Goal: Use online tool/utility: Use online tool/utility

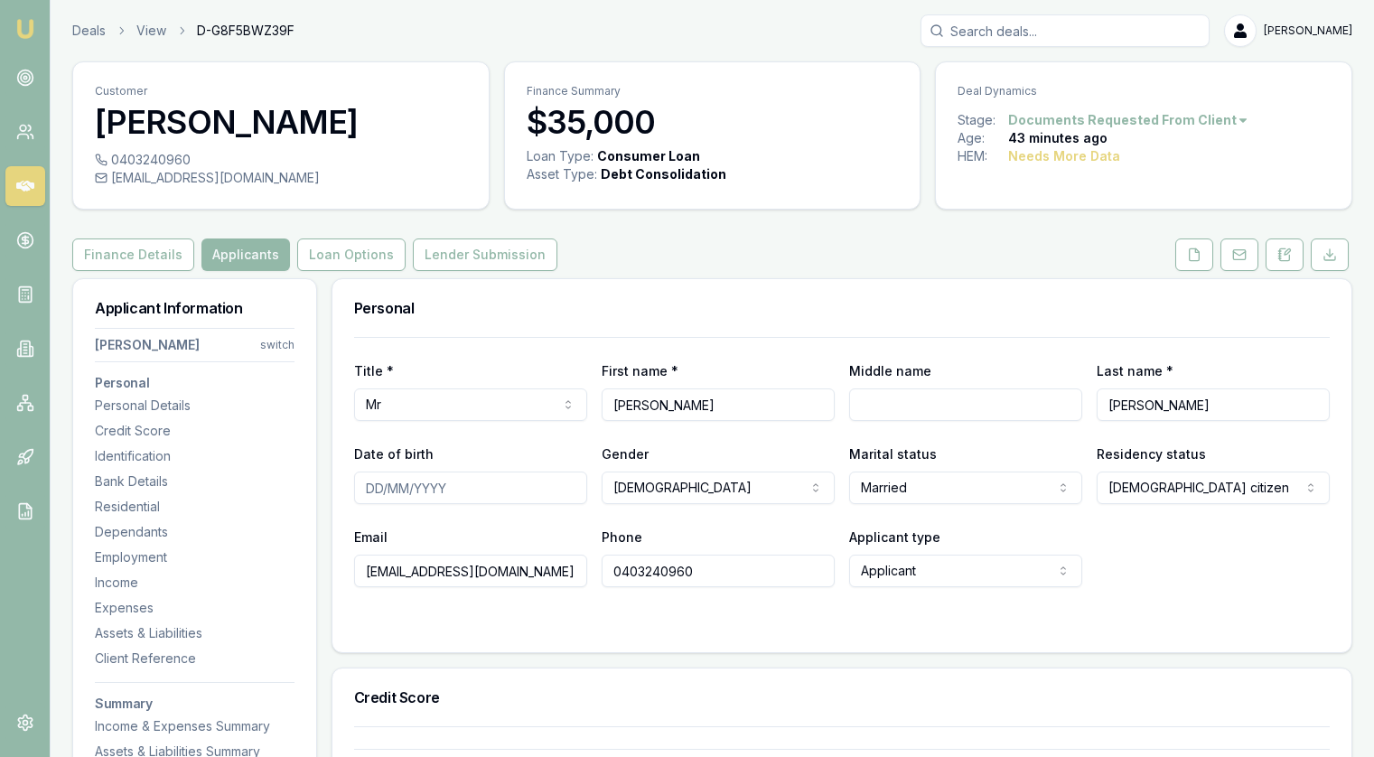
select select "MARRIED"
click at [144, 257] on button "Finance Details" at bounding box center [133, 254] width 122 height 33
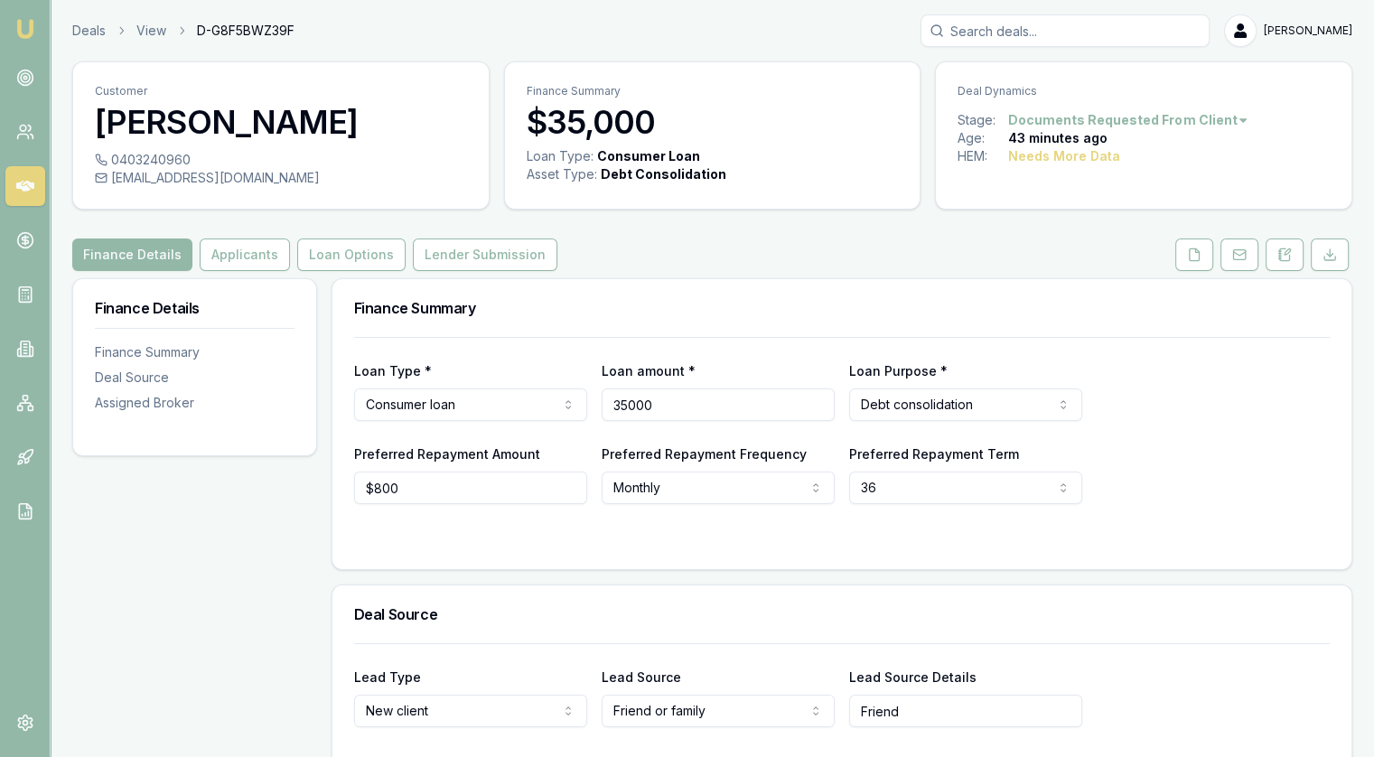
click at [697, 410] on input "35000" at bounding box center [718, 404] width 233 height 33
type input "$30,000"
click at [1225, 412] on div "Loan Type * Consumer loan Consumer loan Consumer asset Commercial loan Commerci…" at bounding box center [842, 390] width 976 height 61
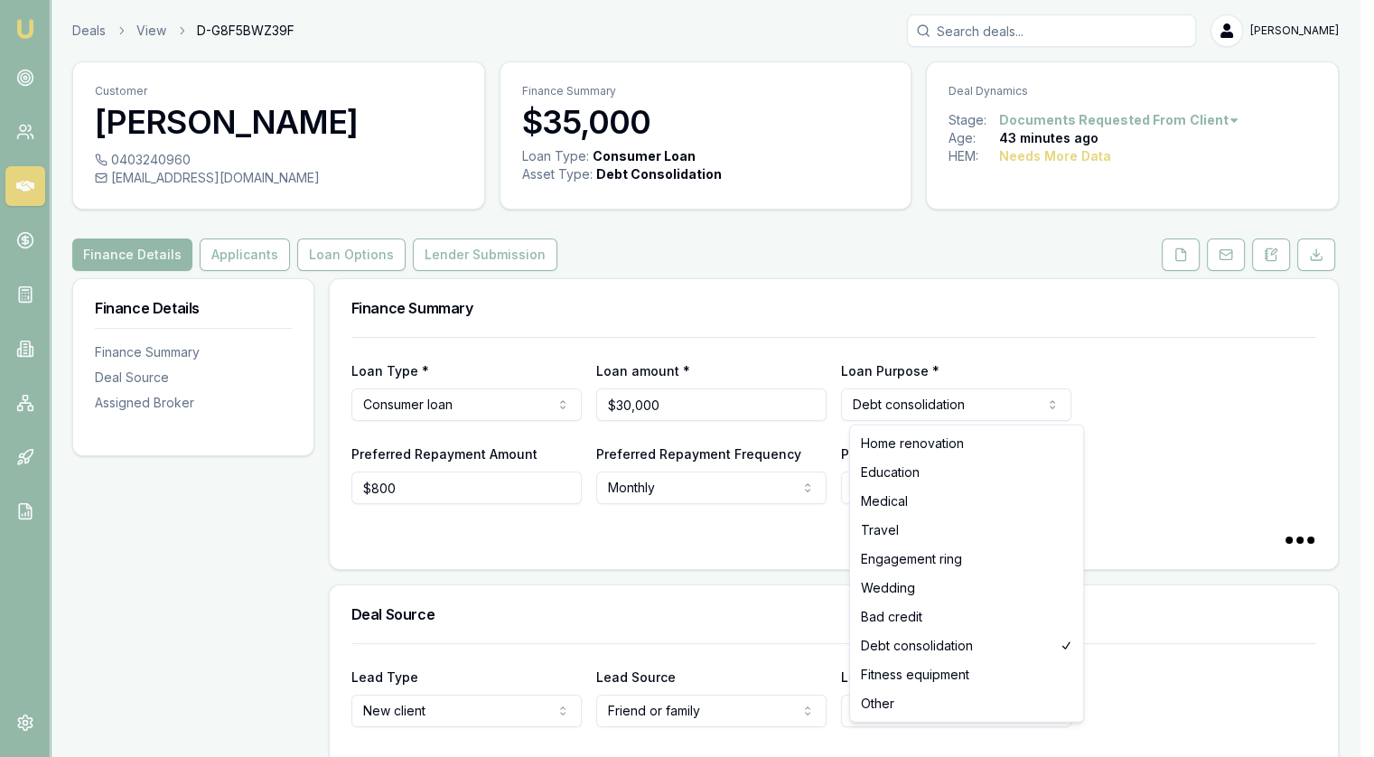
click at [963, 397] on html "Emu Broker Deals View D-G8F5BWZ39F [PERSON_NAME] Toggle Menu Customer [PERSON_N…" at bounding box center [687, 378] width 1374 height 757
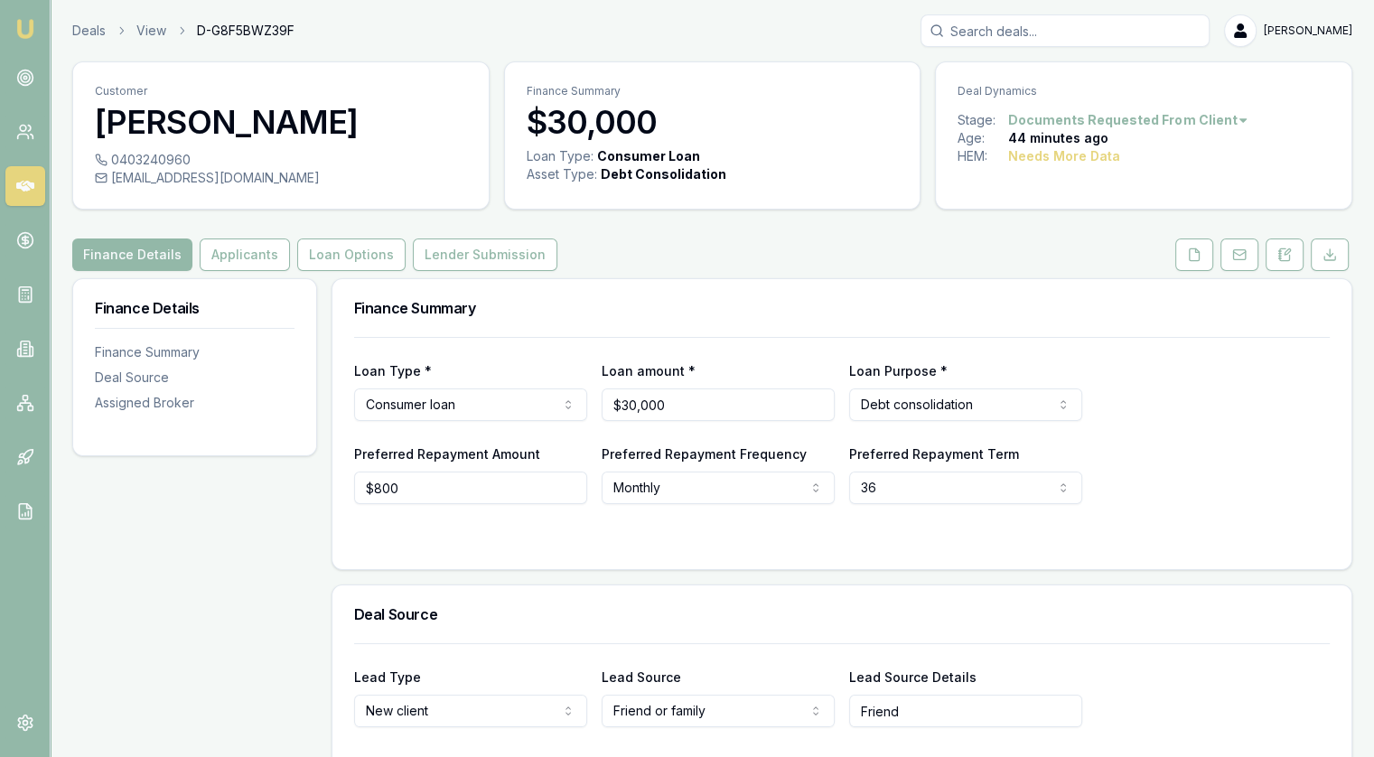
click at [446, 411] on html "Emu Broker Deals View D-G8F5BWZ39F [PERSON_NAME] Toggle Menu Customer [PERSON_N…" at bounding box center [687, 378] width 1374 height 757
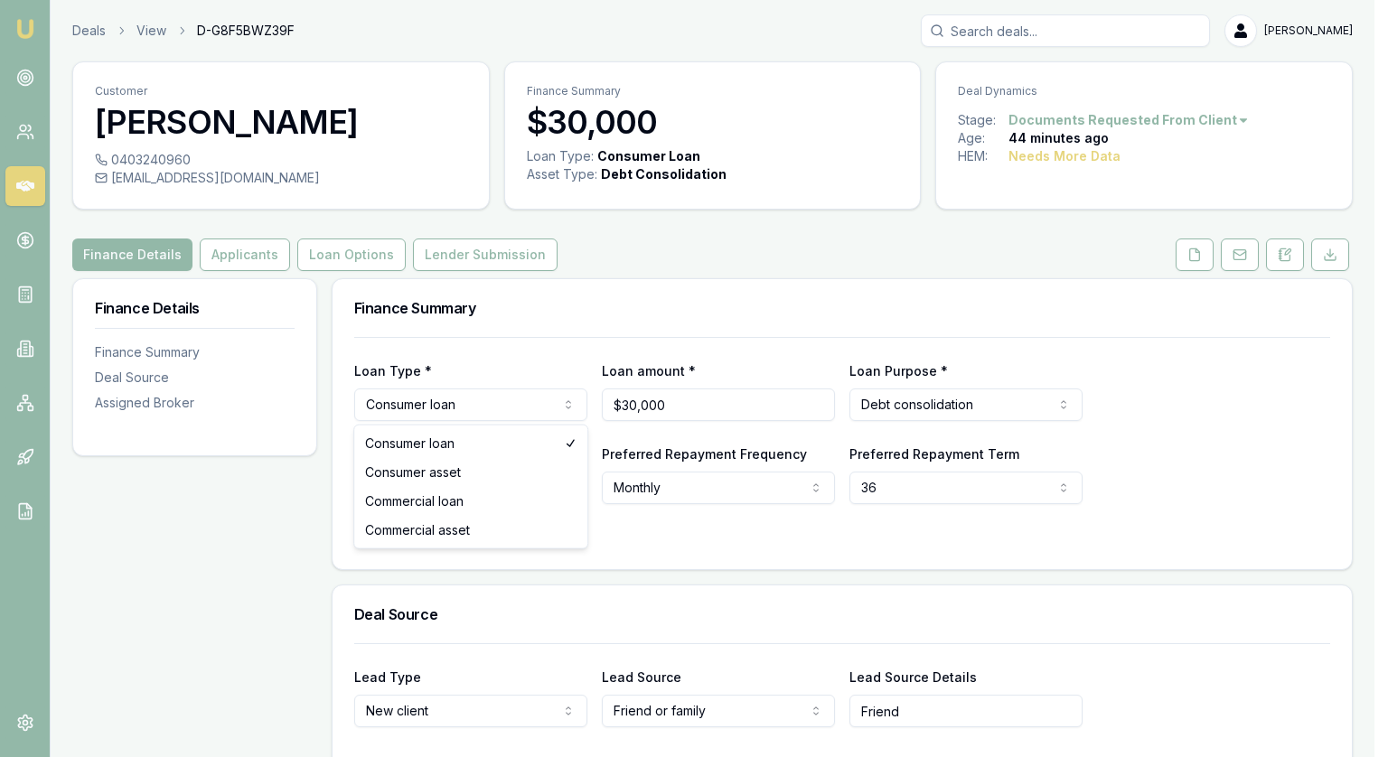
select select "CONSUMER_ASSET"
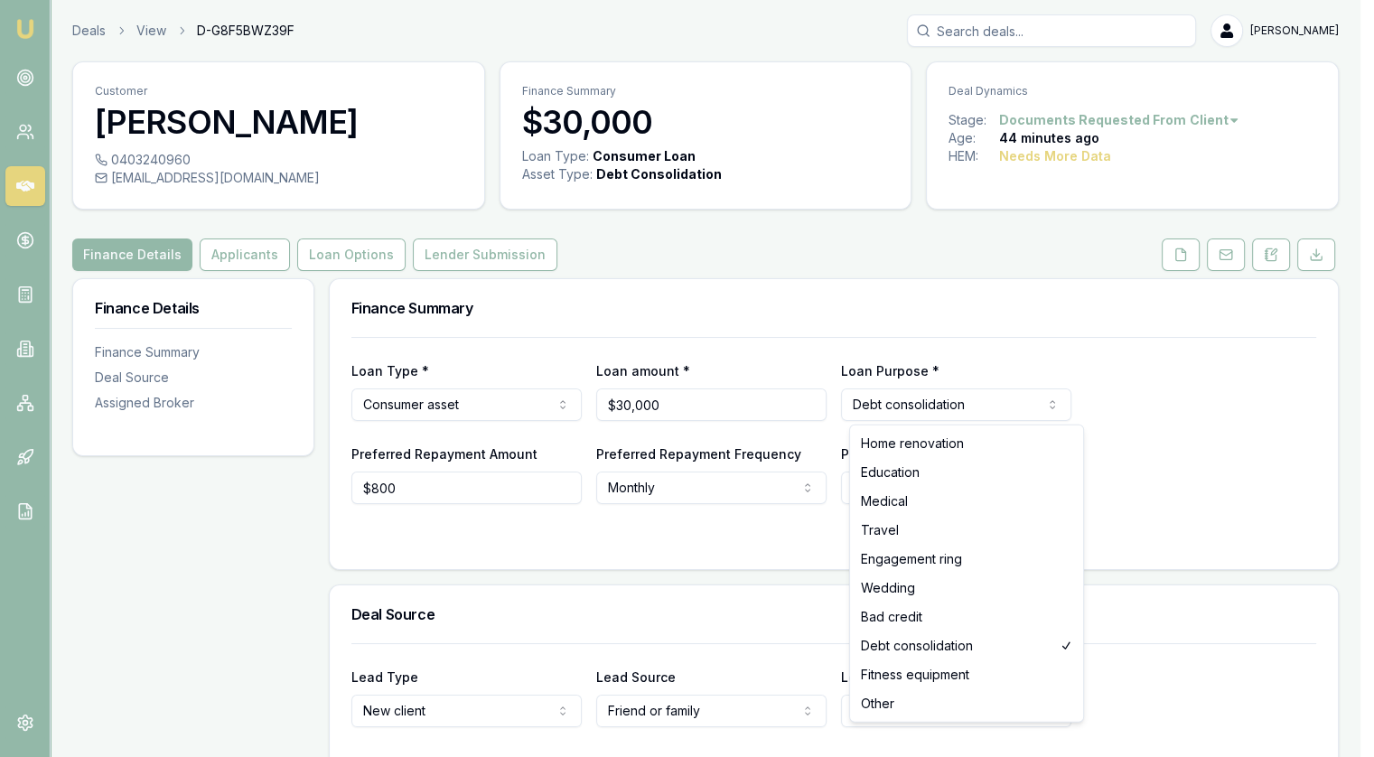
click at [960, 406] on html "Emu Broker Deals View D-G8F5BWZ39F [PERSON_NAME] Toggle Menu Customer [PERSON_N…" at bounding box center [687, 378] width 1374 height 757
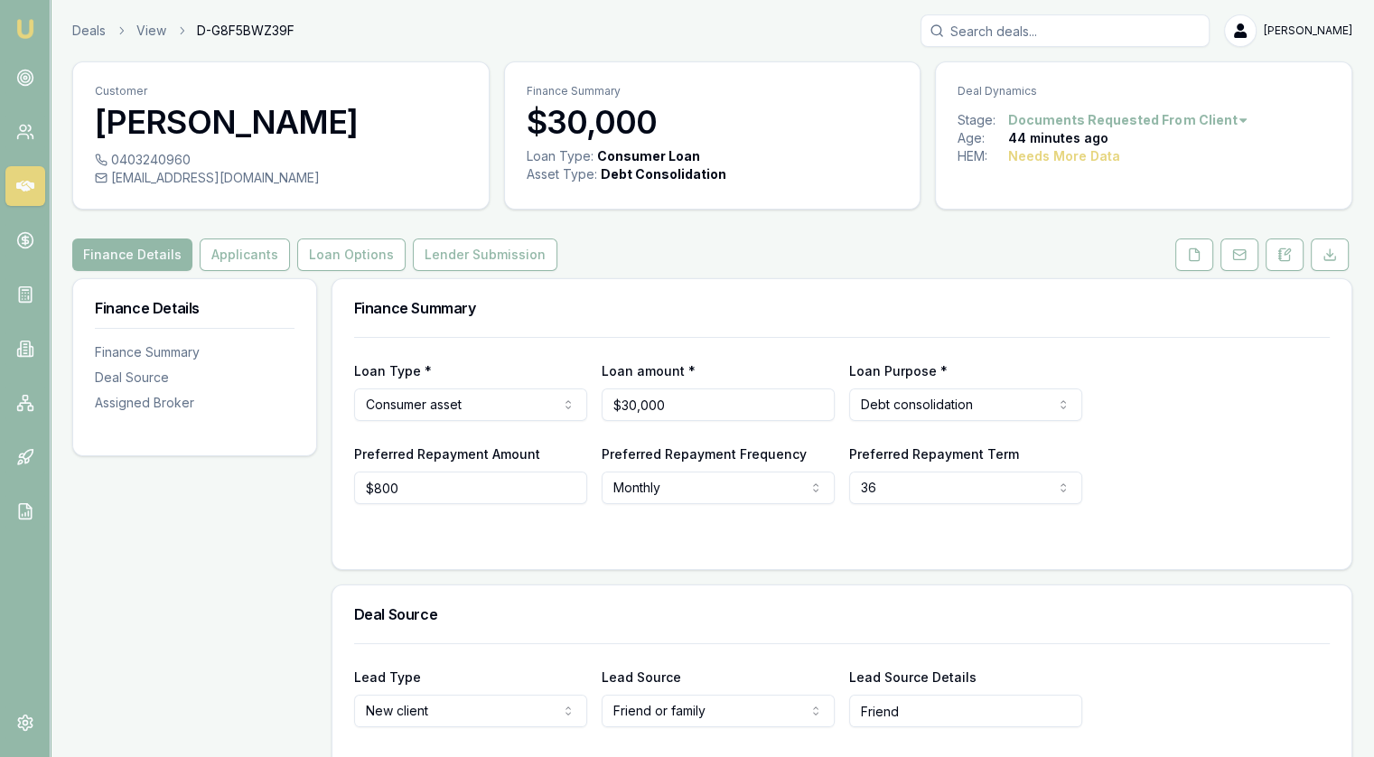
click at [1156, 411] on div "Loan Type * Consumer asset Consumer loan Consumer asset Commercial loan Commerc…" at bounding box center [842, 390] width 976 height 61
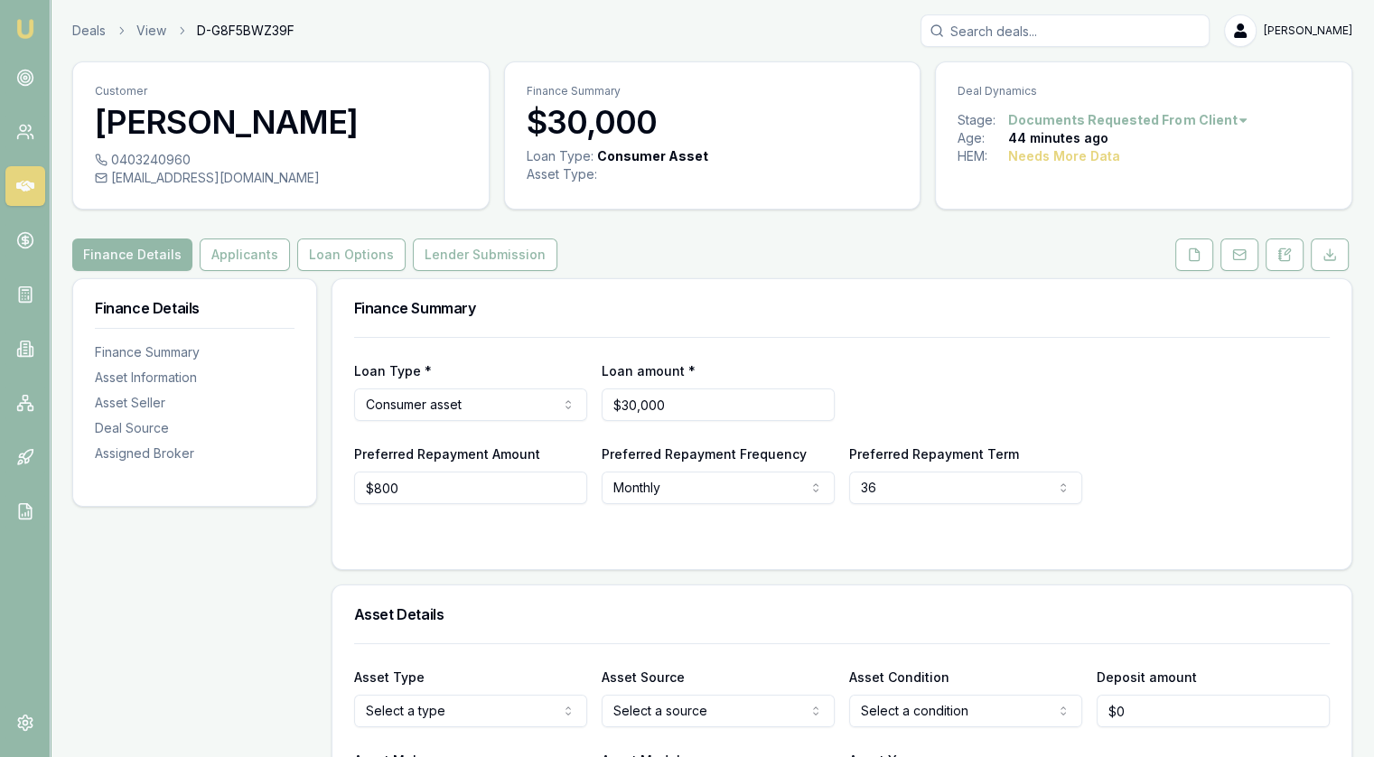
click at [487, 406] on html "Emu Broker Deals View D-G8F5BWZ39F [PERSON_NAME] Toggle Menu Customer [PERSON_N…" at bounding box center [687, 378] width 1374 height 757
click at [857, 363] on div "Loan Type * Consumer asset Consumer loan Consumer asset Commercial loan Commerc…" at bounding box center [842, 390] width 976 height 61
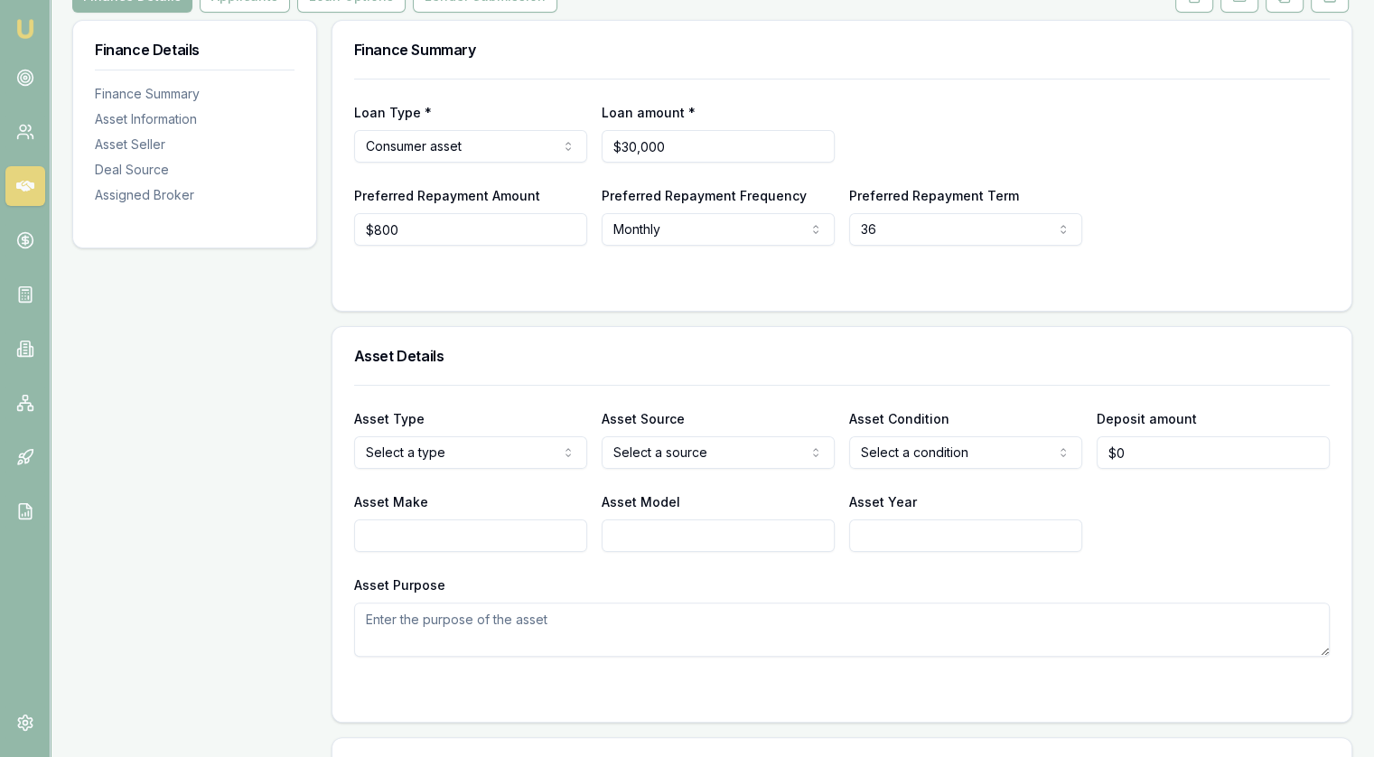
scroll to position [271, 0]
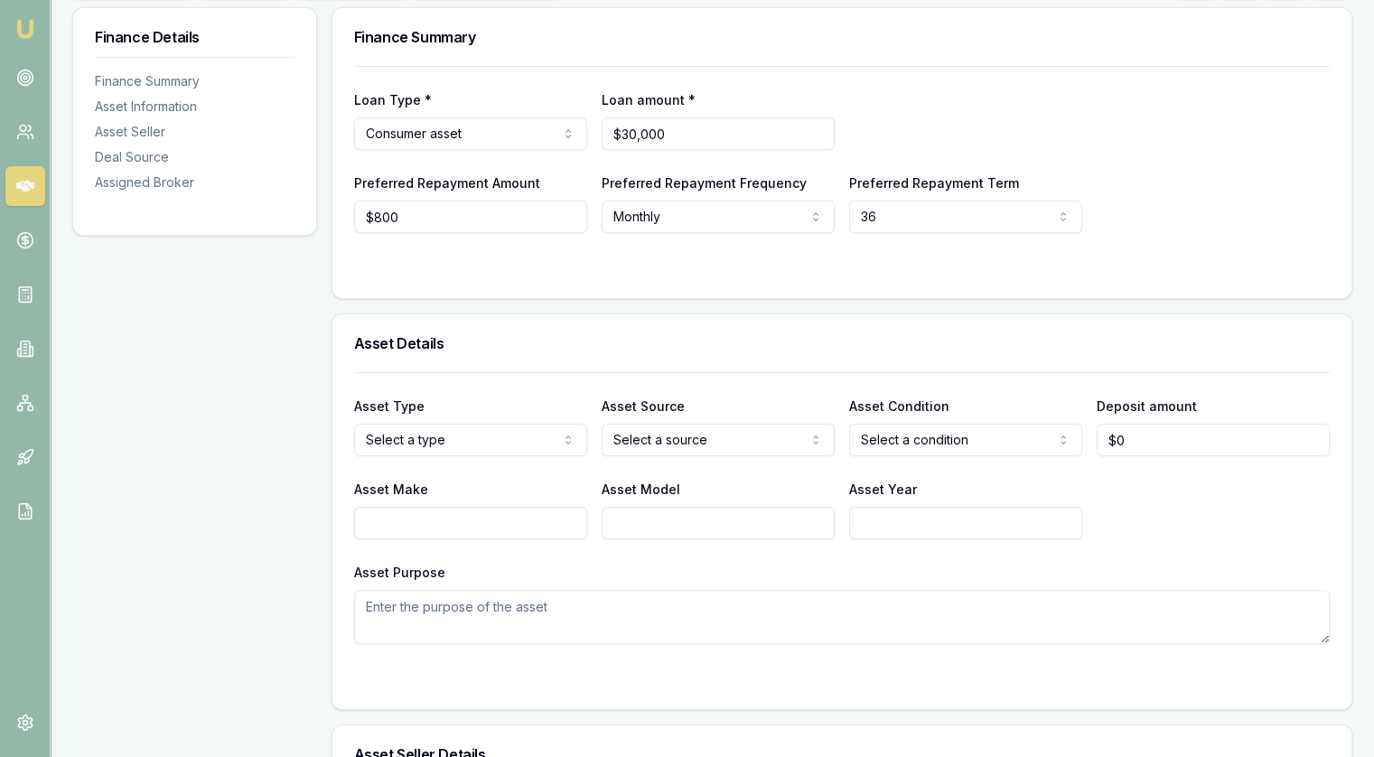
click at [453, 440] on html "Emu Broker Deals View D-G8F5BWZ39F [PERSON_NAME] Toggle Menu Customer [PERSON_N…" at bounding box center [687, 107] width 1374 height 757
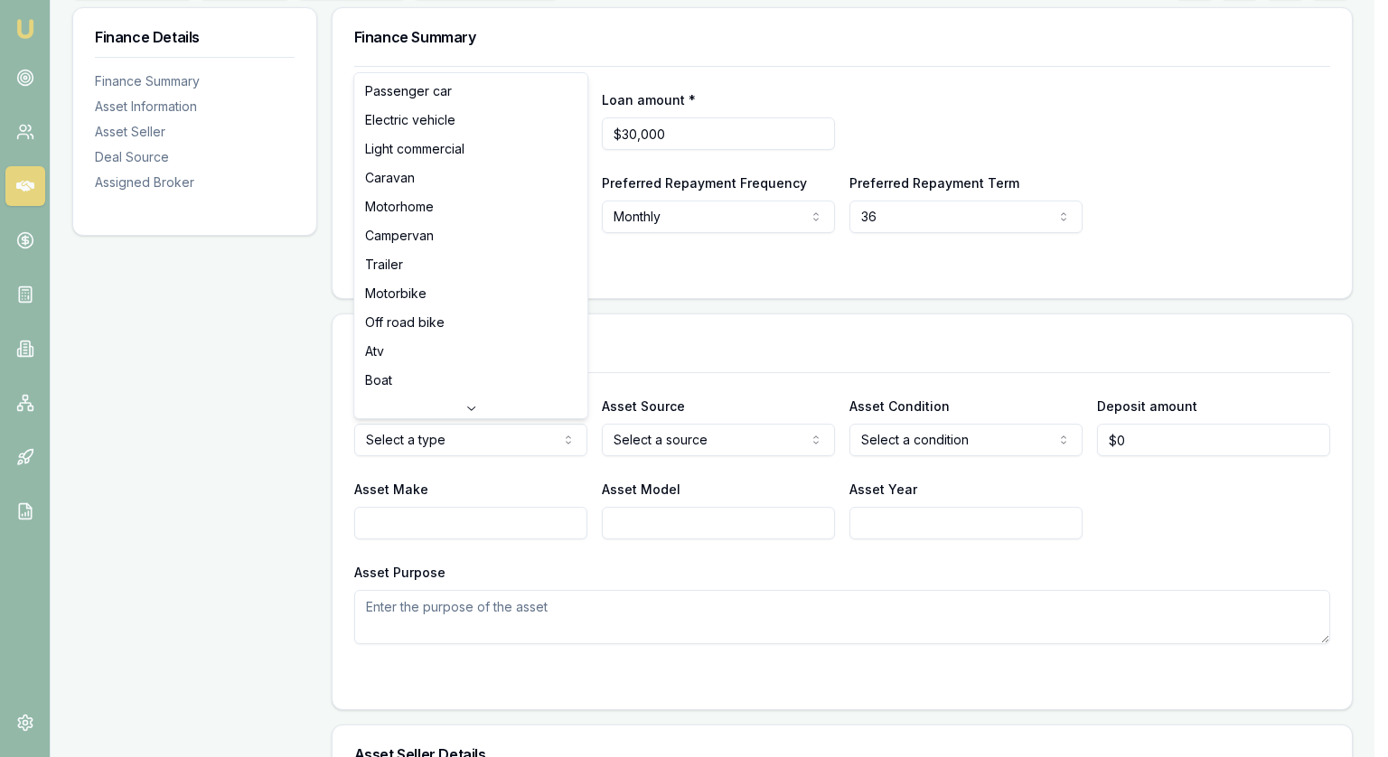
select select "LIGHT_COMMERCIAL"
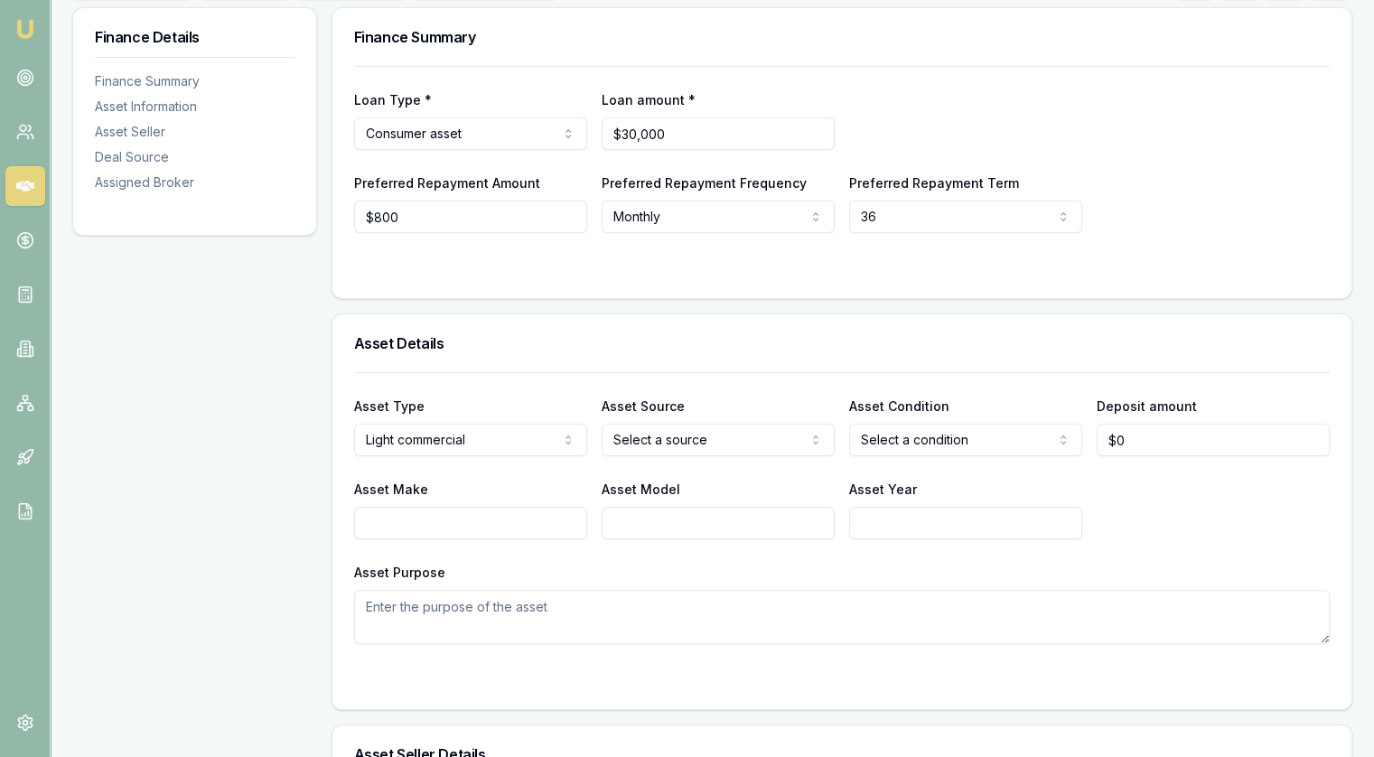
click at [687, 453] on body "Emu Broker Deals View D-G8F5BWZ39F [PERSON_NAME] Toggle Menu Customer [PERSON_N…" at bounding box center [687, 107] width 1374 height 757
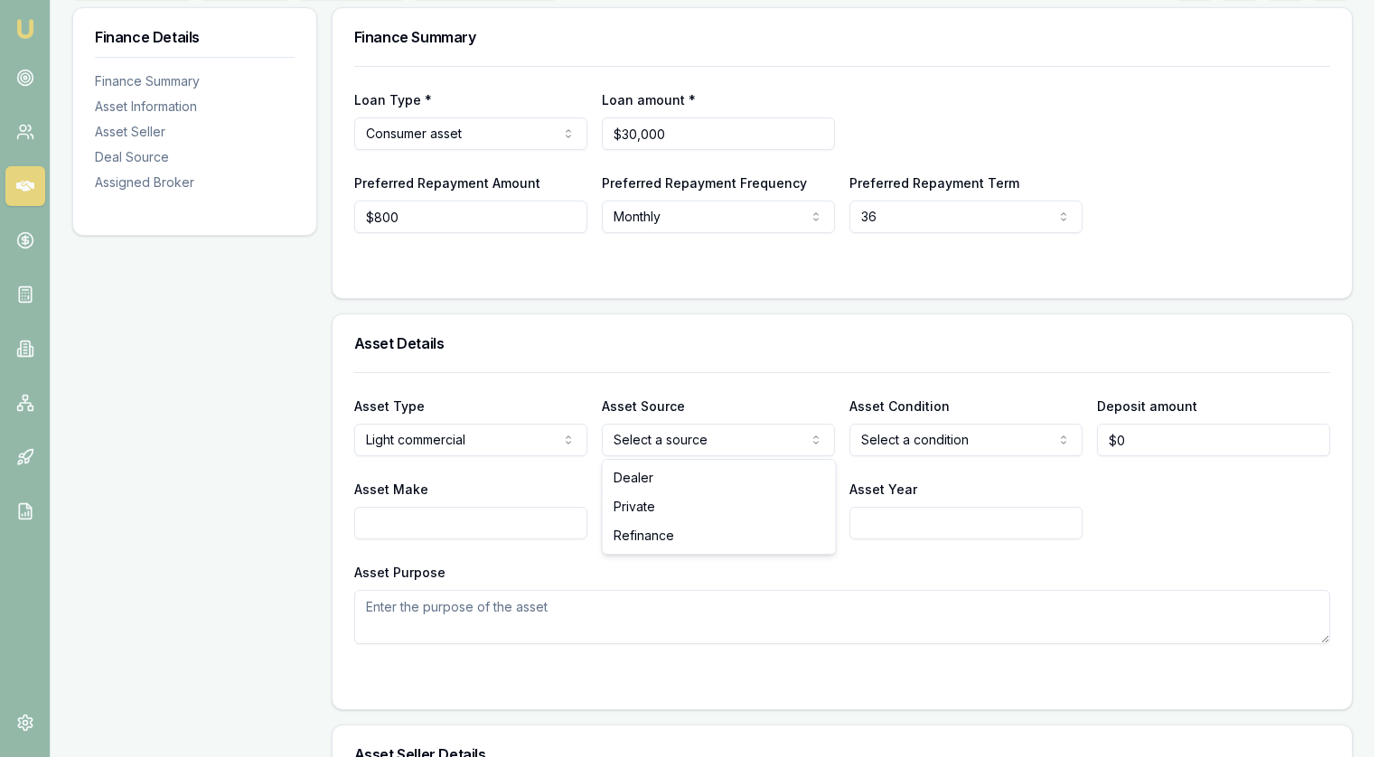
select select "REFINANCE"
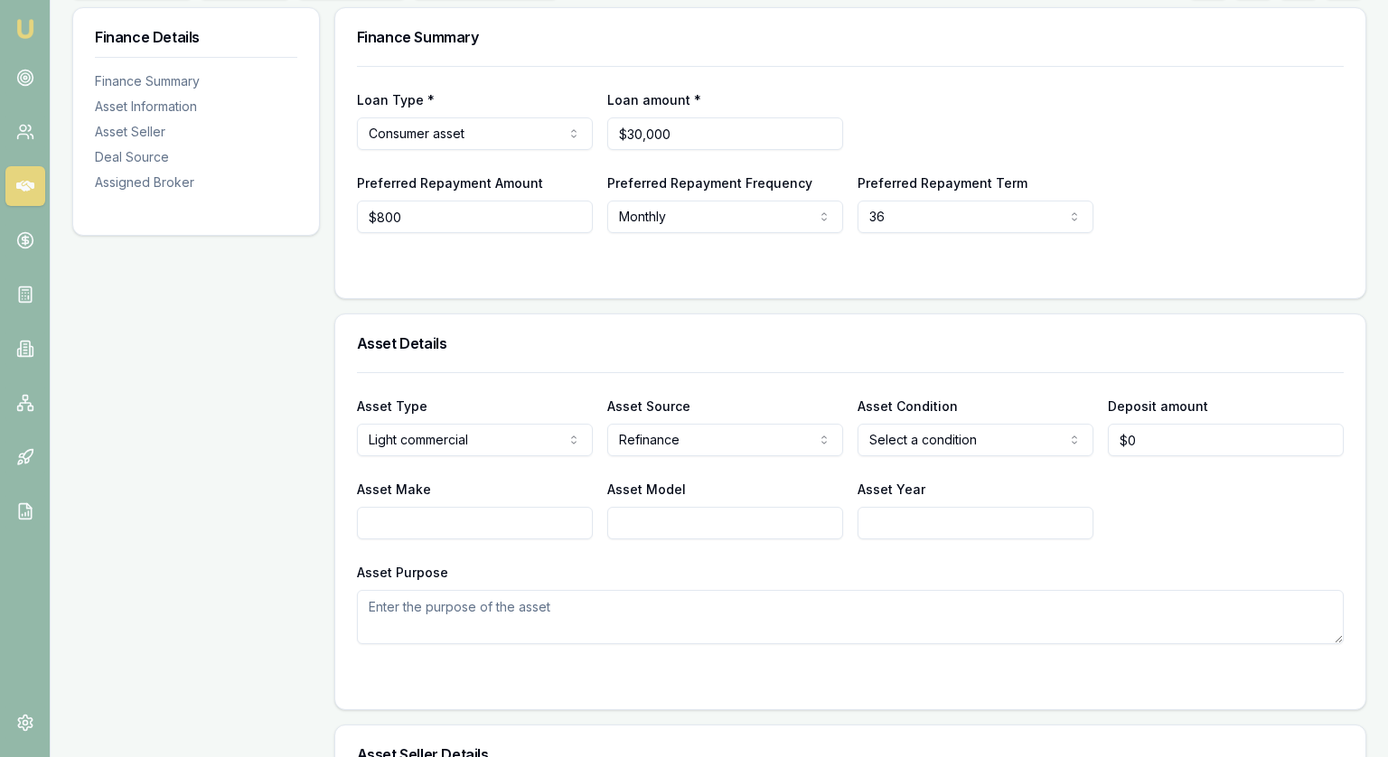
click at [996, 434] on html "Emu Broker Deals View D-G8F5BWZ39F [PERSON_NAME] Toggle Menu Customer [PERSON_N…" at bounding box center [694, 107] width 1388 height 757
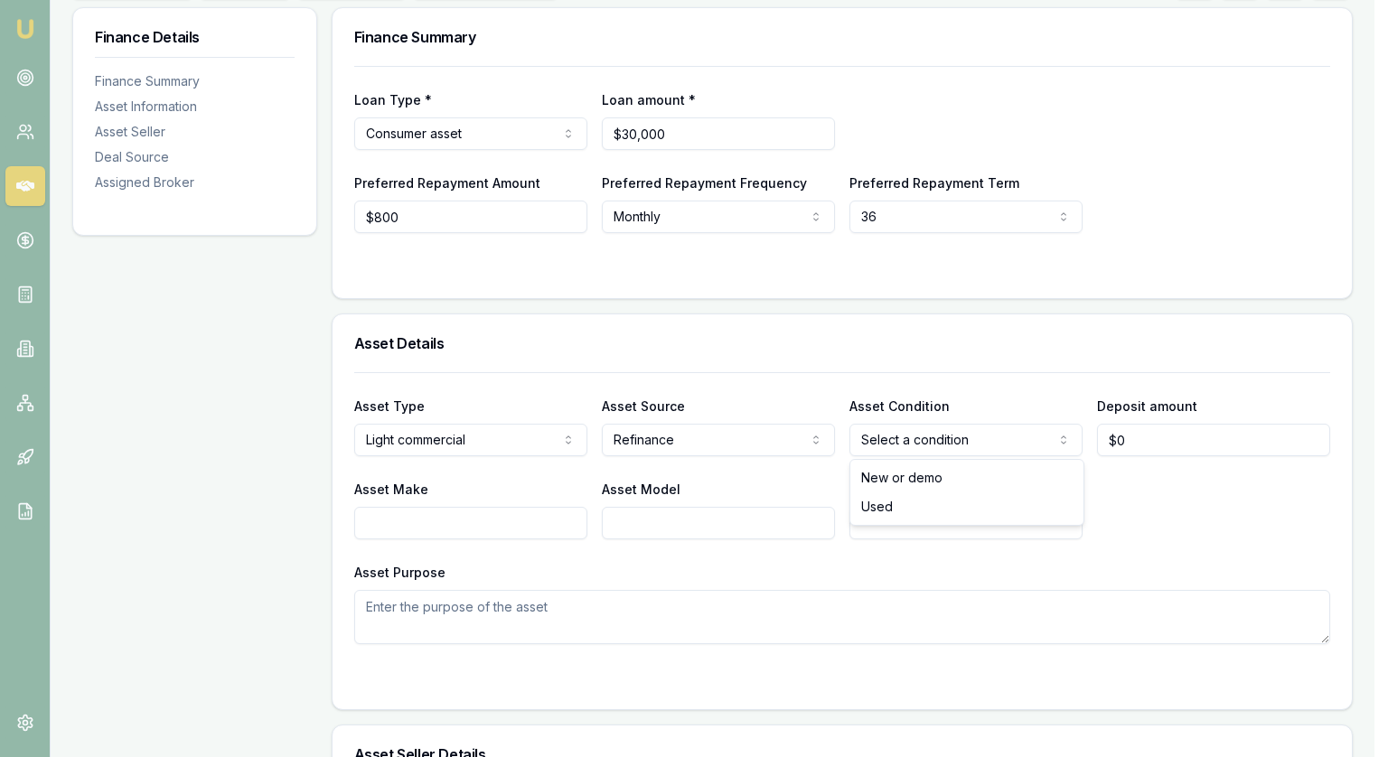
select select "USED"
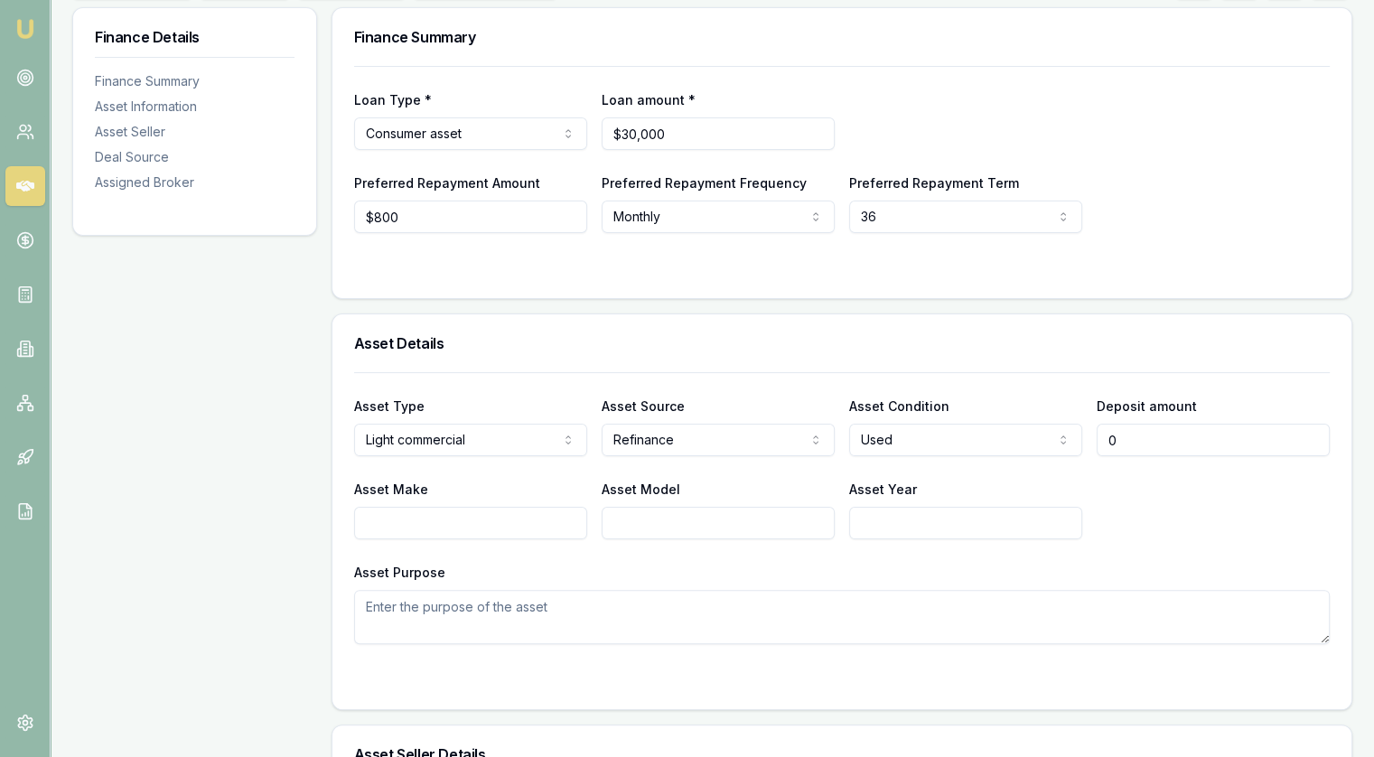
click at [1221, 434] on input "0" at bounding box center [1213, 440] width 233 height 33
type input "$0"
click at [432, 519] on input "Asset Make" at bounding box center [470, 523] width 233 height 33
type input "Isuzu"
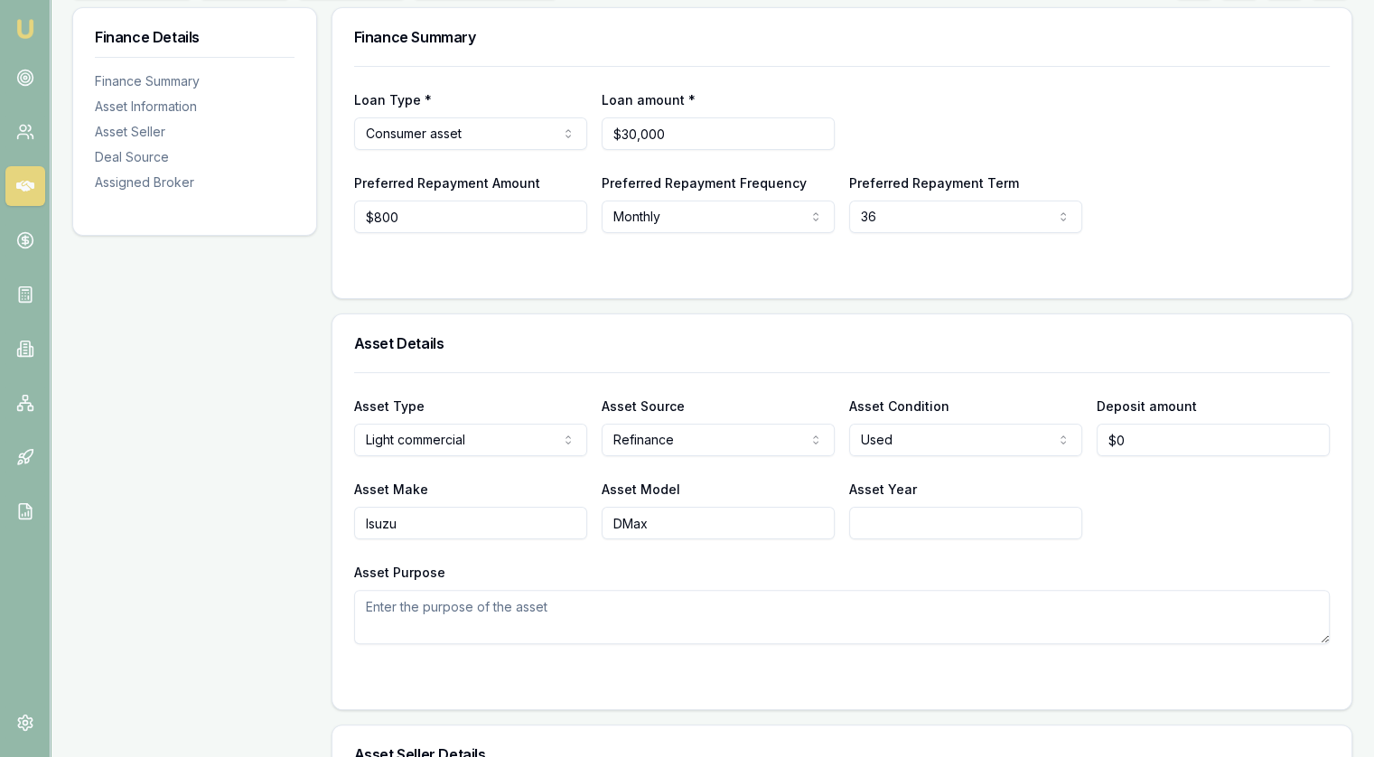
type input "DMax"
type input "2014"
click at [1125, 537] on div "Asset Make Isuzu Asset Model DMax Asset Year [DATE]" at bounding box center [842, 508] width 976 height 61
click at [468, 610] on textarea "Asset Purpose" at bounding box center [842, 617] width 976 height 54
type textarea "Work vehicle."
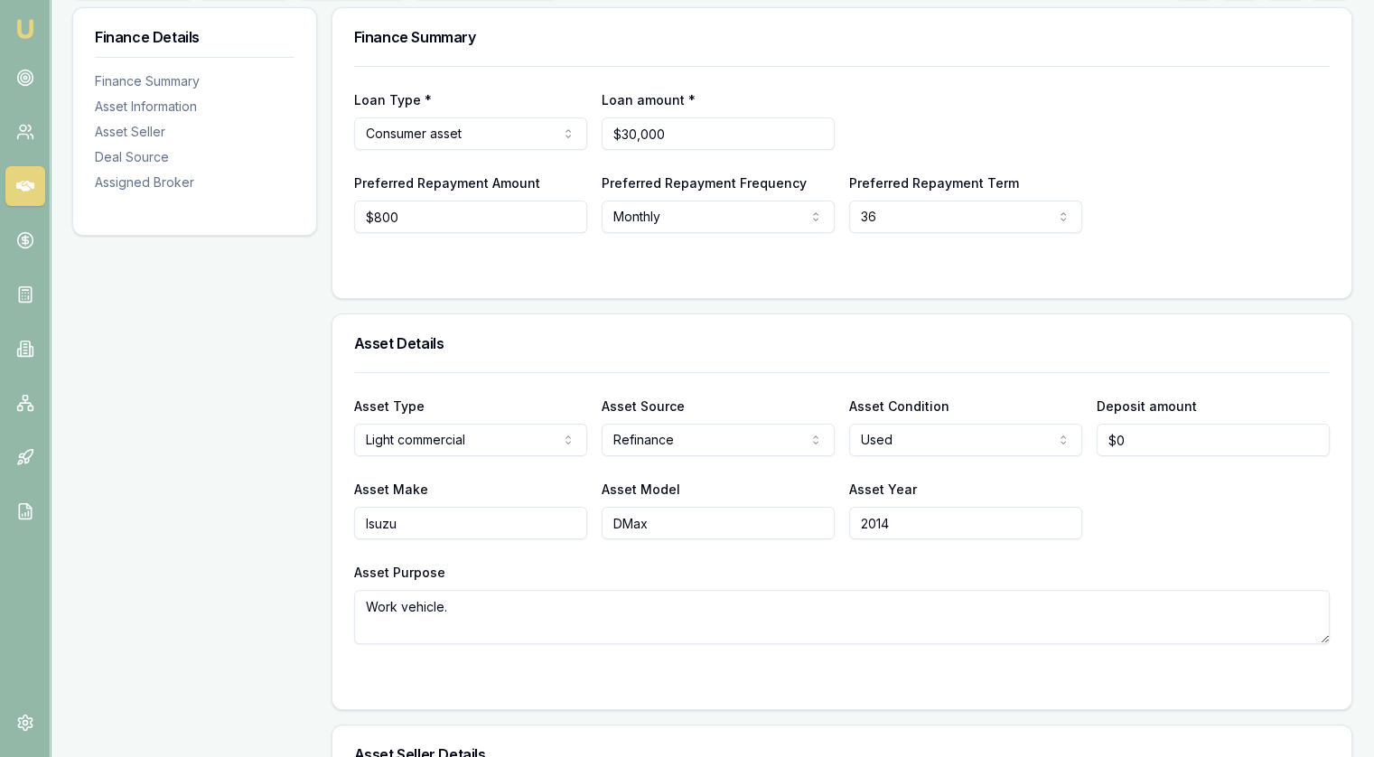
click at [455, 603] on textarea "Work vehicle." at bounding box center [842, 617] width 976 height 54
click at [466, 519] on input "Isuzu" at bounding box center [470, 523] width 233 height 33
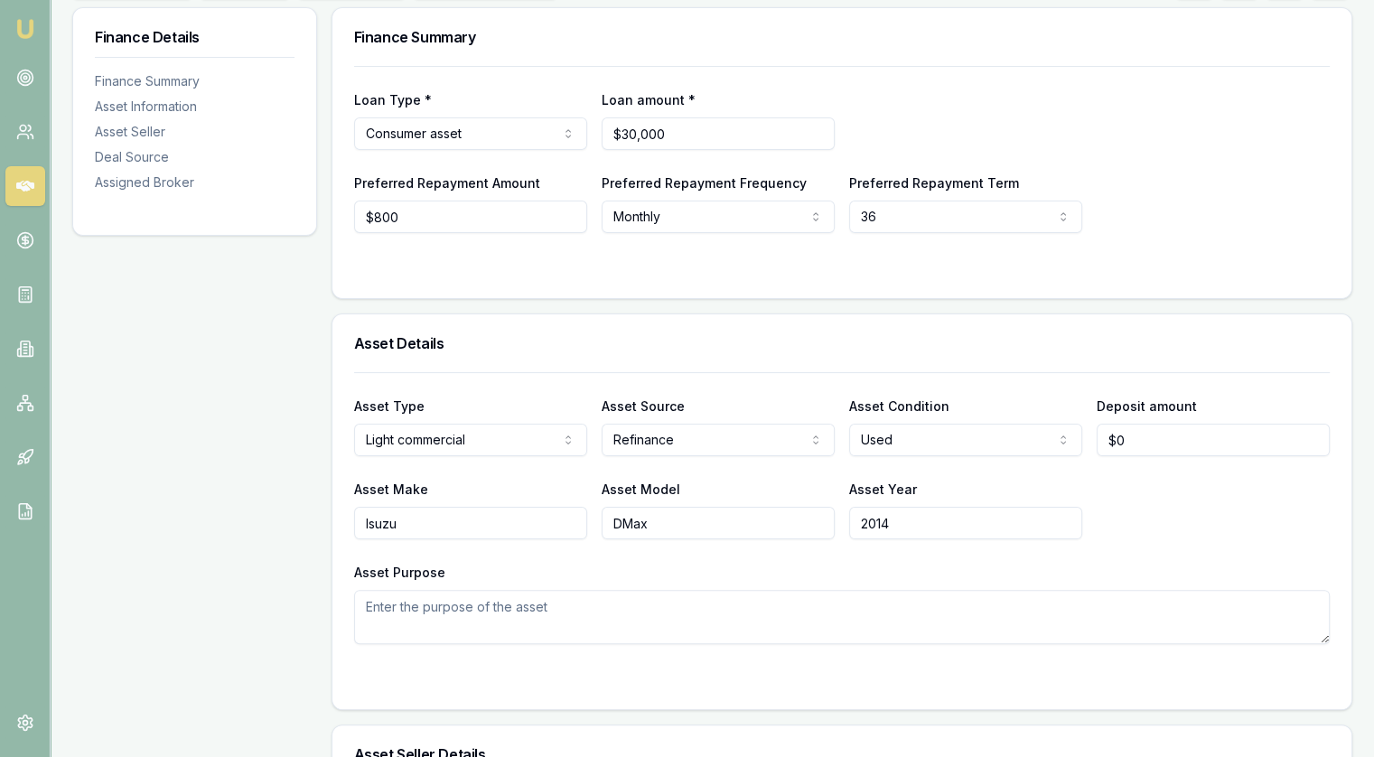
click at [466, 519] on input "Isuzu" at bounding box center [470, 523] width 233 height 33
click at [703, 530] on input "DMax" at bounding box center [718, 523] width 233 height 33
click at [903, 533] on input "2014" at bounding box center [965, 523] width 233 height 33
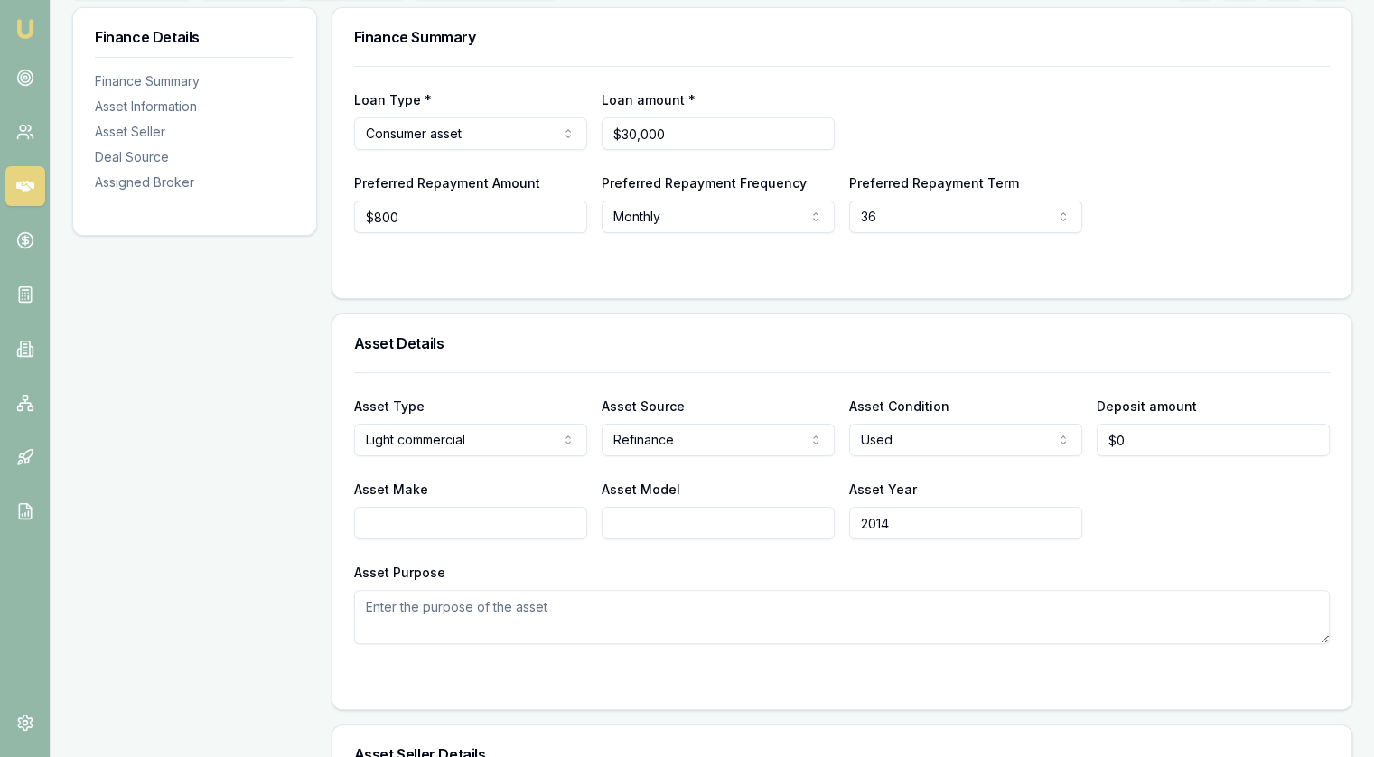
click at [903, 533] on input "2014" at bounding box center [965, 523] width 233 height 33
click at [668, 270] on div at bounding box center [842, 269] width 976 height 14
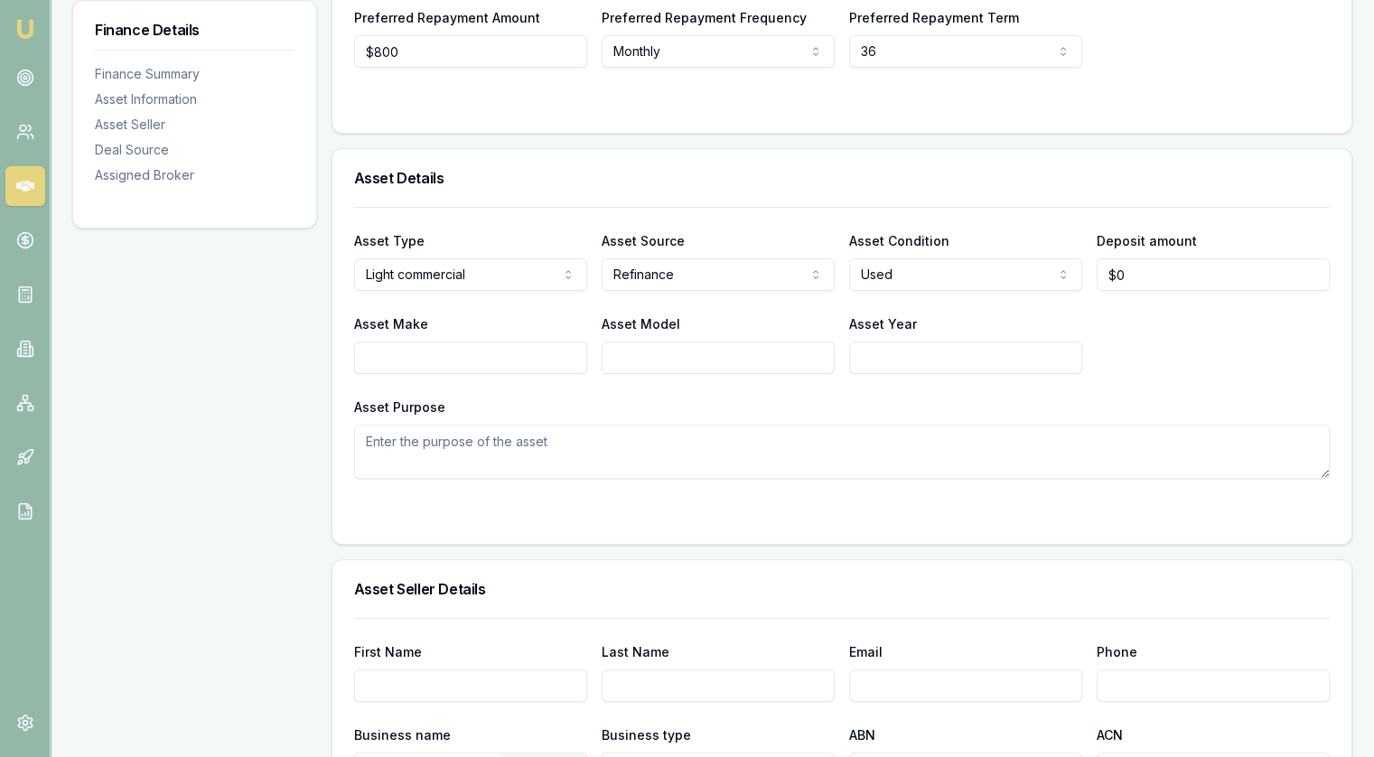
scroll to position [452, 0]
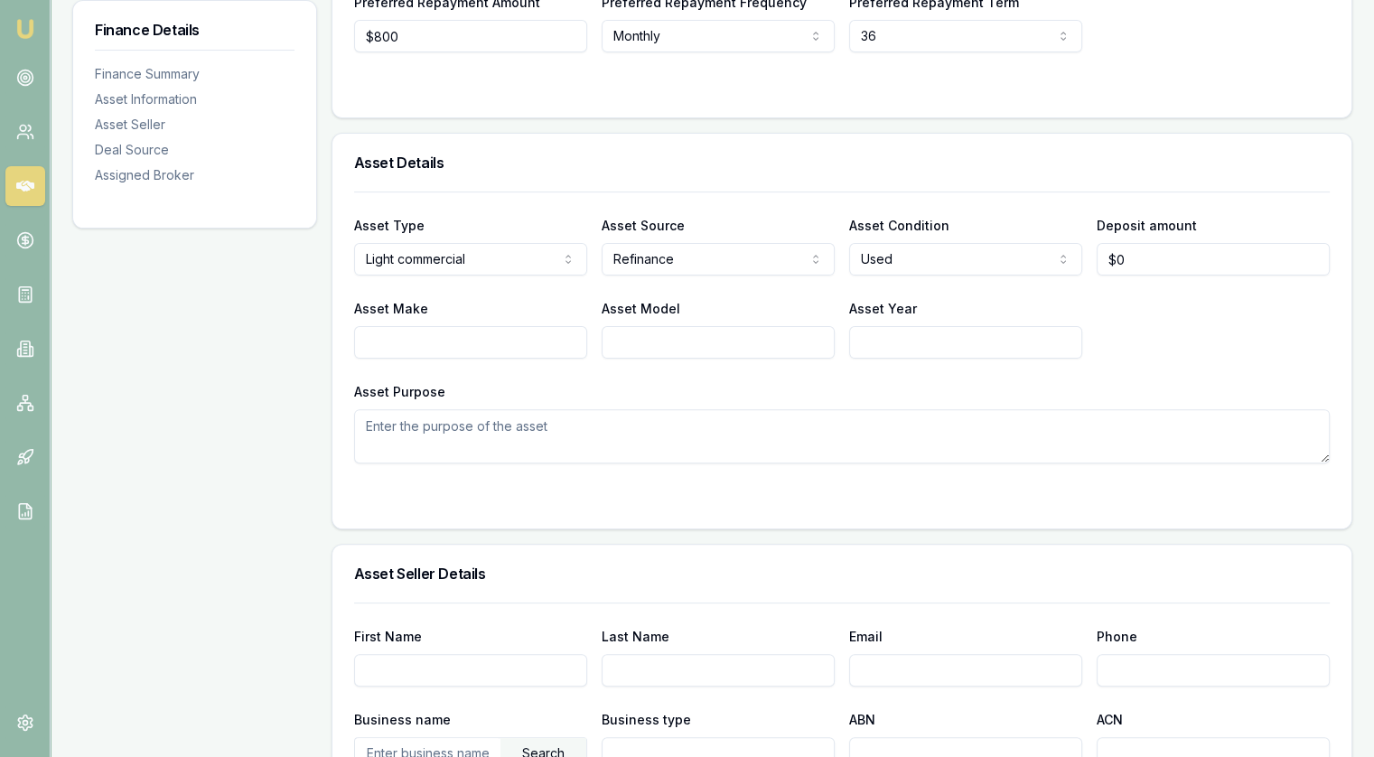
click at [647, 368] on div "Asset Type Light commercial Passenger car Electric vehicle Light commercial Car…" at bounding box center [842, 328] width 976 height 272
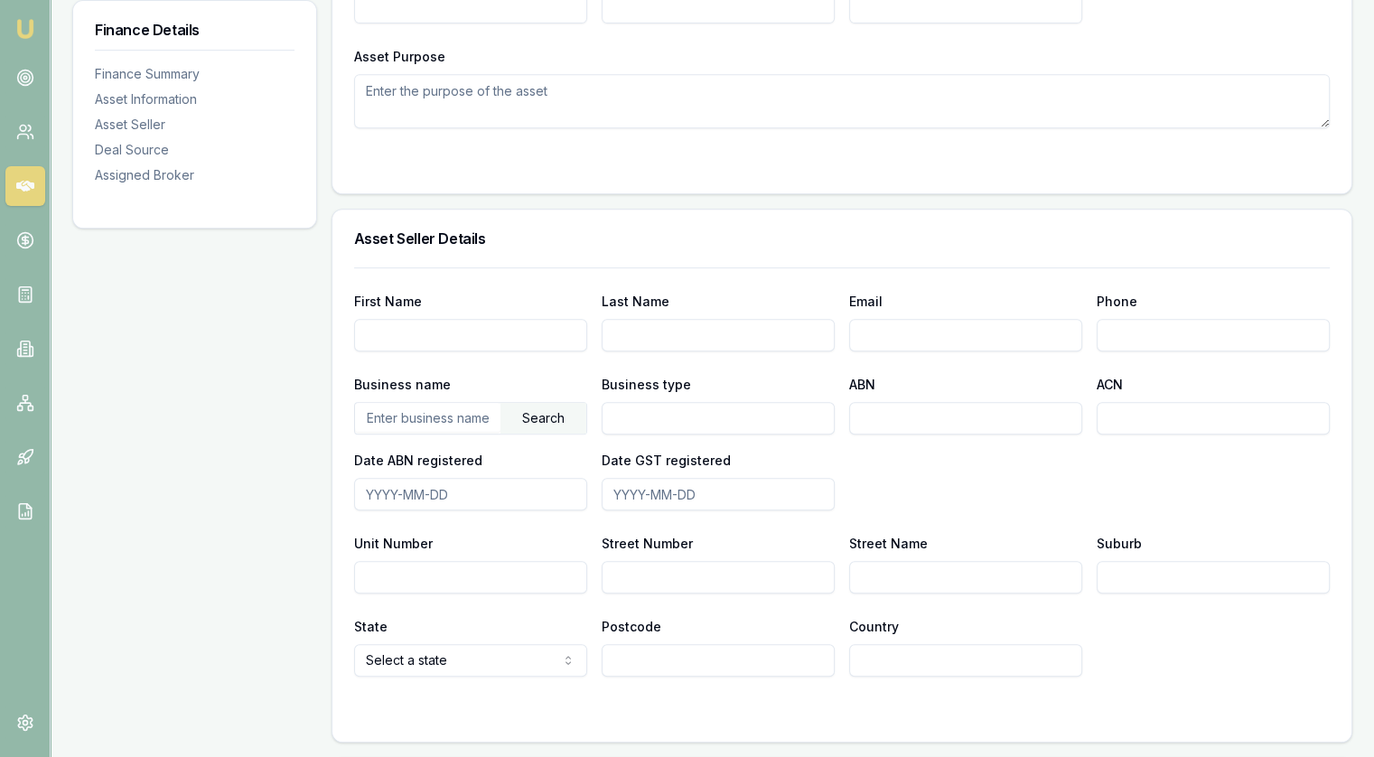
scroll to position [813, 0]
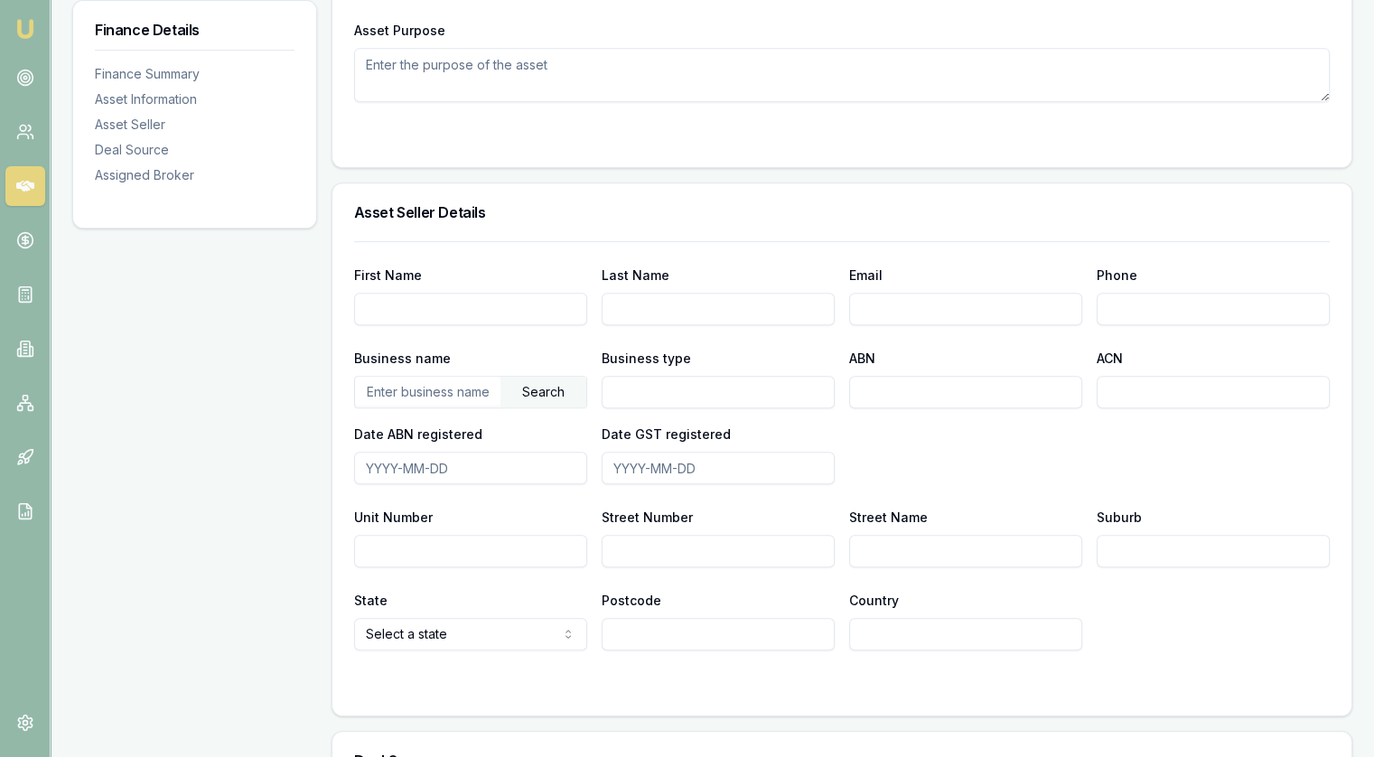
click at [394, 296] on input "First Name" at bounding box center [470, 309] width 233 height 33
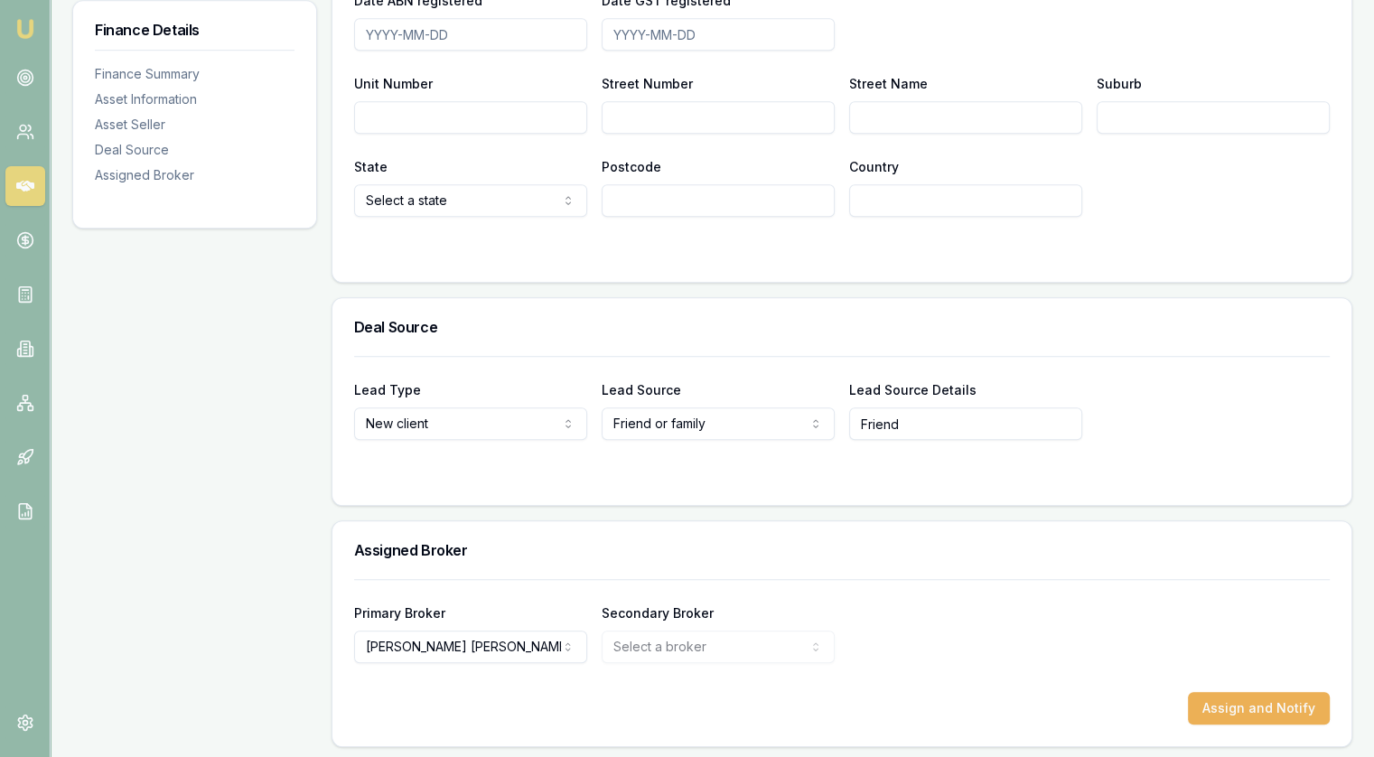
scroll to position [1248, 0]
click at [582, 354] on div "Lead Type New client New client Repeat client Partner Campaign Other Lead Sourc…" at bounding box center [842, 396] width 976 height 84
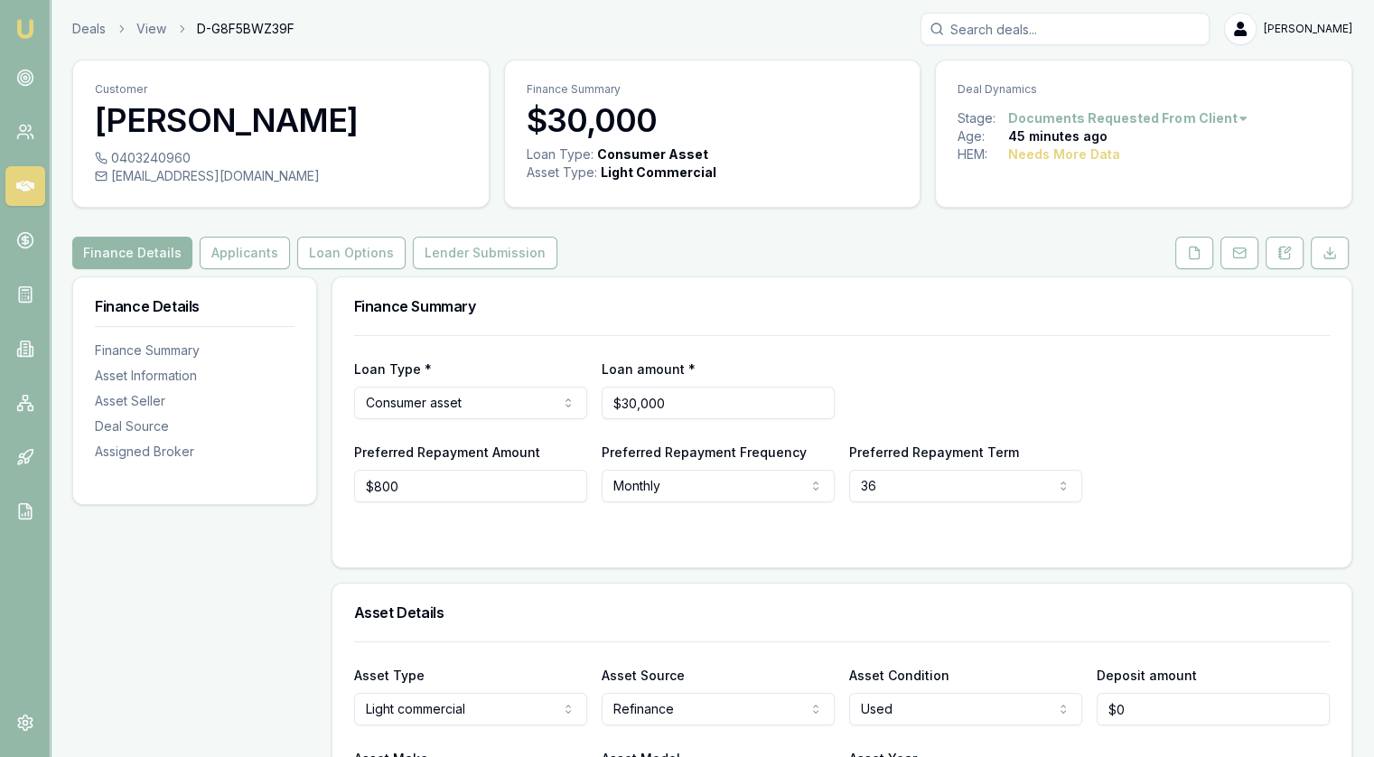
scroll to position [0, 0]
click at [239, 255] on button "Applicants" at bounding box center [245, 254] width 90 height 33
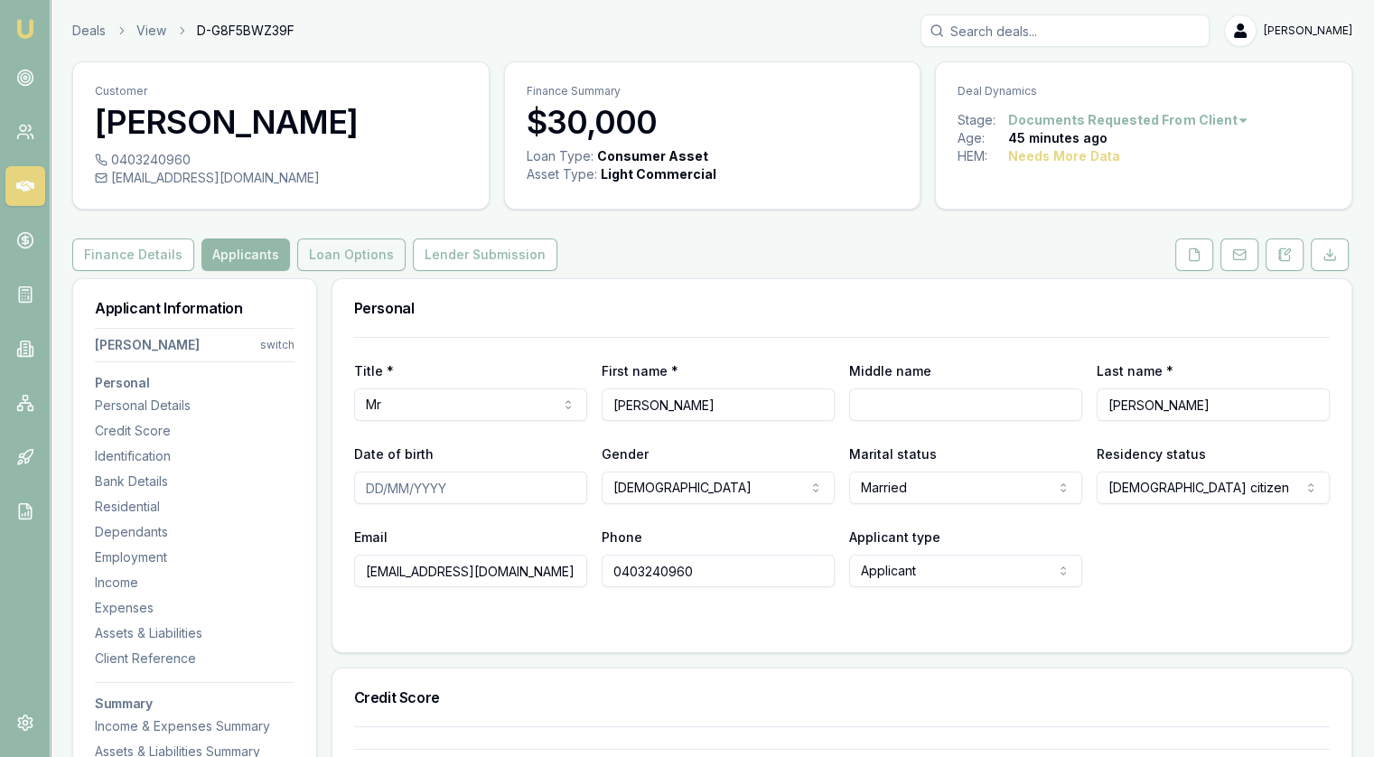
click at [344, 252] on button "Loan Options" at bounding box center [351, 254] width 108 height 33
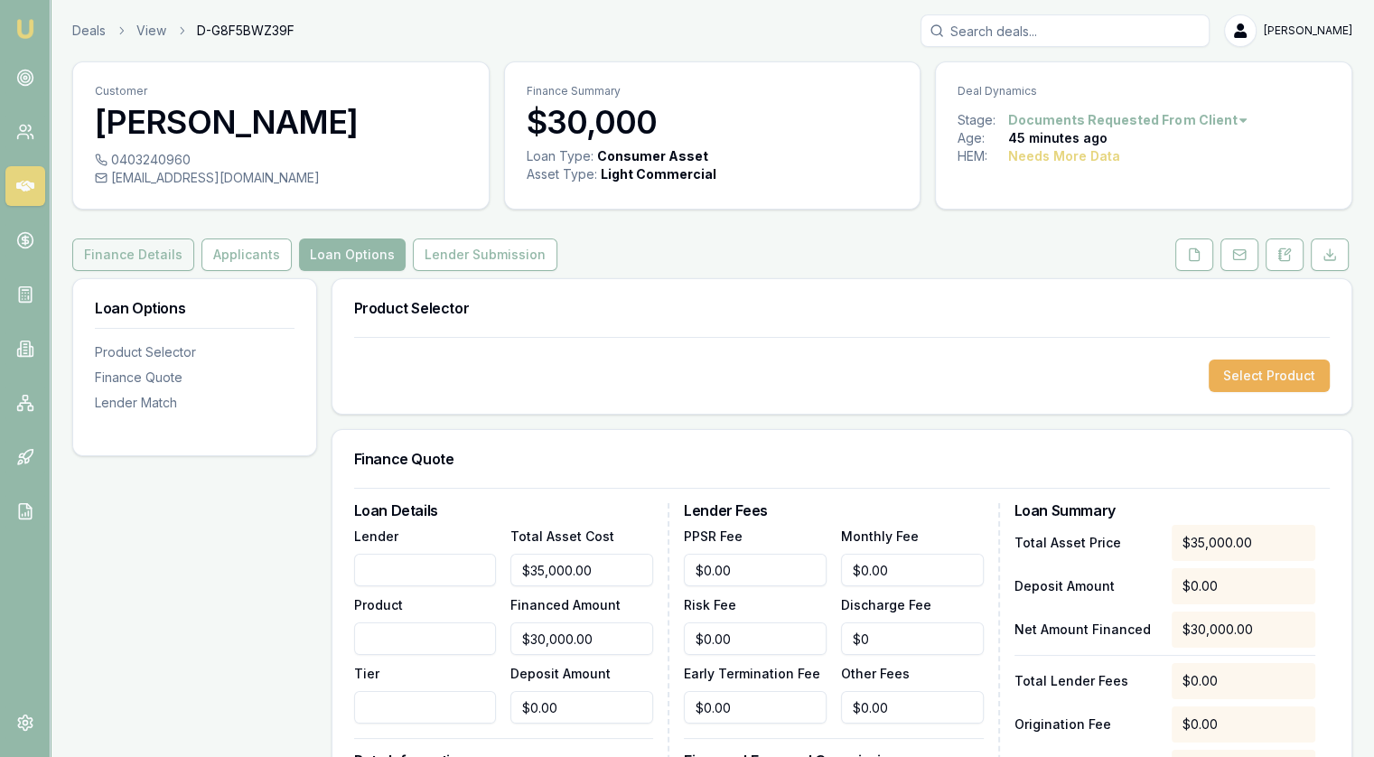
click at [156, 252] on button "Finance Details" at bounding box center [133, 254] width 122 height 33
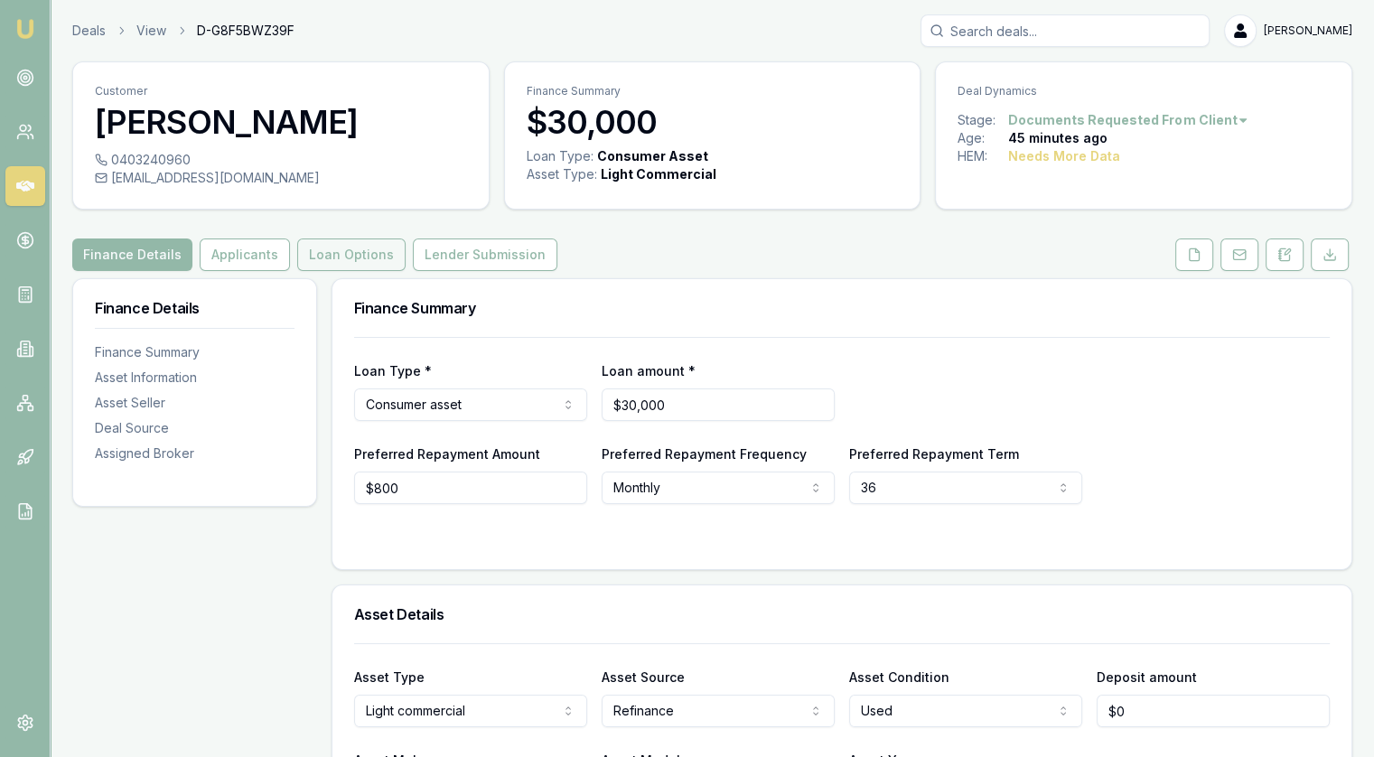
click at [297, 253] on button "Loan Options" at bounding box center [351, 254] width 108 height 33
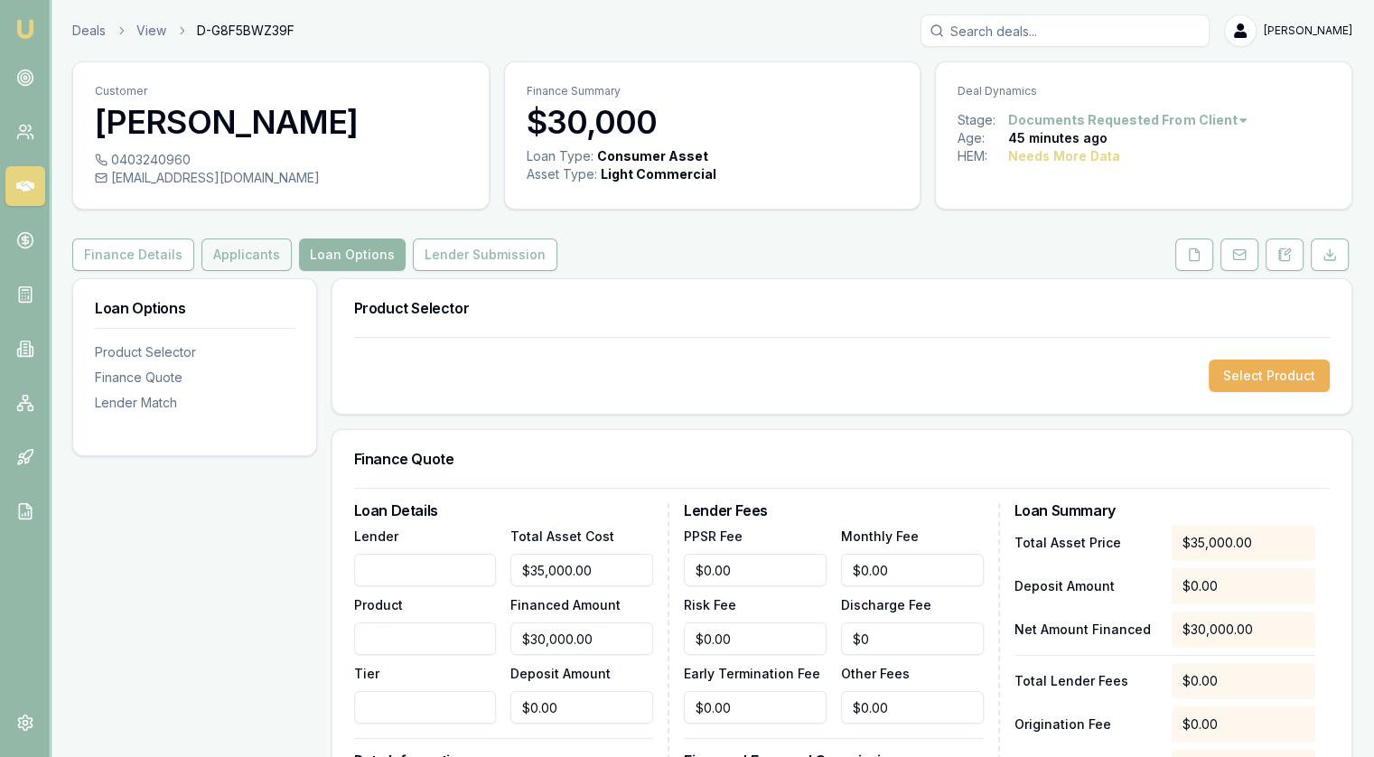
click at [218, 241] on button "Applicants" at bounding box center [246, 254] width 90 height 33
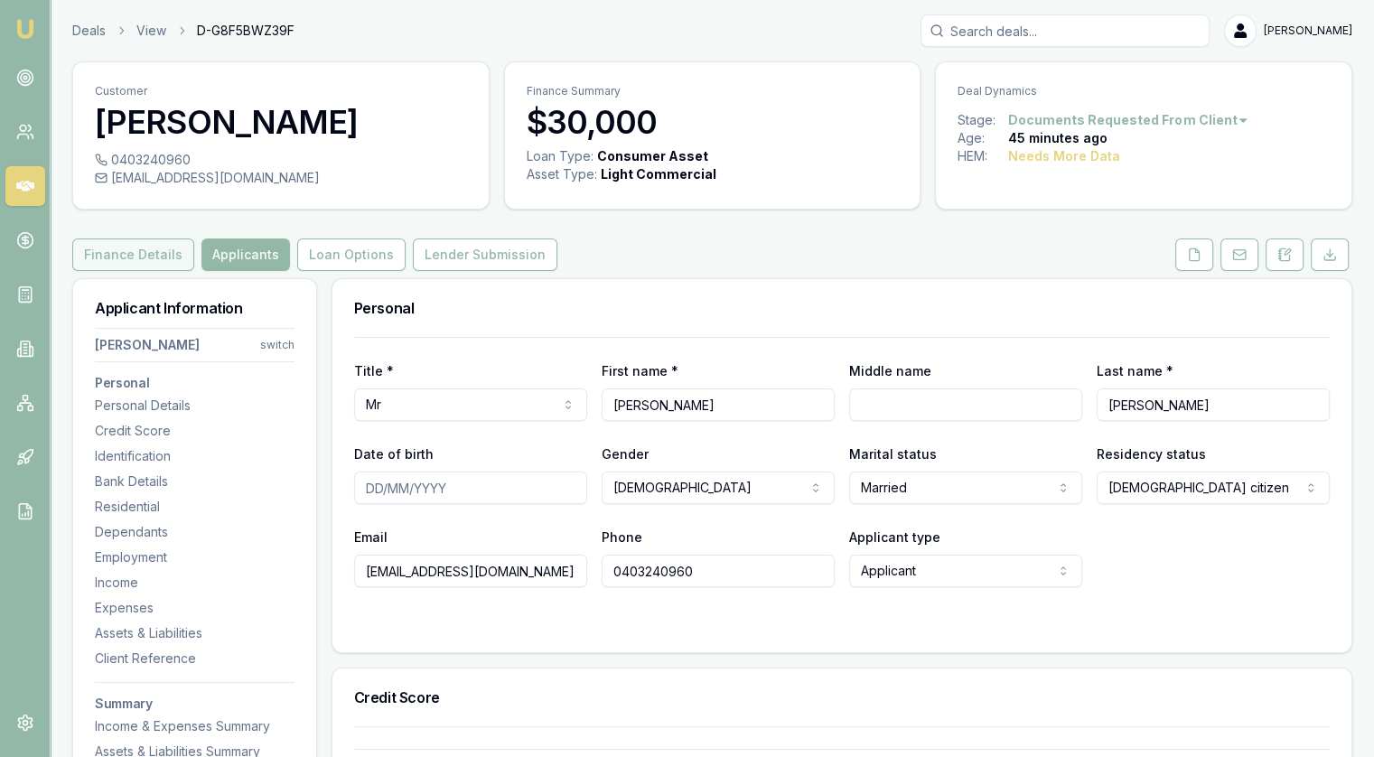
click at [145, 247] on button "Finance Details" at bounding box center [133, 254] width 122 height 33
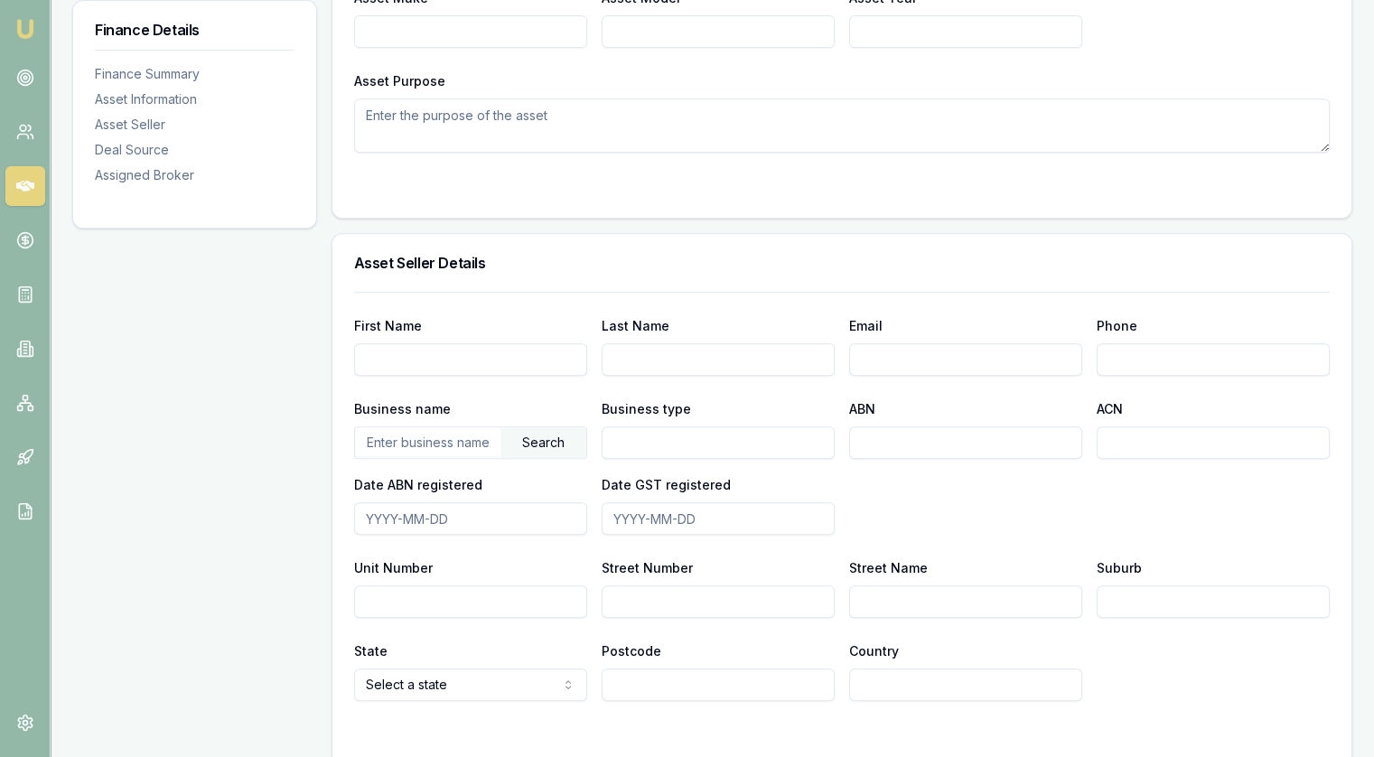
scroll to position [632, 0]
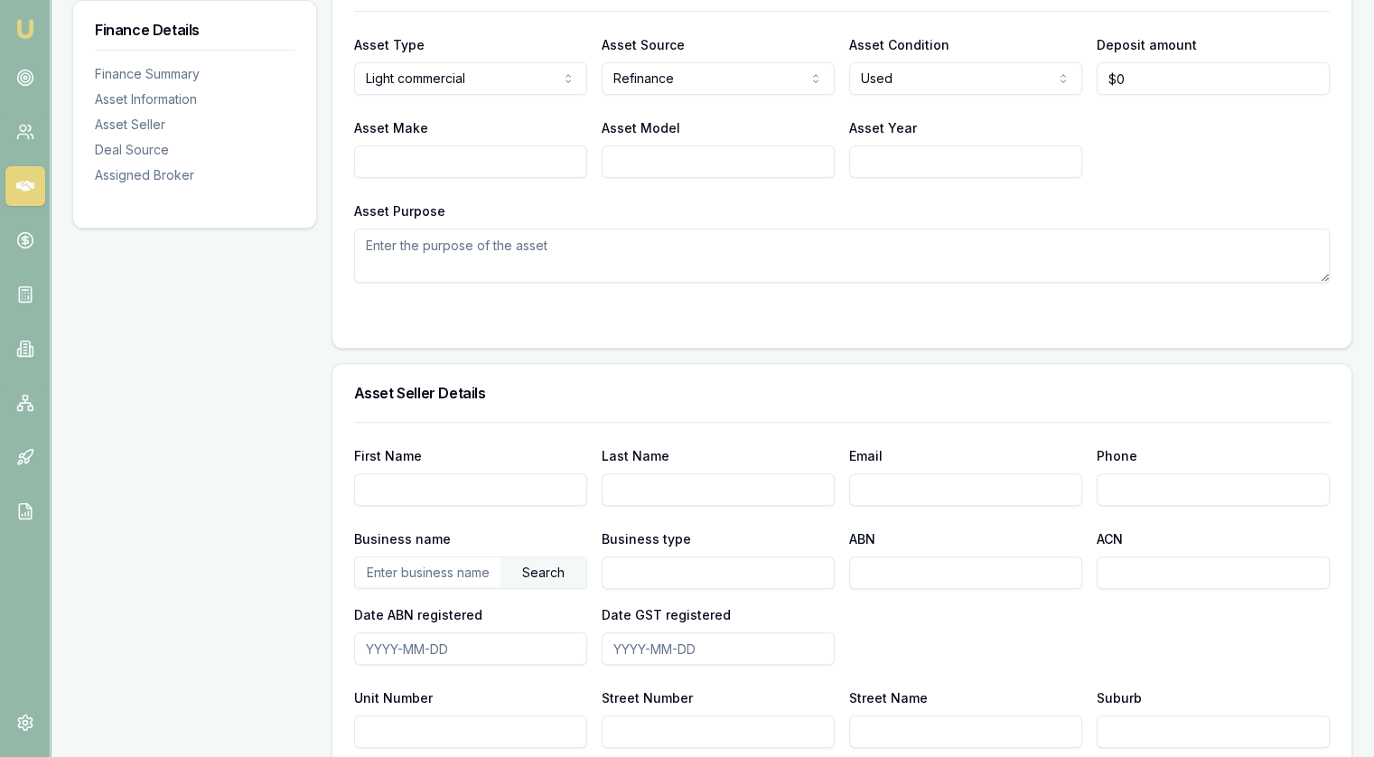
click at [408, 481] on input "First Name" at bounding box center [470, 489] width 233 height 33
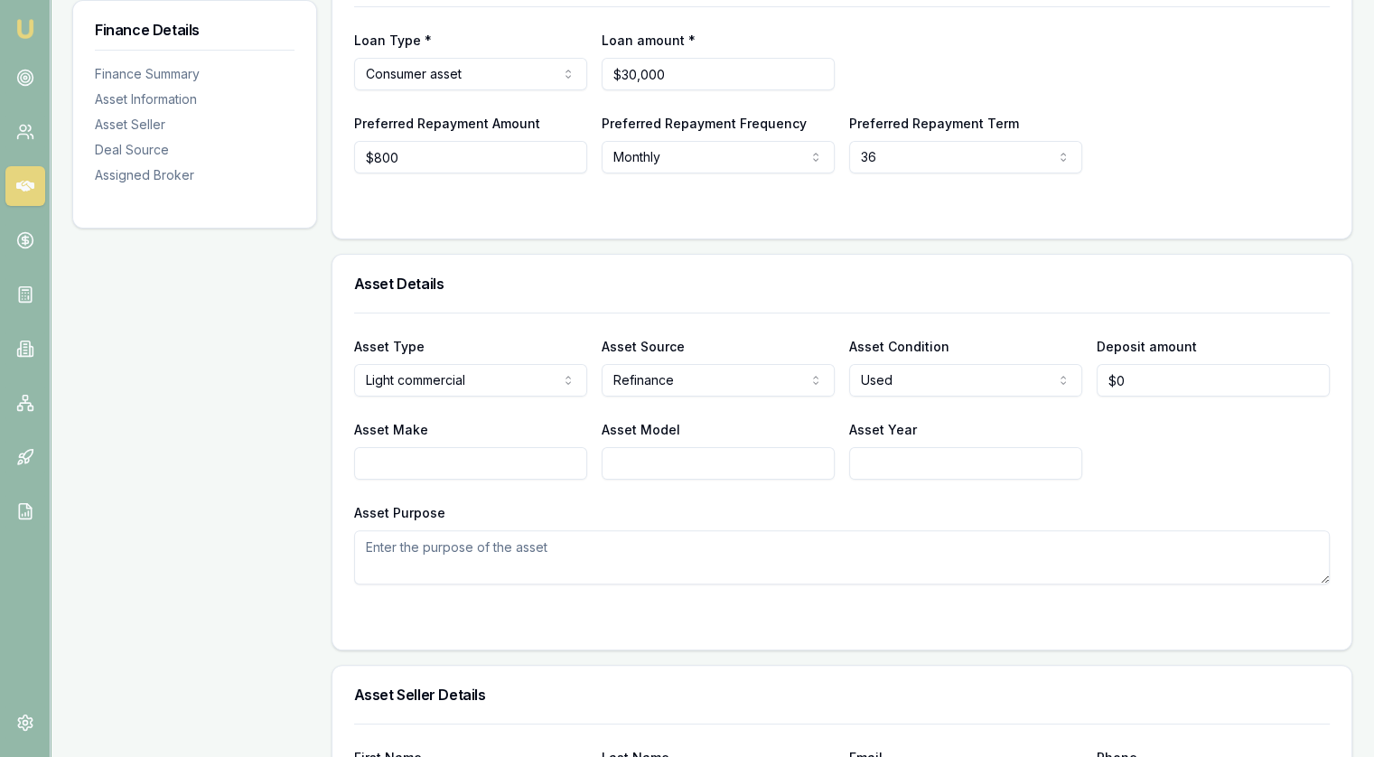
scroll to position [0, 0]
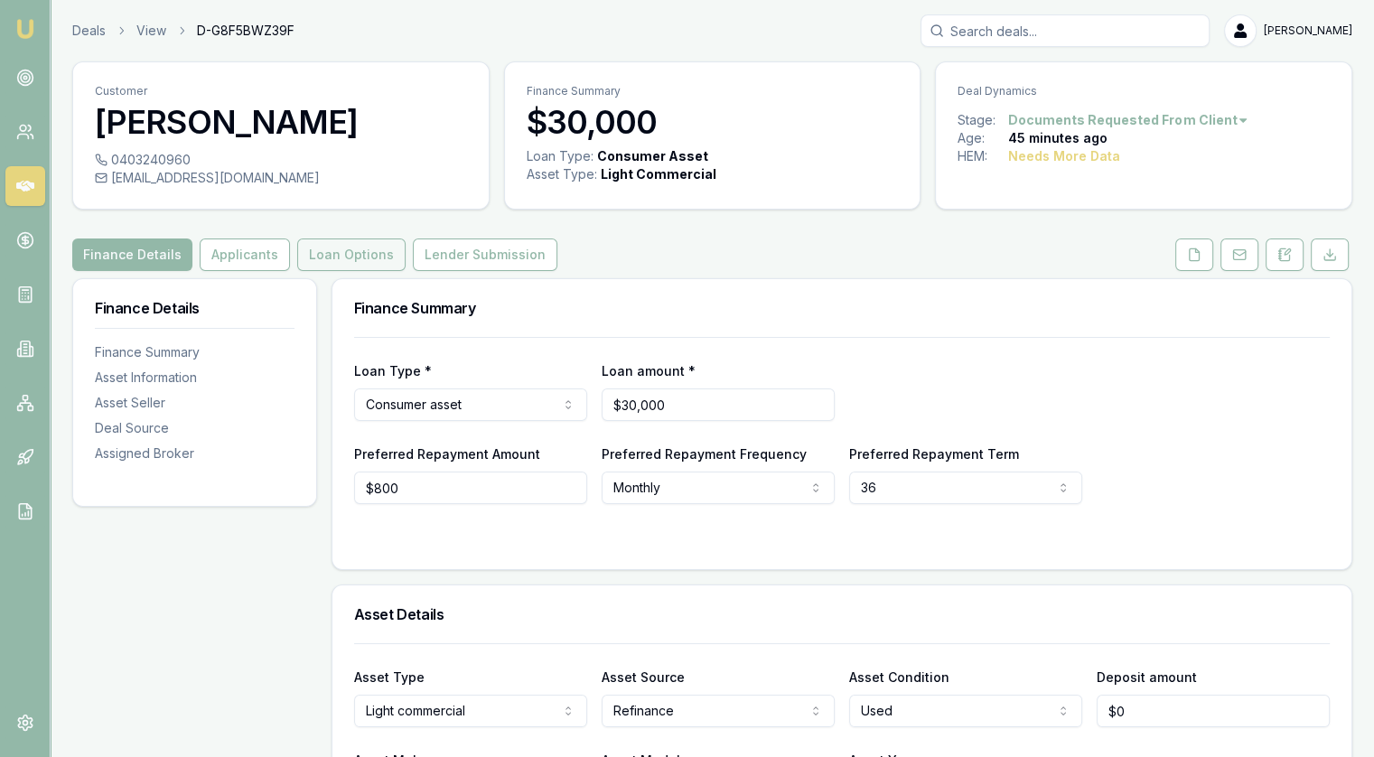
click at [389, 263] on button "Loan Options" at bounding box center [351, 254] width 108 height 33
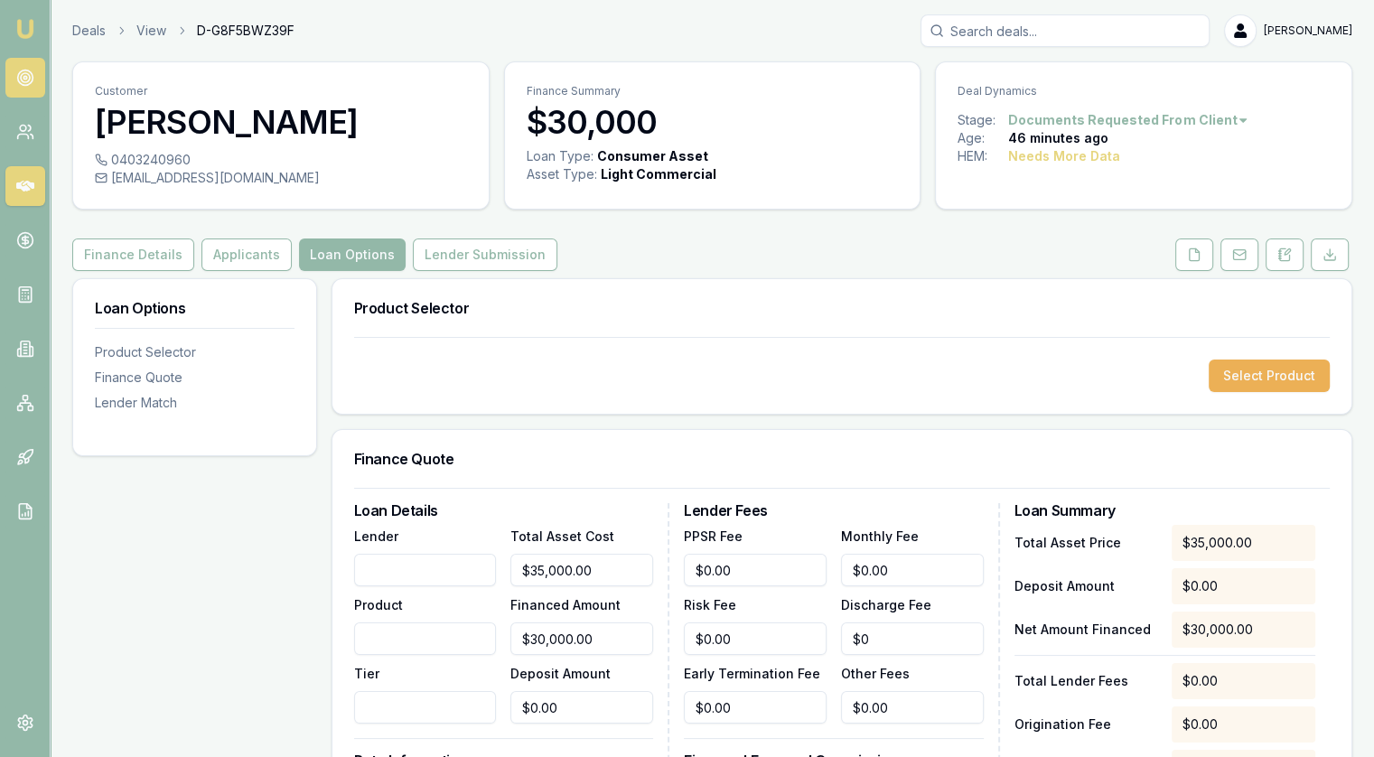
click at [28, 64] on link at bounding box center [25, 78] width 40 height 40
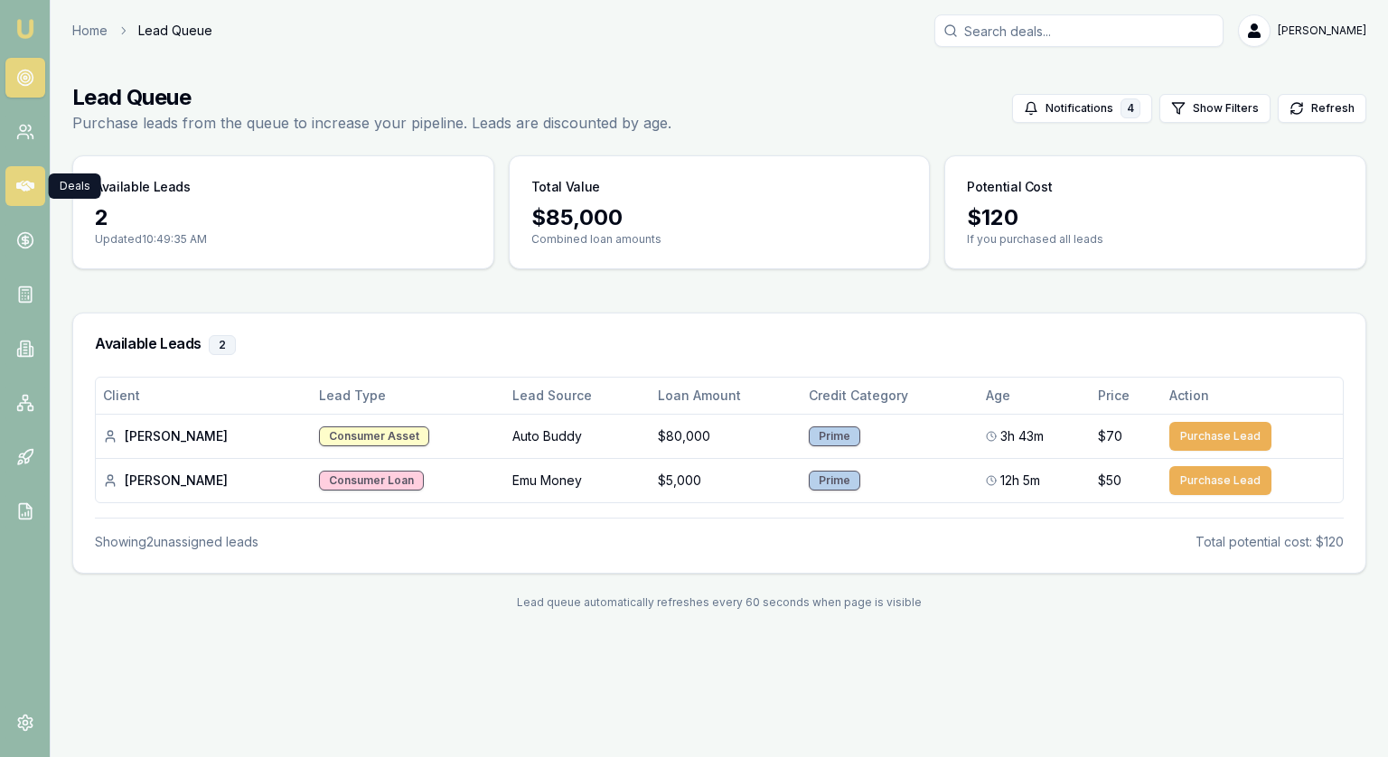
click at [16, 181] on icon at bounding box center [25, 186] width 18 height 18
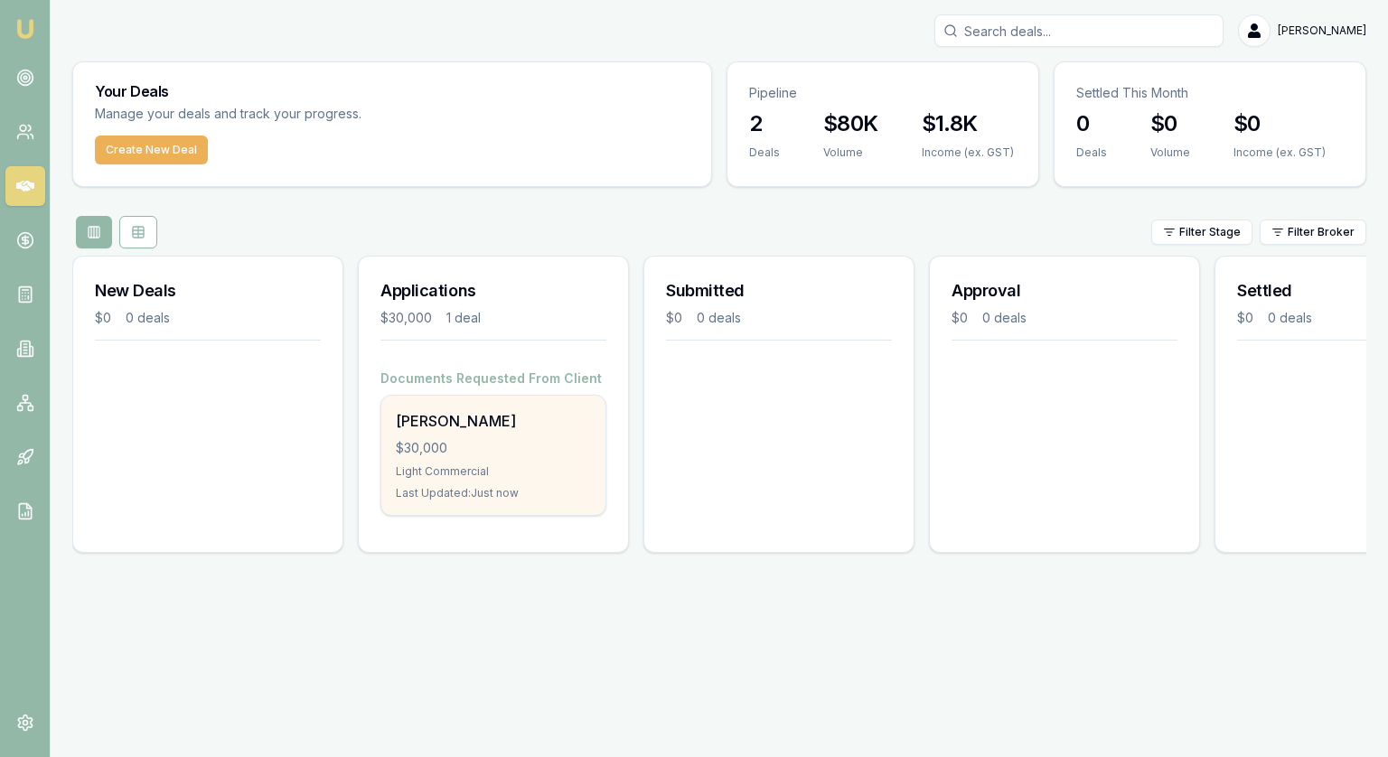
click at [505, 456] on div "[PERSON_NAME] $30,000 Light Commercial Last Updated: Just now" at bounding box center [493, 455] width 224 height 119
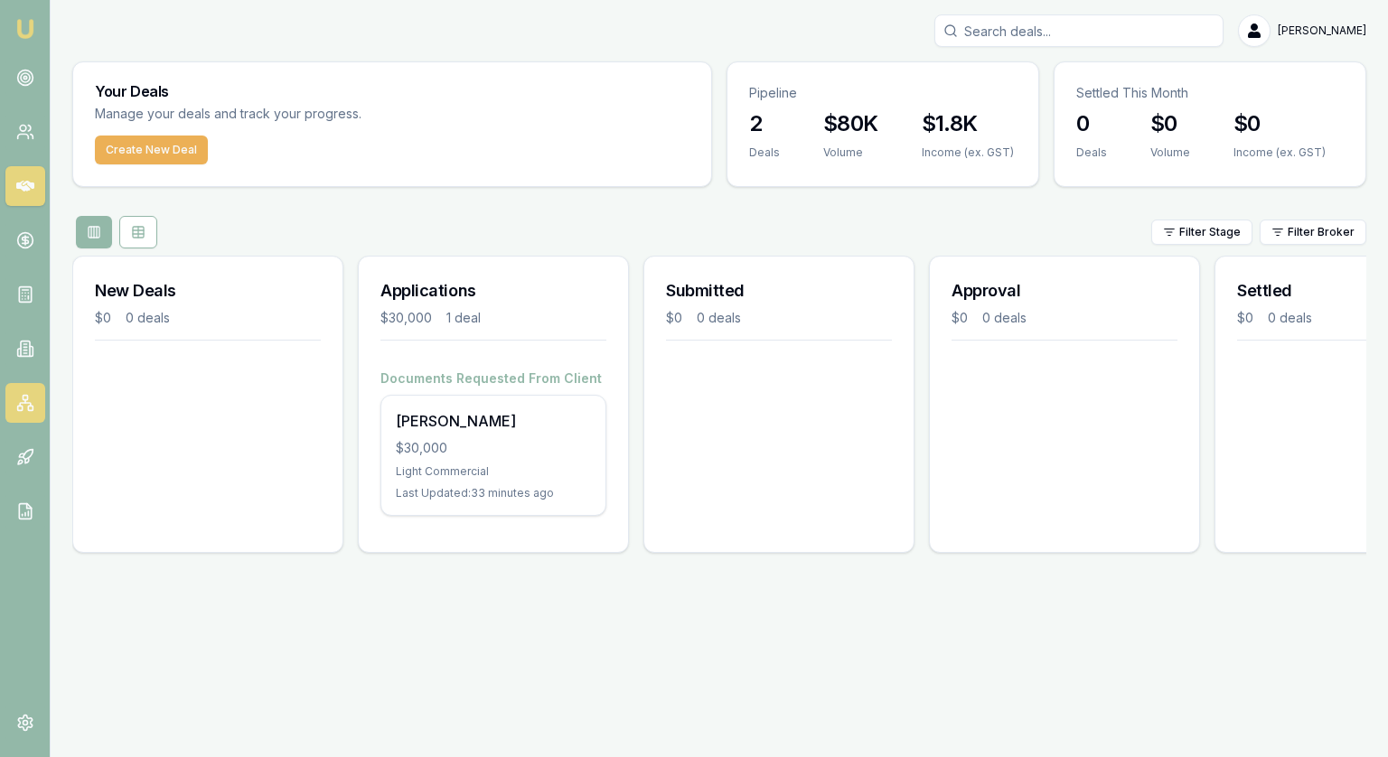
click at [16, 397] on icon at bounding box center [25, 403] width 18 height 18
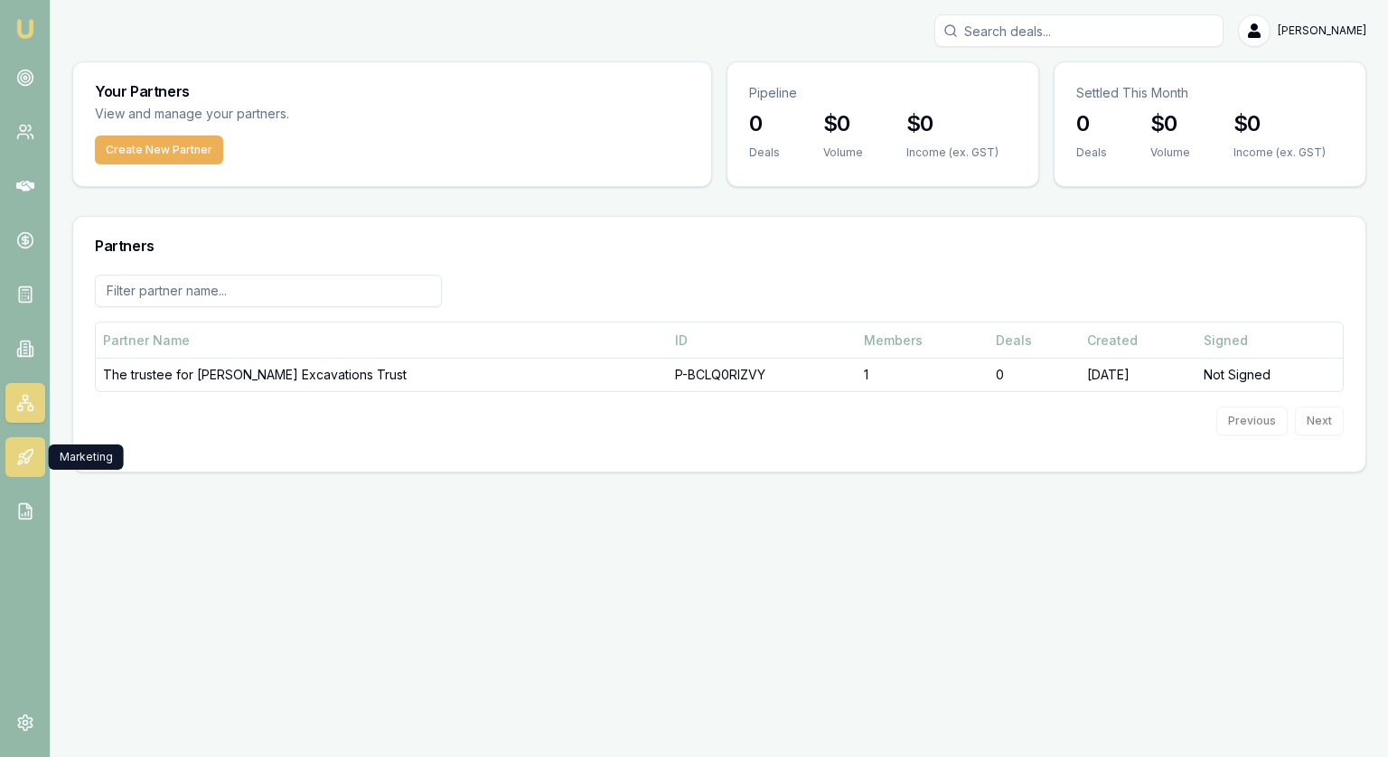
click at [23, 462] on icon at bounding box center [25, 457] width 18 height 18
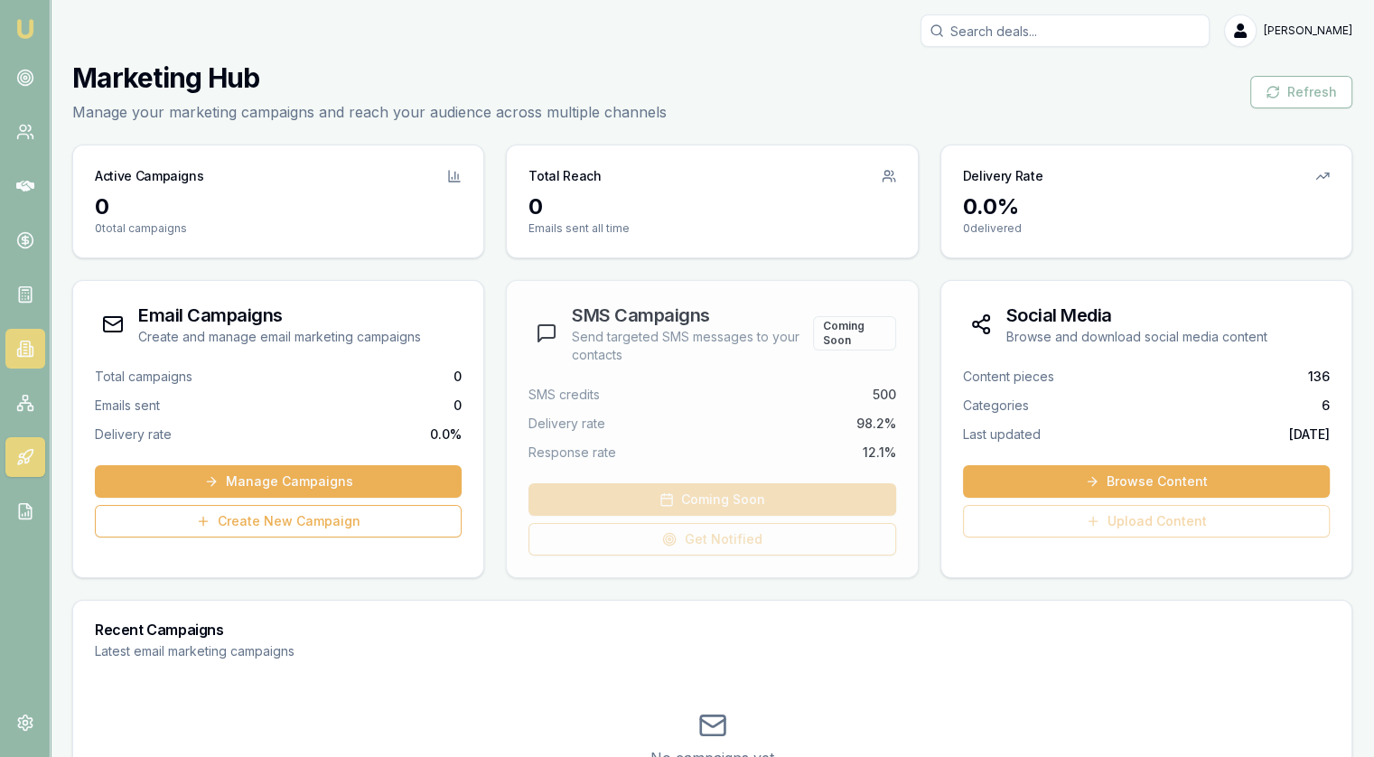
click at [14, 350] on link at bounding box center [25, 349] width 40 height 40
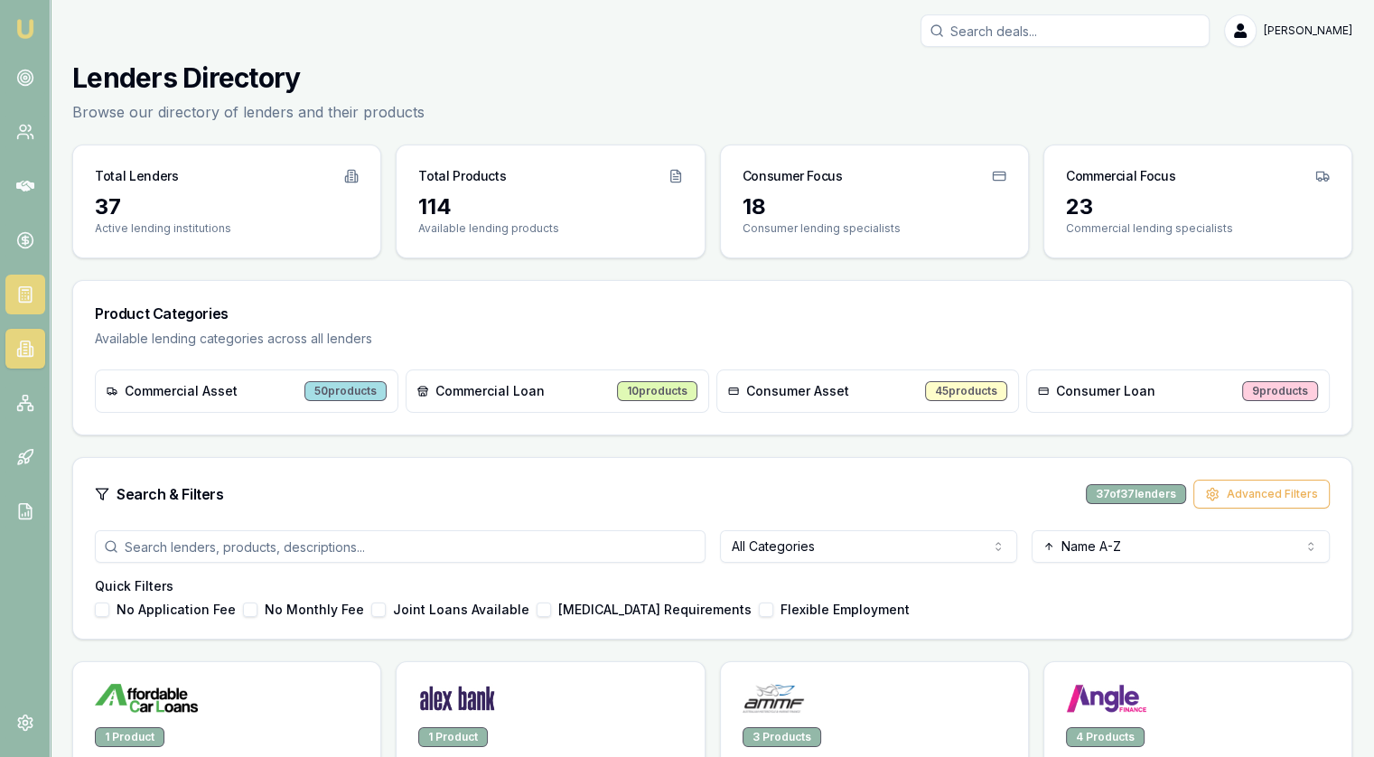
click at [33, 302] on link at bounding box center [25, 295] width 40 height 40
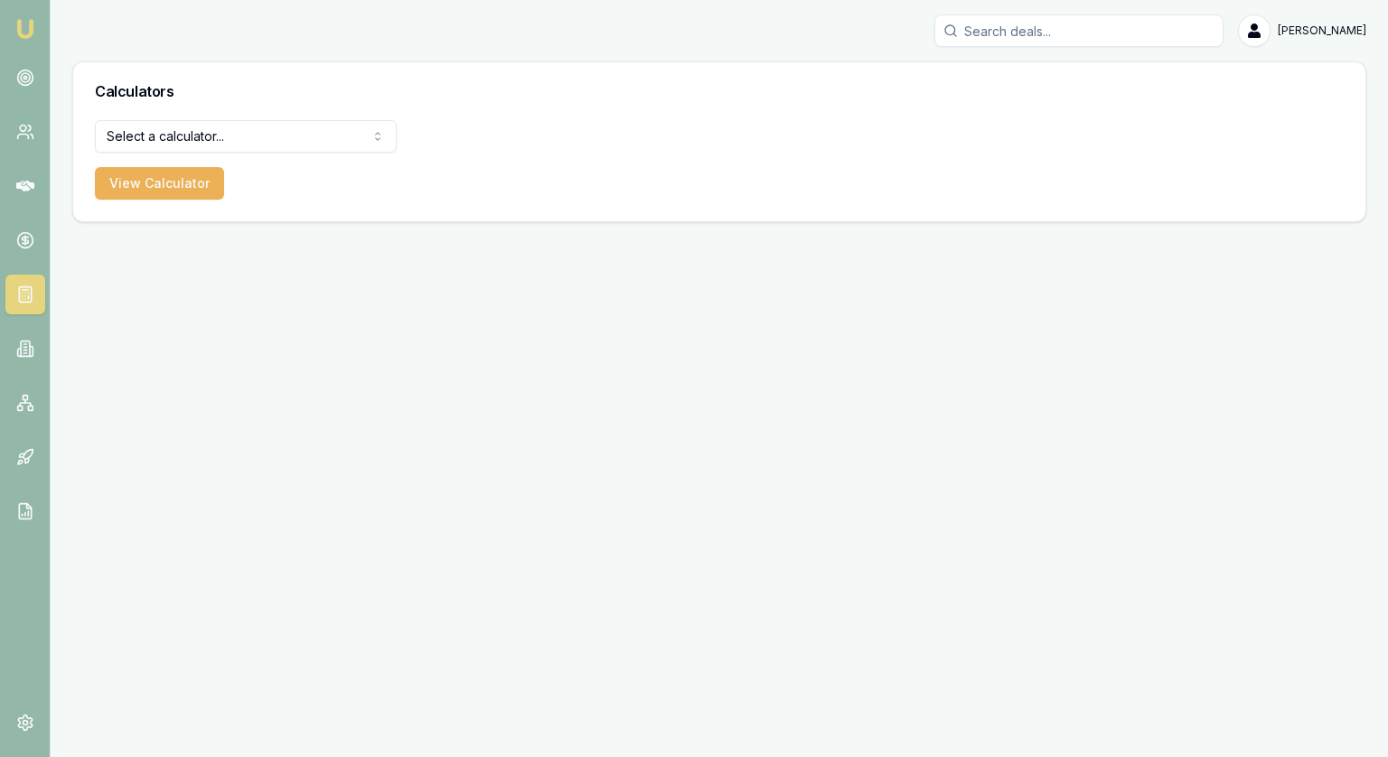
click at [163, 129] on html "[PERSON_NAME] [PERSON_NAME] Toggle Menu Calculators Select a calculator... Fina…" at bounding box center [694, 378] width 1388 height 757
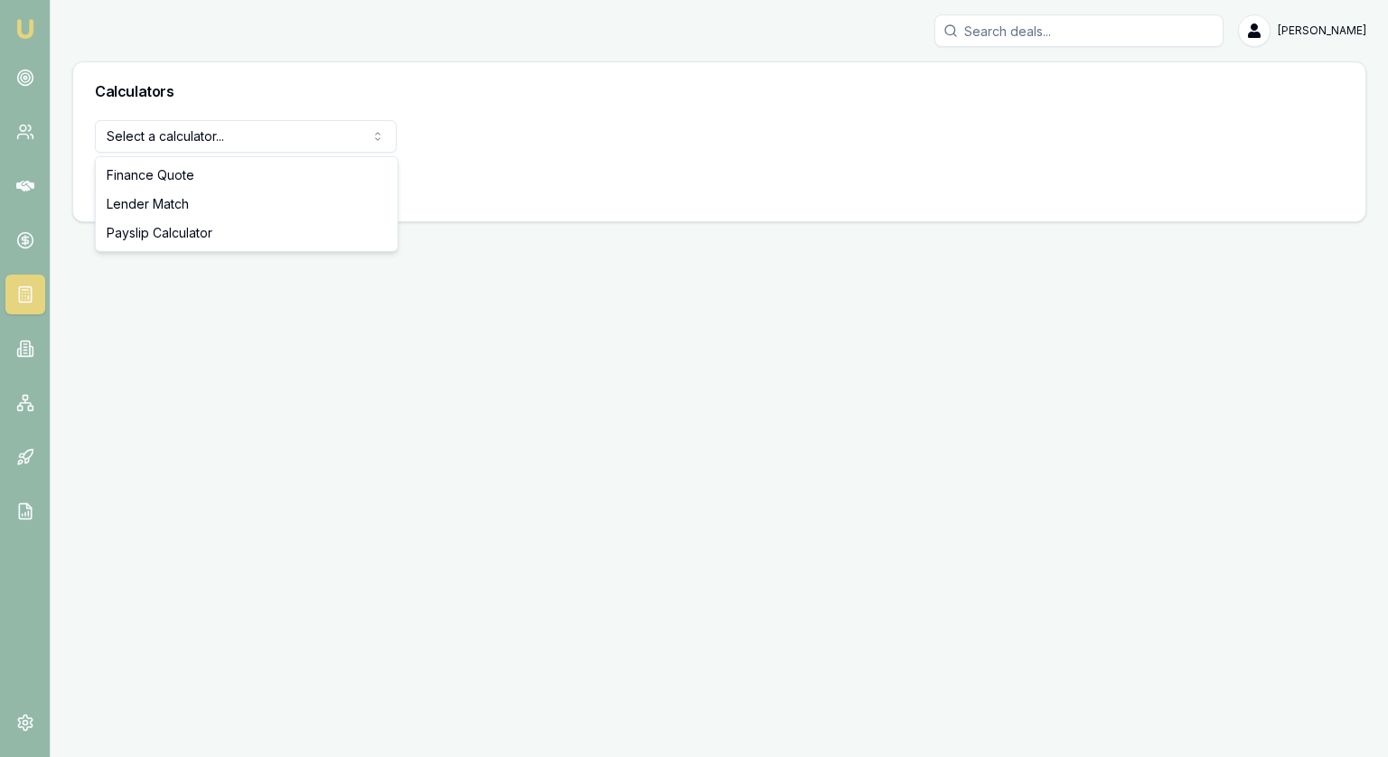
select select "lender-match"
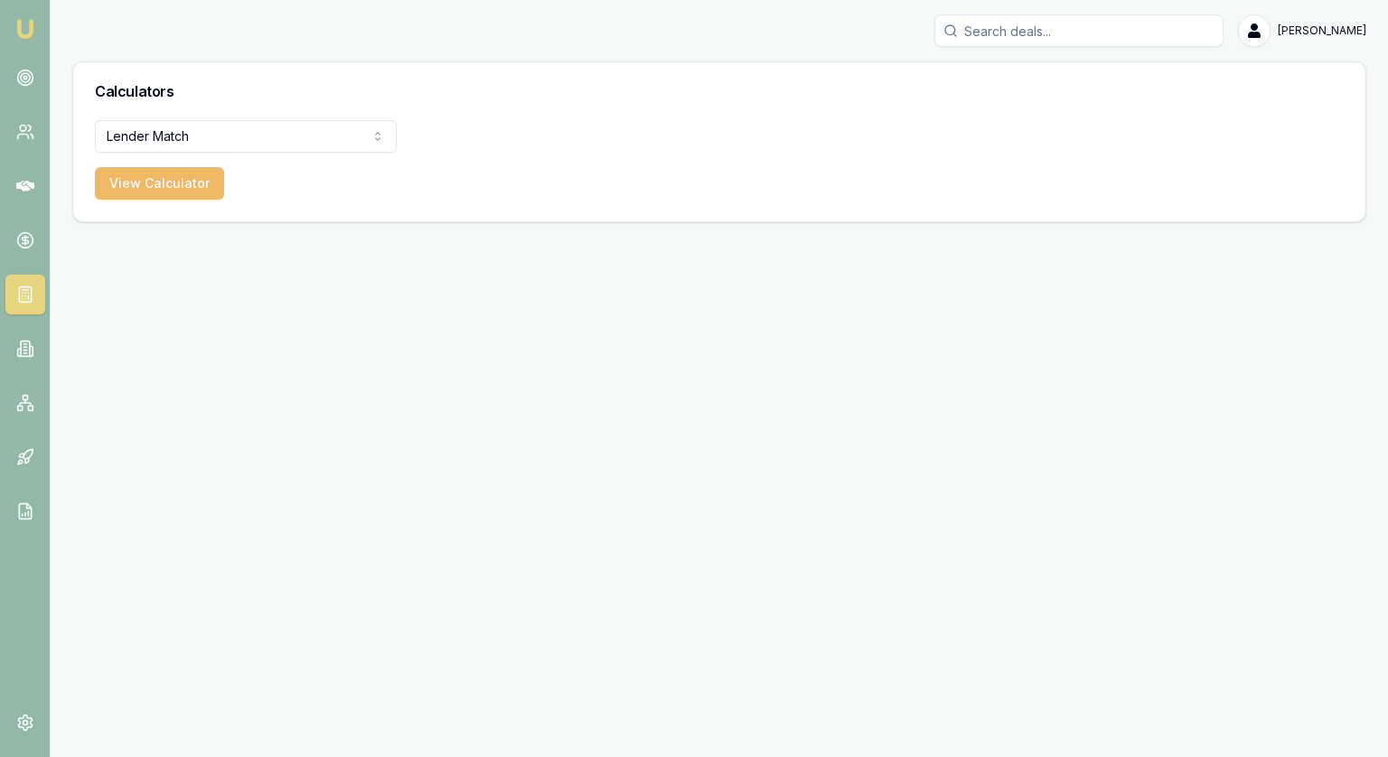
click at [163, 185] on button "View Calculator" at bounding box center [159, 183] width 129 height 33
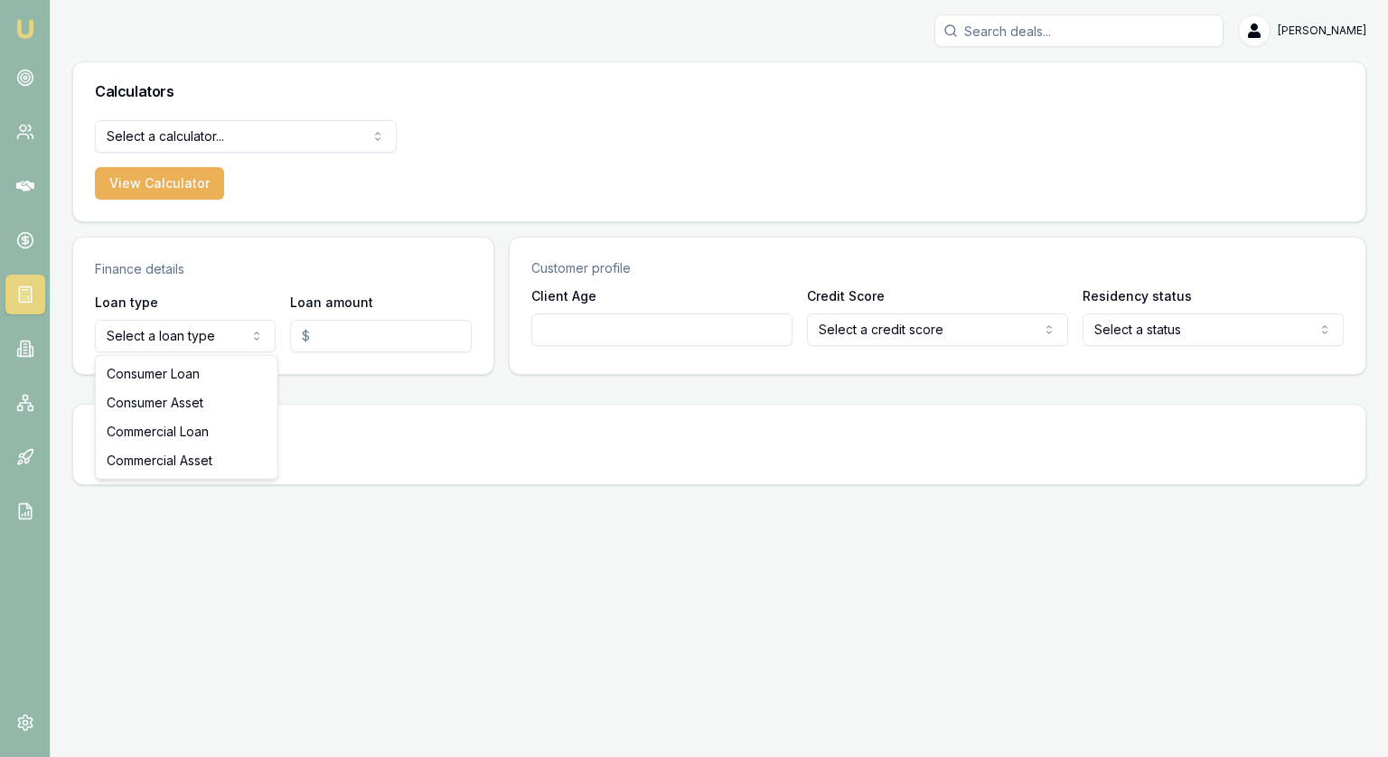
click at [182, 351] on body "[PERSON_NAME] [PERSON_NAME] Toggle Menu Calculators Select a calculator... Fina…" at bounding box center [694, 378] width 1388 height 757
select select "COMMERCIAL_ASSET"
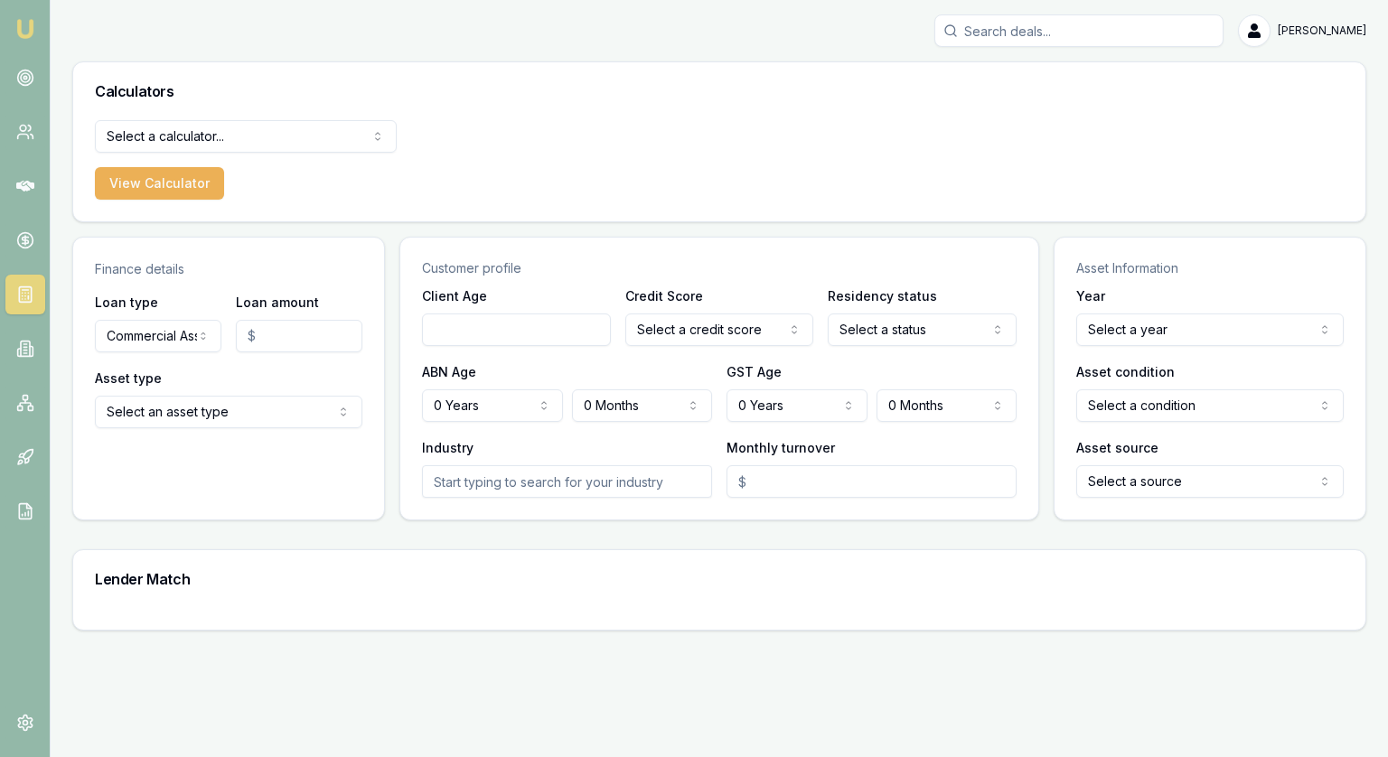
click at [257, 388] on div "Asset type Select an asset type Passenger Car Electric Vehicle Light Commercial…" at bounding box center [228, 397] width 267 height 61
click at [247, 403] on html "[PERSON_NAME] [PERSON_NAME] Toggle Menu Calculators Select a calculator... Fina…" at bounding box center [694, 378] width 1388 height 757
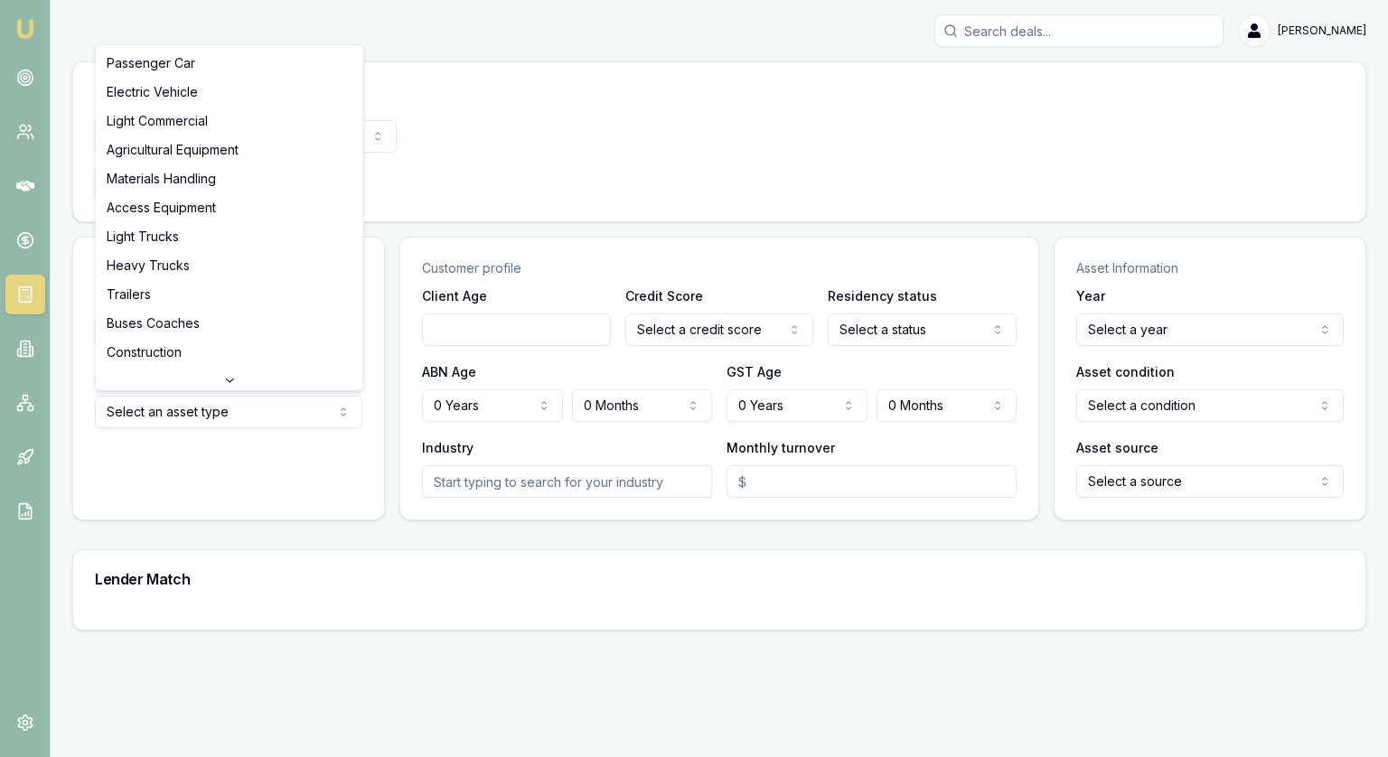
select select "TRAILERS"
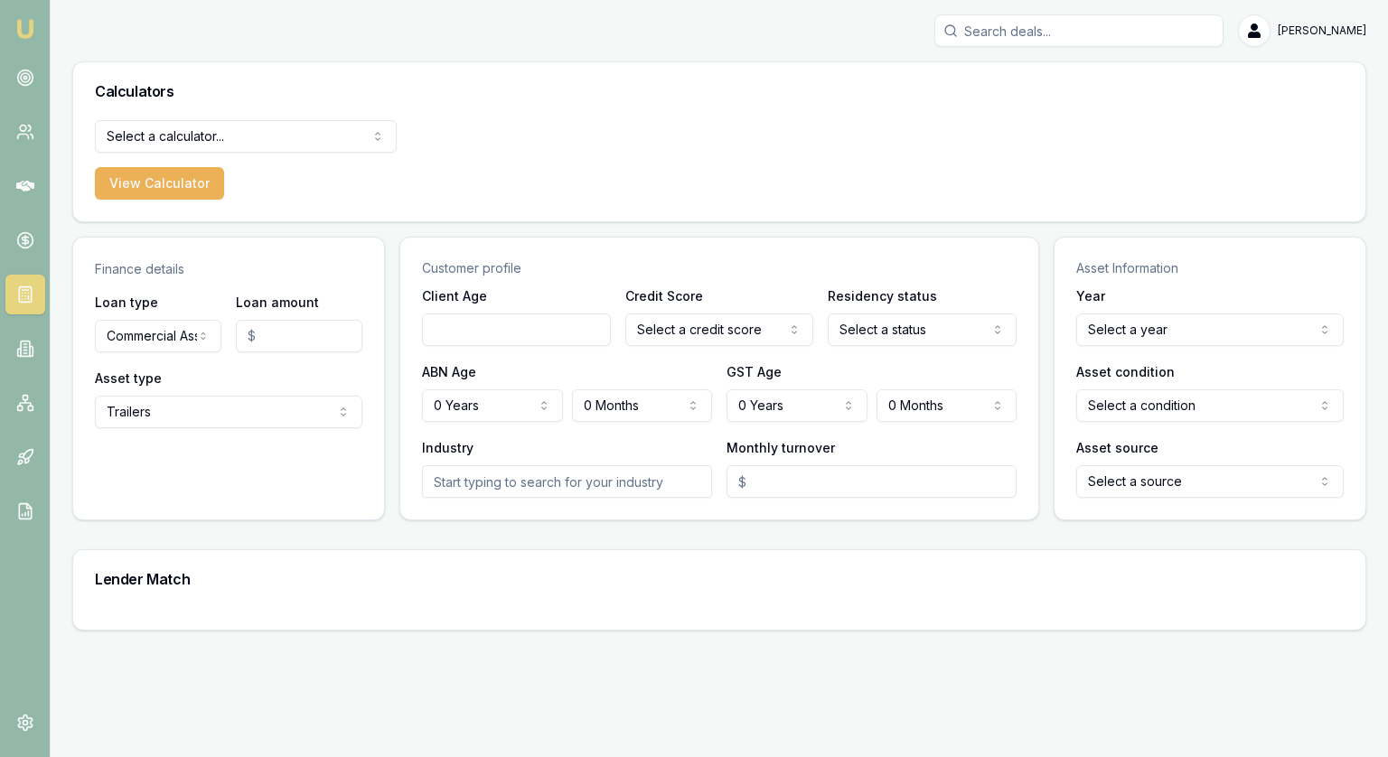
click at [266, 342] on input "Loan amount" at bounding box center [299, 336] width 126 height 33
type input "$25,000.00"
click at [462, 328] on input "Client Age" at bounding box center [516, 329] width 189 height 33
type input "45"
click at [724, 324] on html "[PERSON_NAME] [PERSON_NAME] Toggle Menu Calculators Select a calculator... Fina…" at bounding box center [694, 378] width 1388 height 757
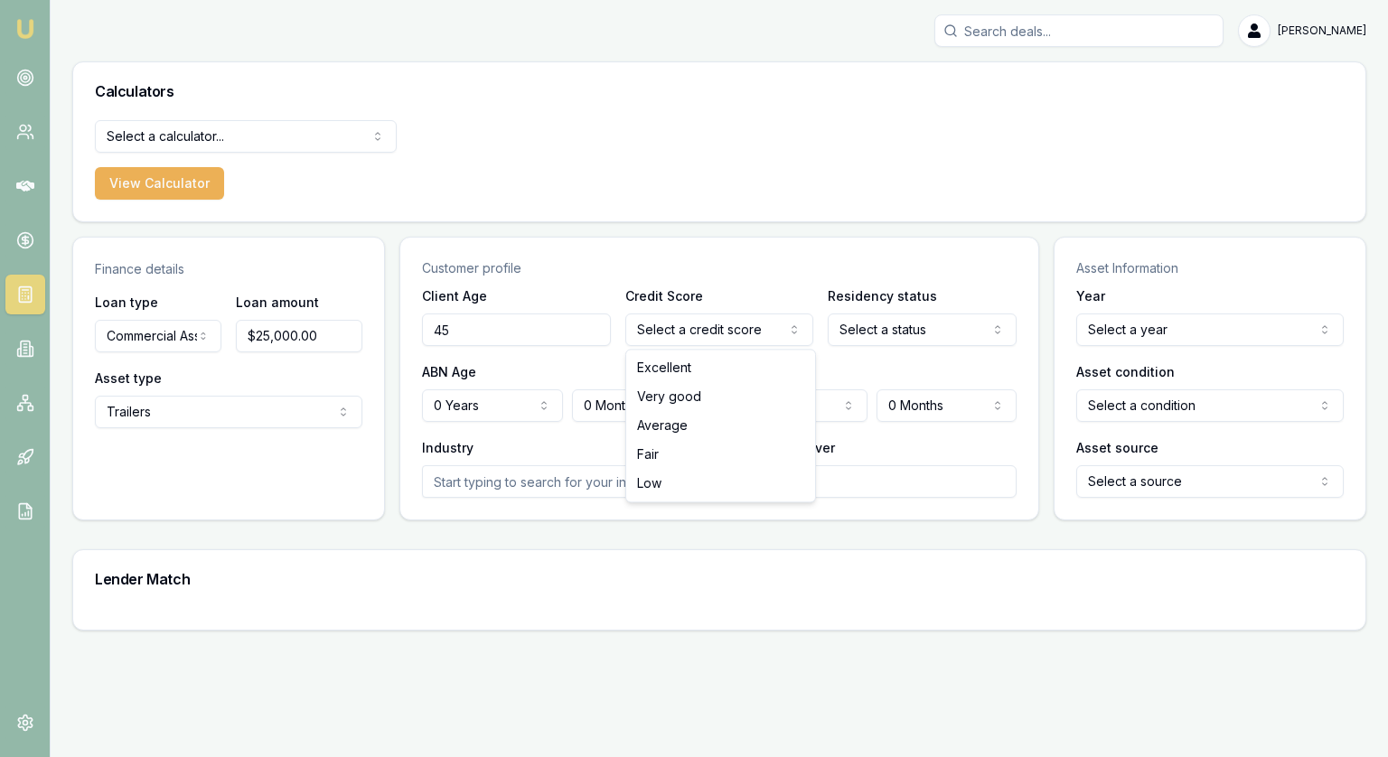
select select "VERY_GOOD"
click at [911, 326] on html "[PERSON_NAME] [PERSON_NAME] Toggle Menu Calculators Select a calculator... Fina…" at bounding box center [694, 378] width 1388 height 757
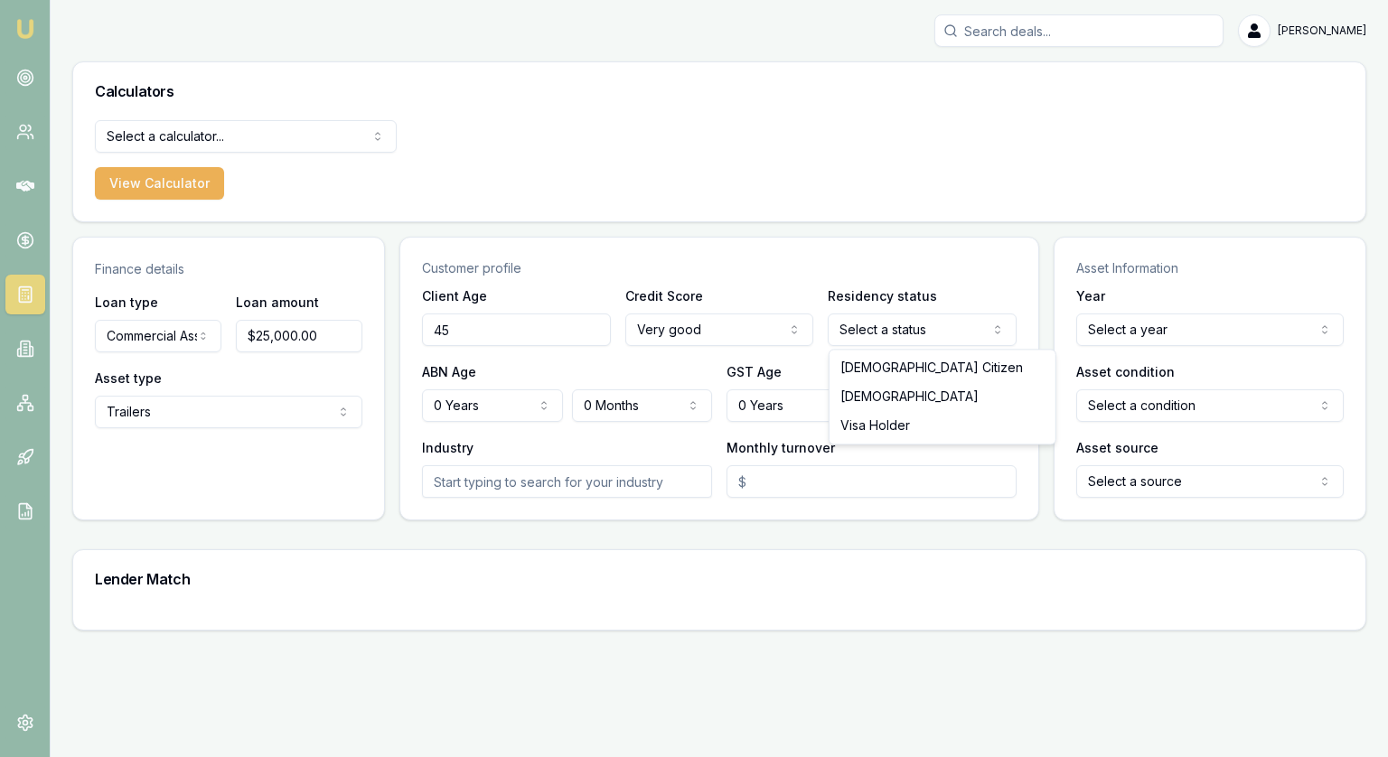
select select "[DEMOGRAPHIC_DATA]"
click at [459, 407] on html "[PERSON_NAME] [PERSON_NAME] Toggle Menu Calculators Select a calculator... Fina…" at bounding box center [694, 378] width 1388 height 757
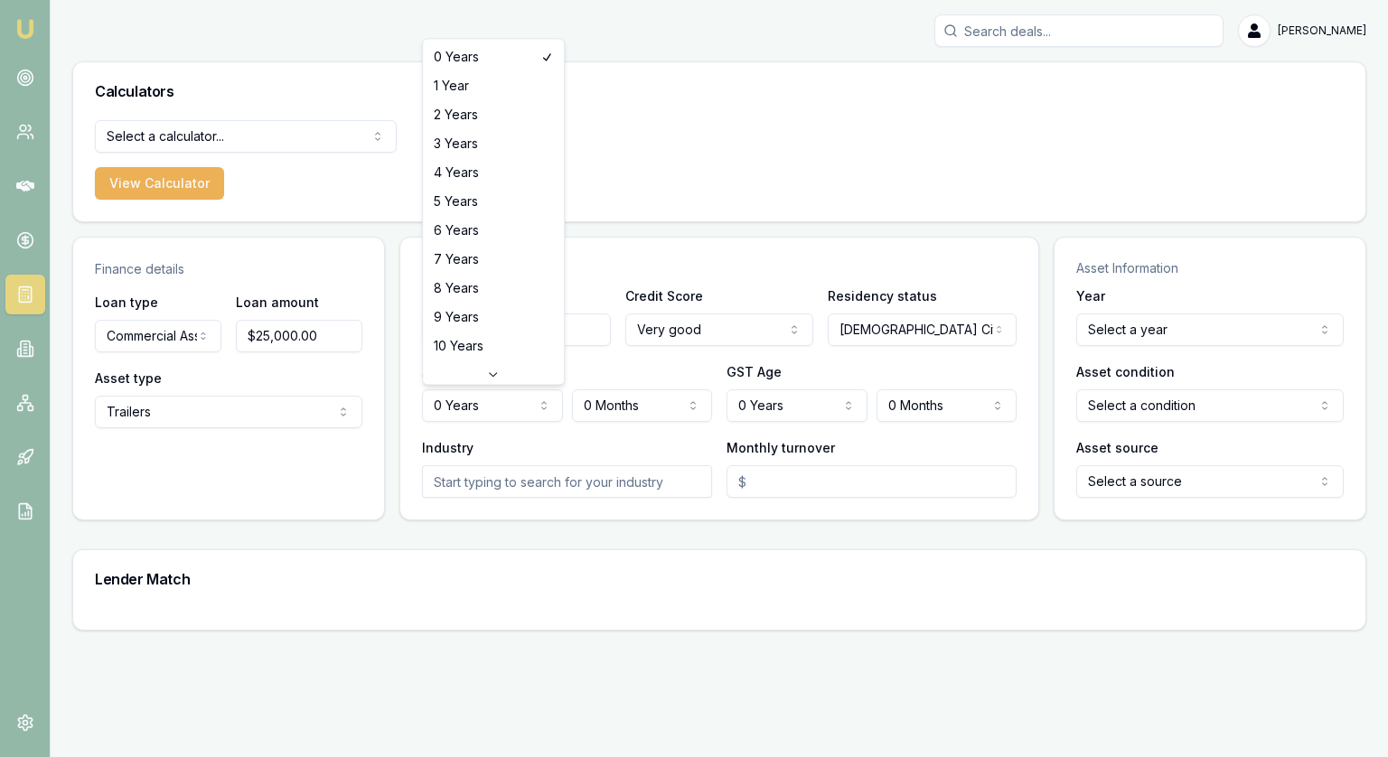
select select "8"
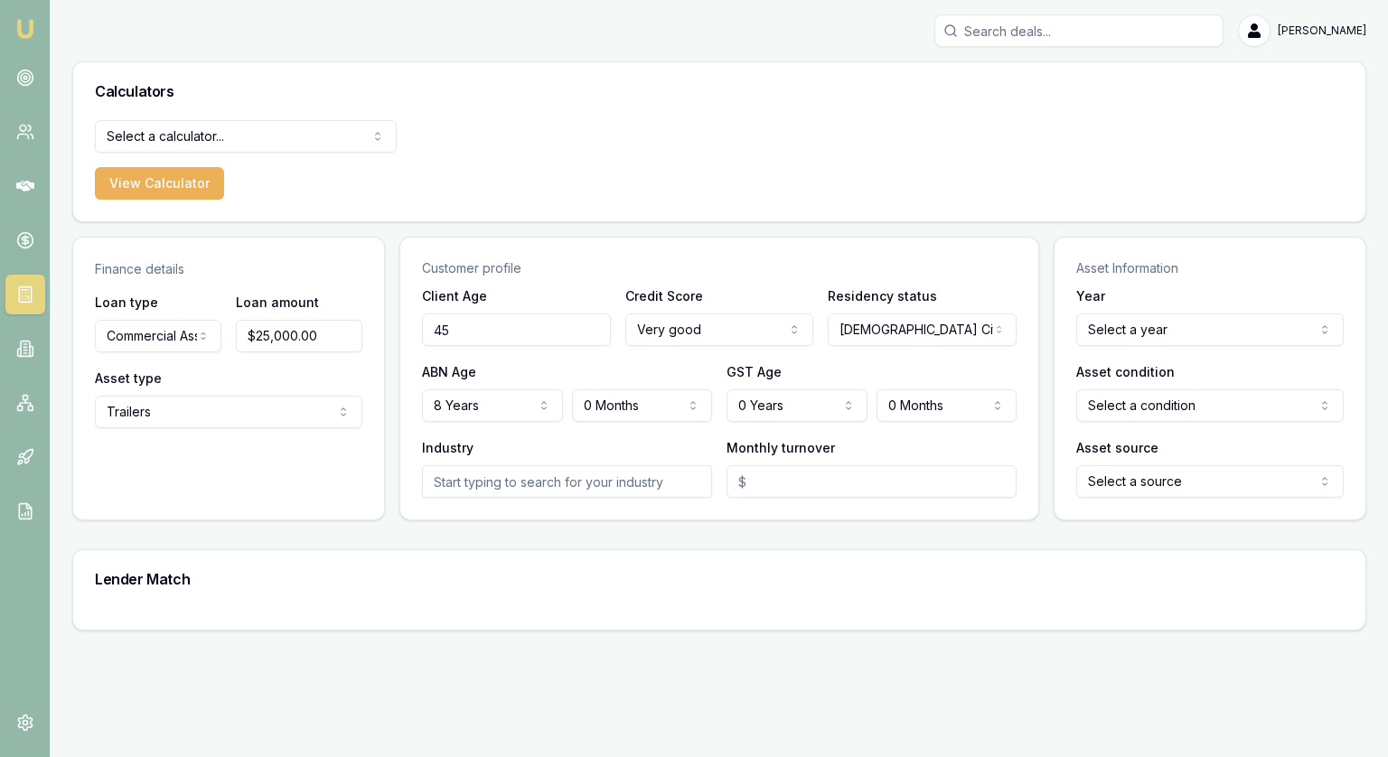
click at [760, 411] on html "[PERSON_NAME] [PERSON_NAME] Toggle Menu Calculators Select a calculator... Fina…" at bounding box center [694, 378] width 1388 height 757
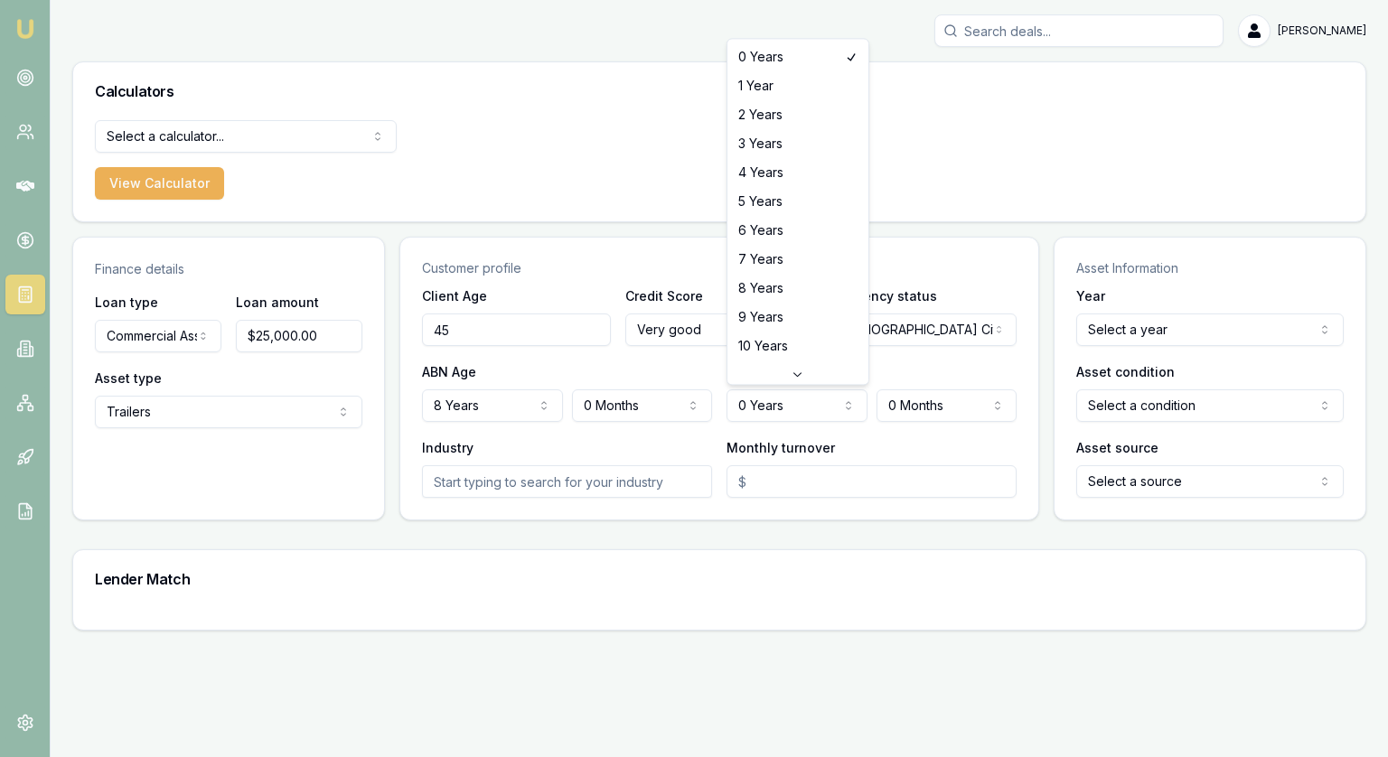
select select "7"
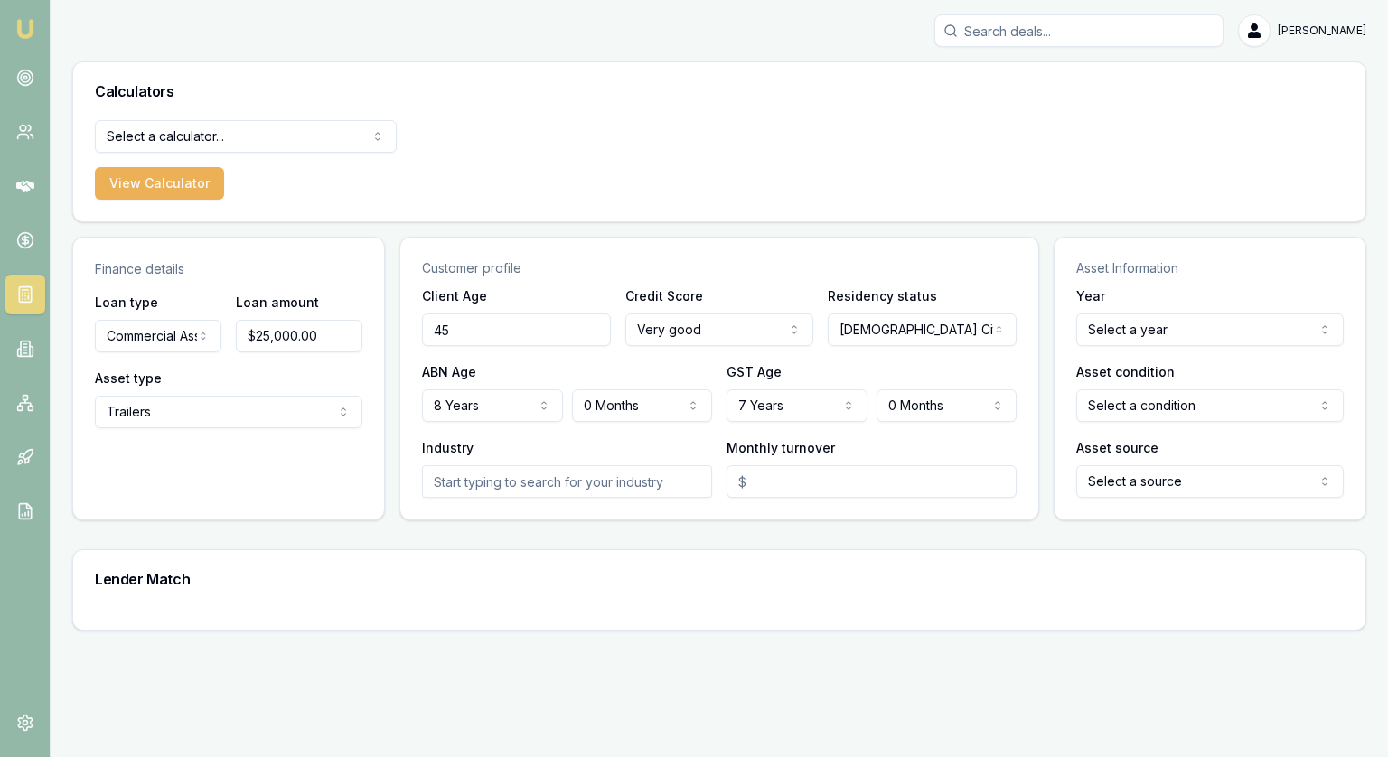
click at [625, 485] on input "text" at bounding box center [567, 481] width 290 height 33
click at [815, 484] on input "Monthly turnover" at bounding box center [871, 481] width 290 height 33
click at [1178, 324] on html "[PERSON_NAME] [PERSON_NAME] Toggle Menu Calculators Select a calculator... Fina…" at bounding box center [694, 378] width 1388 height 757
type input "$45,000"
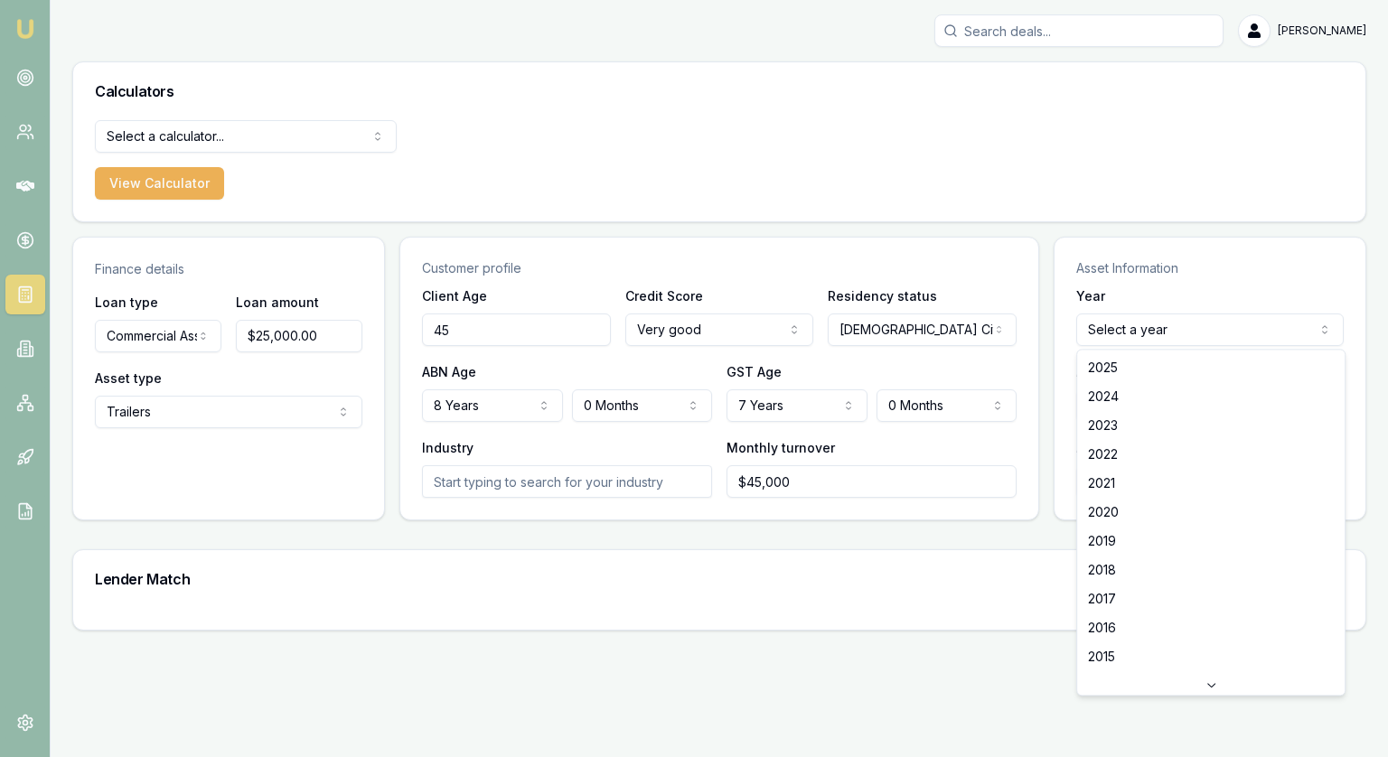
select select "2025"
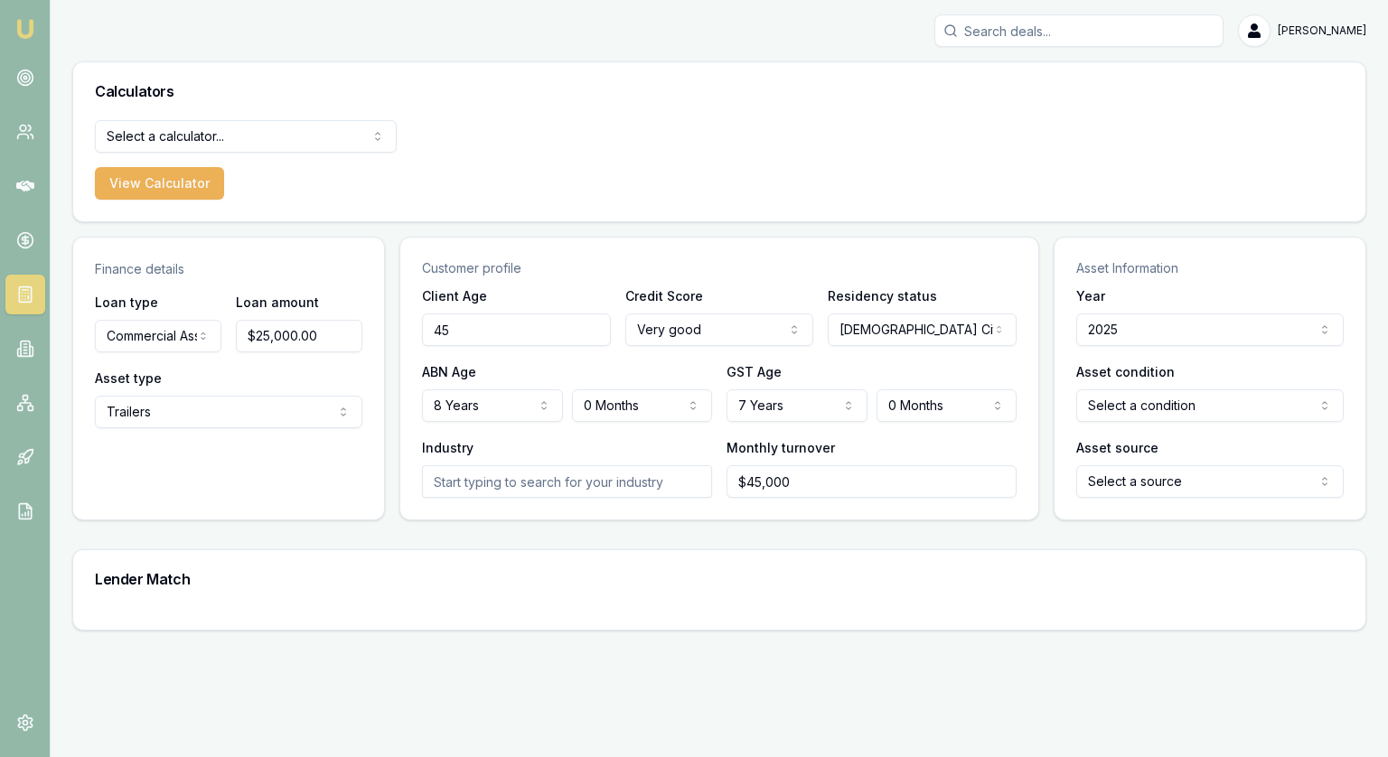
click at [1127, 412] on html "[PERSON_NAME] [PERSON_NAME] Toggle Menu Calculators Select a calculator... Fina…" at bounding box center [694, 378] width 1388 height 757
select select "NEW_OR_DEMO"
click at [1127, 479] on html "[PERSON_NAME] [PERSON_NAME] Toggle Menu Calculators Select a calculator... Fina…" at bounding box center [694, 378] width 1388 height 757
select select "DEALER"
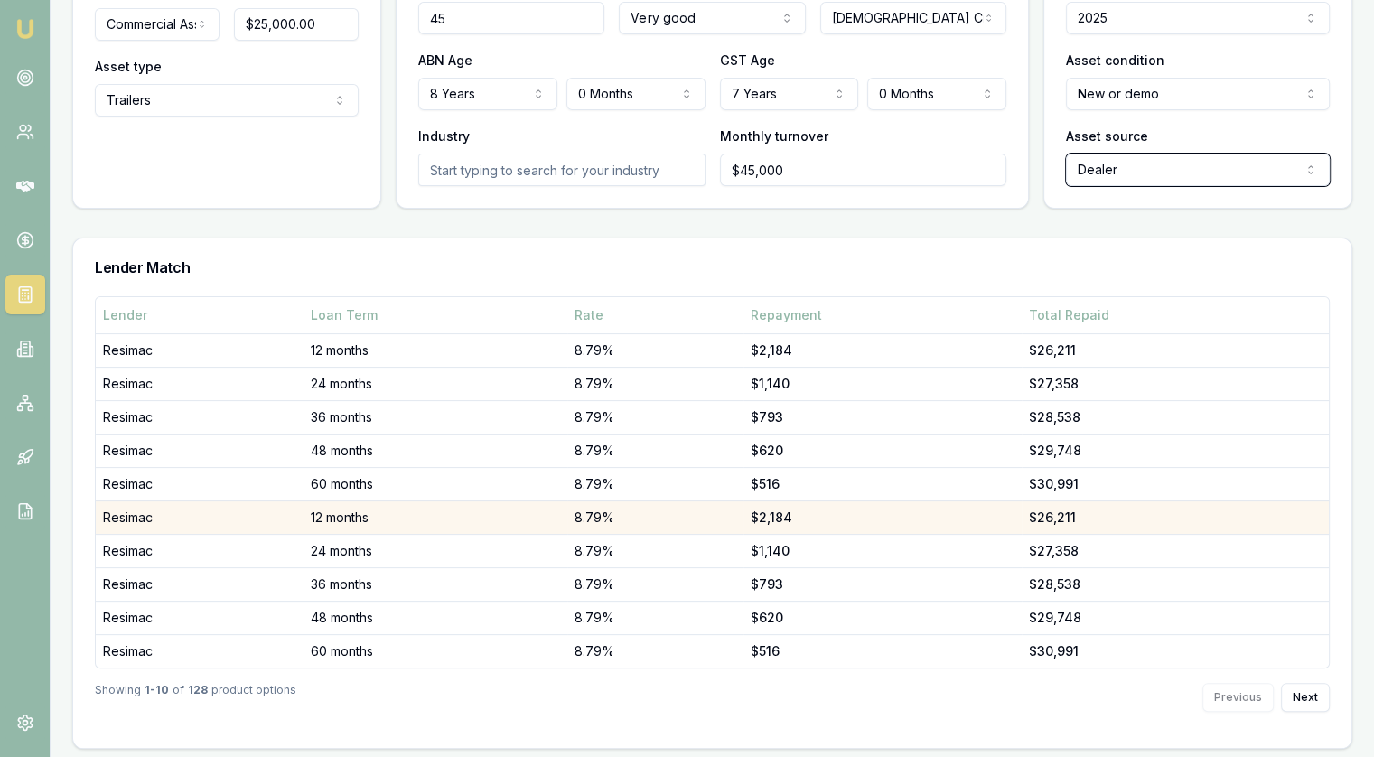
scroll to position [314, 0]
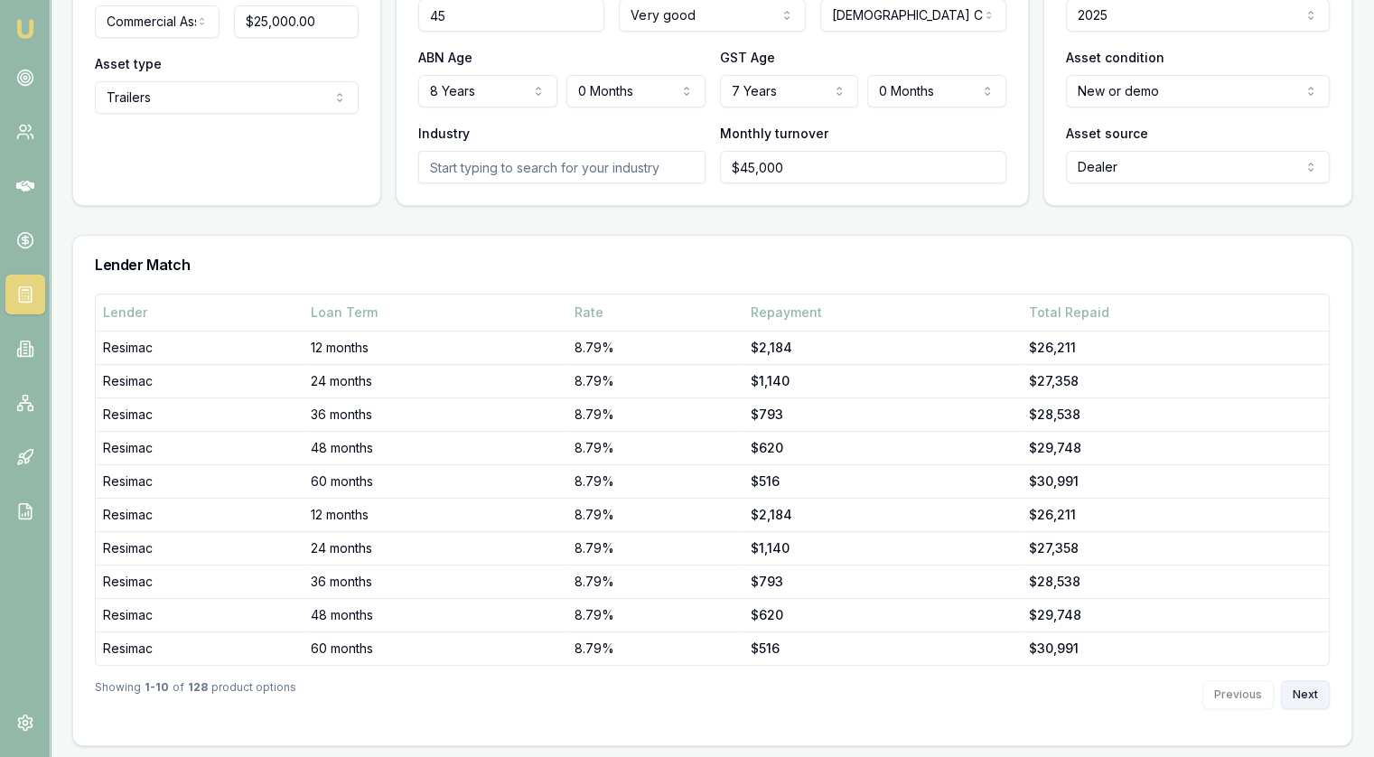
click at [1314, 697] on button "Next" at bounding box center [1305, 694] width 49 height 29
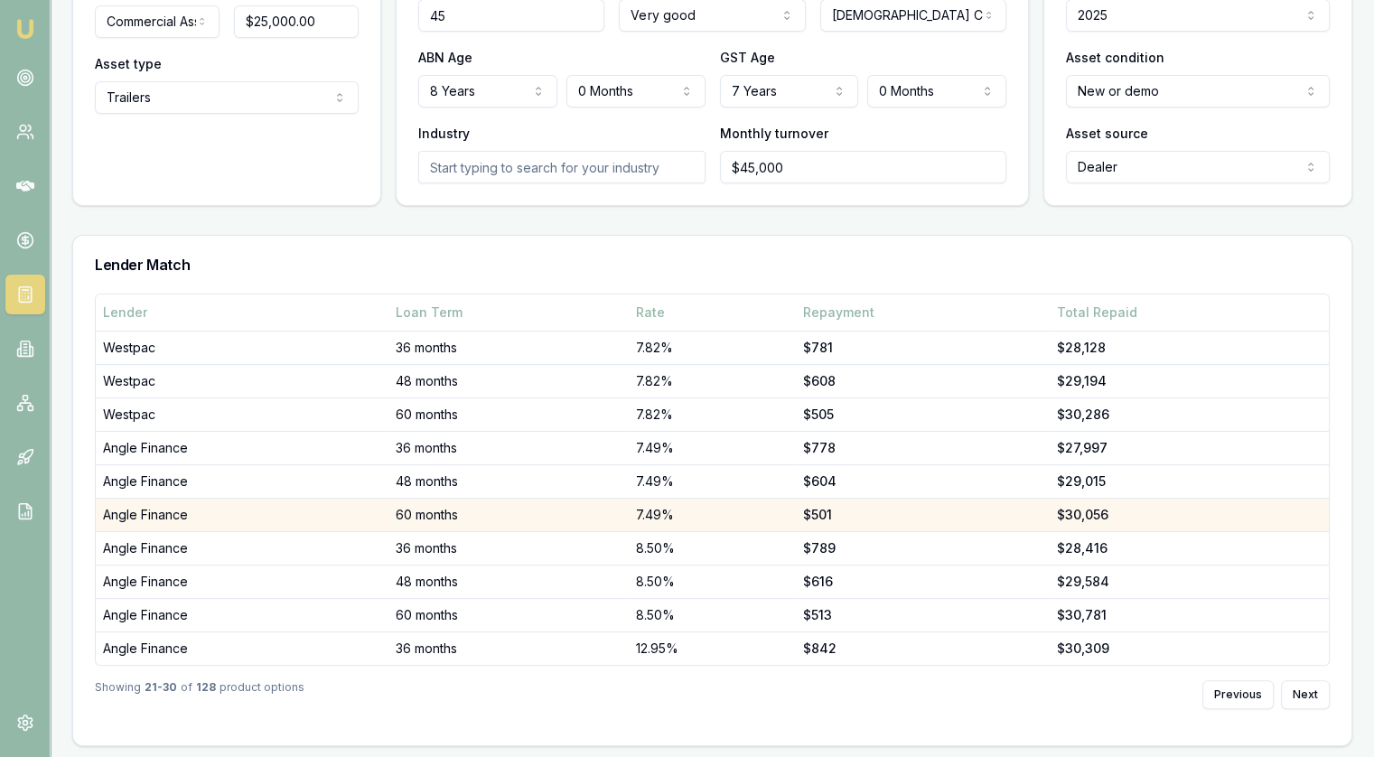
click at [1091, 509] on div "$30,056" at bounding box center [1189, 515] width 266 height 18
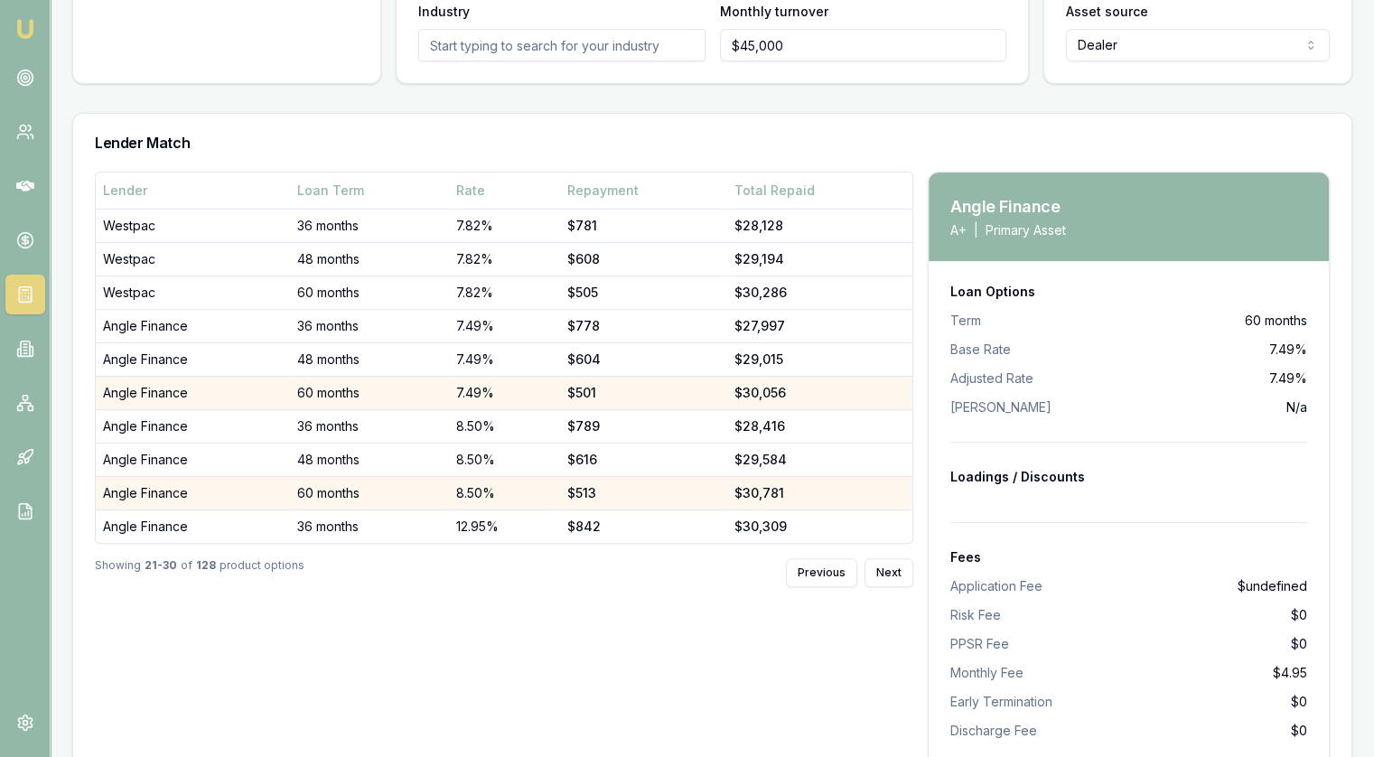
scroll to position [405, 0]
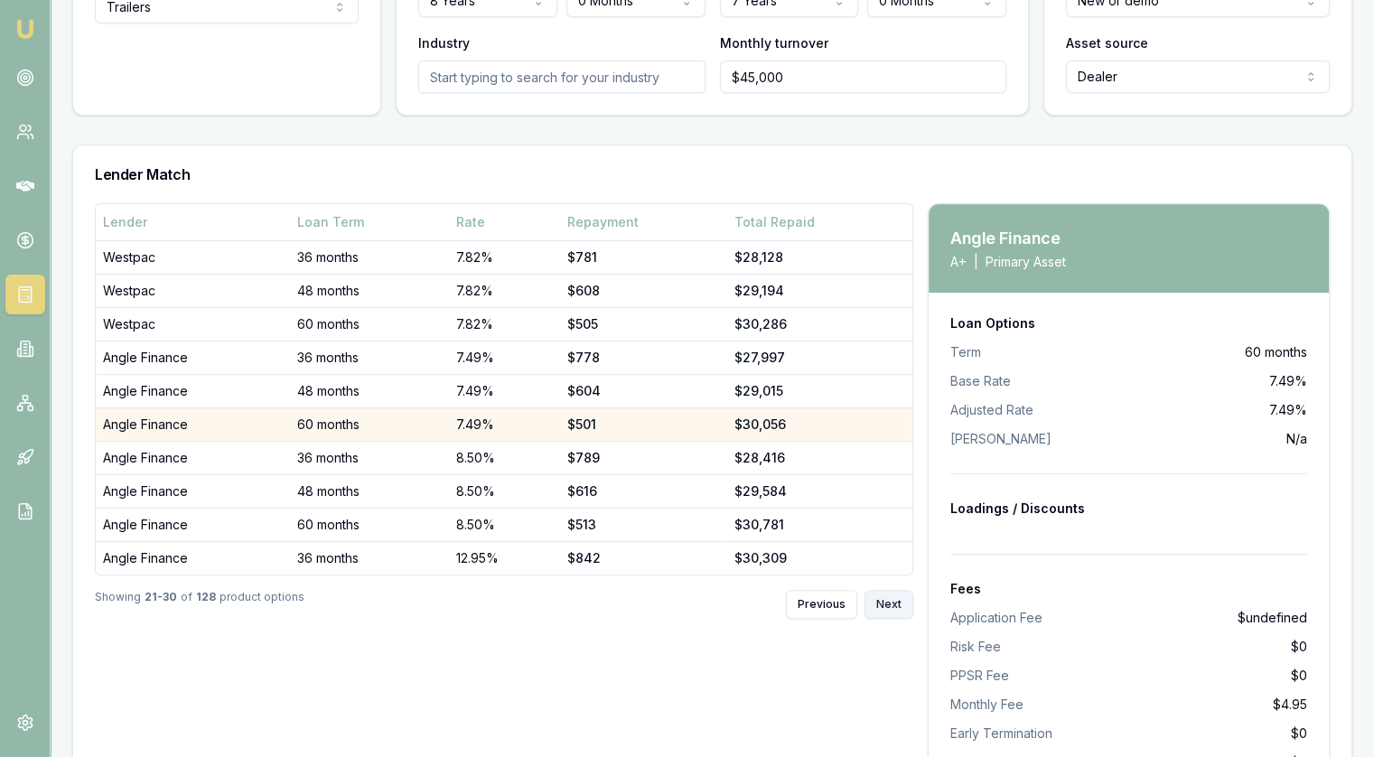
click at [902, 605] on button "Next" at bounding box center [889, 604] width 49 height 29
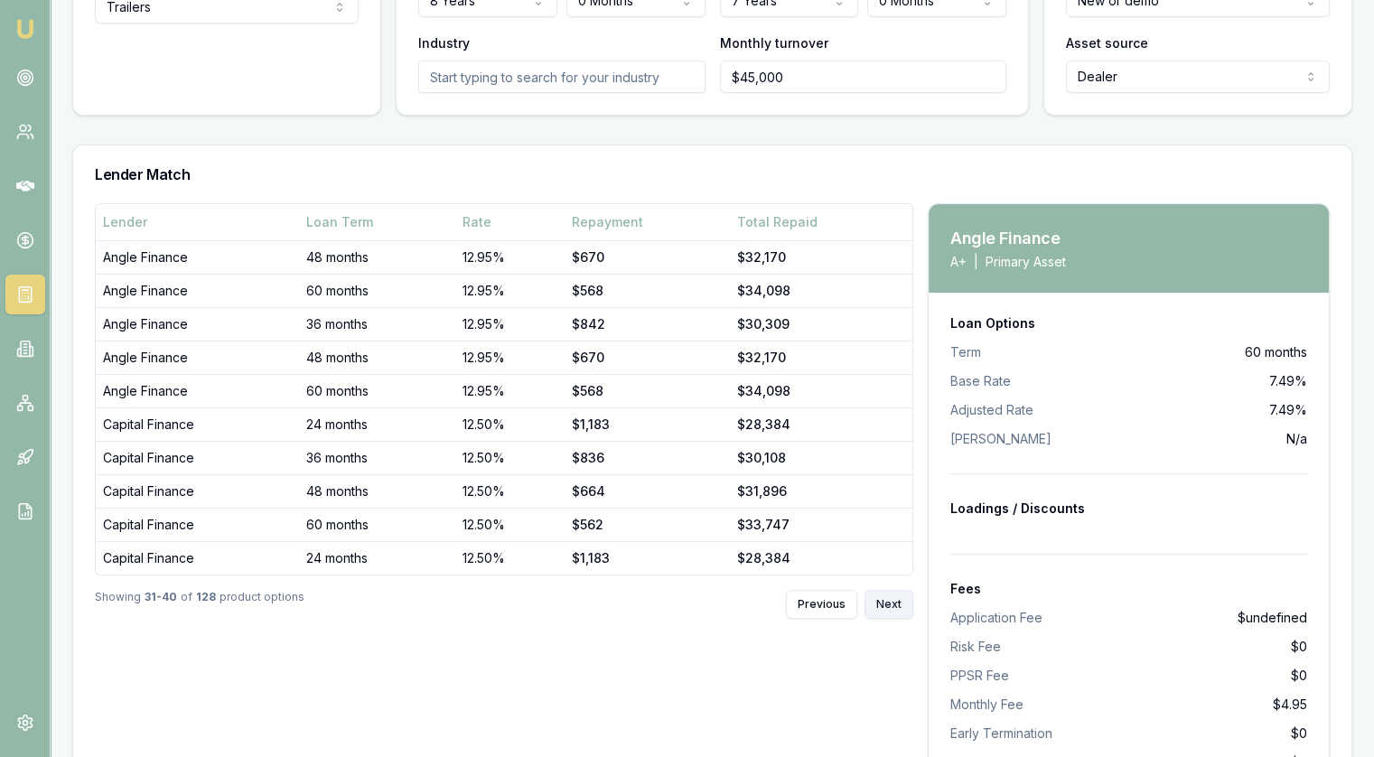
click at [902, 605] on button "Next" at bounding box center [889, 604] width 49 height 29
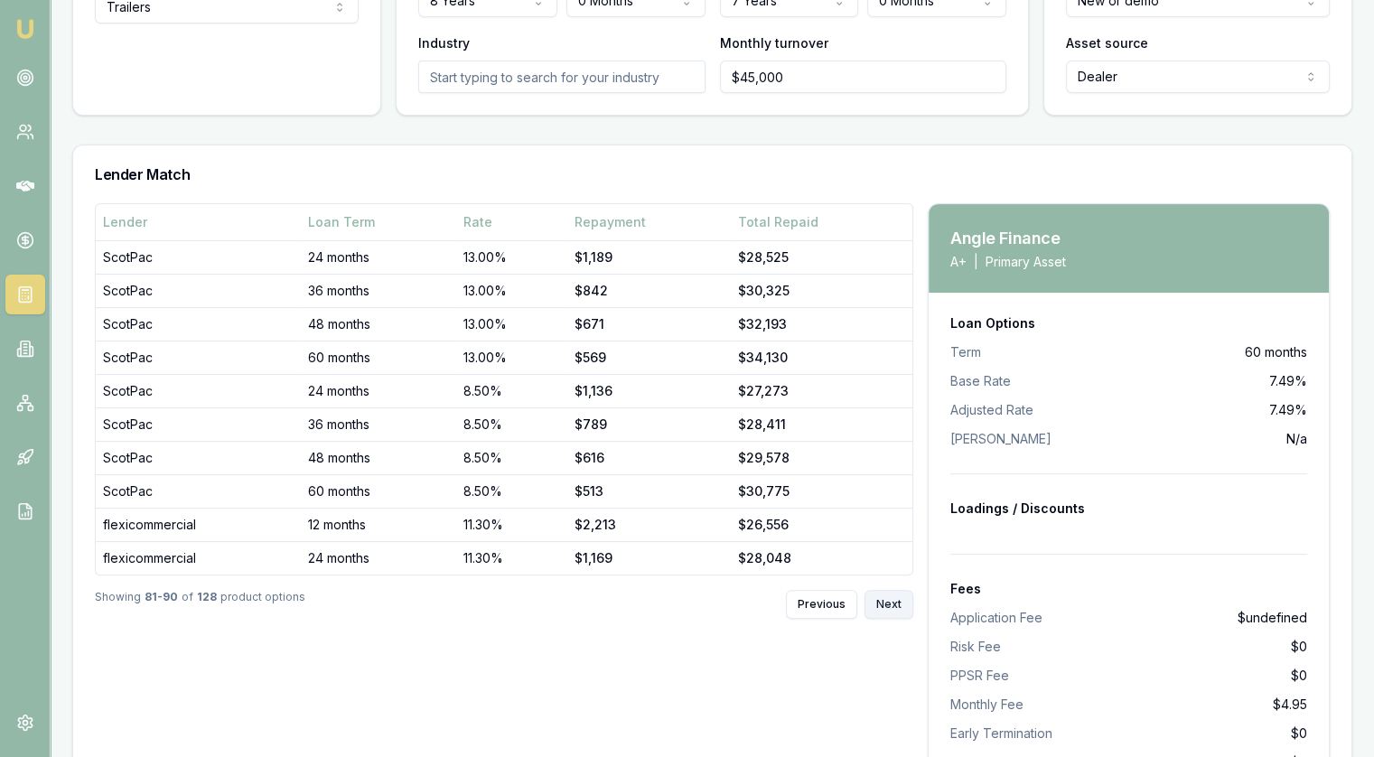
click at [902, 605] on button "Next" at bounding box center [889, 604] width 49 height 29
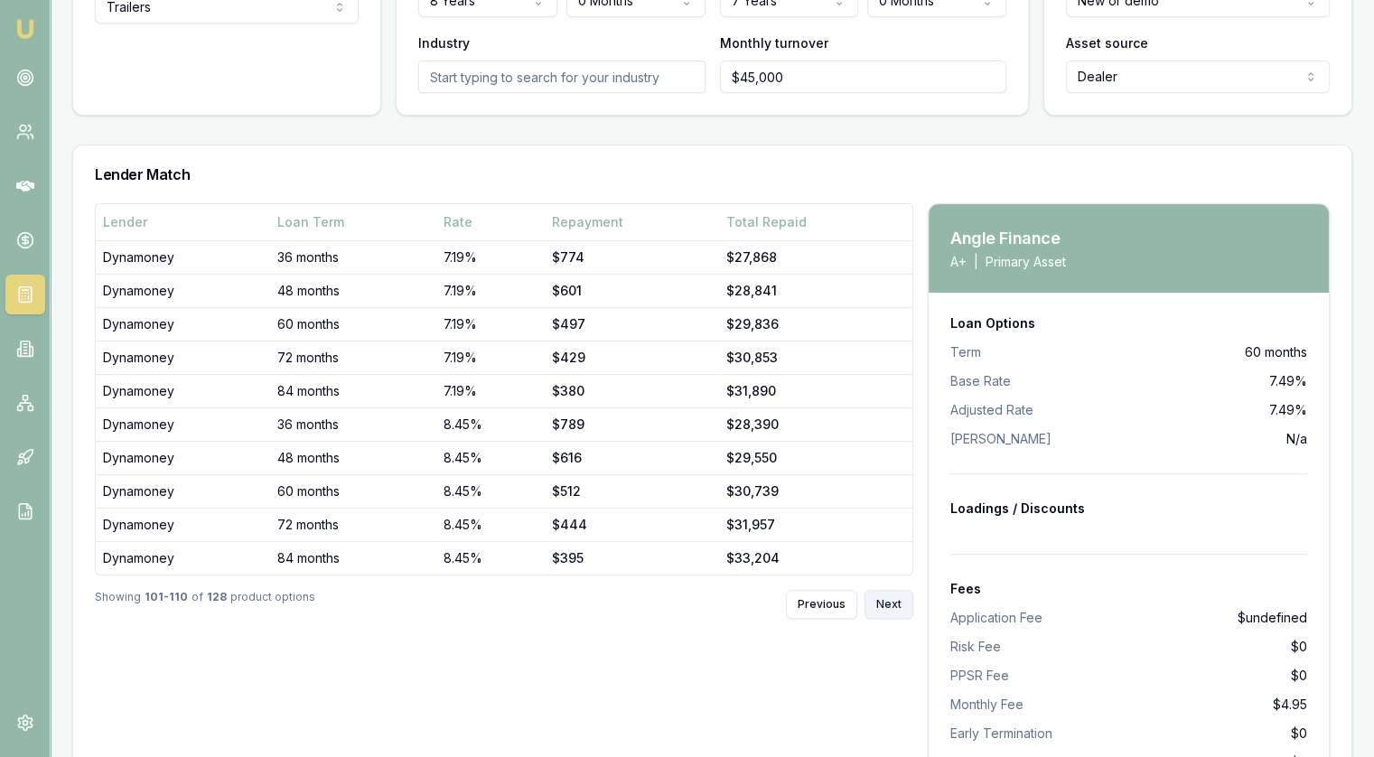
click at [902, 605] on button "Next" at bounding box center [889, 604] width 49 height 29
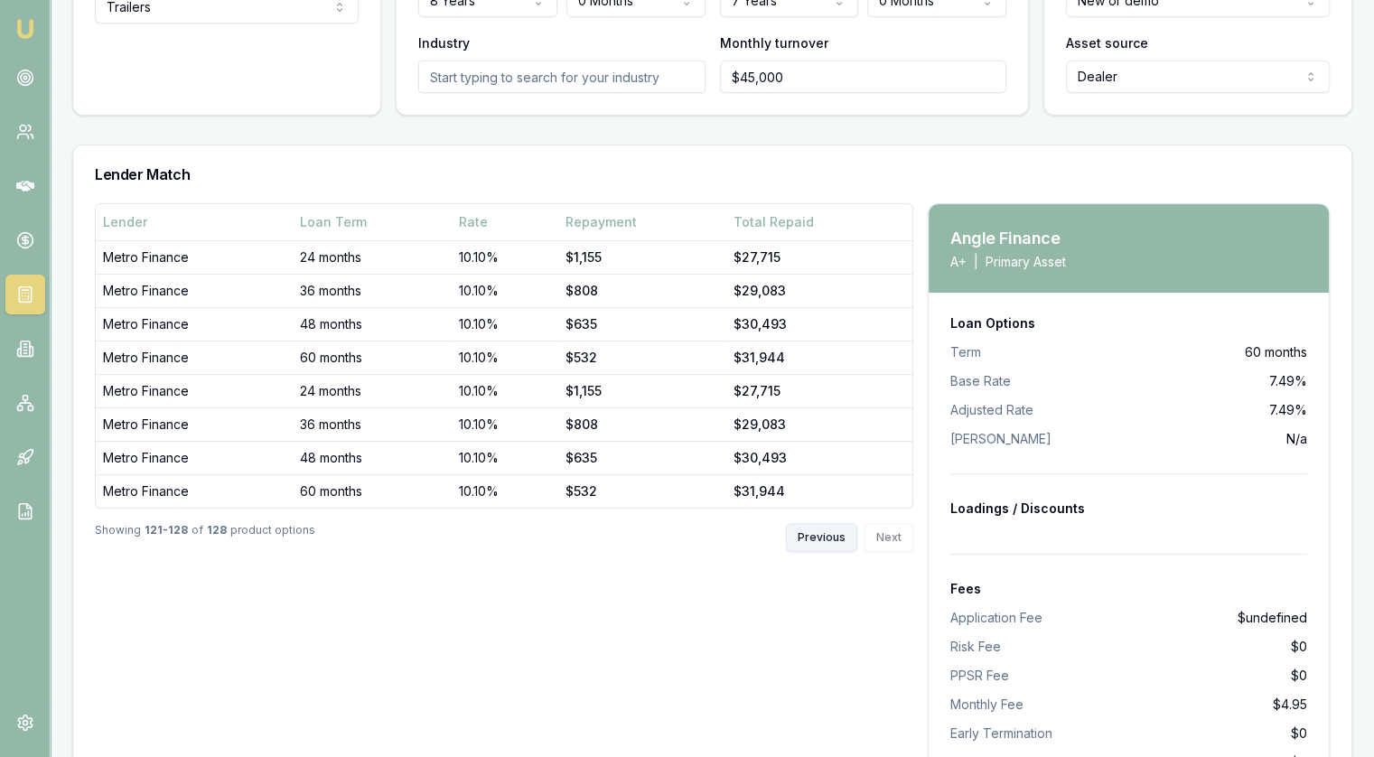
click at [817, 537] on button "Previous" at bounding box center [821, 537] width 71 height 29
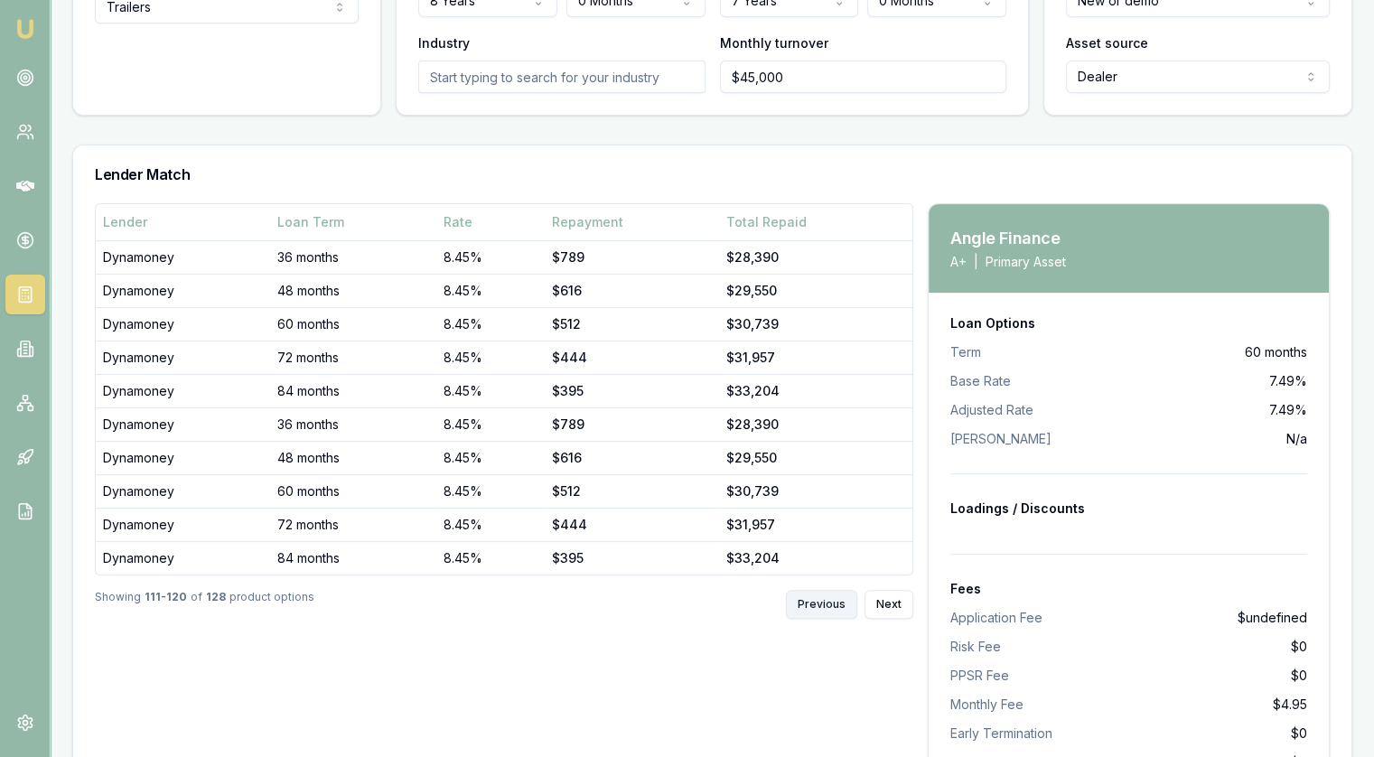
click at [824, 606] on button "Previous" at bounding box center [821, 604] width 71 height 29
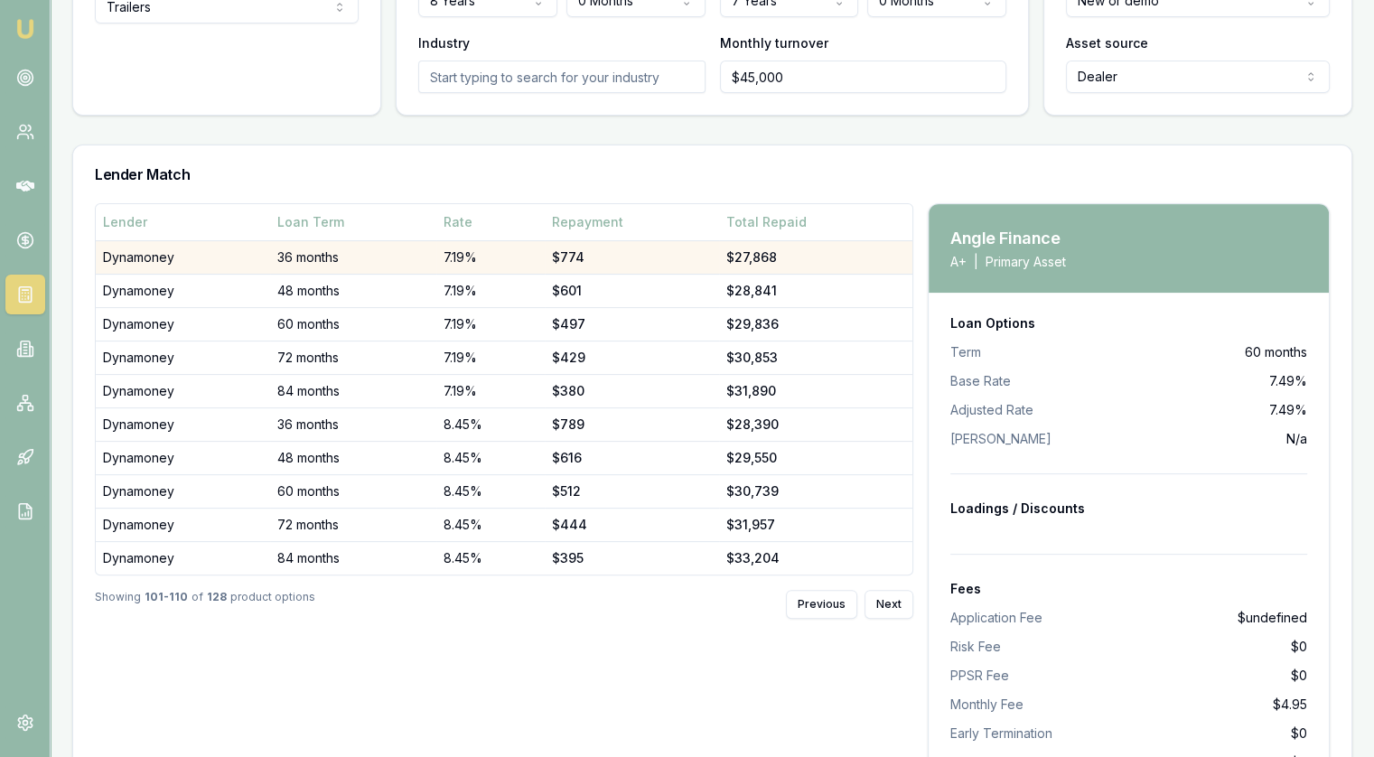
click at [435, 259] on td "36 months" at bounding box center [352, 256] width 165 height 33
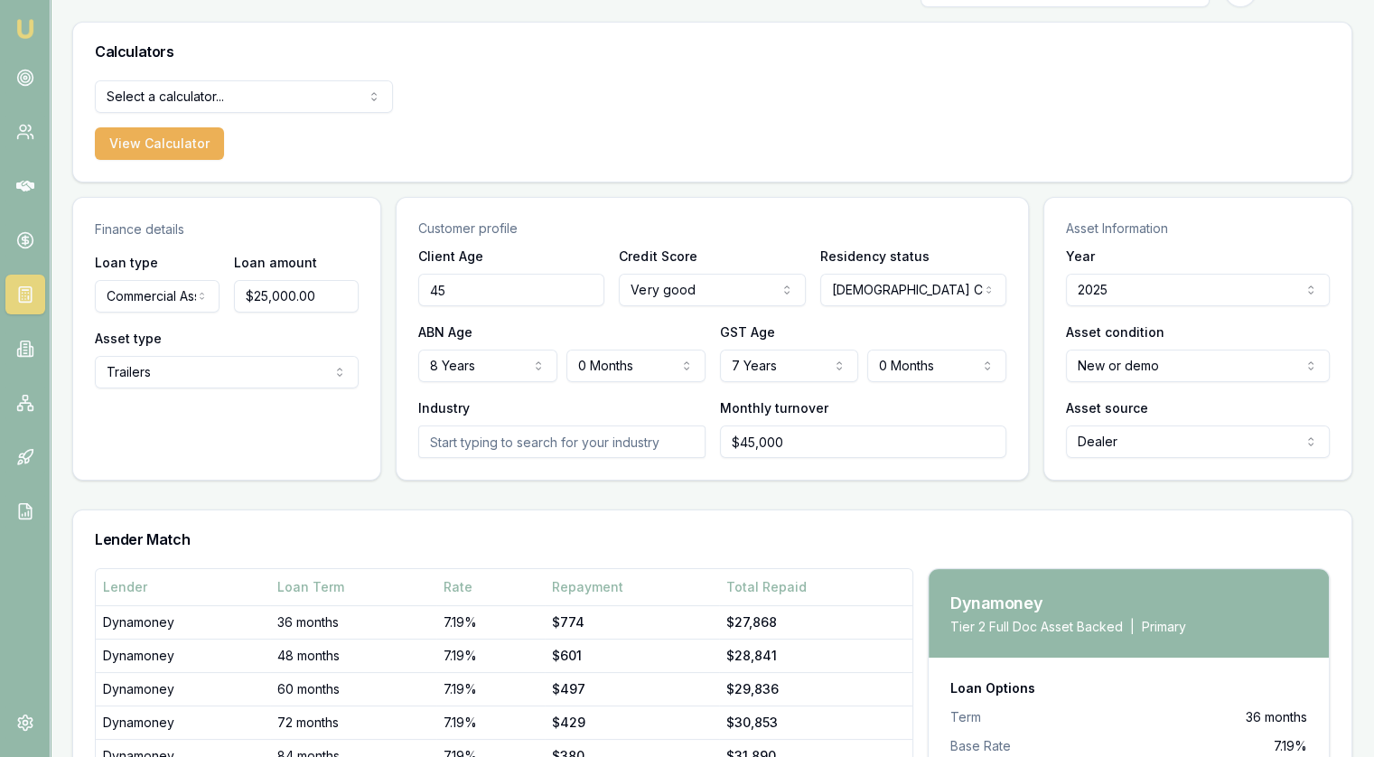
scroll to position [0, 0]
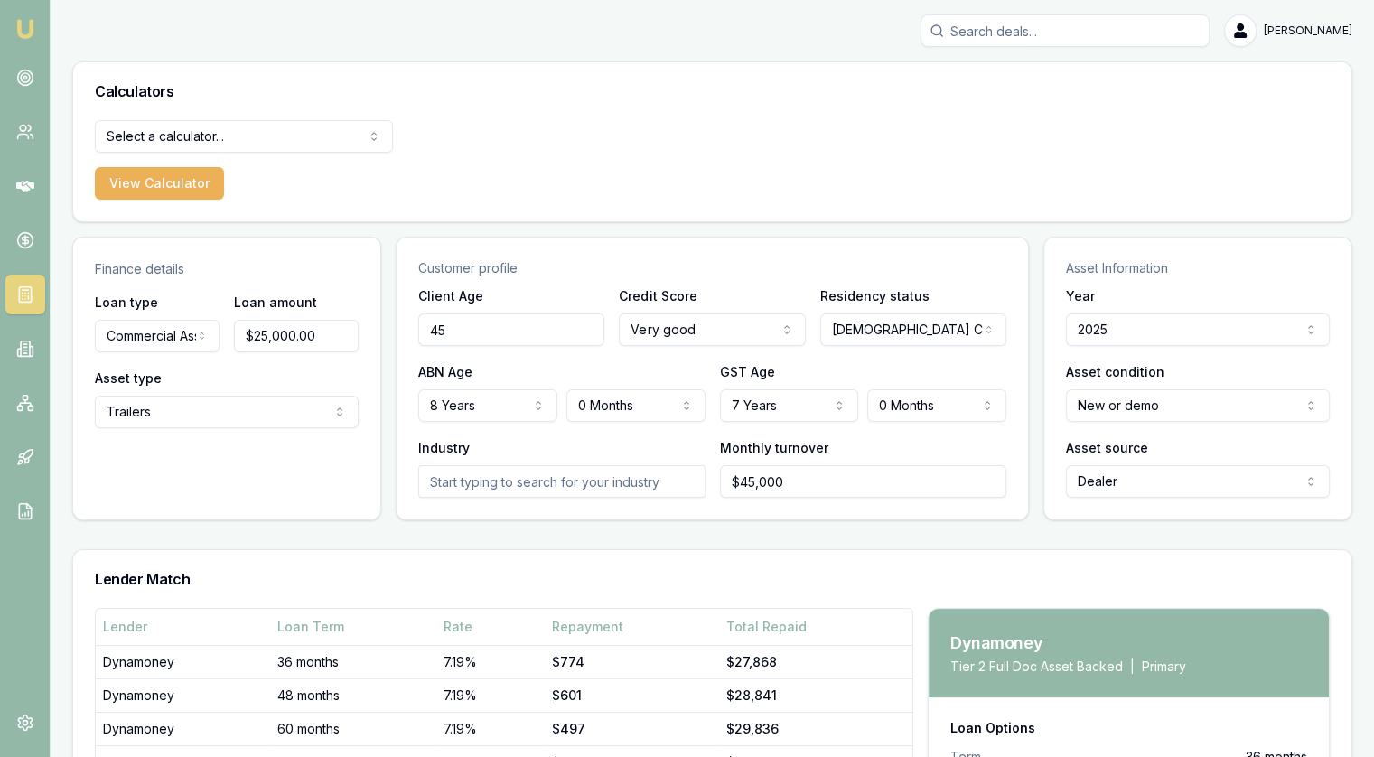
click at [183, 338] on html "[PERSON_NAME] [PERSON_NAME] Toggle Menu Calculators Select a calculator... Fina…" at bounding box center [687, 378] width 1374 height 757
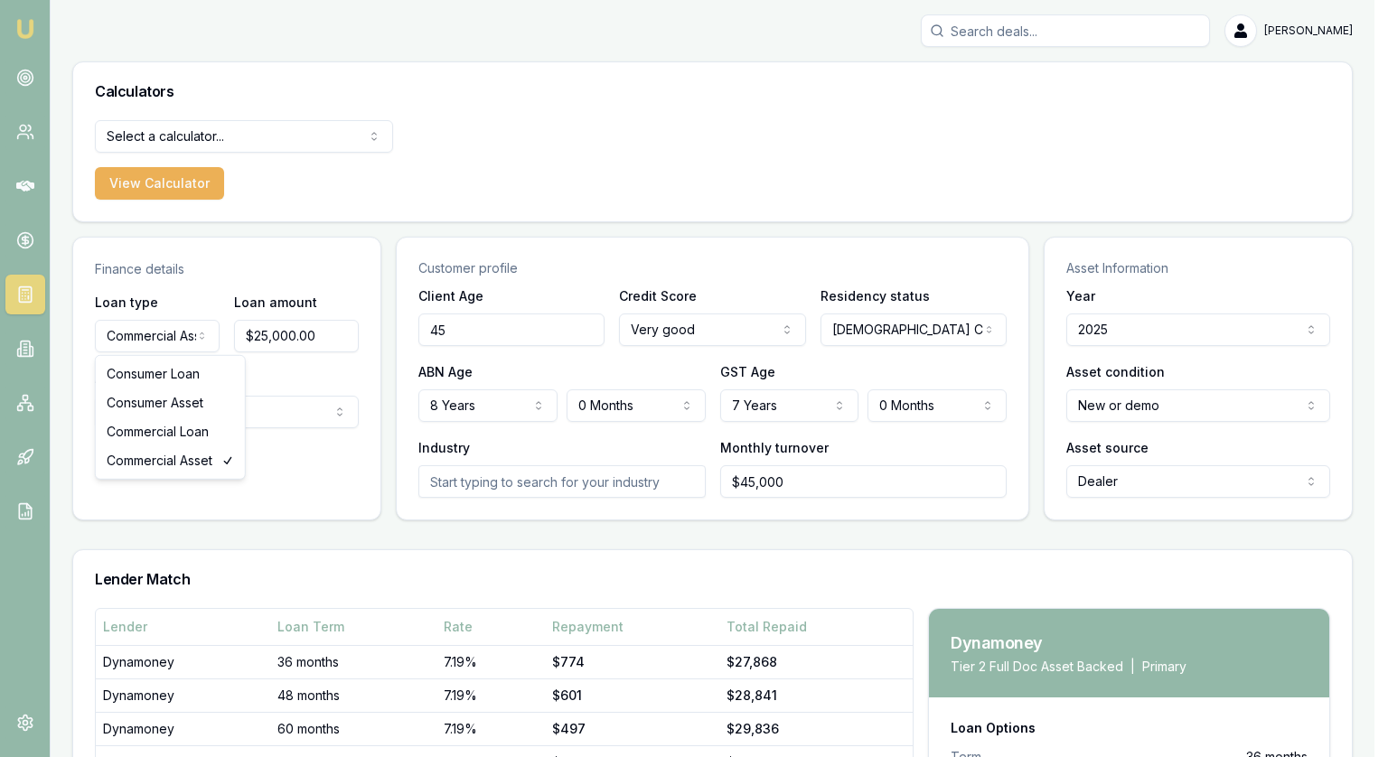
select select "CONSUMER_ASSET"
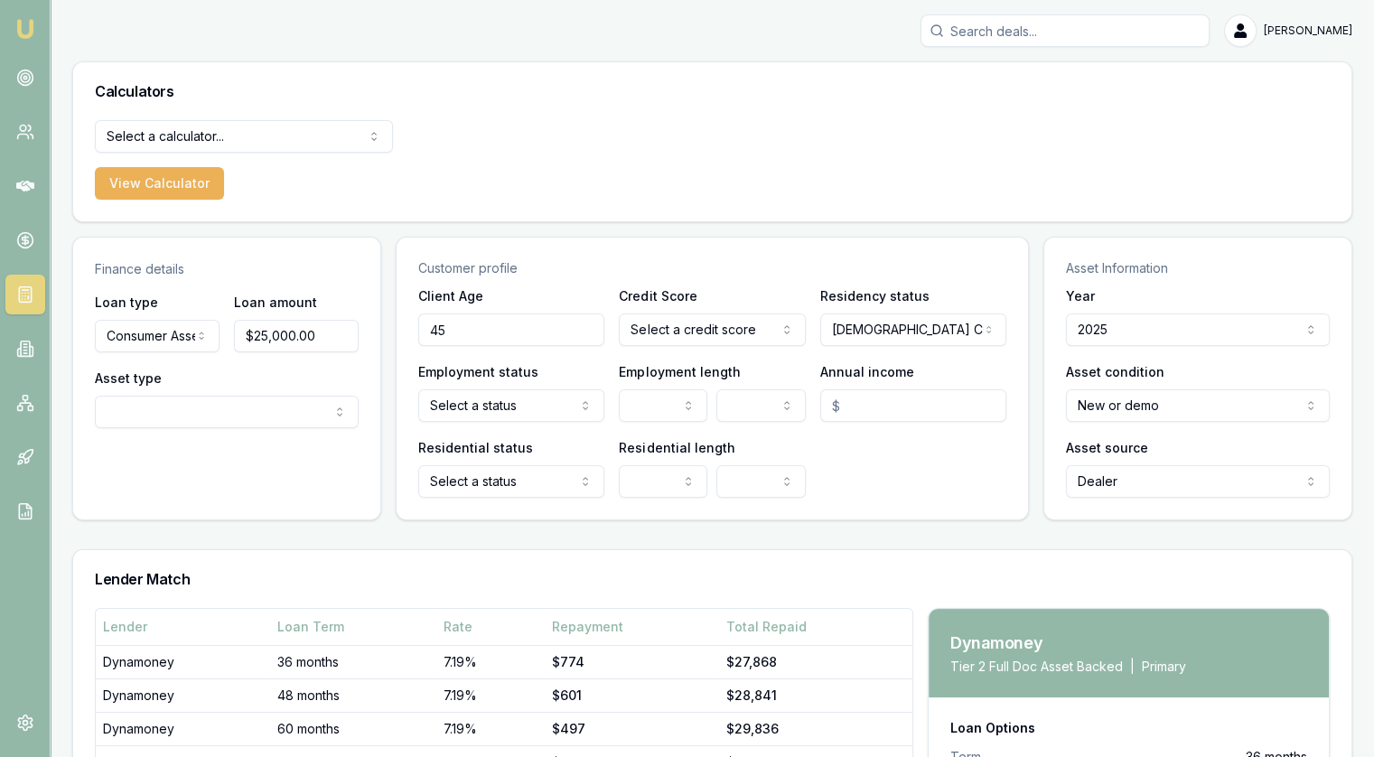
click at [381, 328] on div "Finance details Loan type Consumer Asset Consumer Loan Consumer Asset Commercia…" at bounding box center [712, 379] width 1280 height 284
click at [176, 191] on button "View Calculator" at bounding box center [159, 183] width 129 height 33
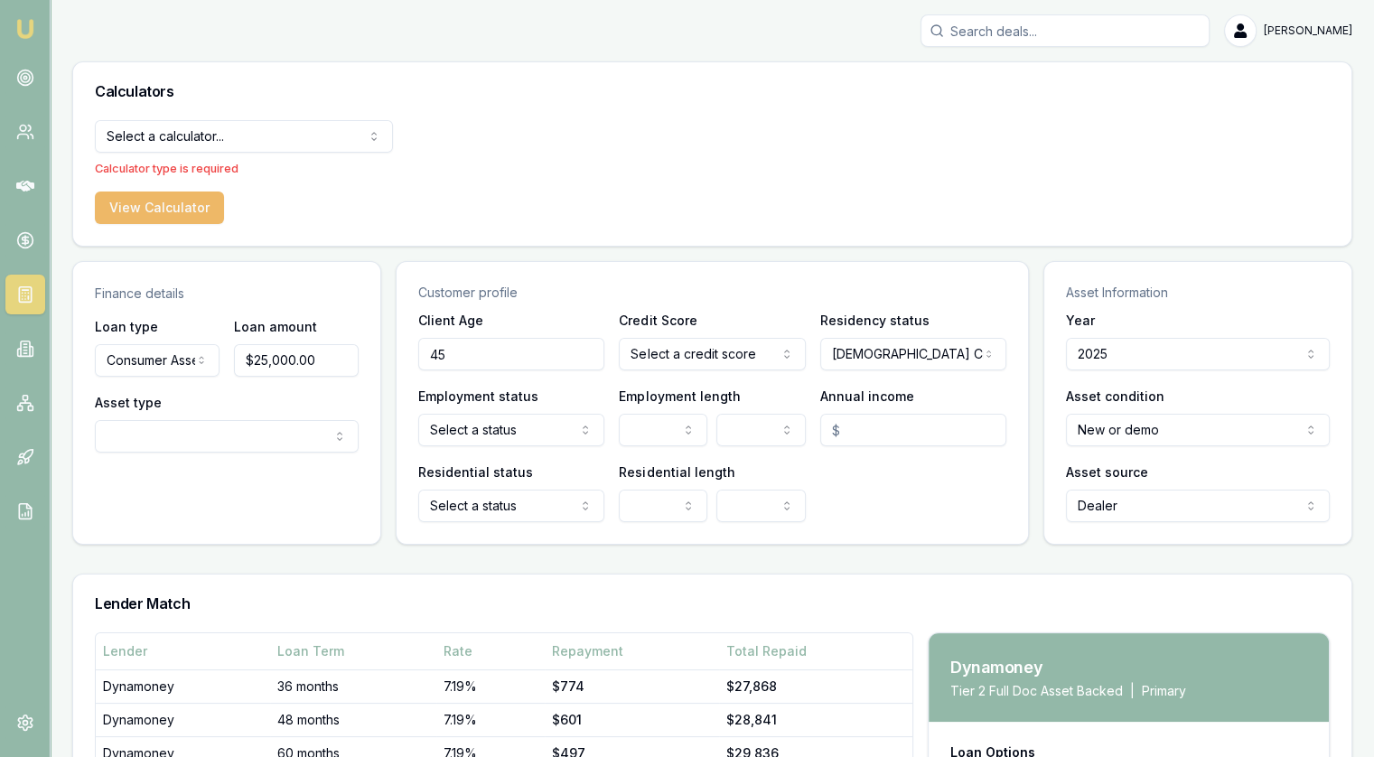
click at [173, 210] on button "View Calculator" at bounding box center [159, 208] width 129 height 33
click at [173, 125] on html "[PERSON_NAME] [PERSON_NAME] Toggle Menu Calculators Select a calculator... Fina…" at bounding box center [687, 378] width 1374 height 757
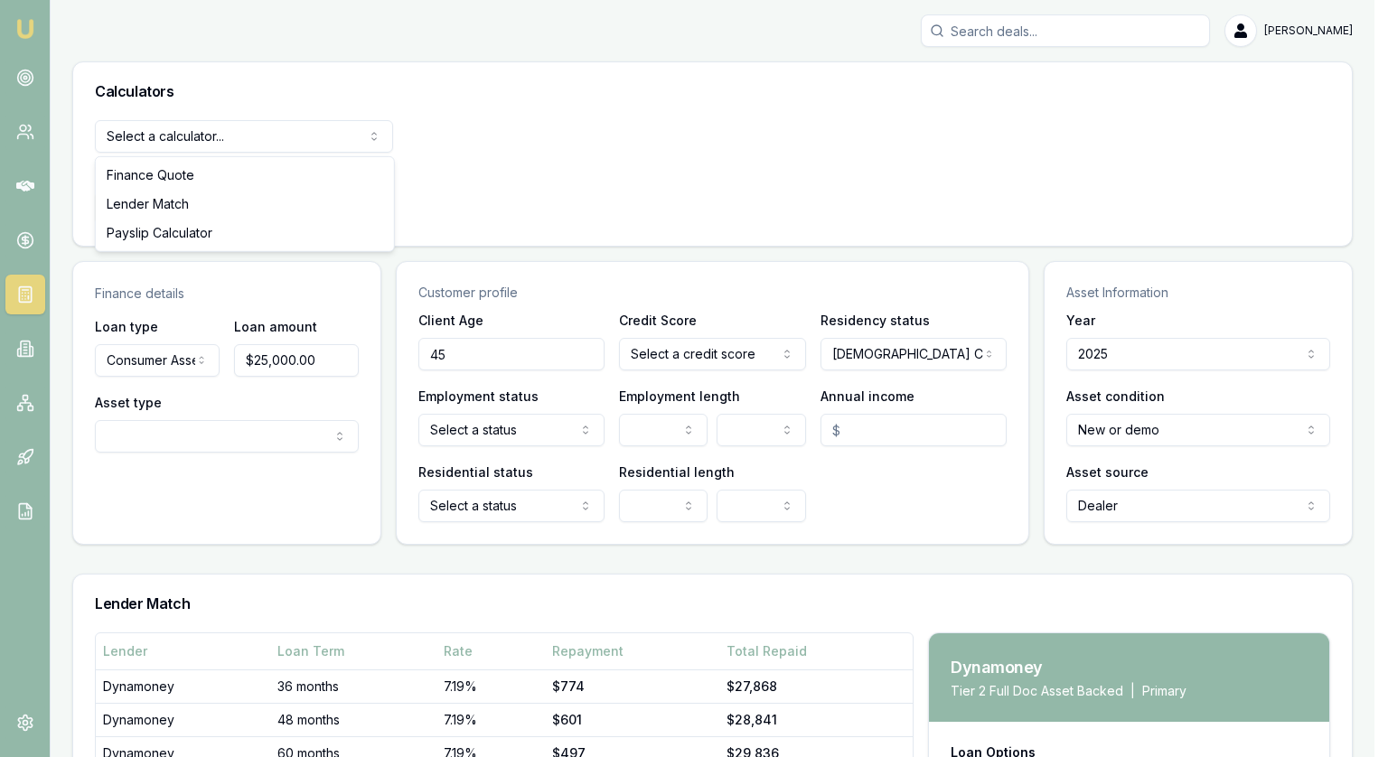
select select "lender-match"
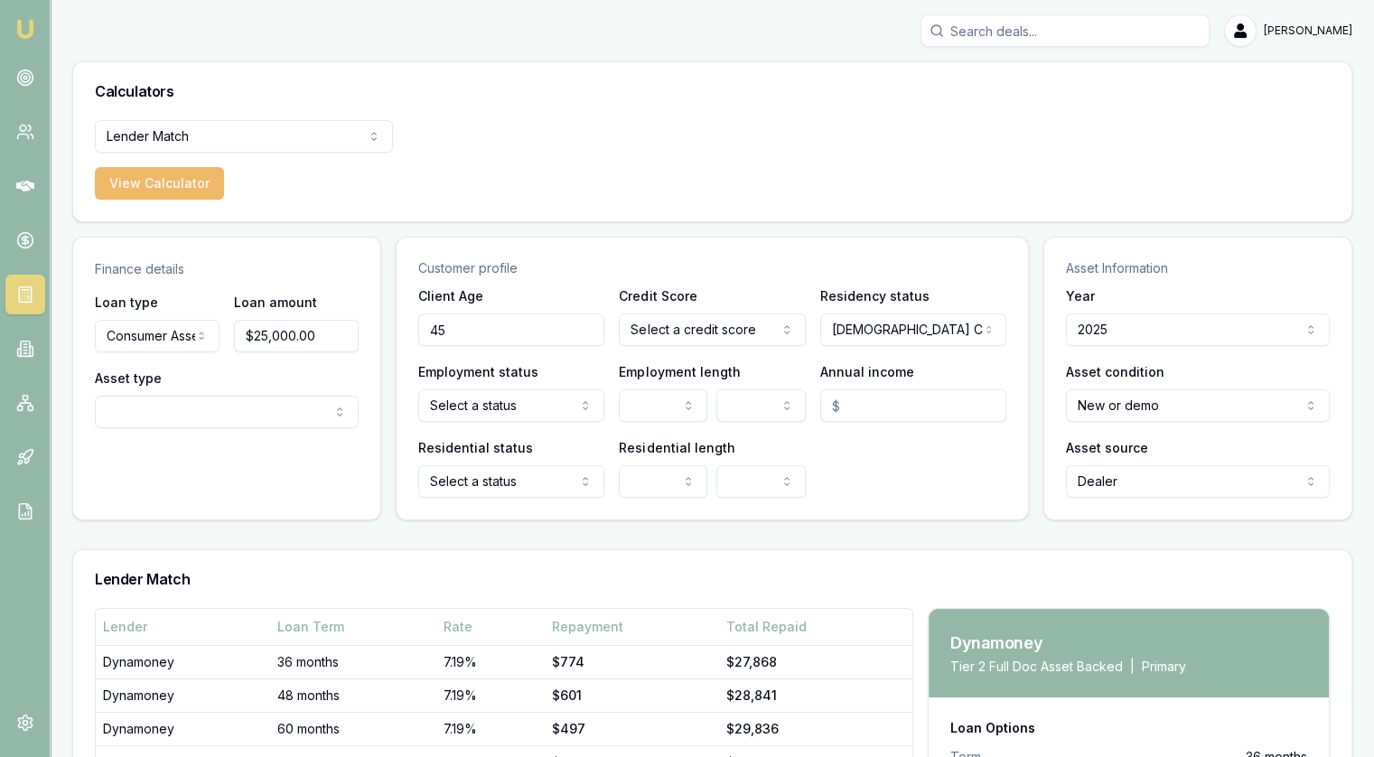
click at [147, 173] on button "View Calculator" at bounding box center [159, 183] width 129 height 33
click at [148, 181] on button "View Calculator" at bounding box center [159, 183] width 129 height 33
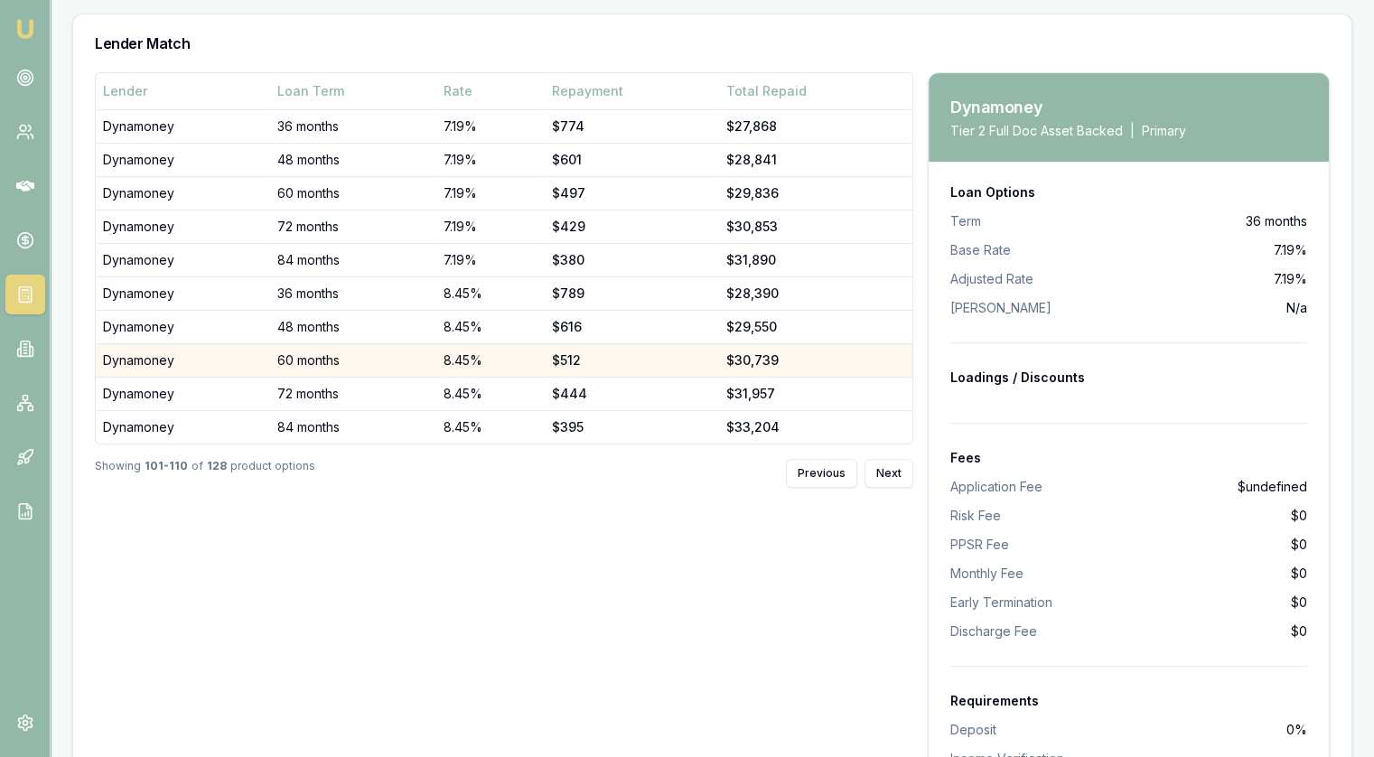
scroll to position [452, 0]
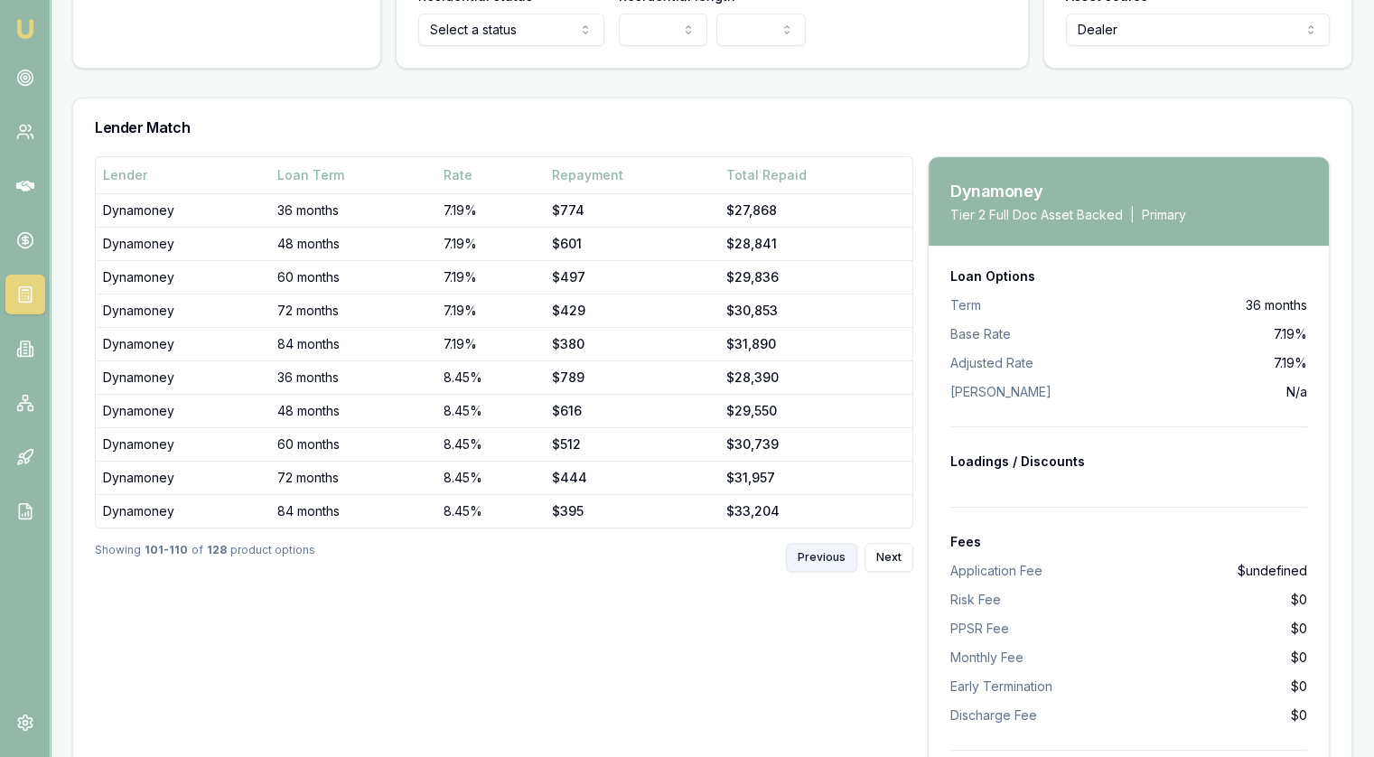
click at [820, 554] on button "Previous" at bounding box center [821, 557] width 71 height 29
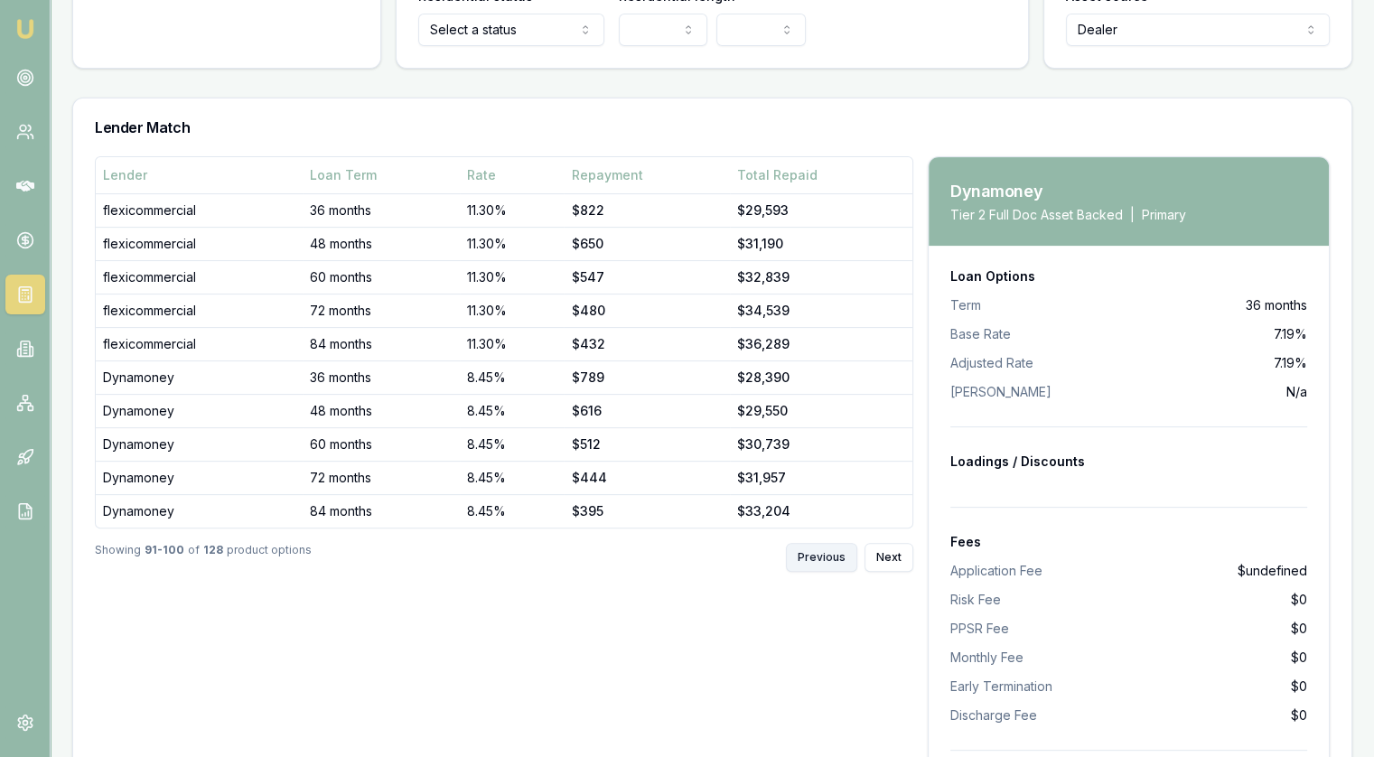
click at [820, 554] on button "Previous" at bounding box center [821, 557] width 71 height 29
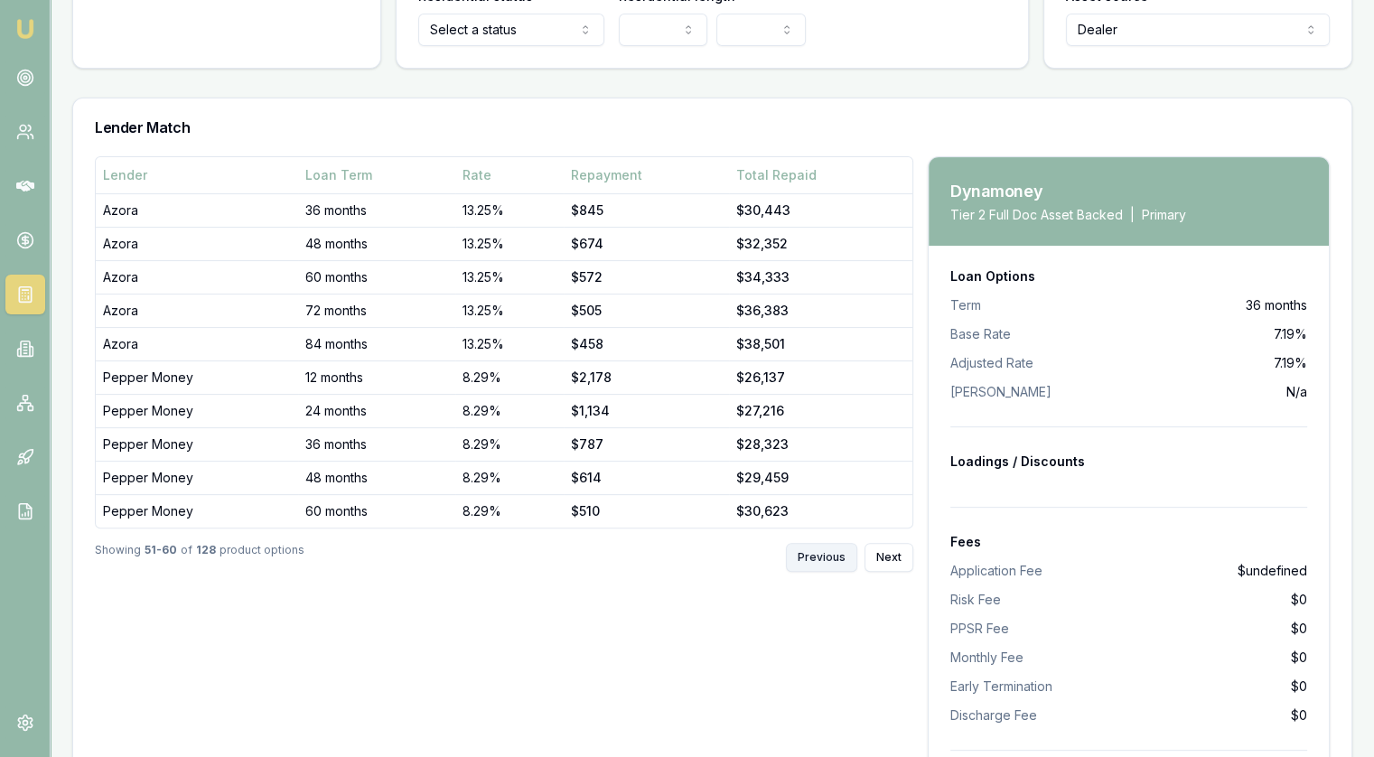
click at [820, 554] on button "Previous" at bounding box center [821, 557] width 71 height 29
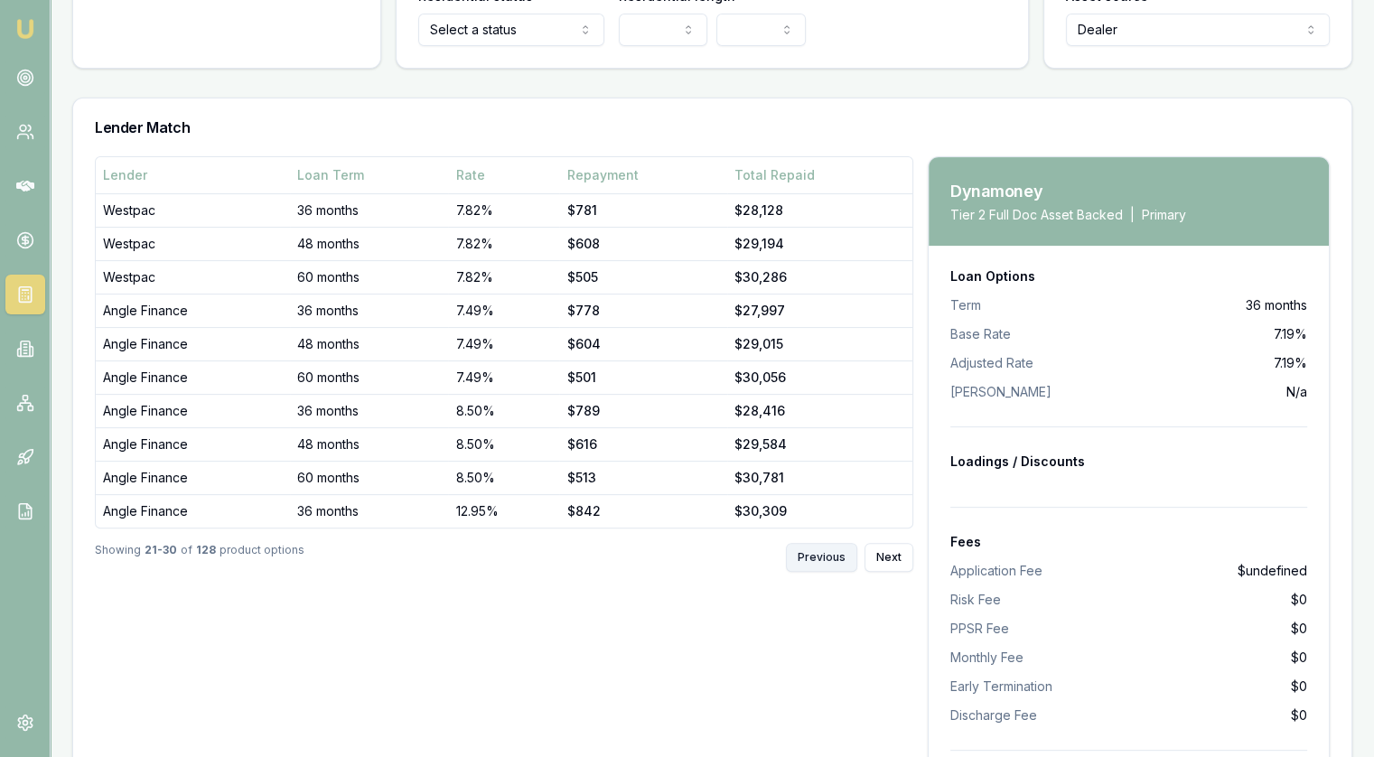
click at [820, 554] on button "Previous" at bounding box center [821, 557] width 71 height 29
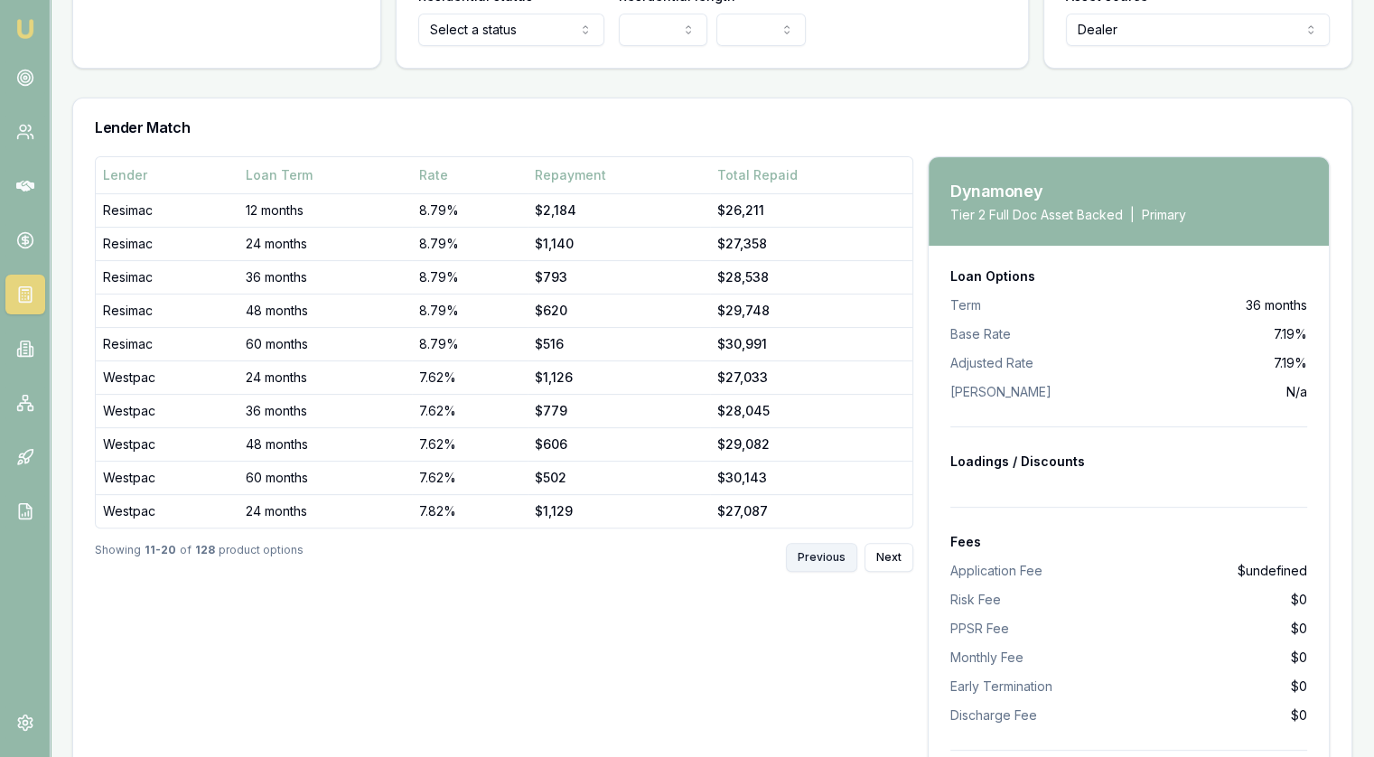
click at [820, 554] on button "Previous" at bounding box center [821, 557] width 71 height 29
click at [820, 554] on div "Previous Next" at bounding box center [849, 557] width 127 height 29
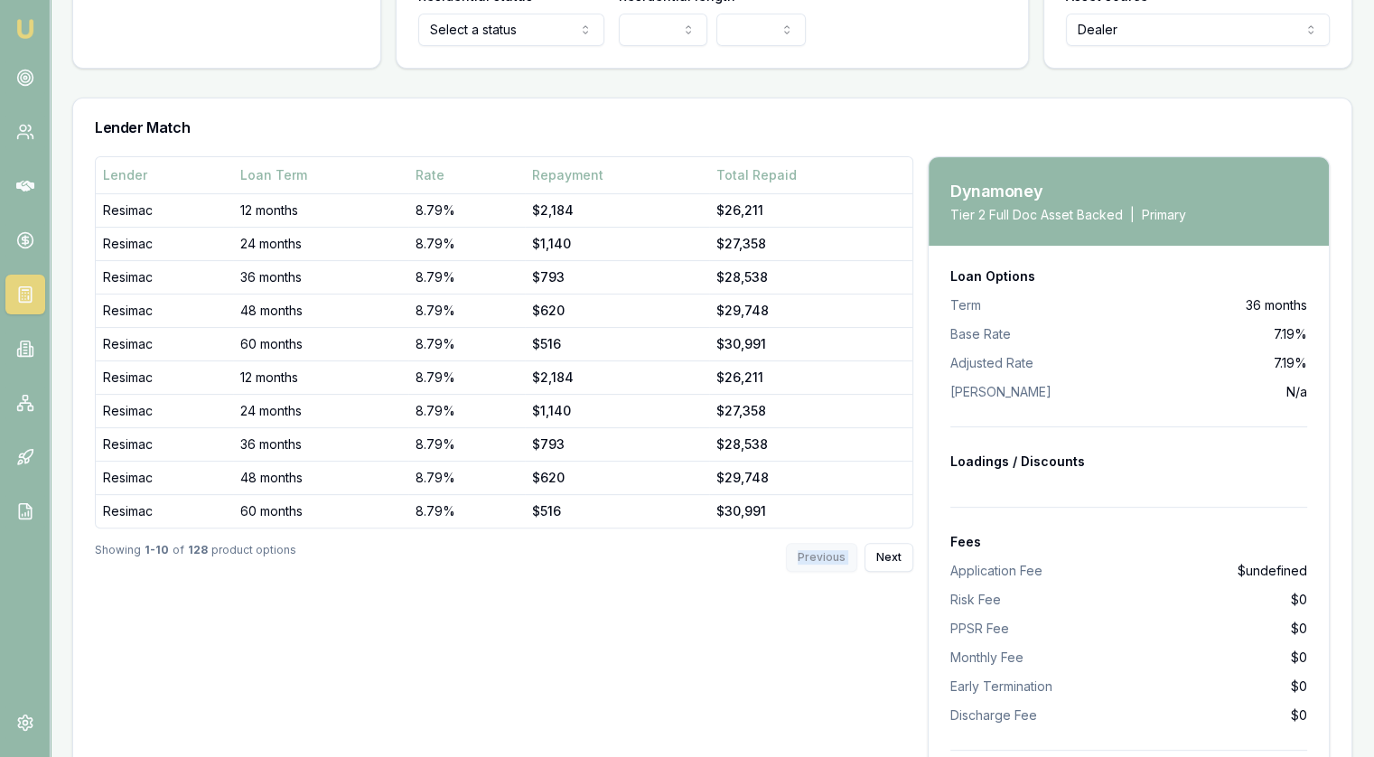
click at [820, 554] on div "Previous Next" at bounding box center [849, 557] width 127 height 29
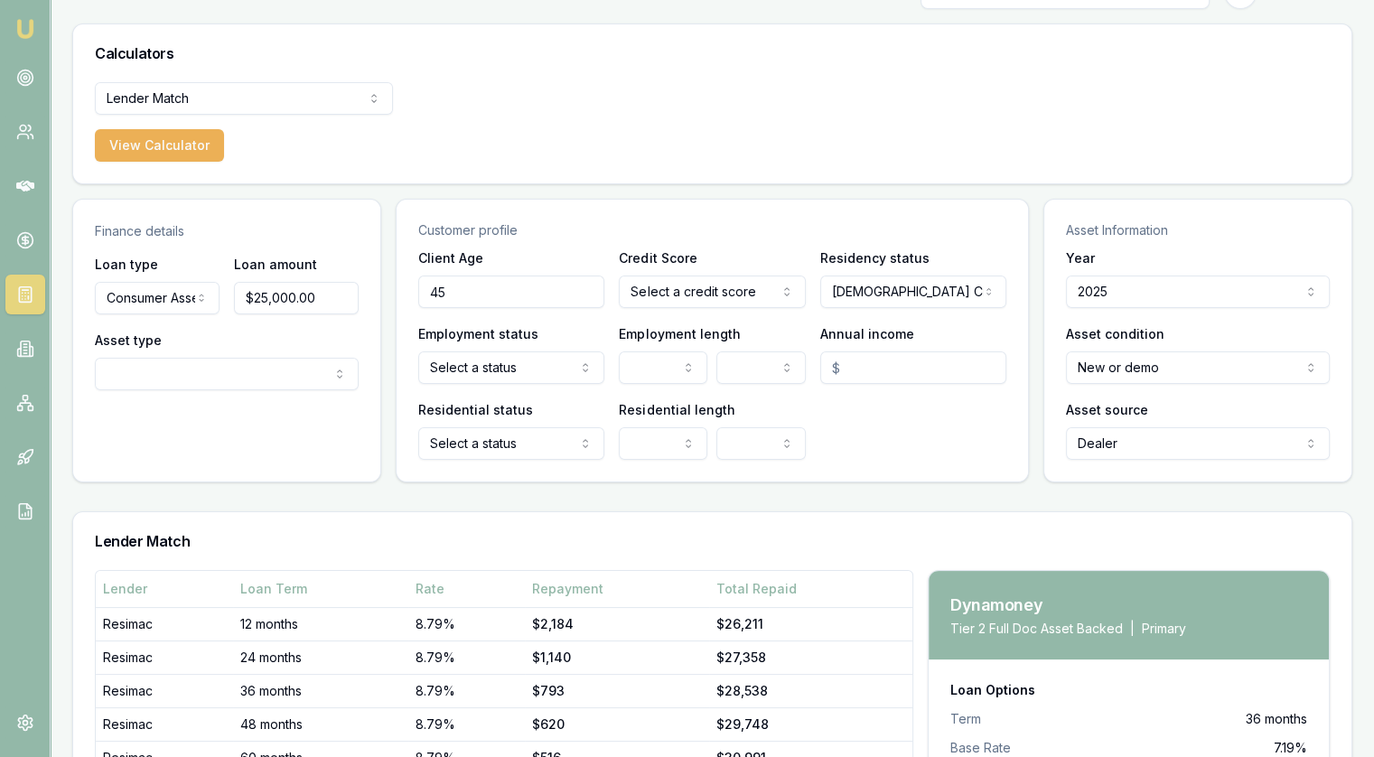
scroll to position [0, 0]
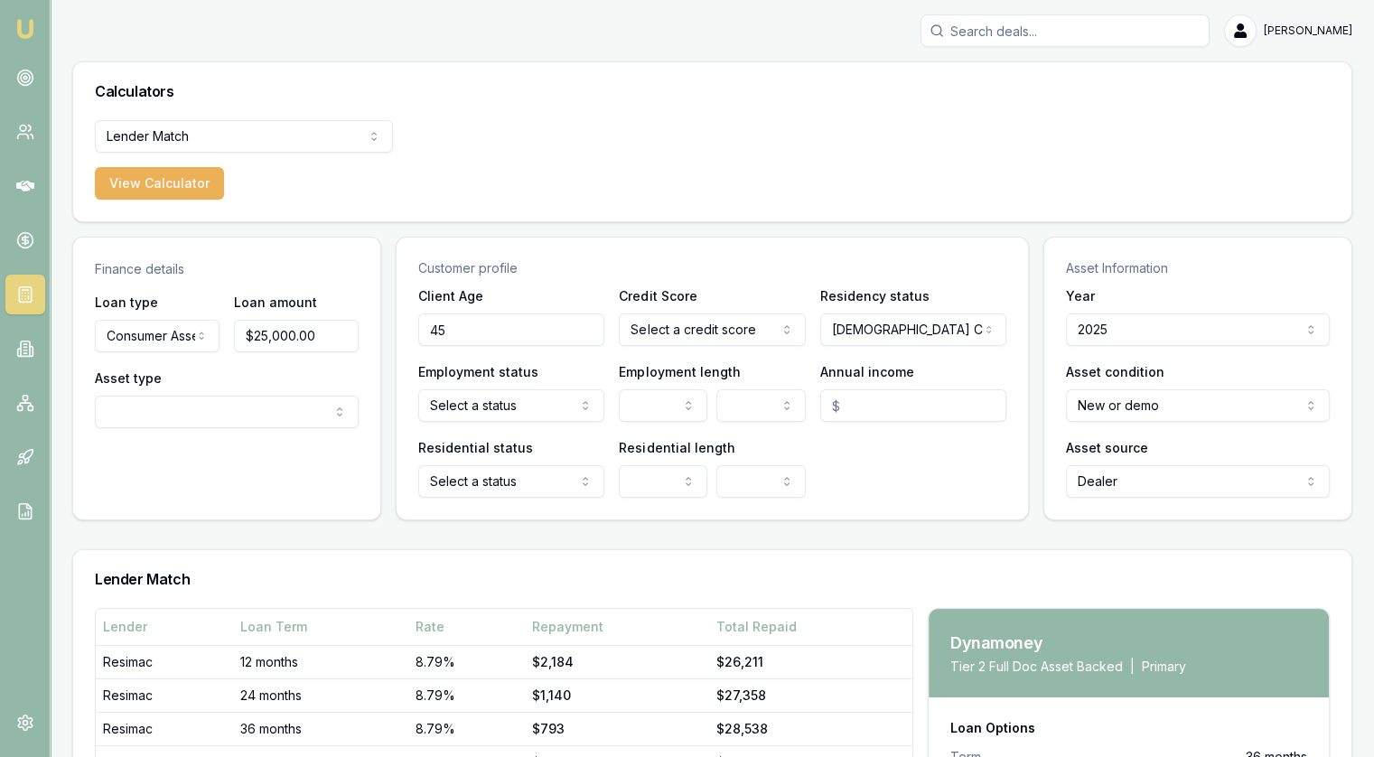
click at [702, 334] on html "Emu Broker [PERSON_NAME] Toggle Menu Calculators Lender Match Finance Quote Len…" at bounding box center [687, 378] width 1374 height 757
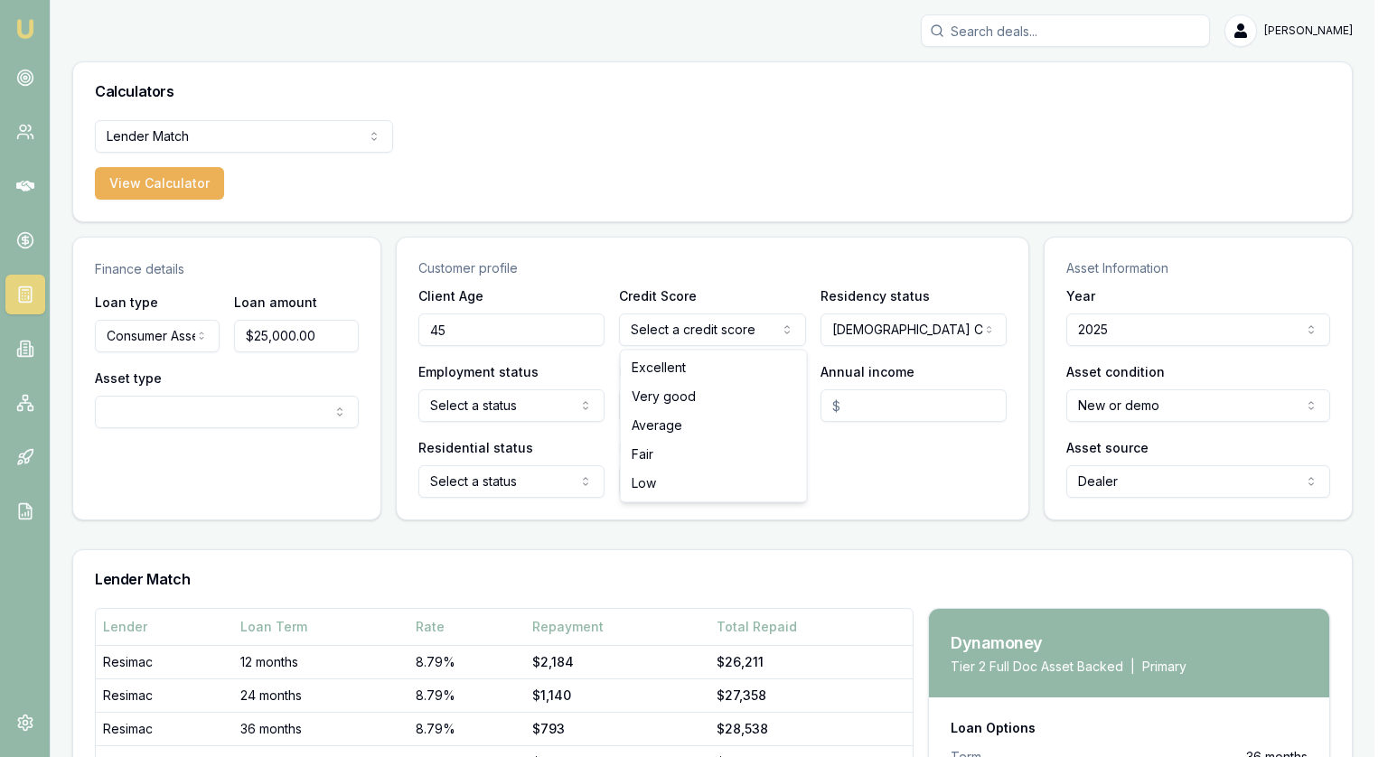
select select "VERY_GOOD"
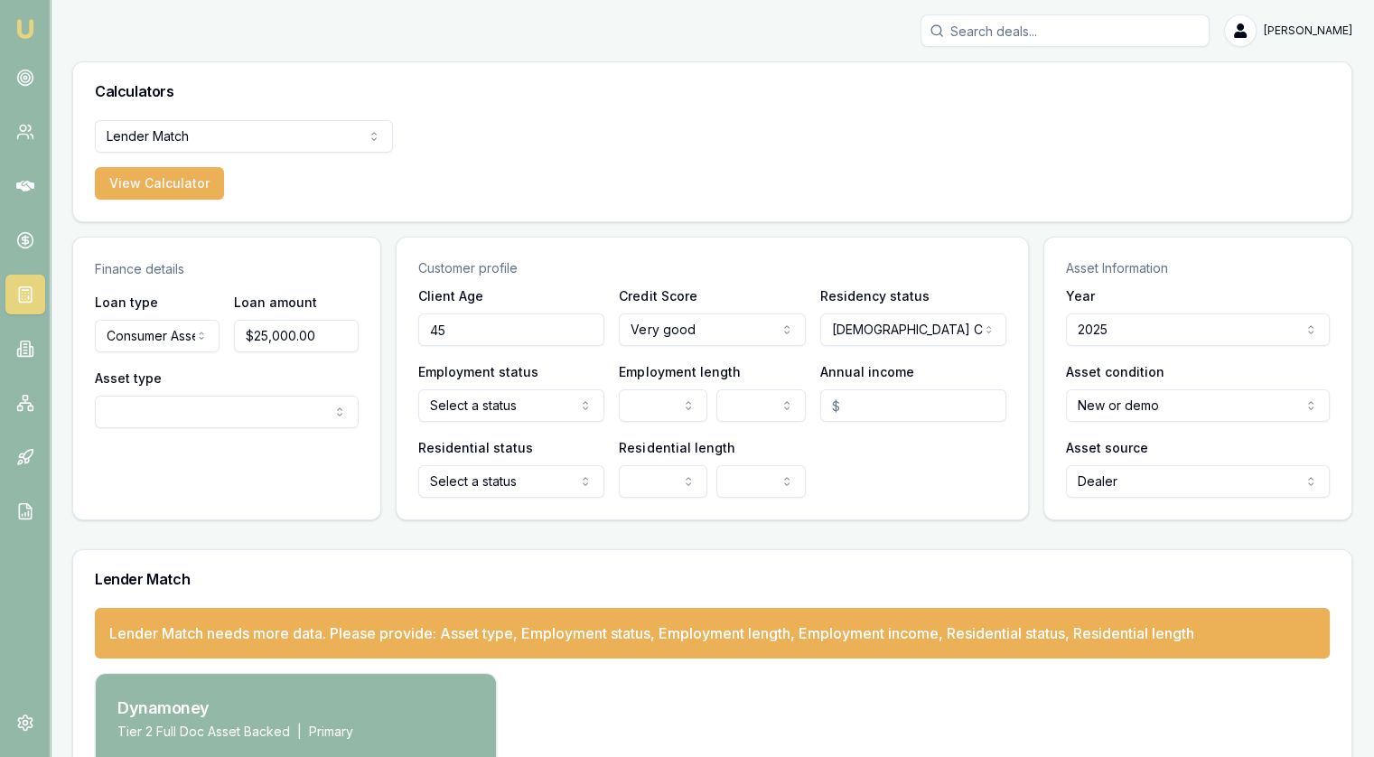
click at [478, 410] on html "Emu Broker [PERSON_NAME] Toggle Menu Calculators Lender Match Finance Quote Len…" at bounding box center [687, 378] width 1374 height 757
click at [540, 407] on html "Emu Broker [PERSON_NAME] Toggle Menu Calculators Lender Match Finance Quote Len…" at bounding box center [687, 378] width 1374 height 757
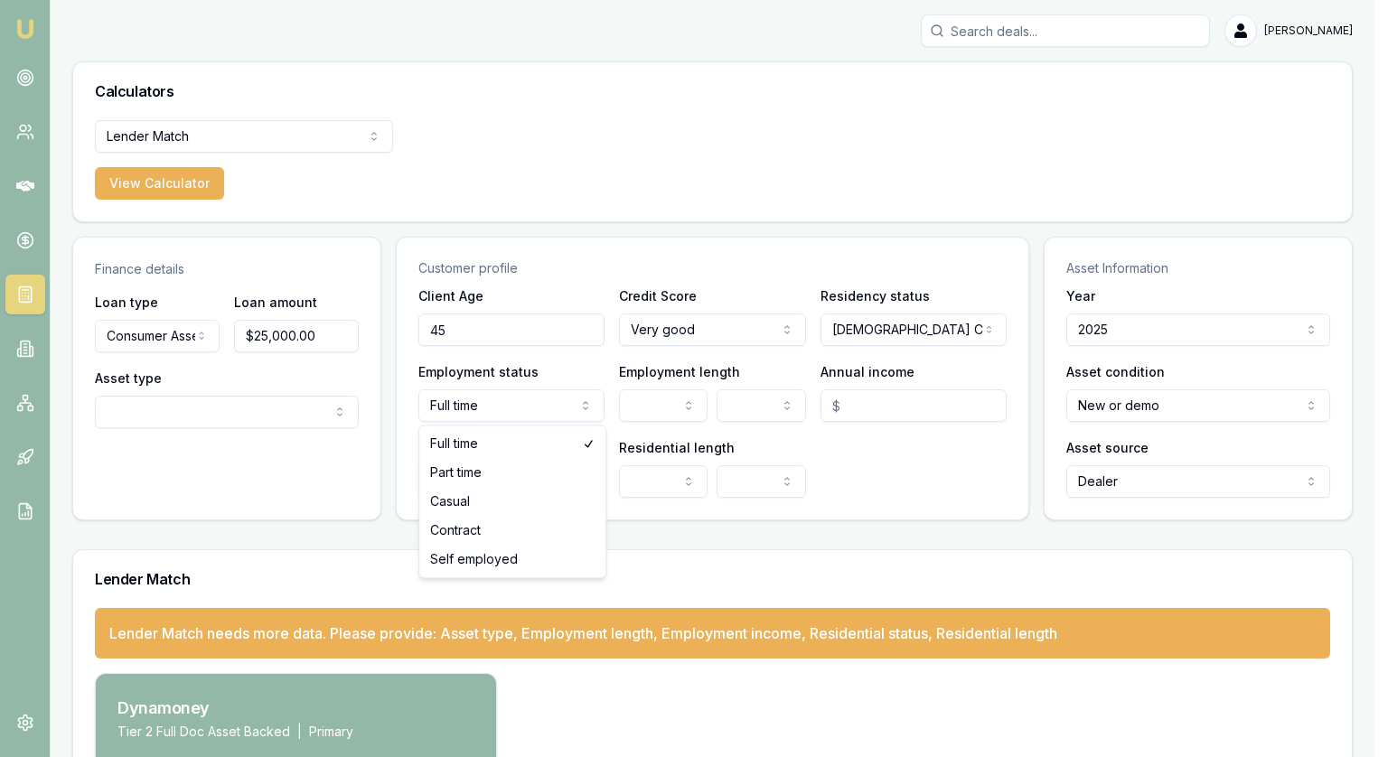
select select "SELF_EMPLOYED"
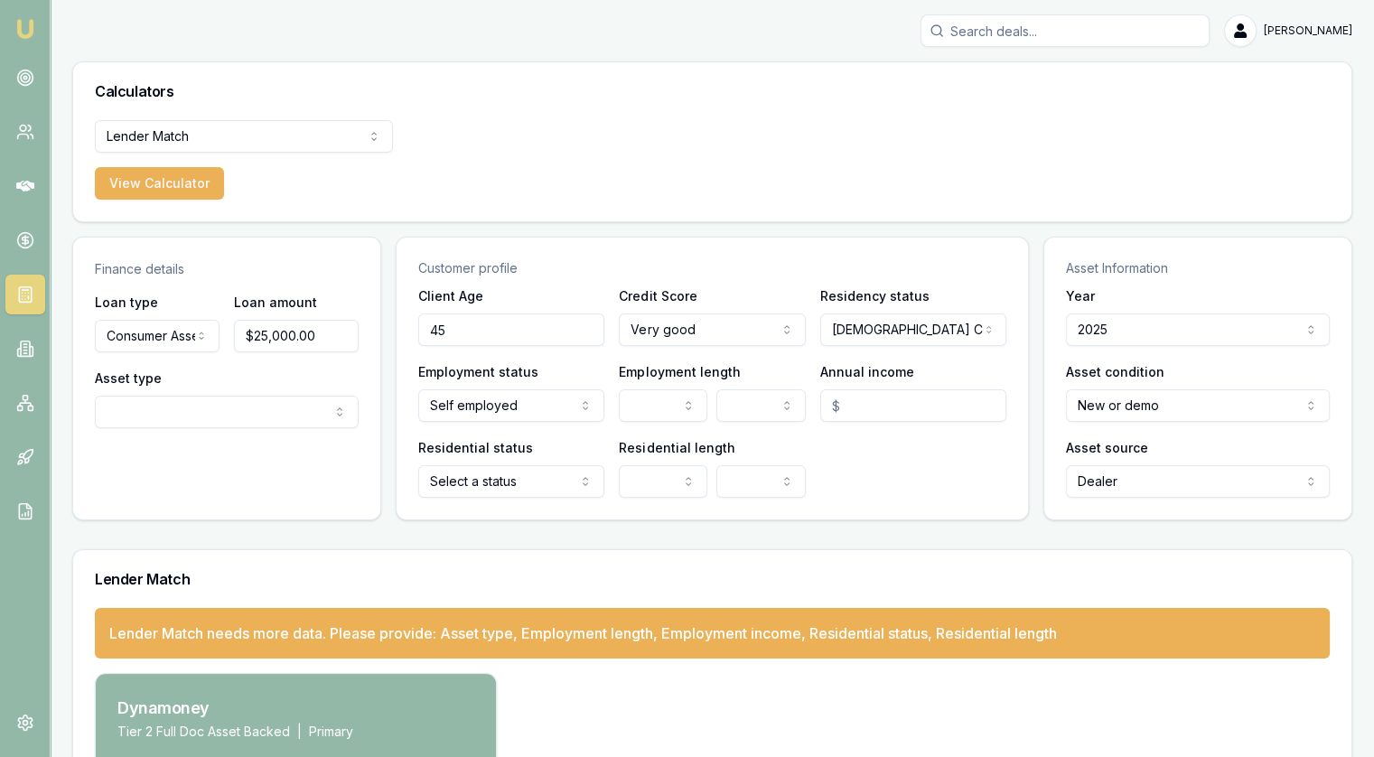
click at [654, 403] on html "Emu Broker [PERSON_NAME] Toggle Menu Calculators Lender Match Finance Quote Len…" at bounding box center [687, 378] width 1374 height 757
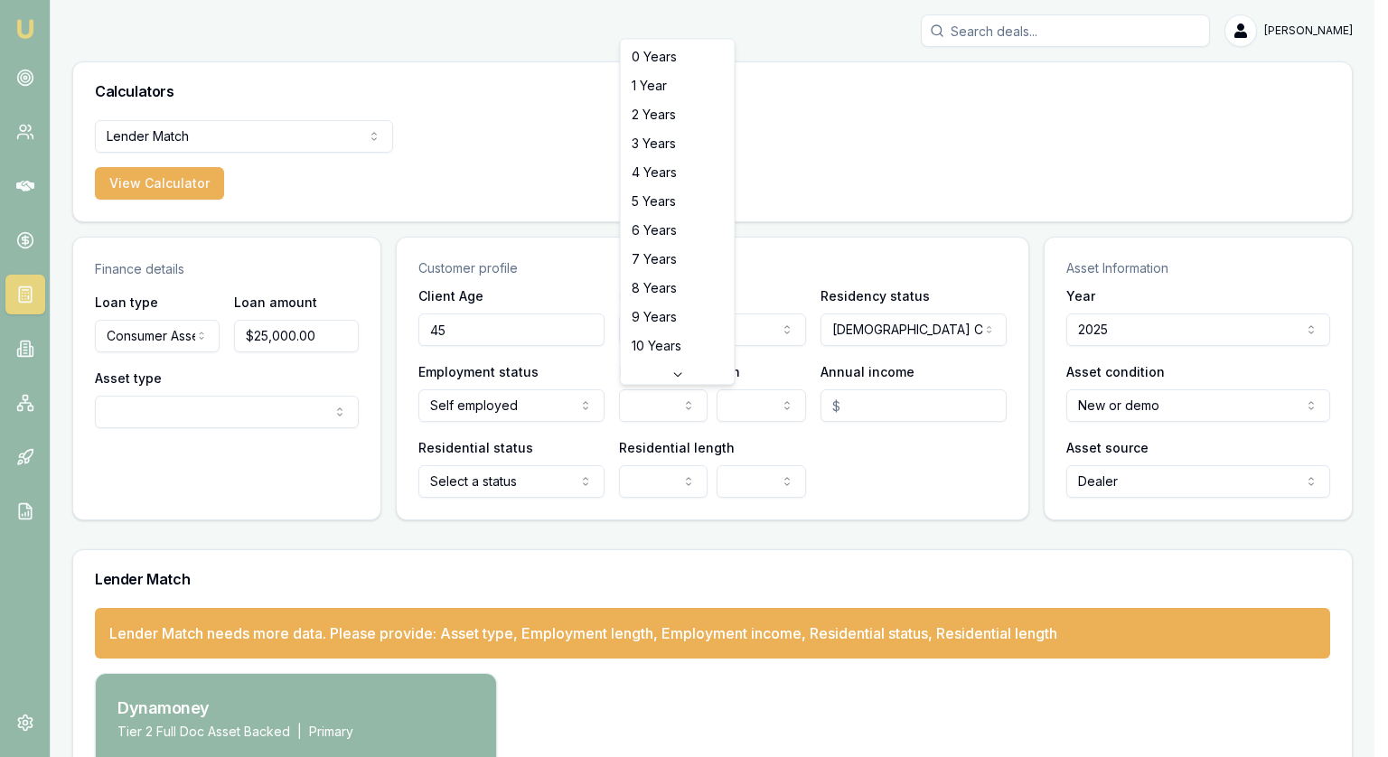
select select "7"
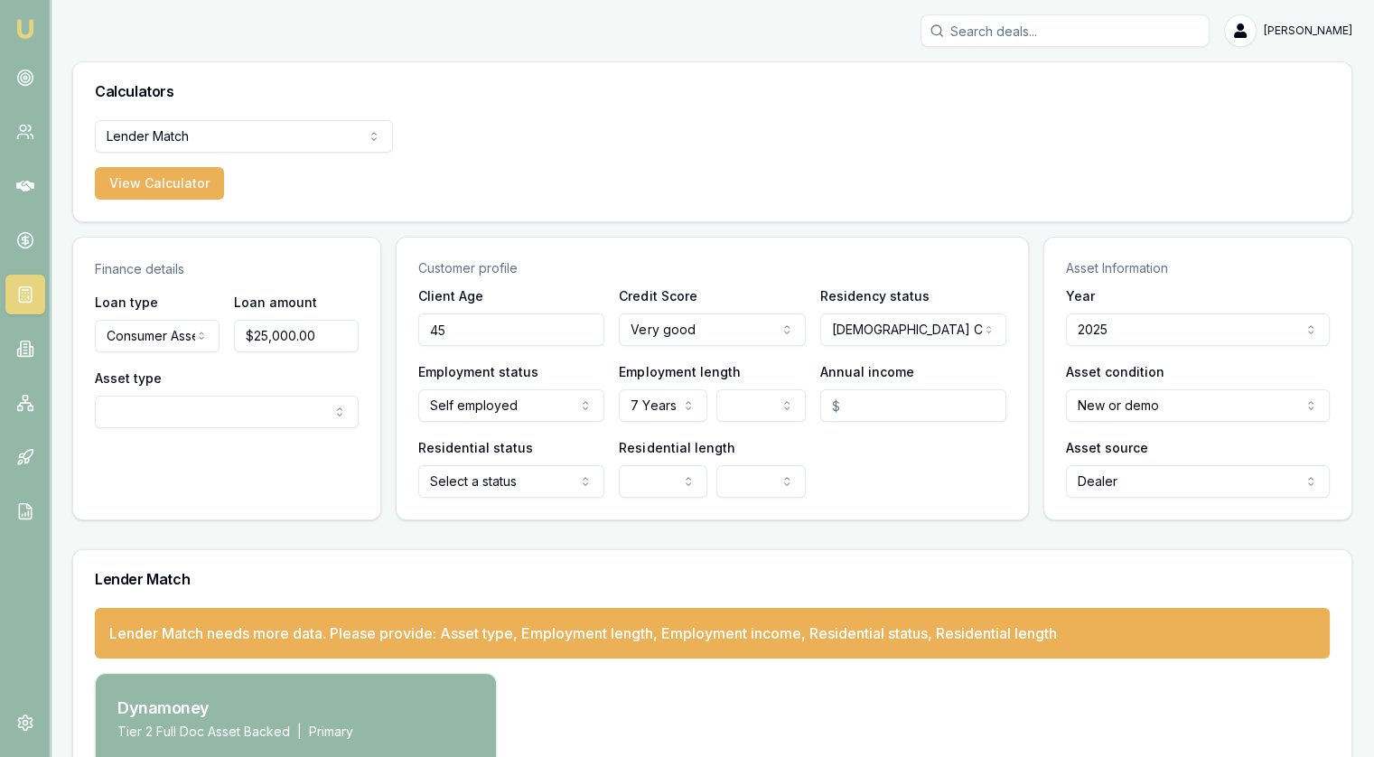
click at [874, 408] on input "Annual income" at bounding box center [913, 405] width 186 height 33
click at [480, 491] on html "Emu Broker [PERSON_NAME] Toggle Menu Calculators Lender Match Finance Quote Len…" at bounding box center [687, 378] width 1374 height 757
type input "$150,000.00"
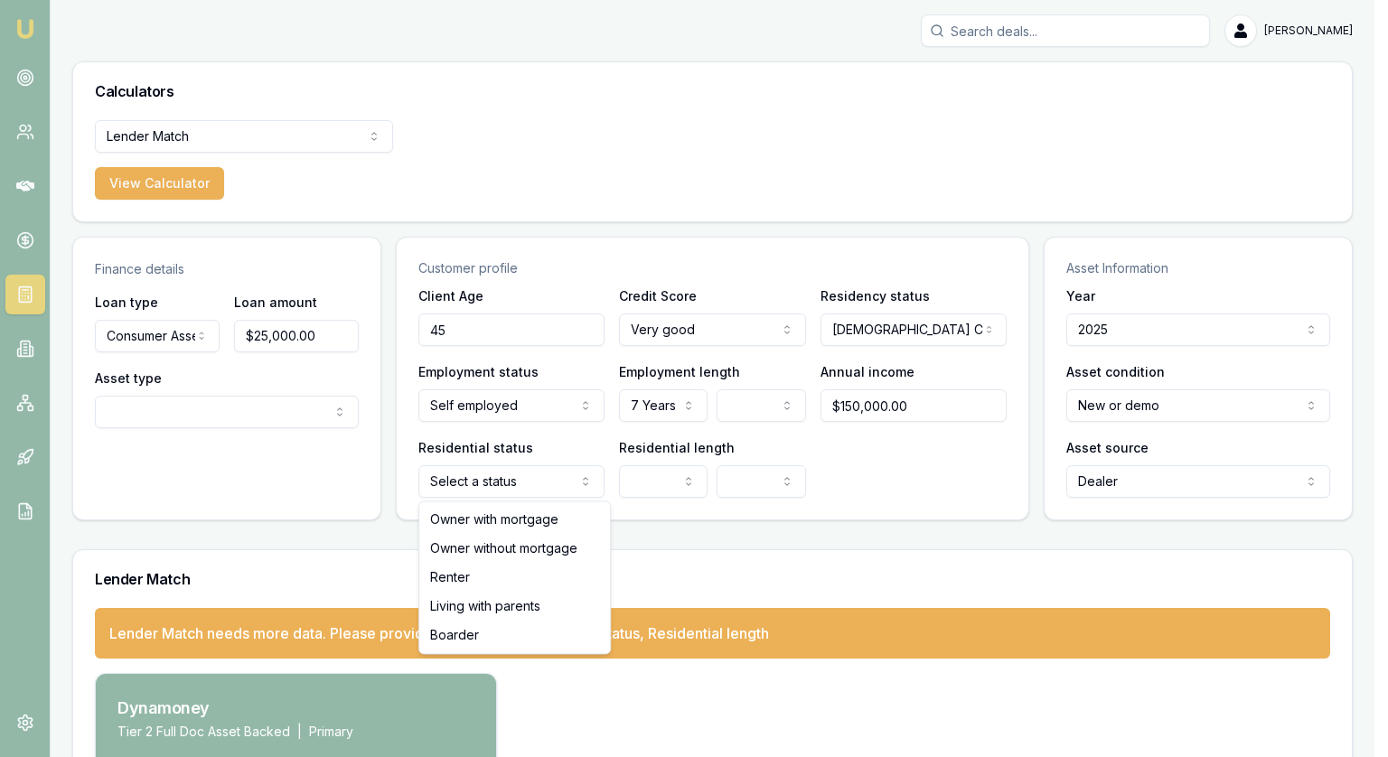
select select "RENTER"
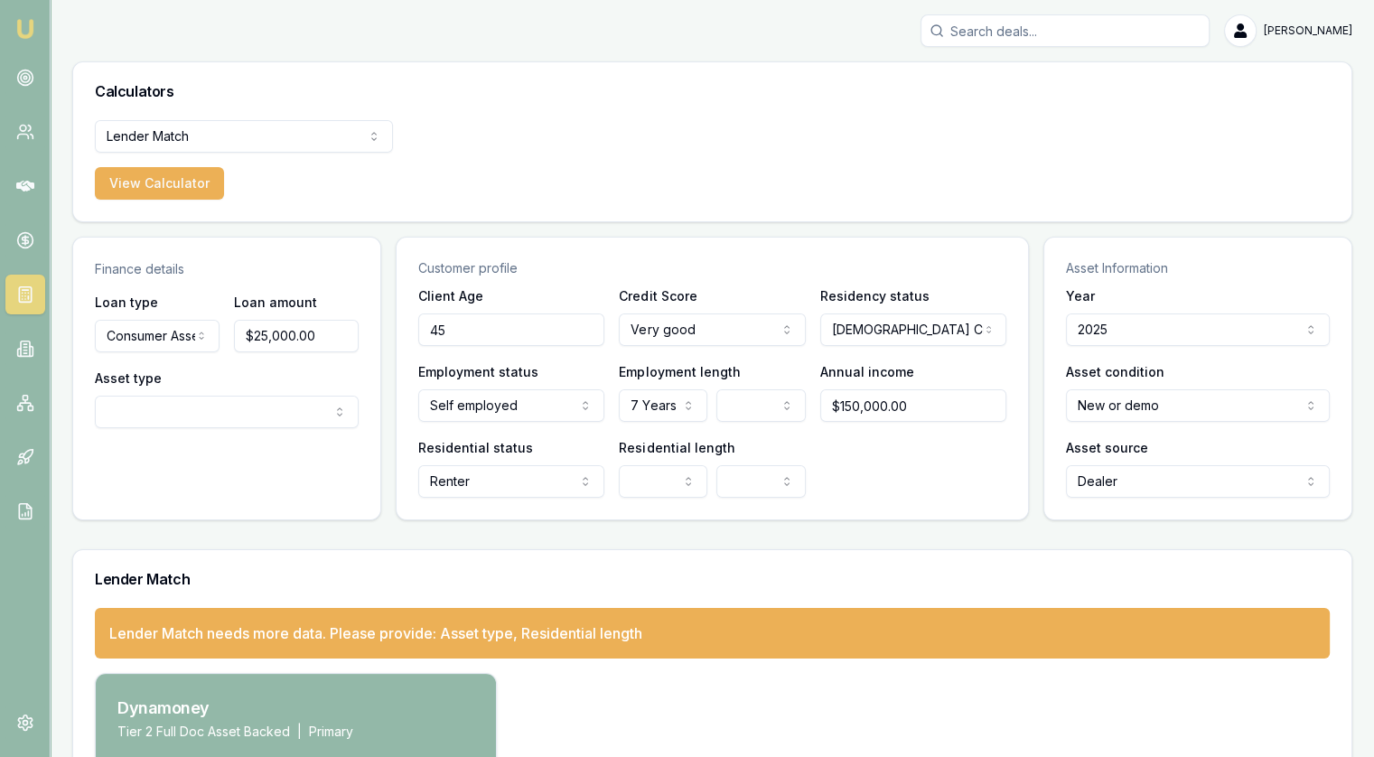
click at [675, 479] on html "Emu Broker [PERSON_NAME] Toggle Menu Calculators Lender Match Finance Quote Len…" at bounding box center [687, 378] width 1374 height 757
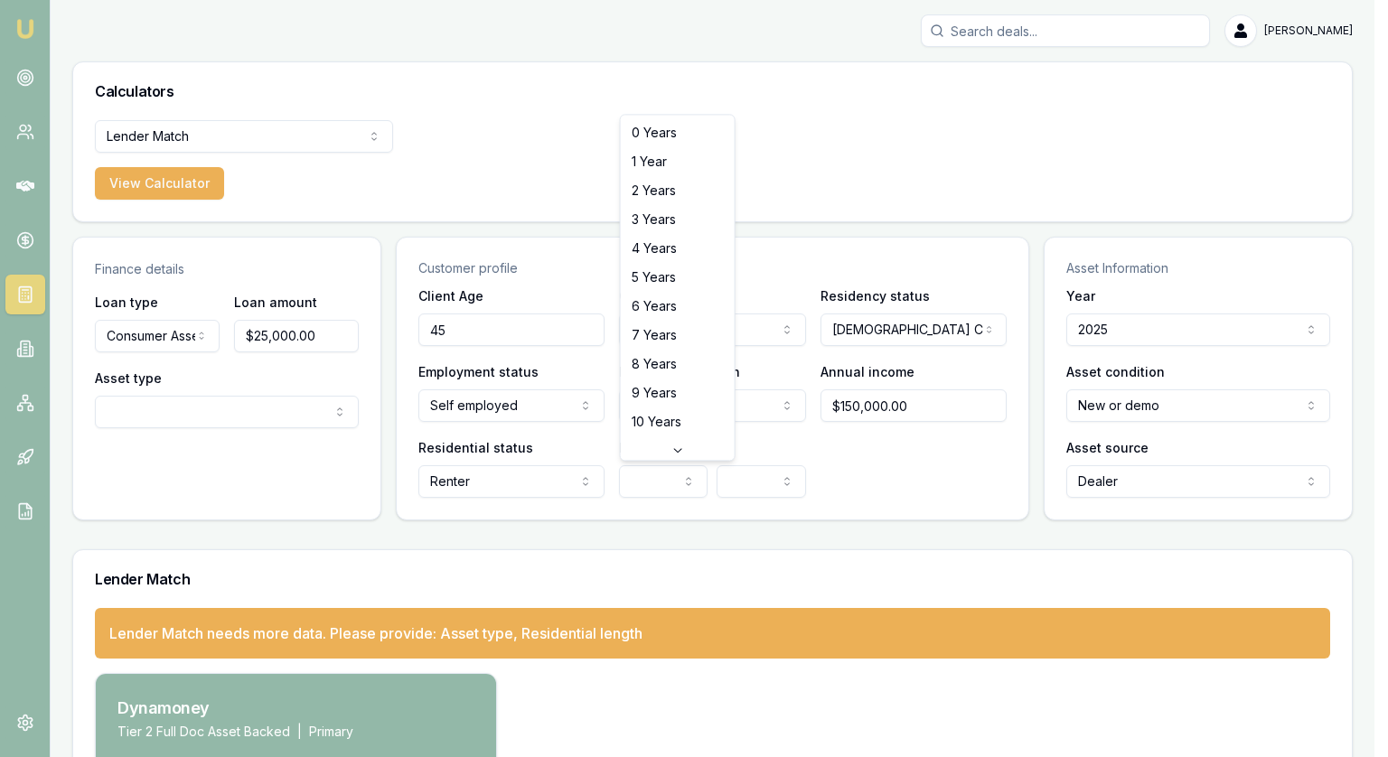
select select "7"
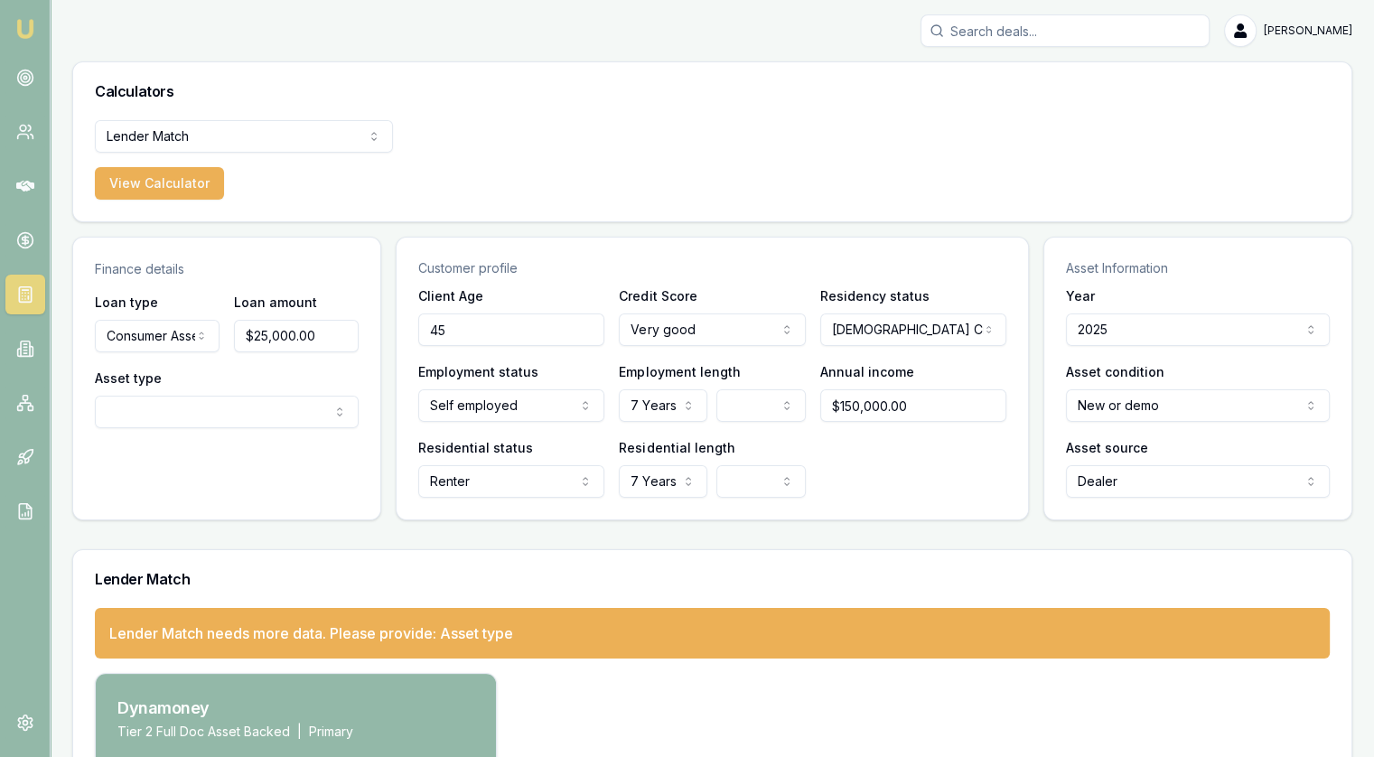
click at [170, 425] on html "Emu Broker [PERSON_NAME] Toggle Menu Calculators Lender Match Finance Quote Len…" at bounding box center [687, 378] width 1374 height 757
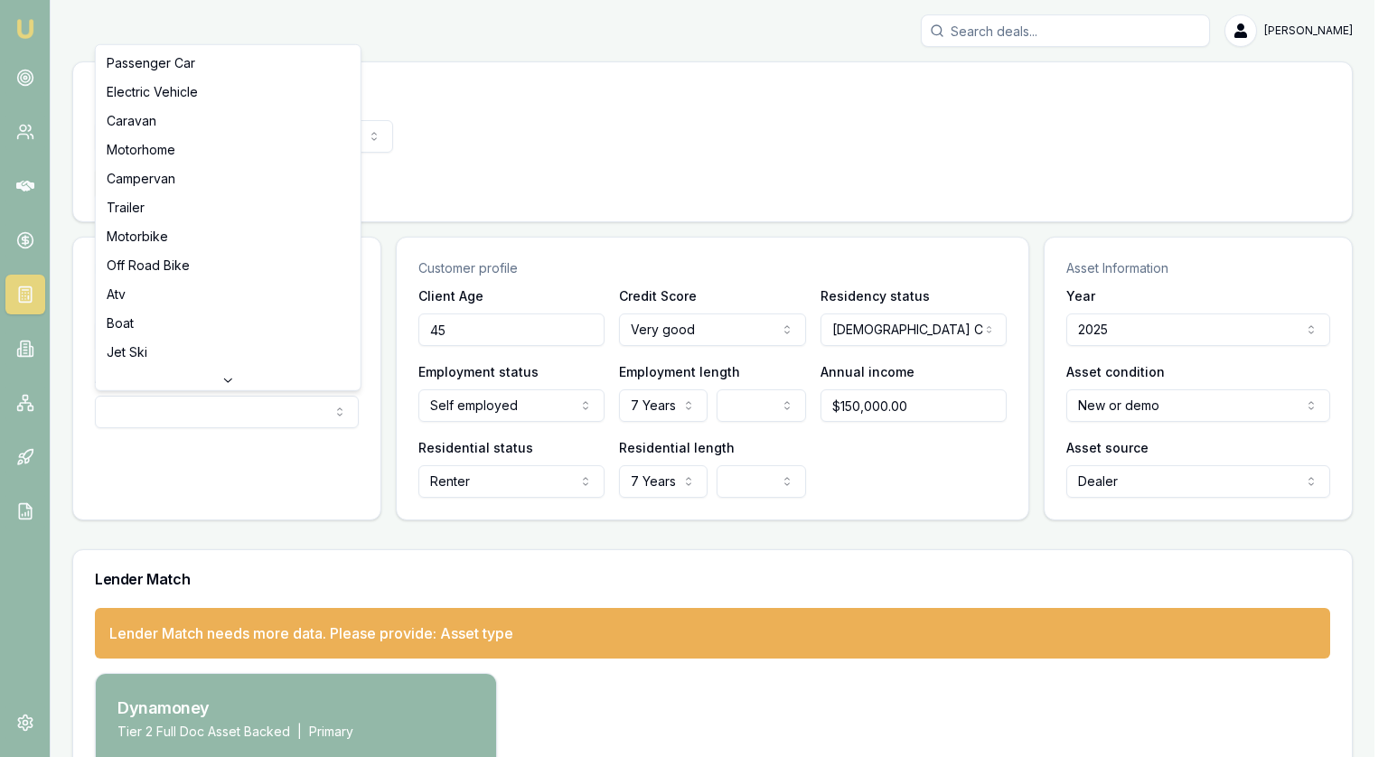
select select "TRAILER"
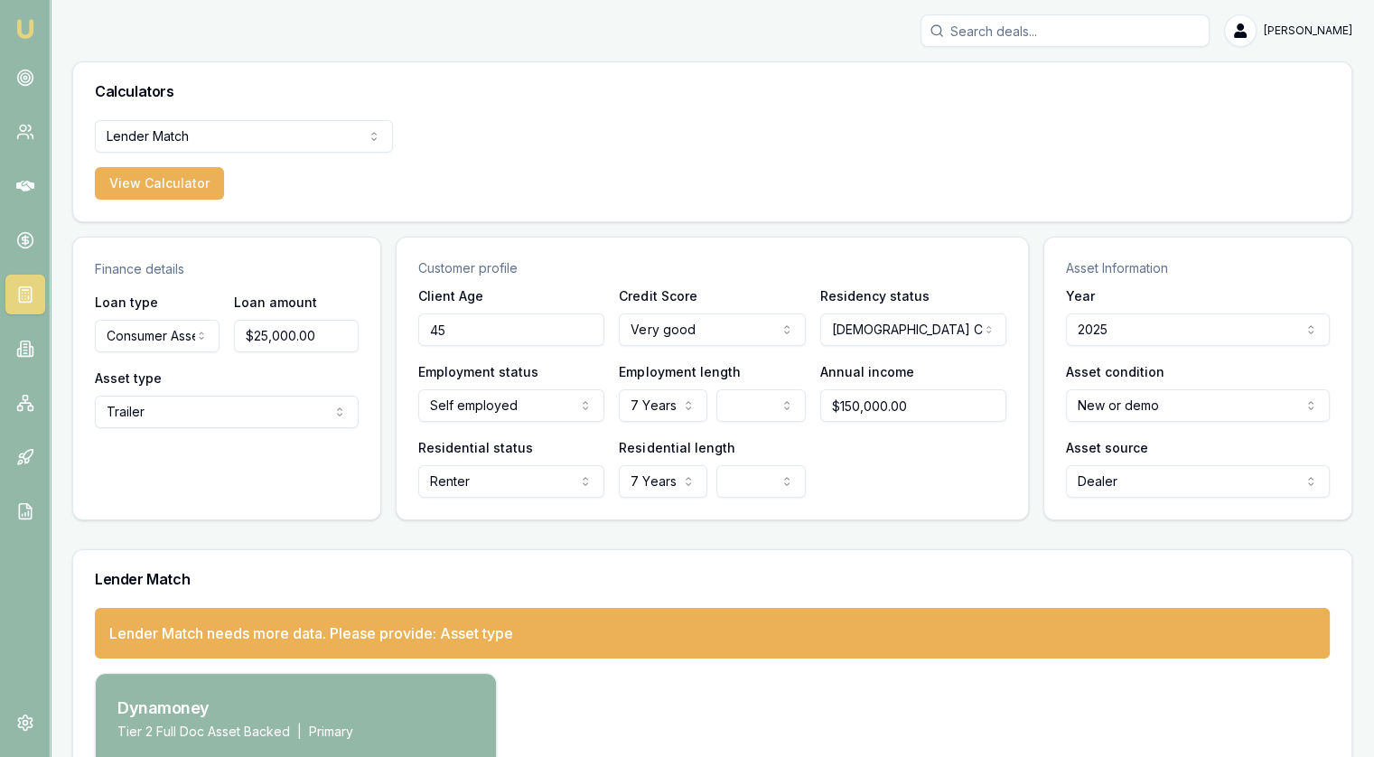
click at [394, 445] on div "Finance details Loan type Consumer Asset Consumer Loan Consumer Asset Commercia…" at bounding box center [712, 379] width 1280 height 284
click at [1137, 332] on html "Emu Broker [PERSON_NAME] Toggle Menu Calculators Lender Match Finance Quote Len…" at bounding box center [687, 378] width 1374 height 757
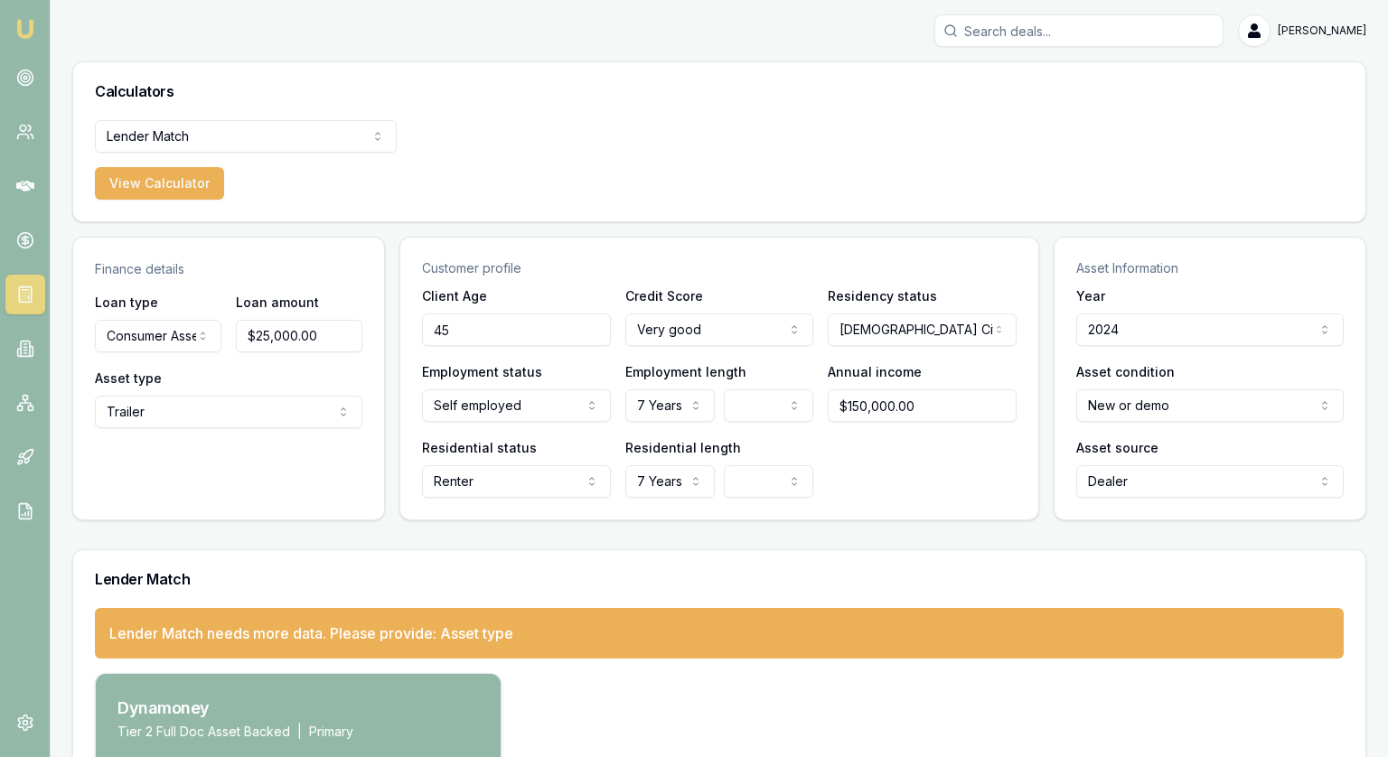
click at [1126, 324] on html "Emu Broker [PERSON_NAME] Toggle Menu Calculators Lender Match Finance Quote Len…" at bounding box center [694, 378] width 1388 height 757
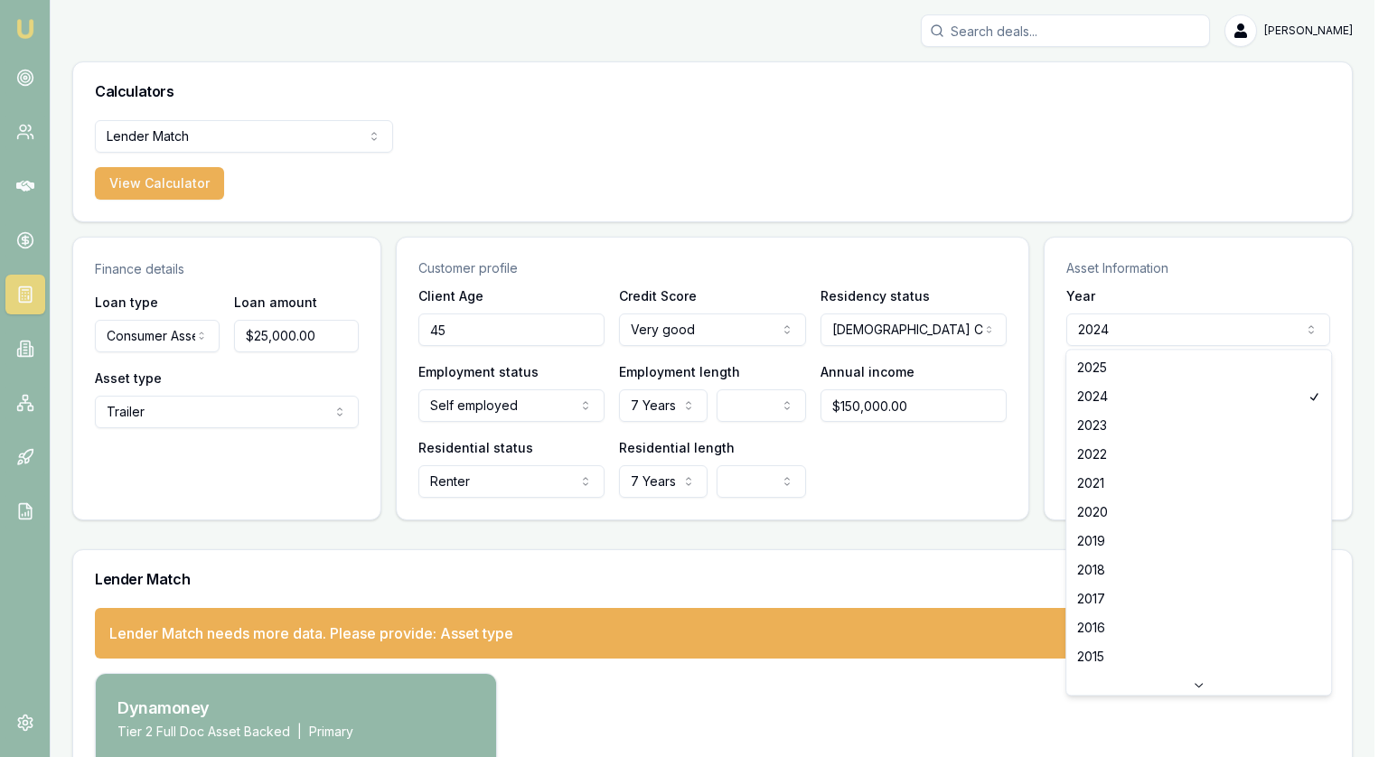
select select "2025"
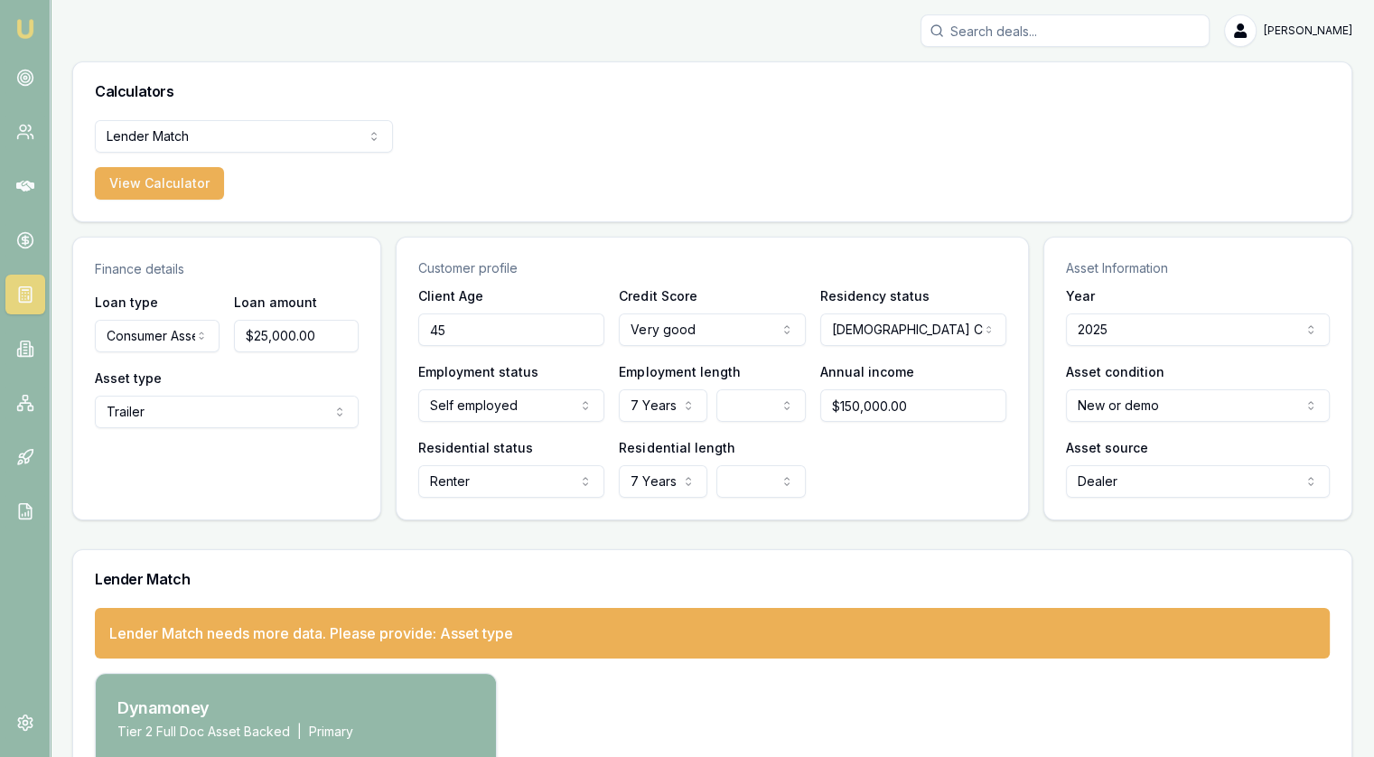
click at [1035, 401] on div "Finance details Loan type Consumer Asset Consumer Loan Consumer Asset Commercia…" at bounding box center [712, 379] width 1280 height 284
click at [741, 407] on html "Emu Broker [PERSON_NAME] Toggle Menu Calculators Lender Match Finance Quote Len…" at bounding box center [687, 378] width 1374 height 757
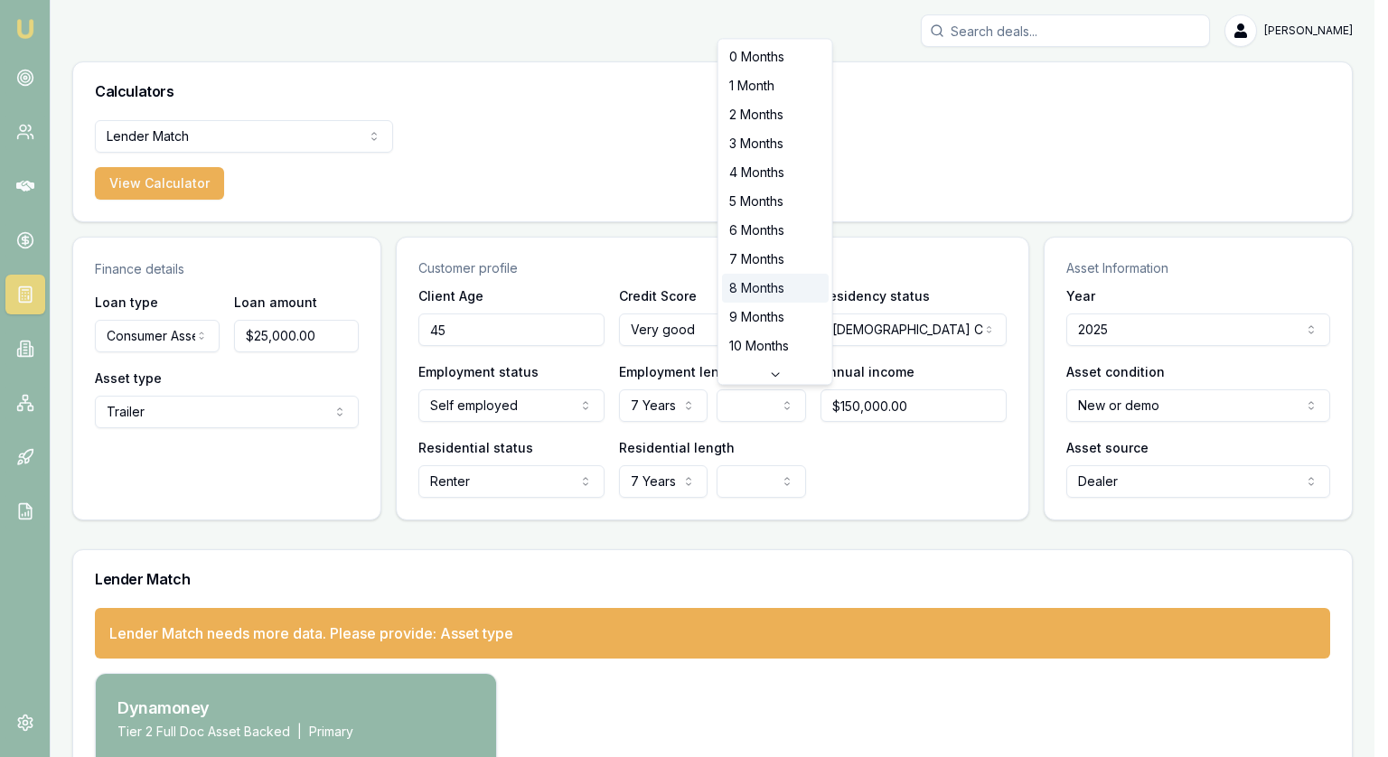
select select "8"
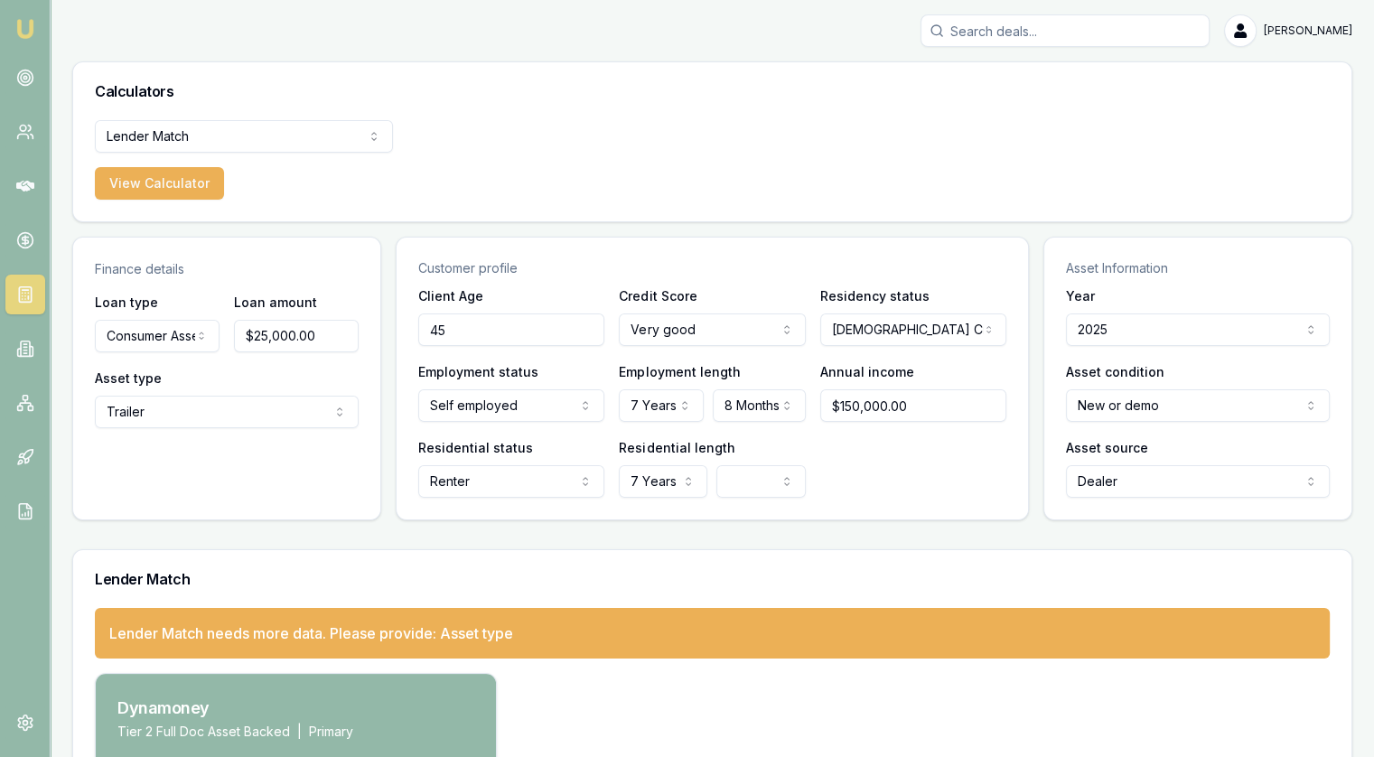
click at [755, 491] on html "Emu Broker [PERSON_NAME] Toggle Menu Calculators Lender Match Finance Quote Len…" at bounding box center [687, 378] width 1374 height 757
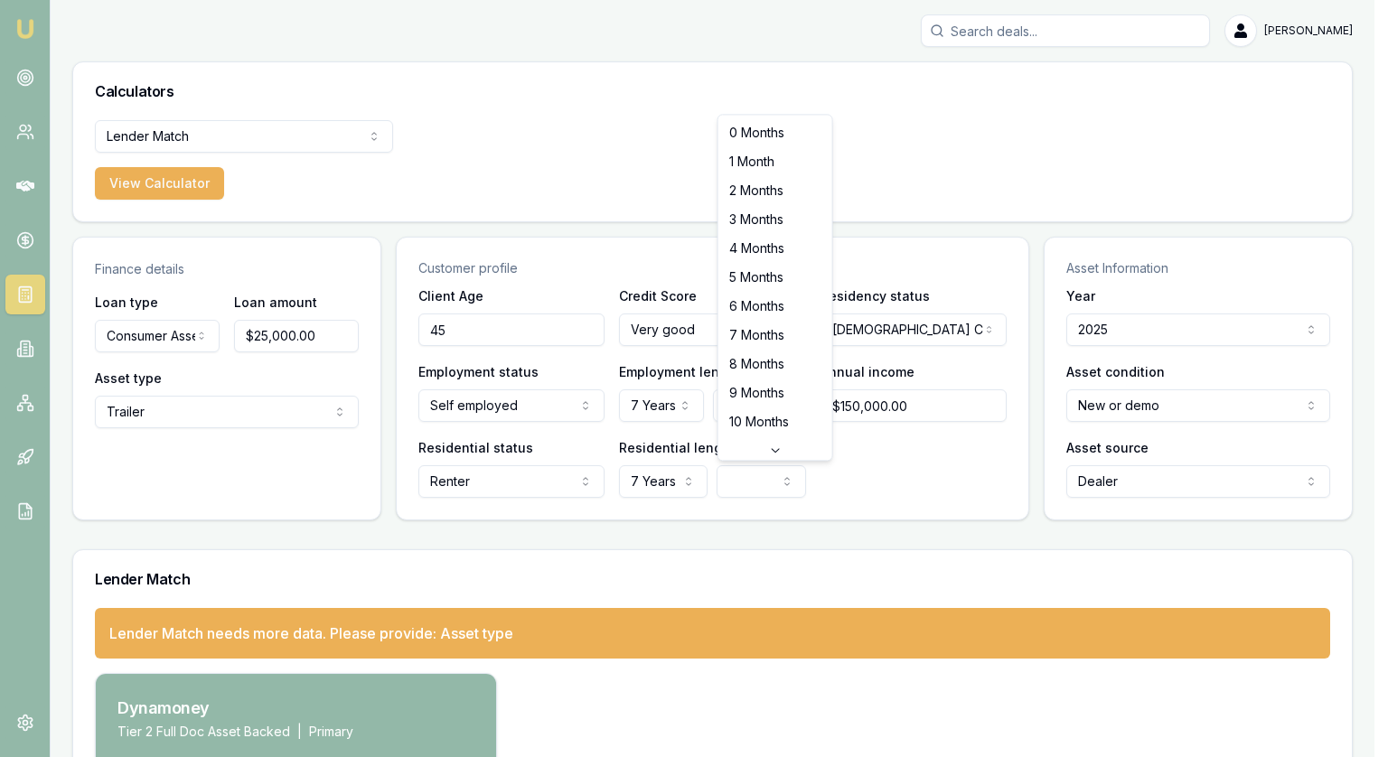
select select "7"
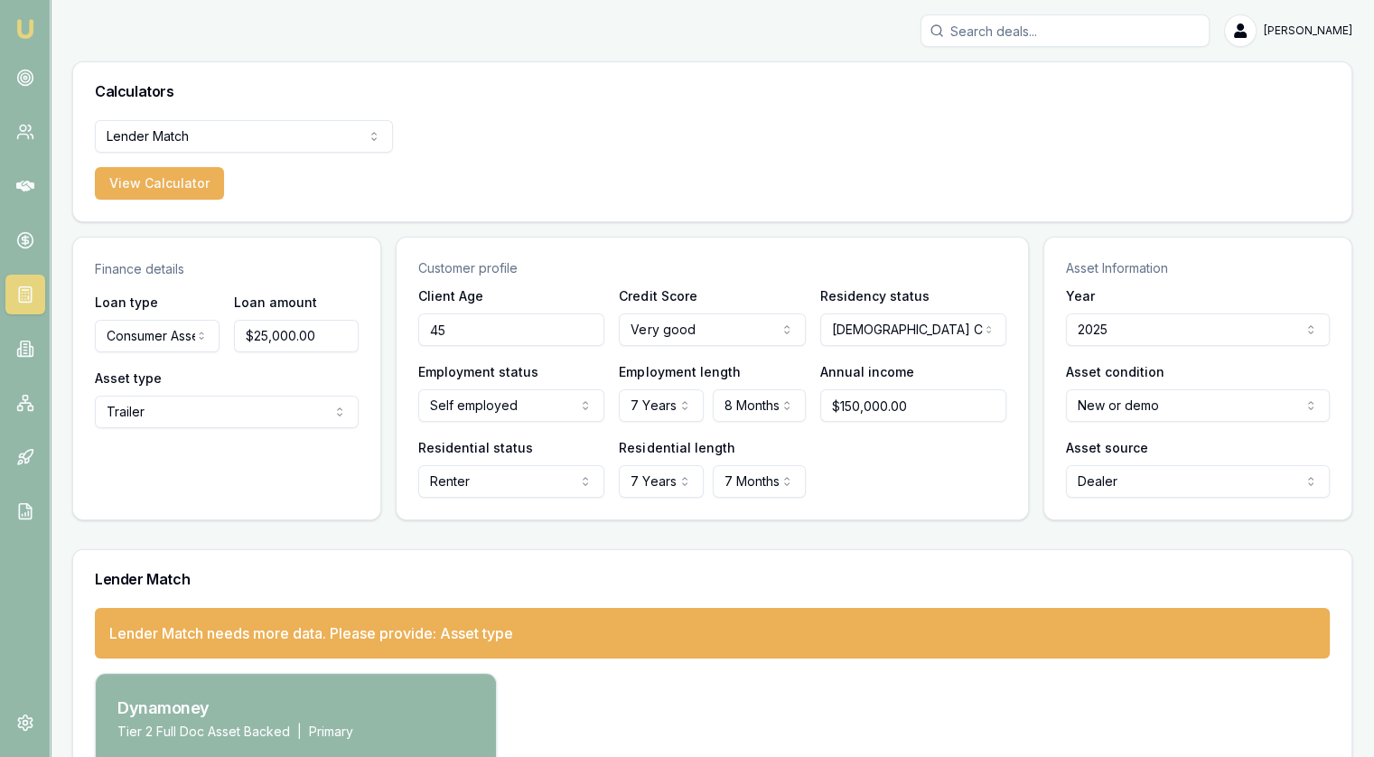
click at [921, 554] on div "Lender Match" at bounding box center [712, 579] width 1278 height 58
click at [316, 581] on h3 "Lender Match" at bounding box center [712, 579] width 1235 height 14
click at [159, 407] on html "Emu Broker [PERSON_NAME] Toggle Menu Calculators Lender Match Finance Quote Len…" at bounding box center [687, 378] width 1374 height 757
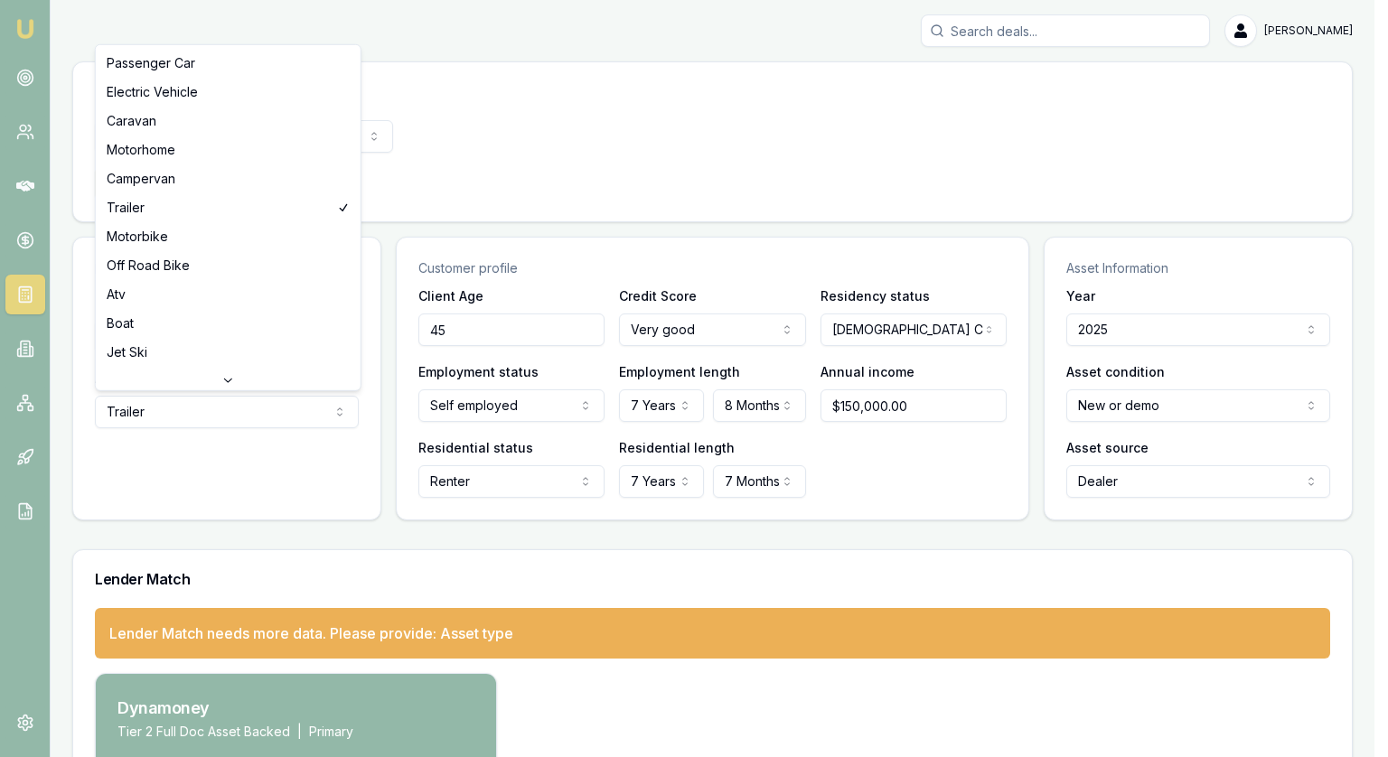
select select "PASSENGER_CAR"
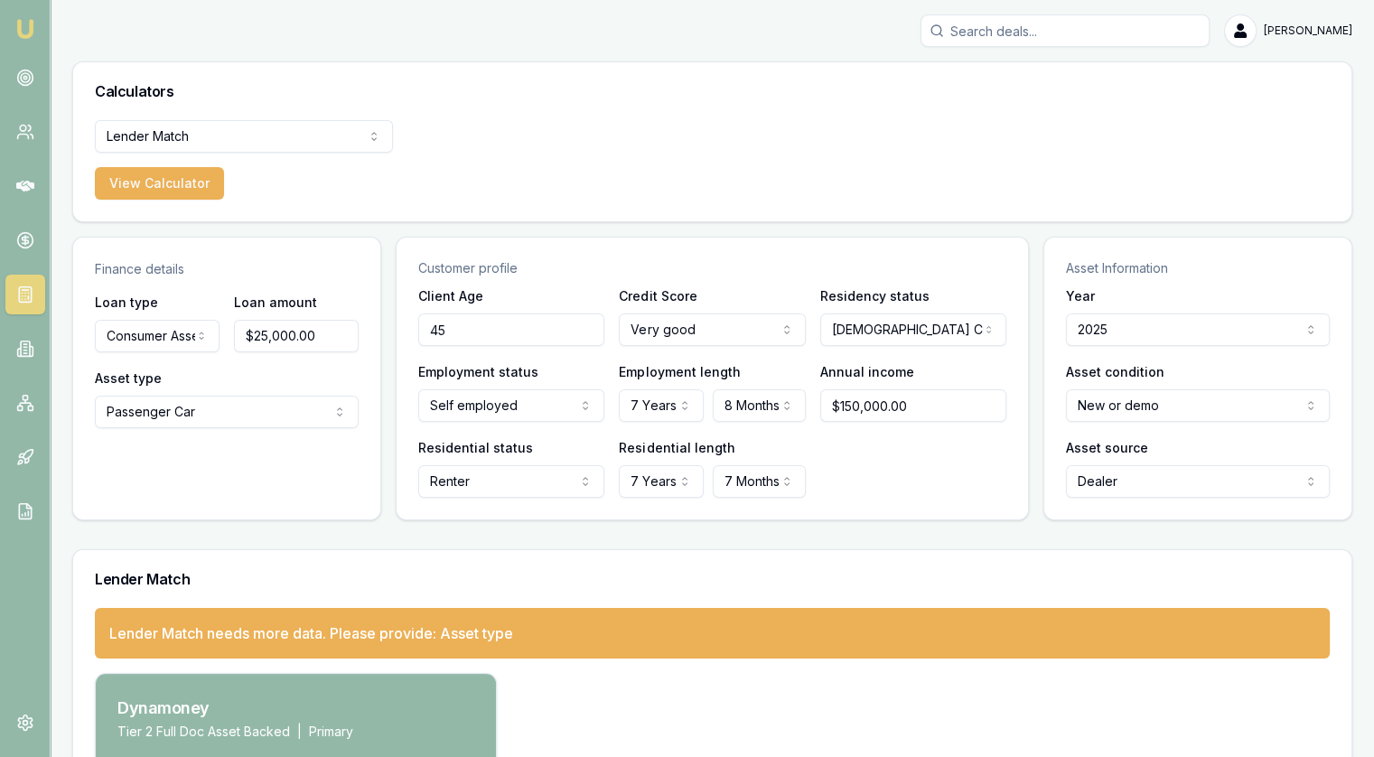
click at [304, 505] on div "Finance details Loan type Consumer Asset Consumer Loan Consumer Asset Commercia…" at bounding box center [226, 379] width 309 height 284
click at [389, 451] on div "Finance details Loan type Consumer Asset Consumer Loan Consumer Asset Commercia…" at bounding box center [712, 379] width 1280 height 284
click at [238, 137] on html "Emu Broker [PERSON_NAME] Toggle Menu Calculators Lender Match Finance Quote Len…" at bounding box center [687, 378] width 1374 height 757
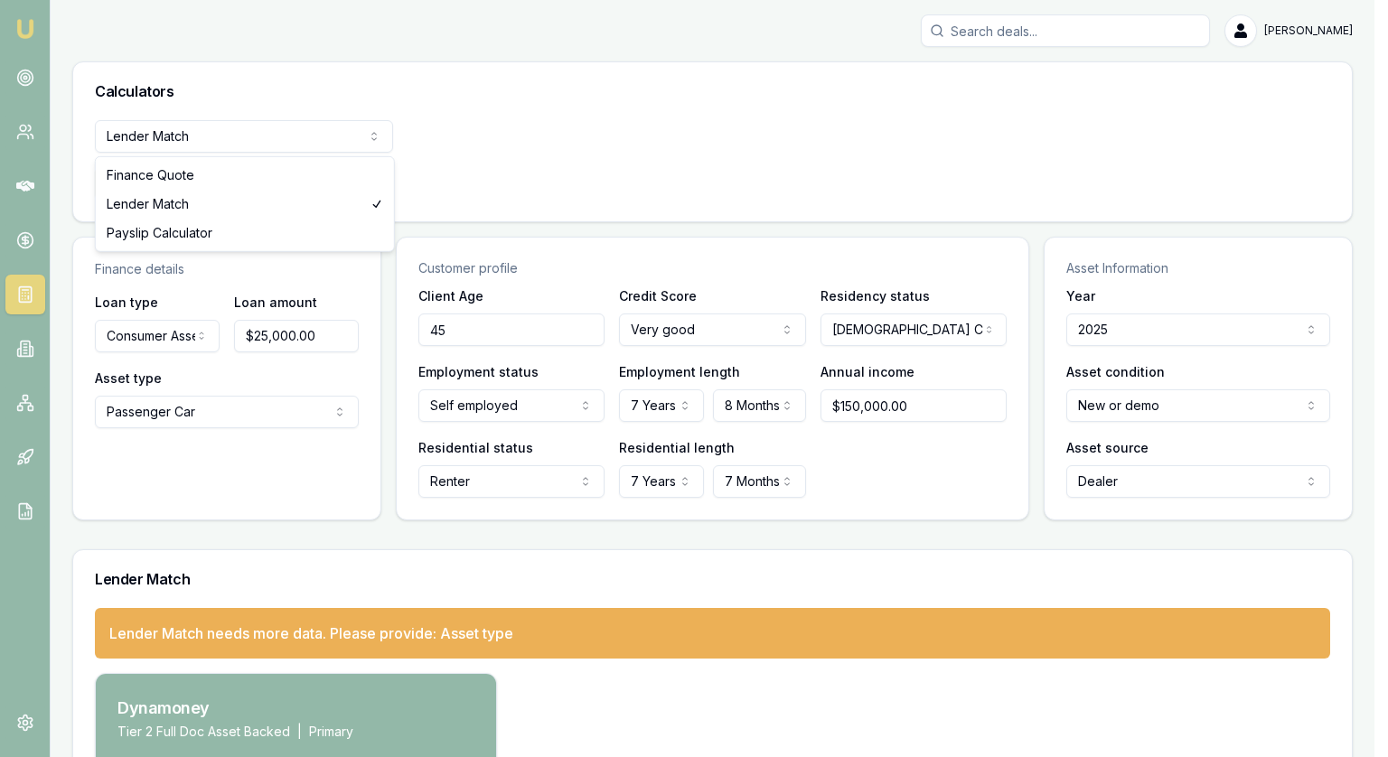
select select "finance-quote"
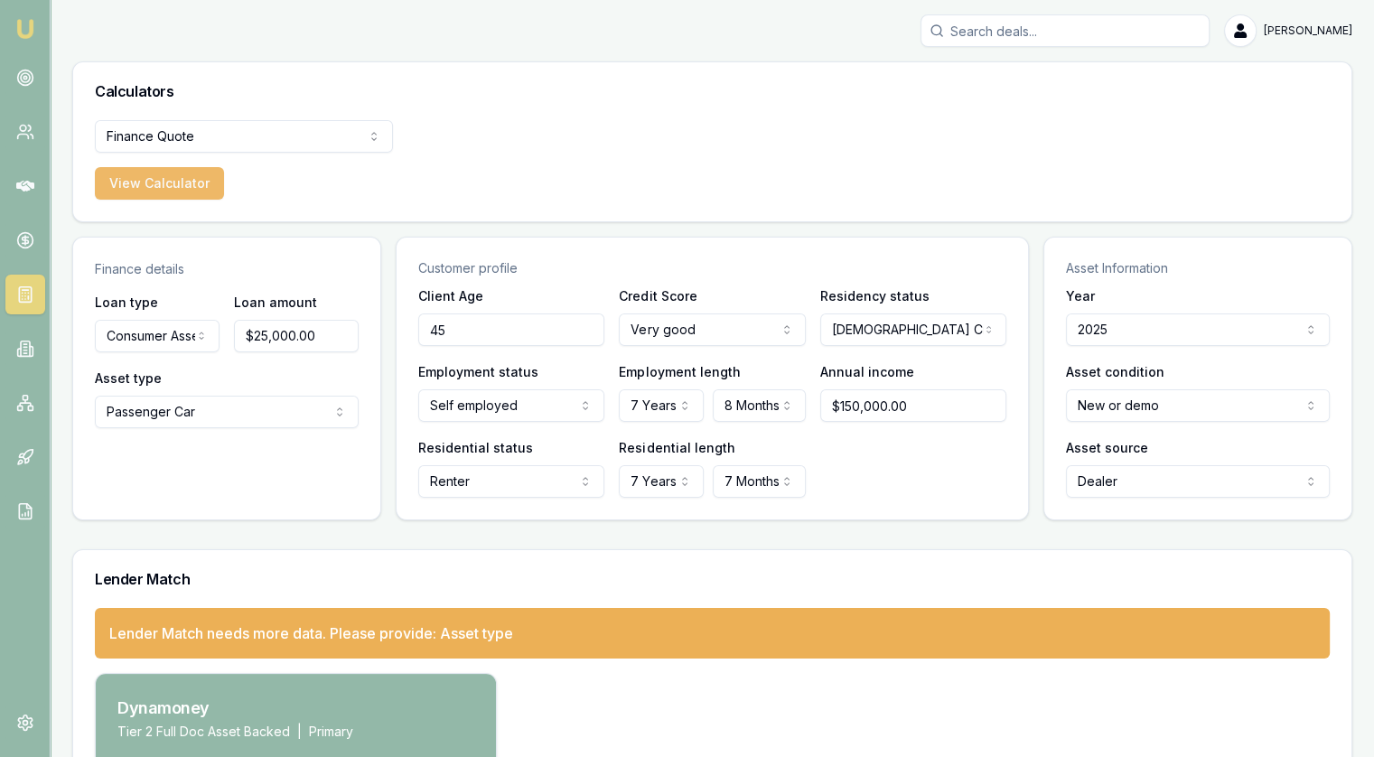
click at [167, 188] on button "View Calculator" at bounding box center [159, 183] width 129 height 33
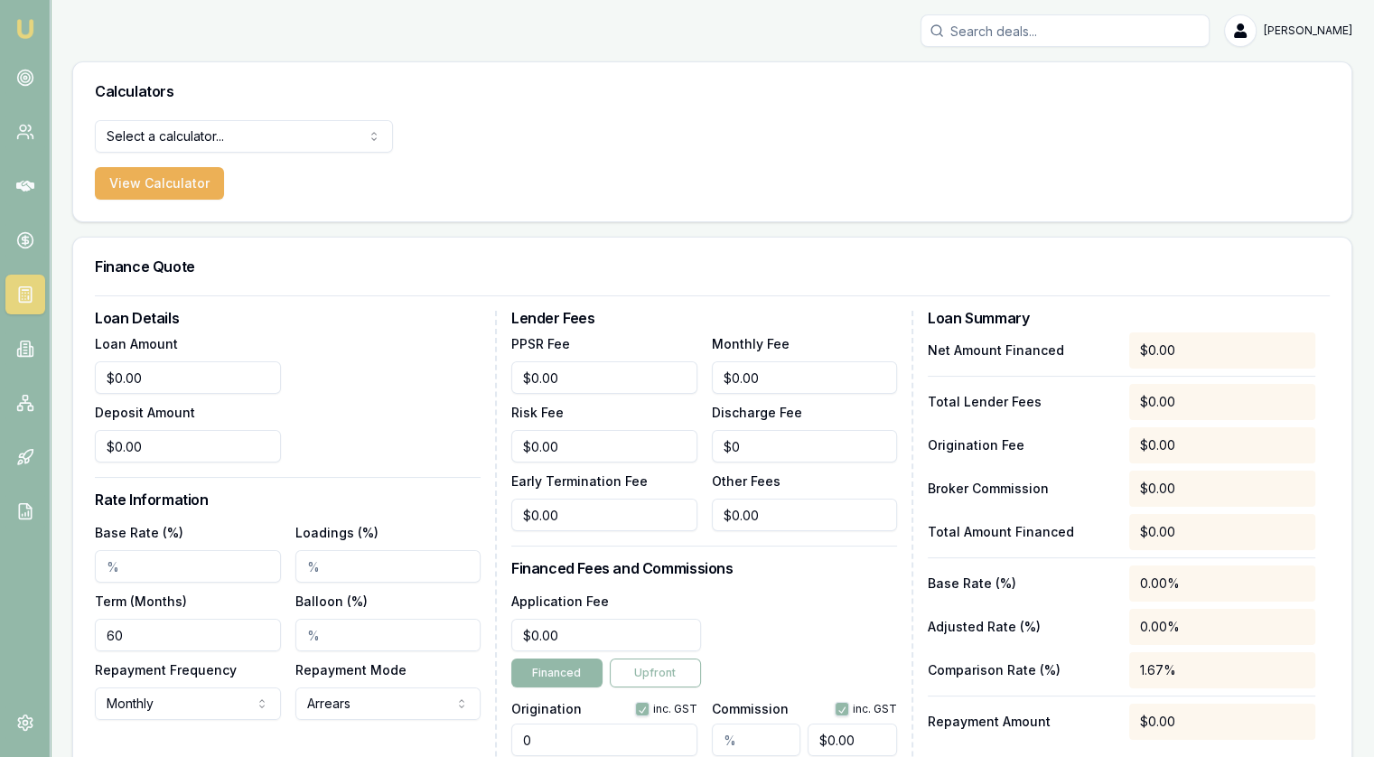
click at [190, 136] on html "[PERSON_NAME] [PERSON_NAME] Toggle Menu Calculators Select a calculator... Fina…" at bounding box center [687, 378] width 1374 height 757
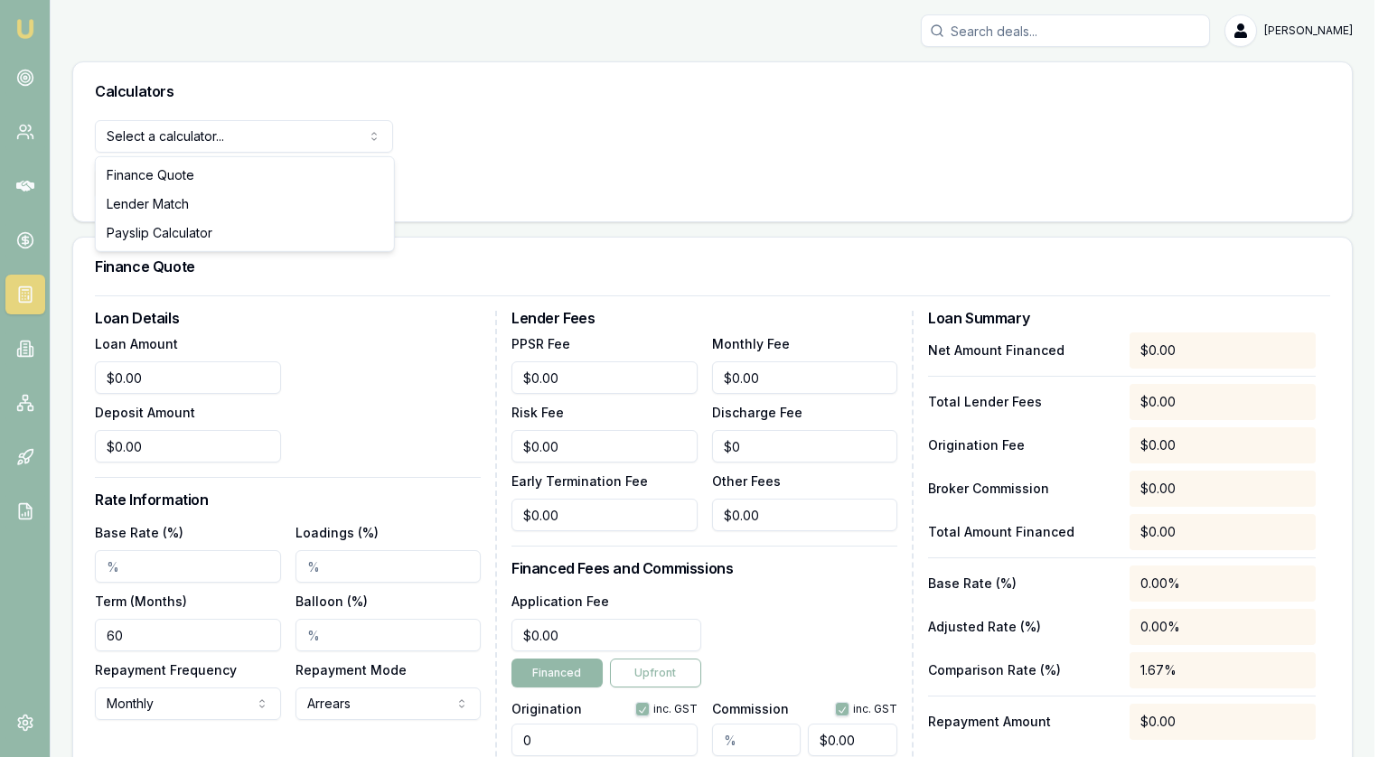
select select "lender-match"
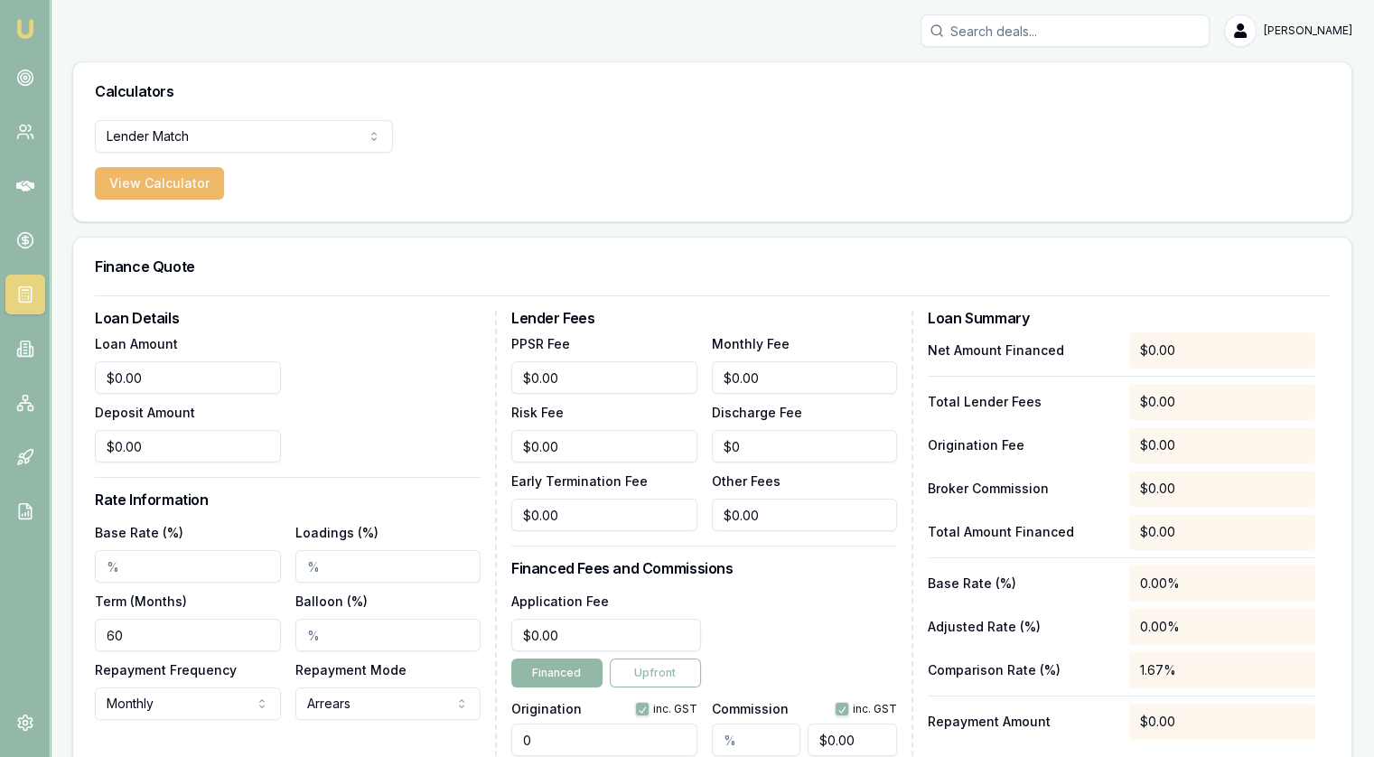
click at [154, 176] on button "View Calculator" at bounding box center [159, 183] width 129 height 33
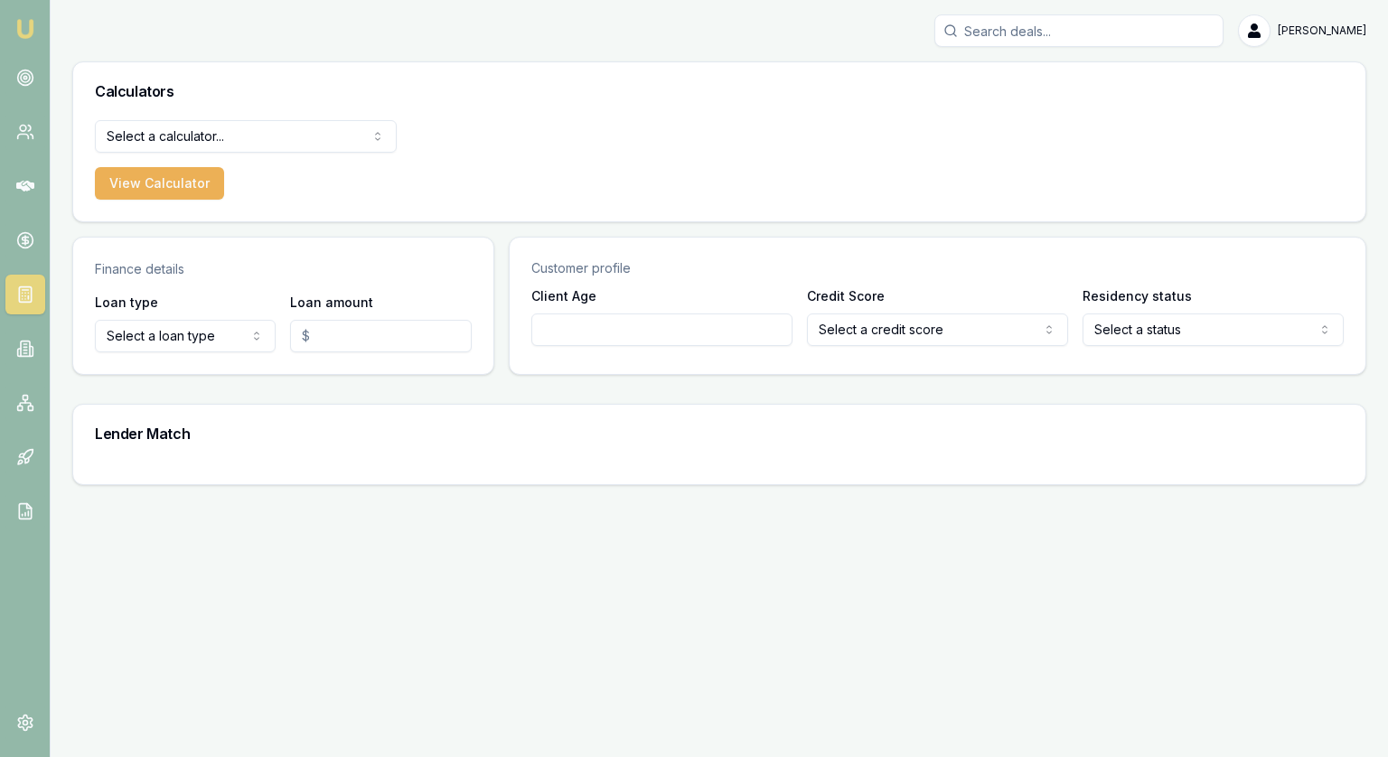
click at [207, 329] on html "[PERSON_NAME] [PERSON_NAME] Toggle Menu Calculators Select a calculator... Fina…" at bounding box center [694, 378] width 1388 height 757
select select "CONSUMER_ASSET"
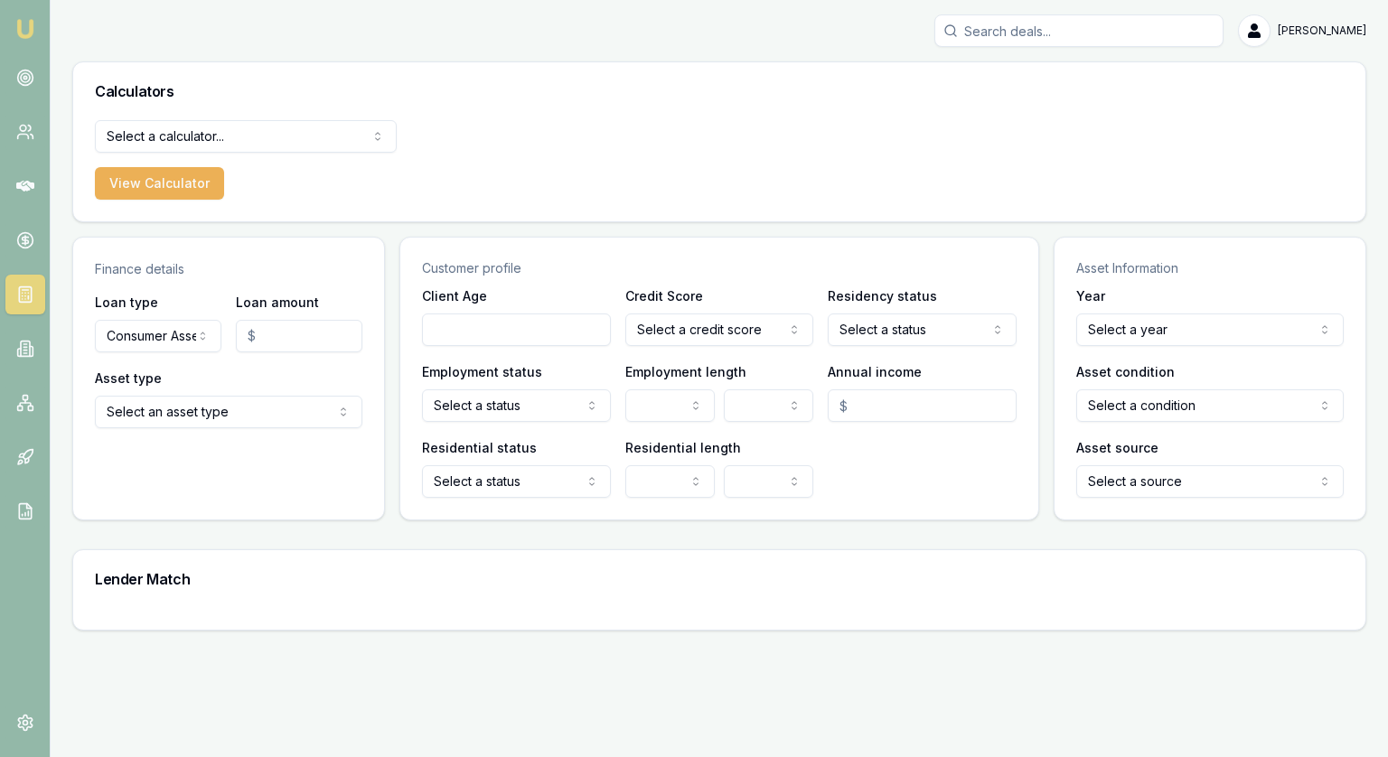
click at [328, 340] on input "Loan amount" at bounding box center [299, 336] width 126 height 33
type input "$25,000.00"
click at [238, 415] on html "[PERSON_NAME] [PERSON_NAME] Toggle Menu Calculators Select a calculator... Fina…" at bounding box center [694, 378] width 1388 height 757
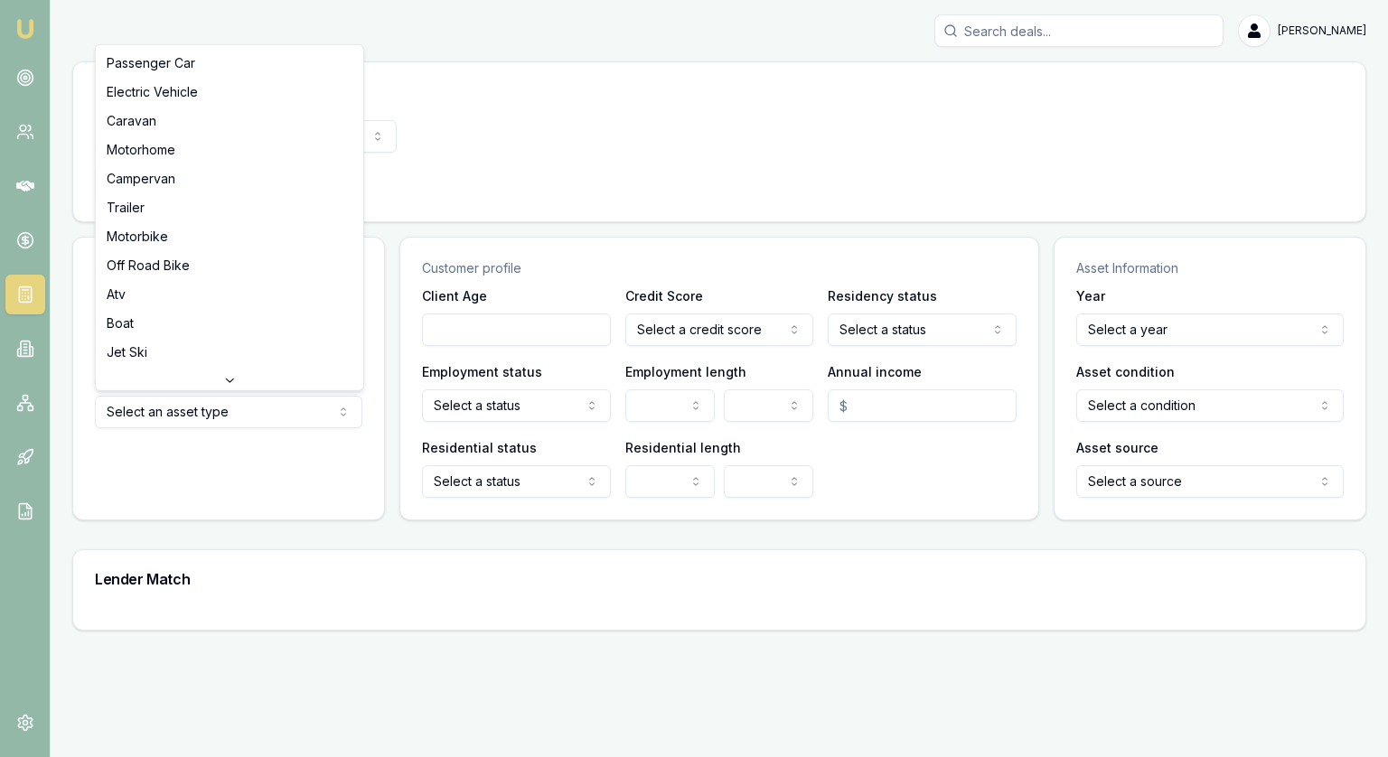
select select "TRAILER"
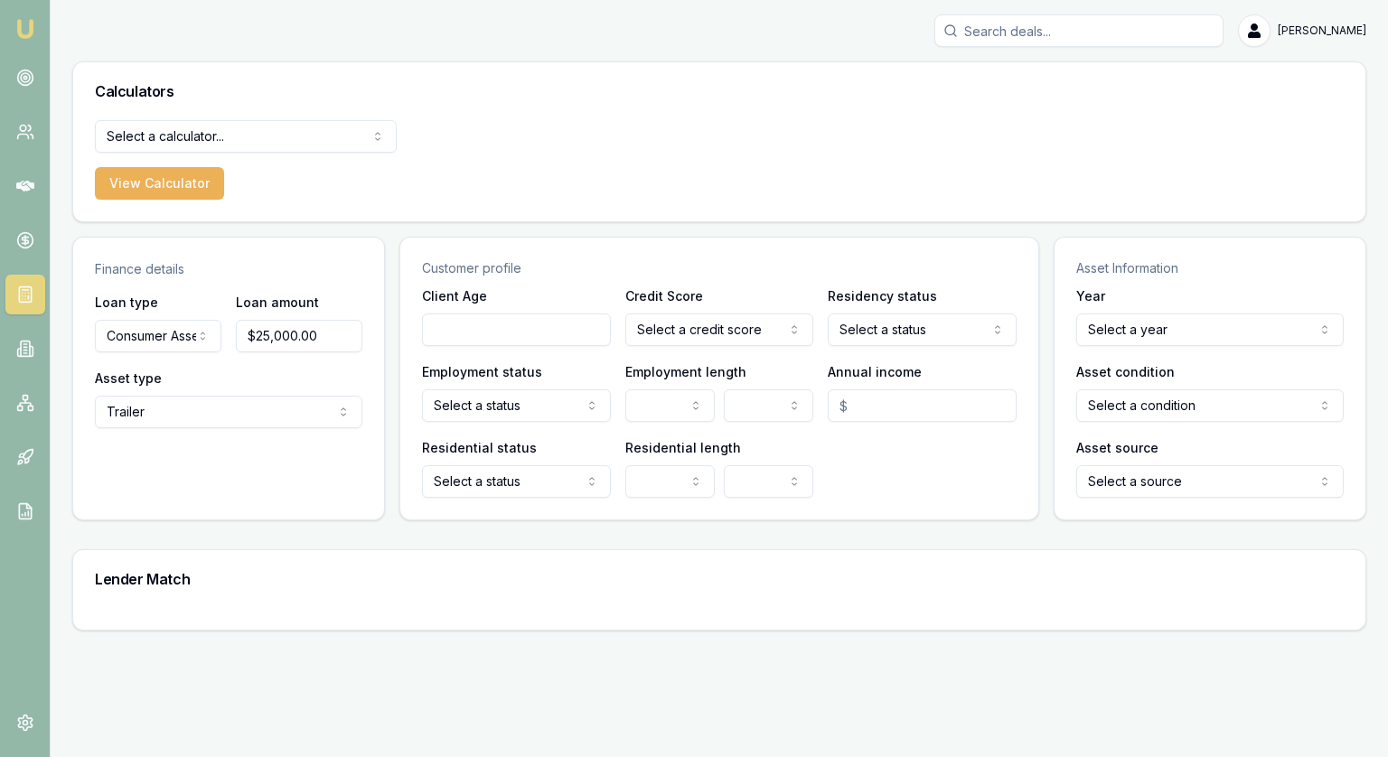
click at [552, 333] on input "Client Age" at bounding box center [516, 329] width 189 height 33
type input "45"
click at [716, 328] on html "[PERSON_NAME] [PERSON_NAME] Toggle Menu Calculators Select a calculator... Fina…" at bounding box center [694, 378] width 1388 height 757
select select "VERY_GOOD"
click at [874, 336] on html "[PERSON_NAME] [PERSON_NAME] Toggle Menu Calculators Select a calculator... Fina…" at bounding box center [694, 378] width 1388 height 757
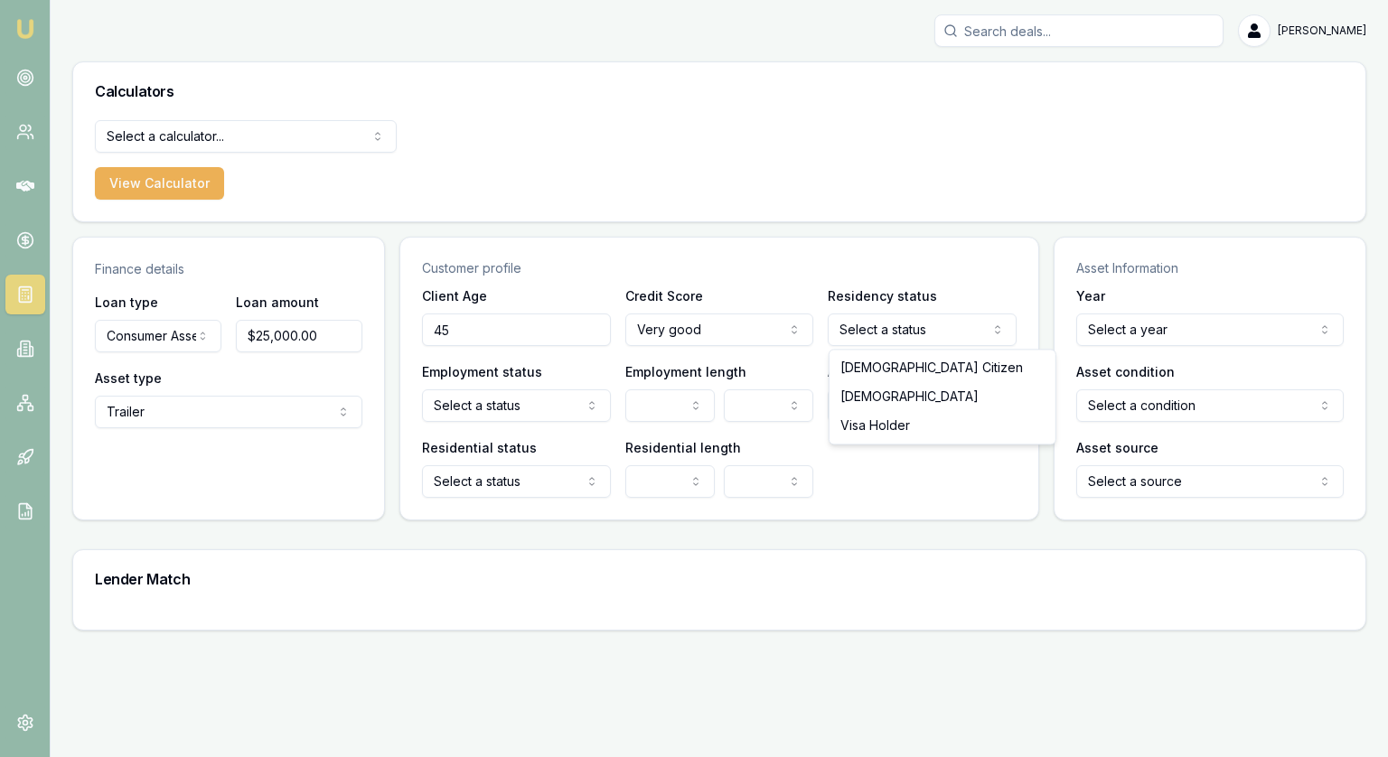
select select "[DEMOGRAPHIC_DATA]"
click at [524, 414] on html "[PERSON_NAME] [PERSON_NAME] Toggle Menu Calculators Select a calculator... Fina…" at bounding box center [694, 378] width 1388 height 757
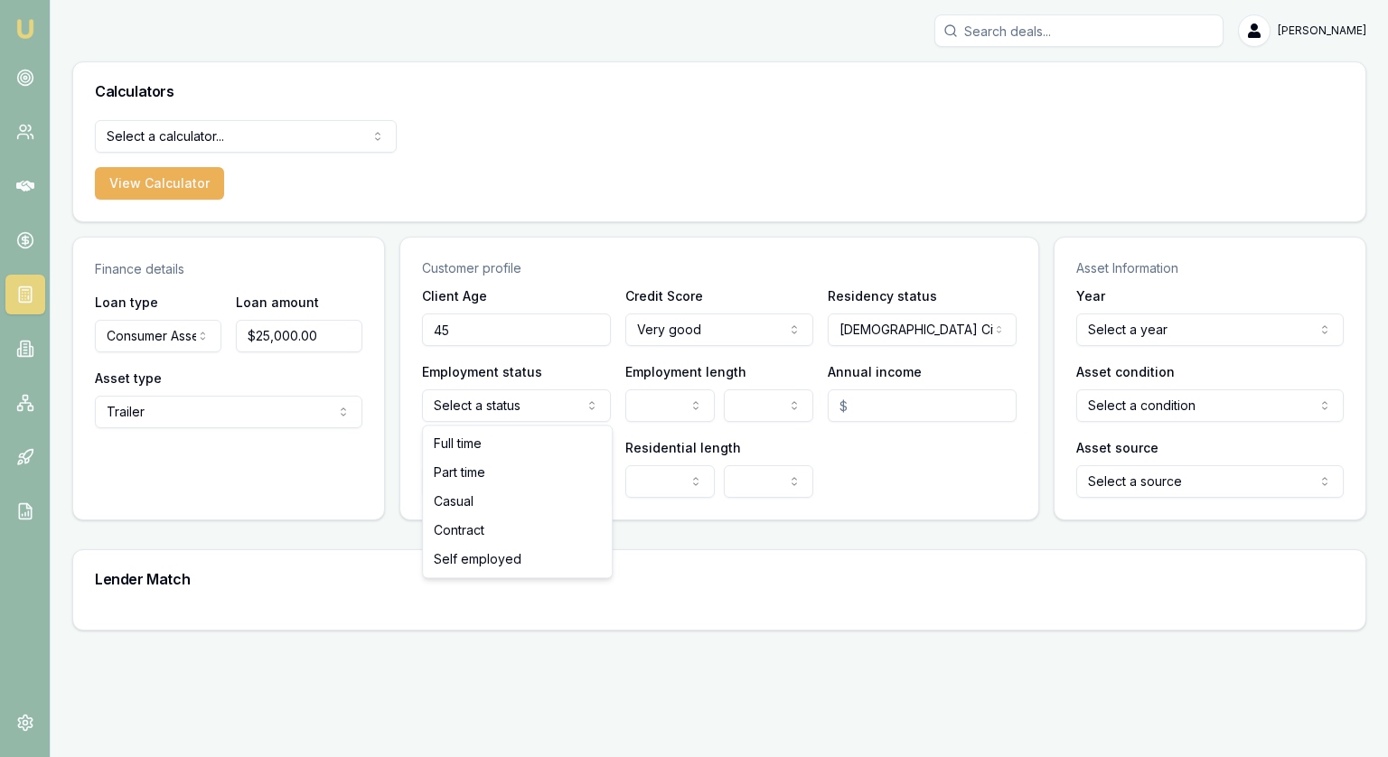
select select "SELF_EMPLOYED"
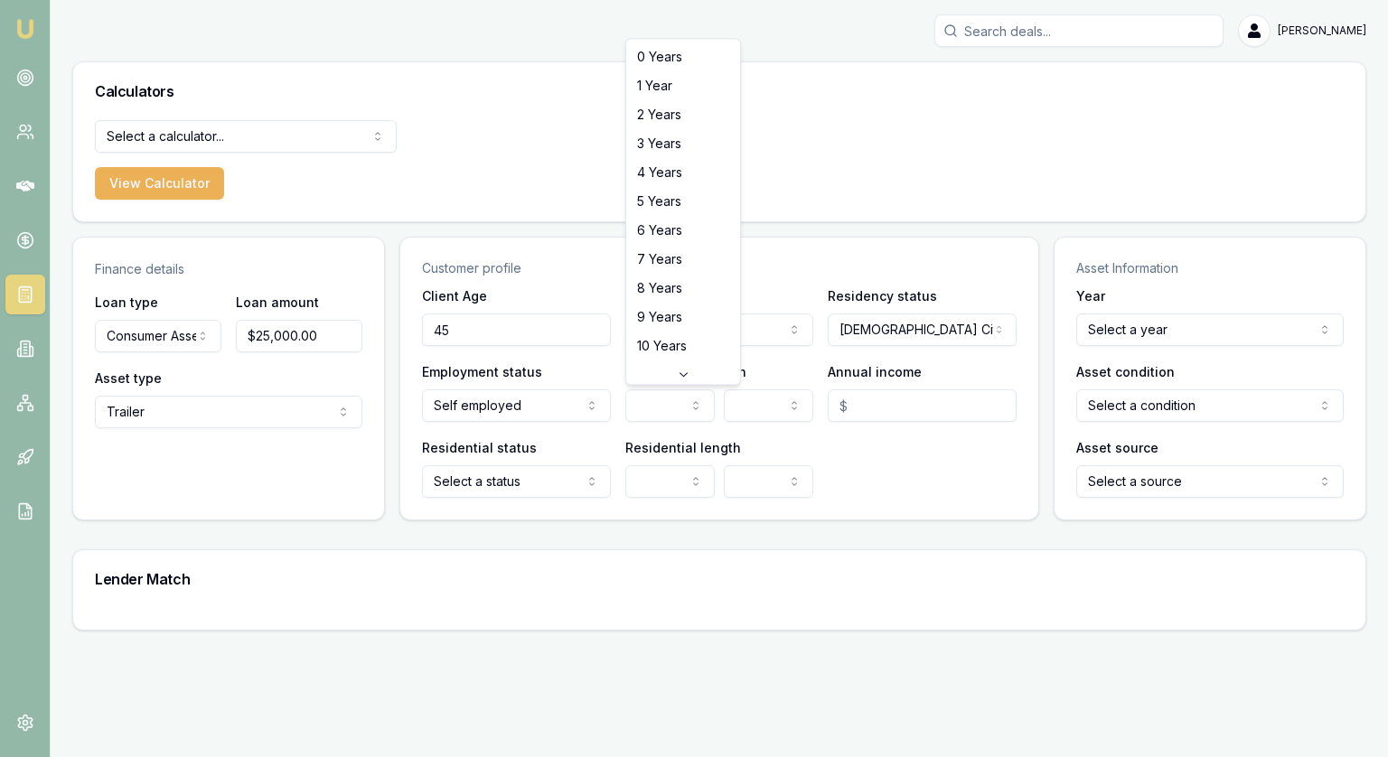
click at [646, 405] on html "[PERSON_NAME] [PERSON_NAME] Toggle Menu Calculators Select a calculator... Fina…" at bounding box center [694, 378] width 1388 height 757
select select "10"
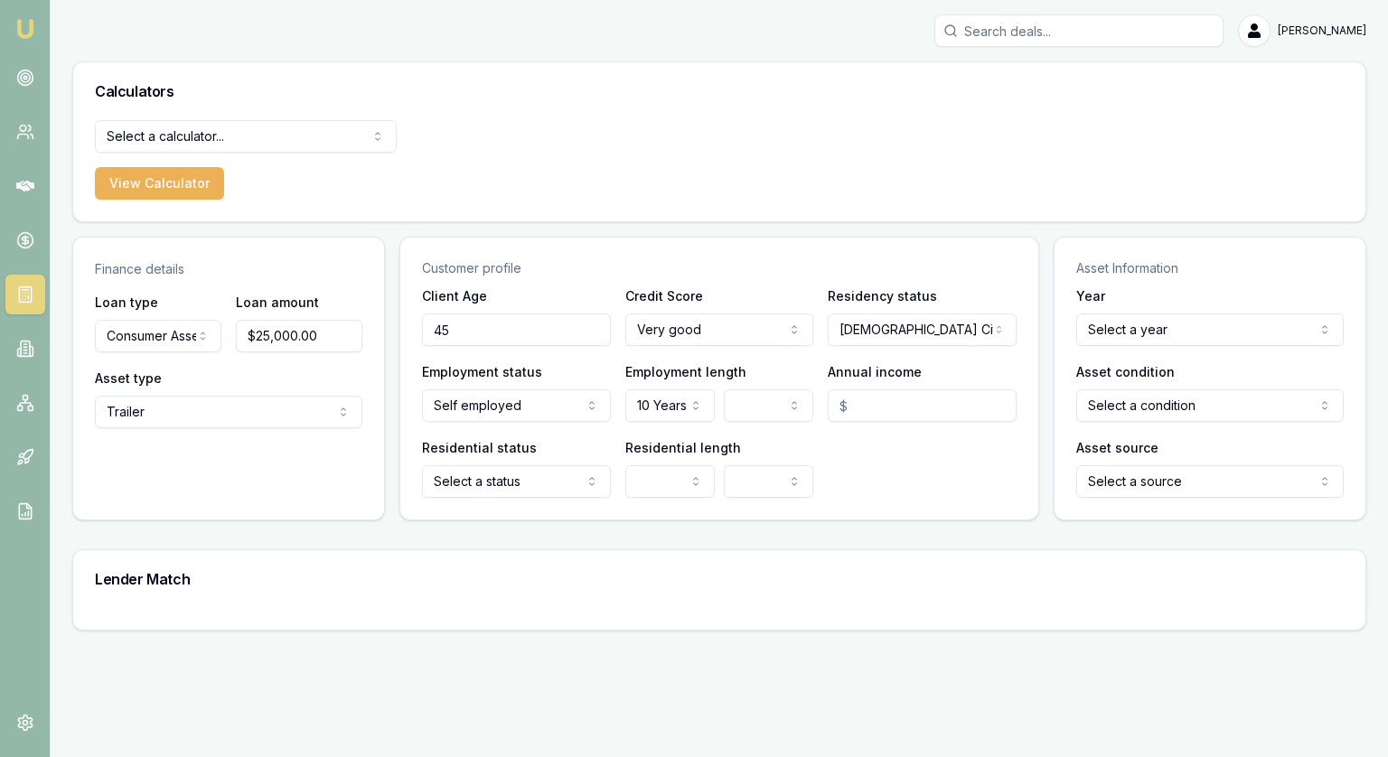
click at [862, 402] on input "Annual income" at bounding box center [921, 405] width 189 height 33
type input "$150,000.00"
click at [496, 483] on html "[PERSON_NAME] [PERSON_NAME] Toggle Menu Calculators Select a calculator... Fina…" at bounding box center [694, 378] width 1388 height 757
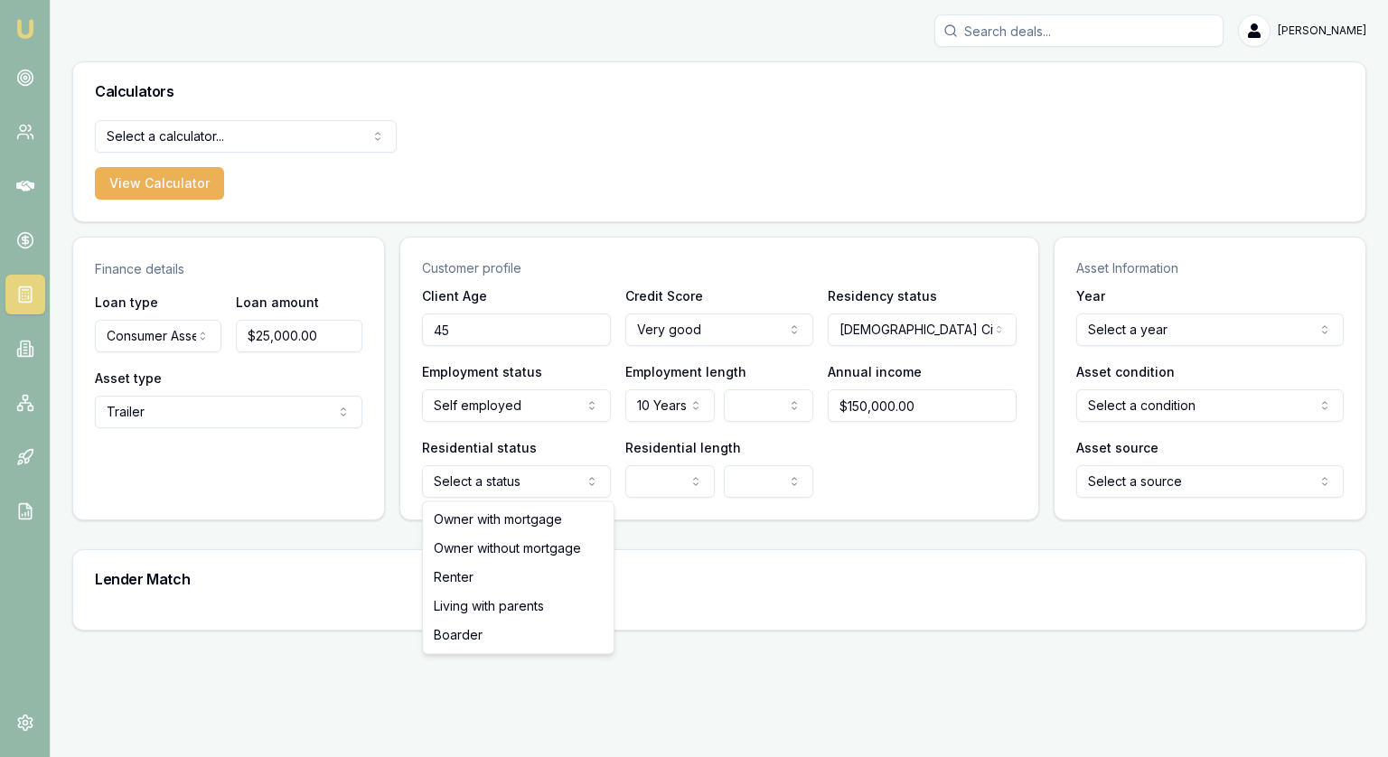
select select "RENTER"
click at [665, 483] on html "[PERSON_NAME] [PERSON_NAME] Toggle Menu Calculators Select a calculator... Fina…" at bounding box center [694, 378] width 1388 height 757
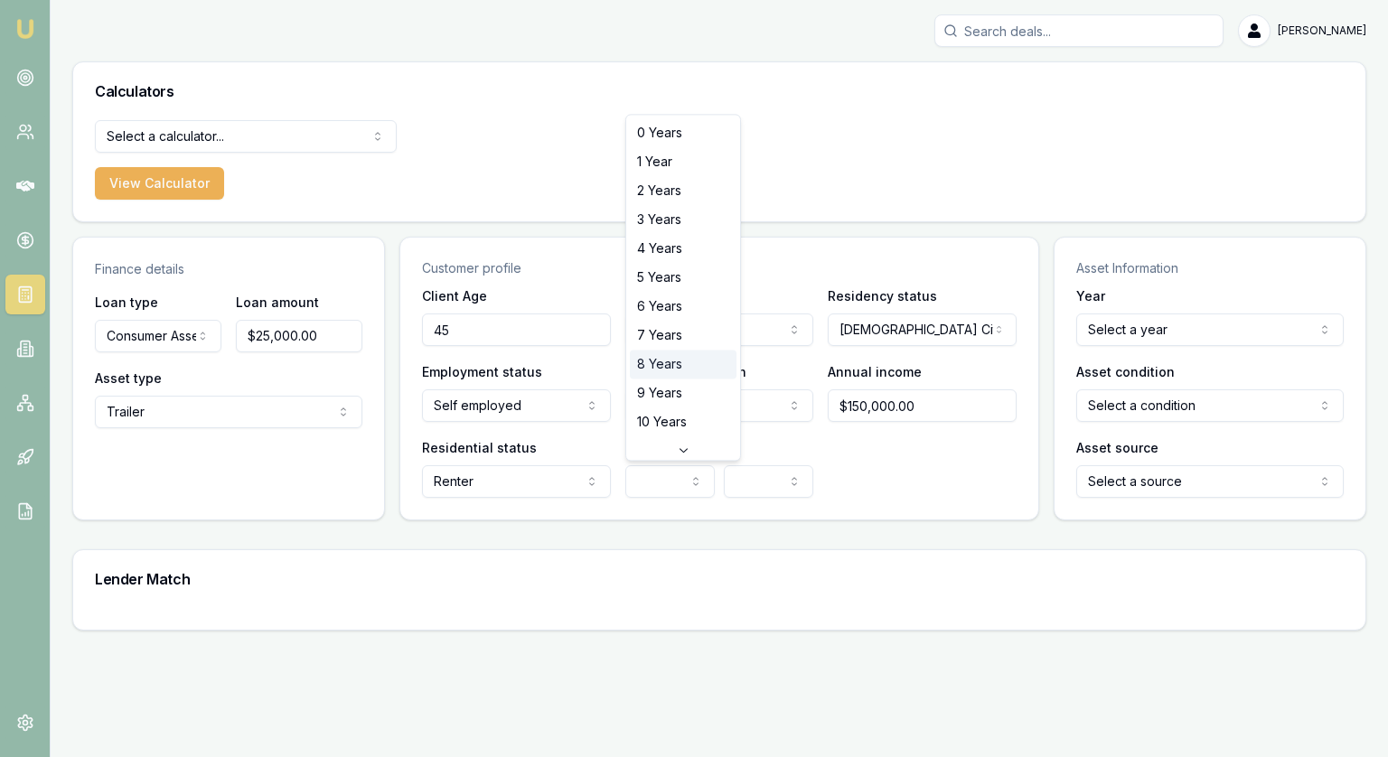
select select "8"
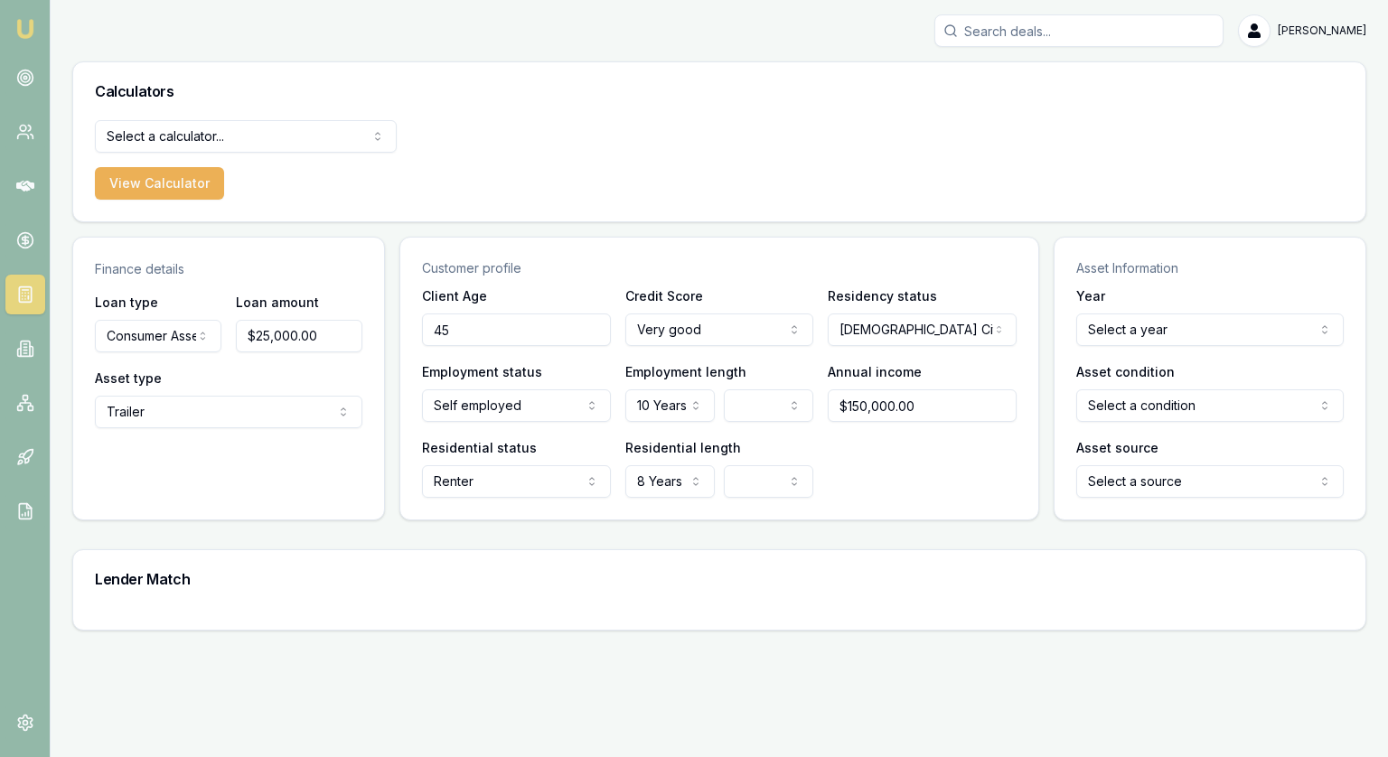
click at [1117, 314] on html "[PERSON_NAME] [PERSON_NAME] Toggle Menu Calculators Select a calculator... Fina…" at bounding box center [694, 378] width 1388 height 757
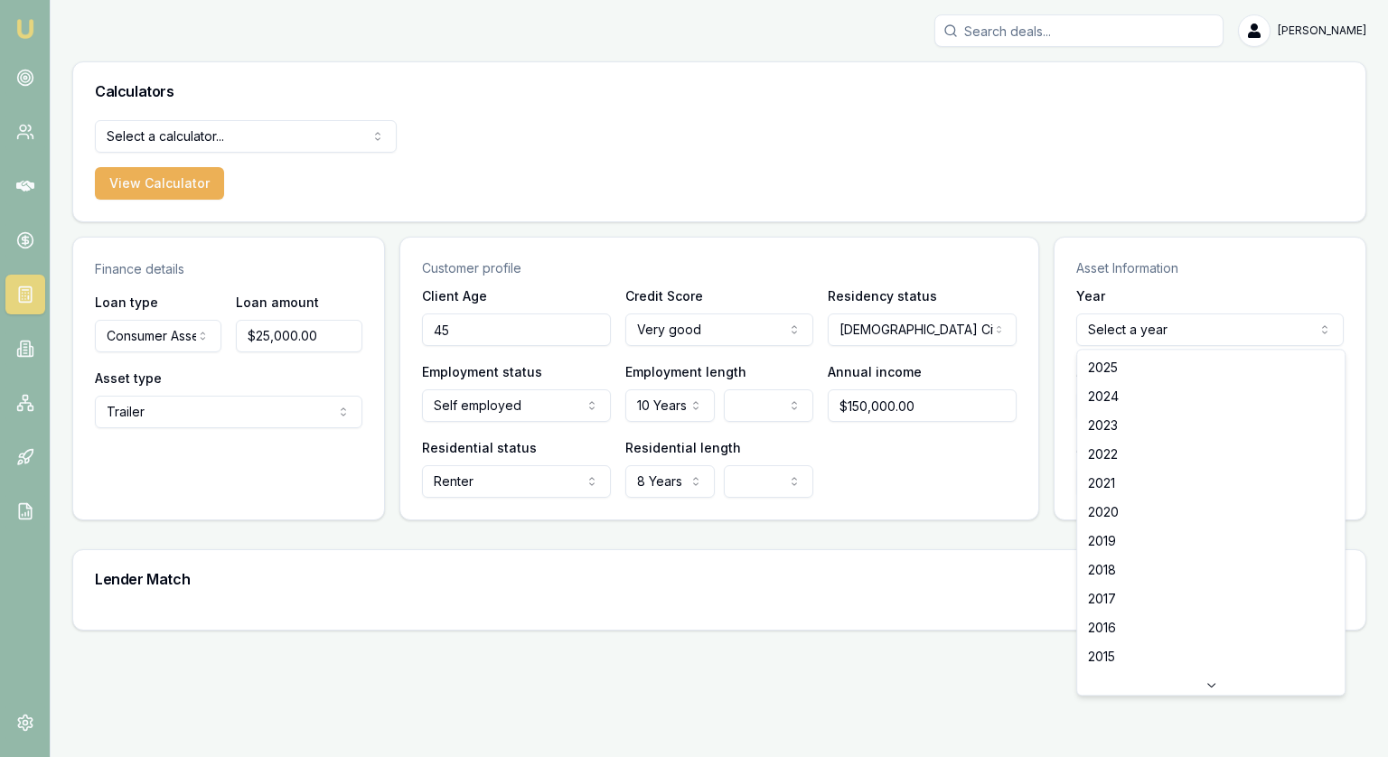
select select "2025"
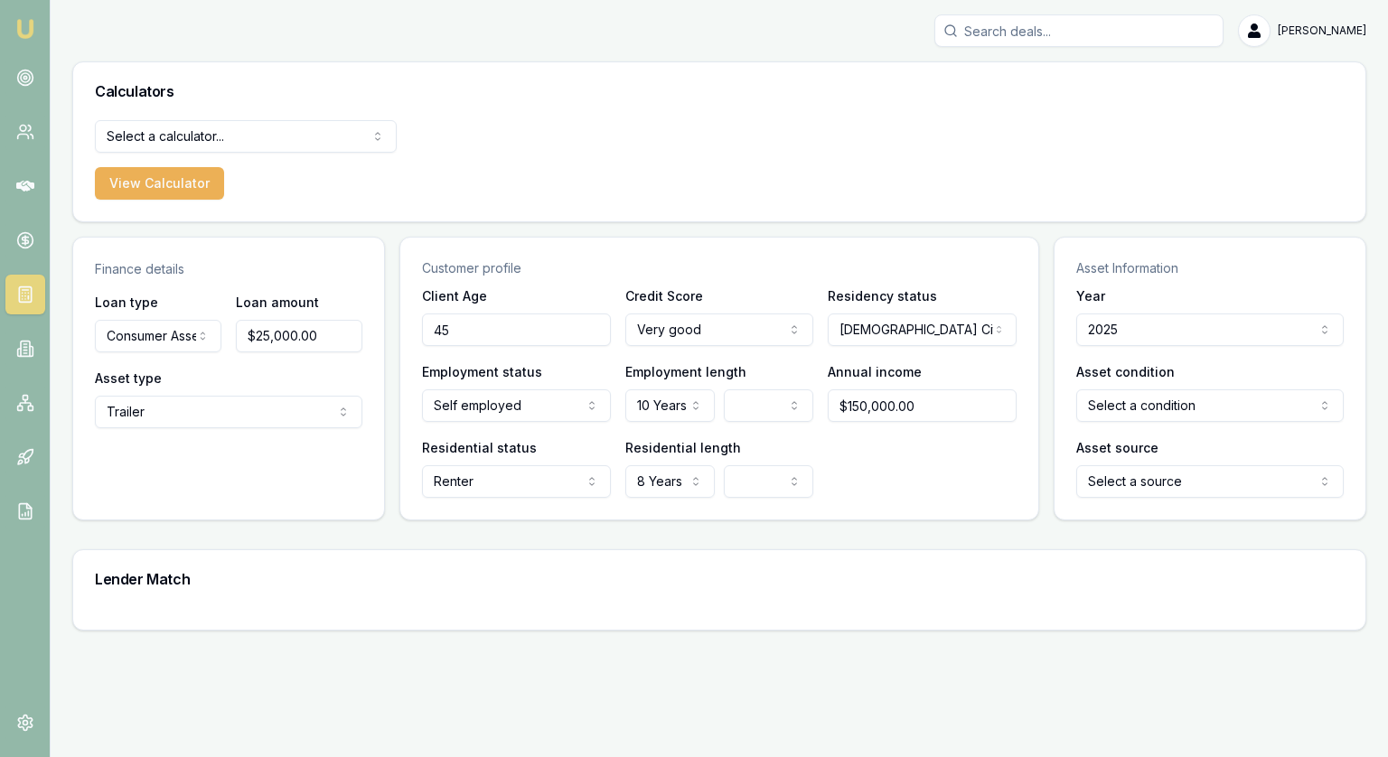
click at [1139, 382] on div "Asset condition Select a condition New or demo Used" at bounding box center [1209, 390] width 267 height 61
click at [1152, 407] on html "[PERSON_NAME] [PERSON_NAME] Toggle Menu Calculators Select a calculator... Fina…" at bounding box center [694, 378] width 1388 height 757
select select "NEW_OR_DEMO"
click at [1149, 483] on html "[PERSON_NAME] [PERSON_NAME] Toggle Menu Calculators Select a calculator... Fina…" at bounding box center [694, 378] width 1388 height 757
select select "DEALER"
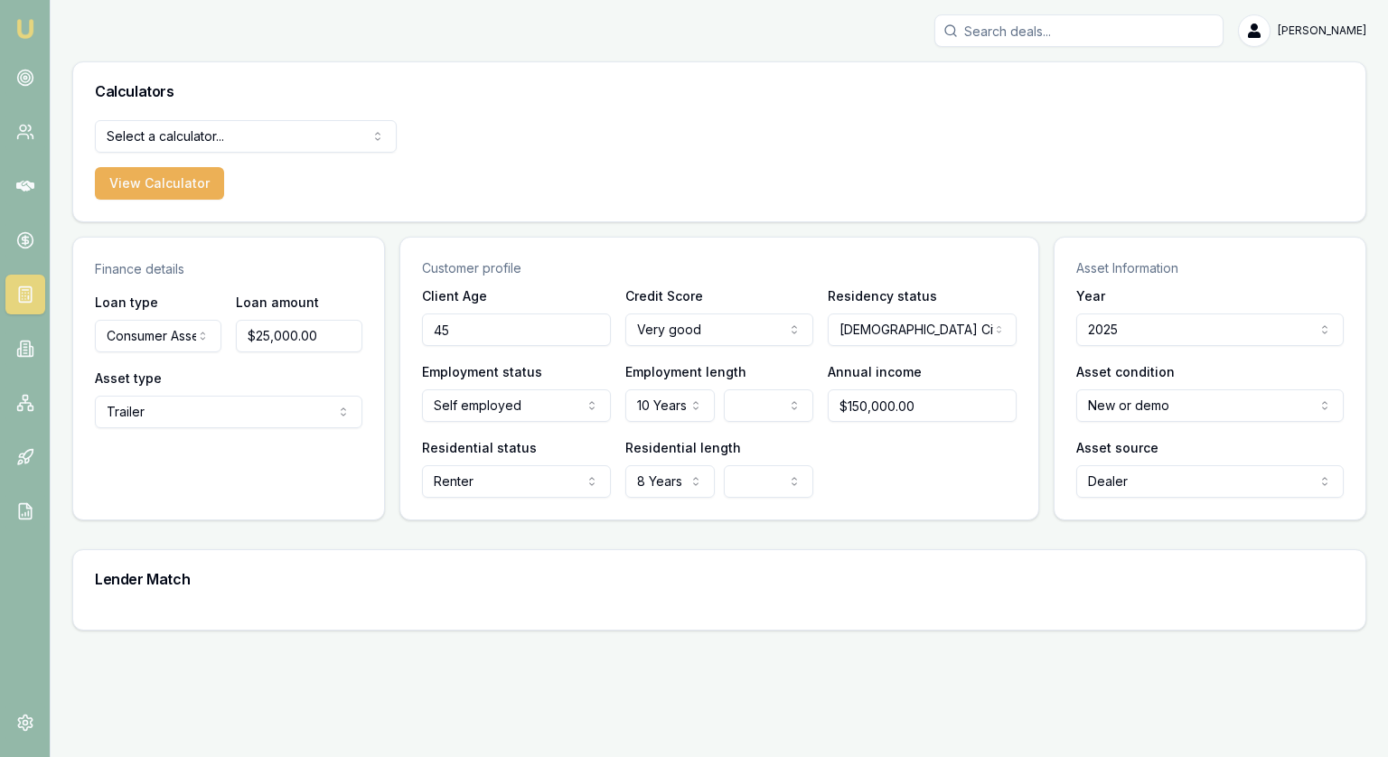
click at [761, 553] on div "Lender Match" at bounding box center [719, 579] width 1292 height 58
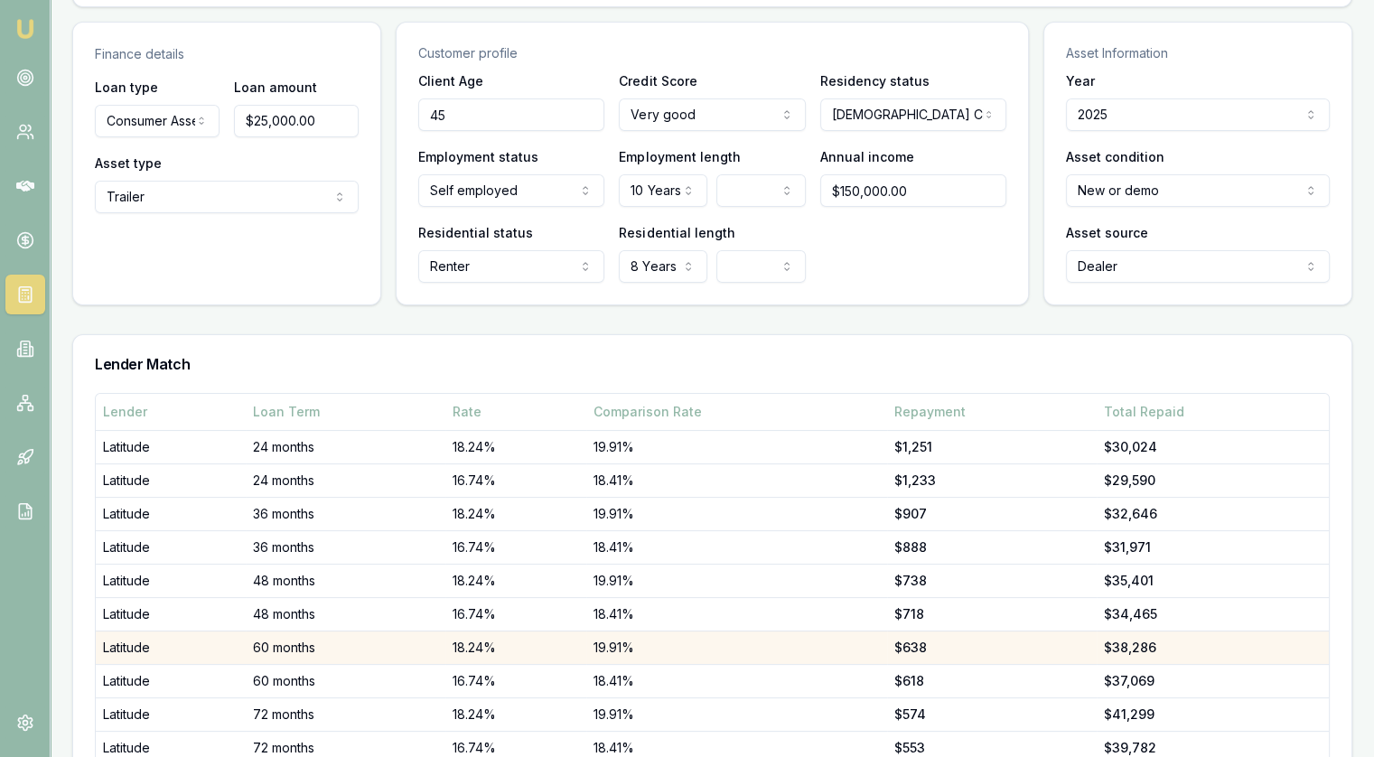
scroll to position [314, 0]
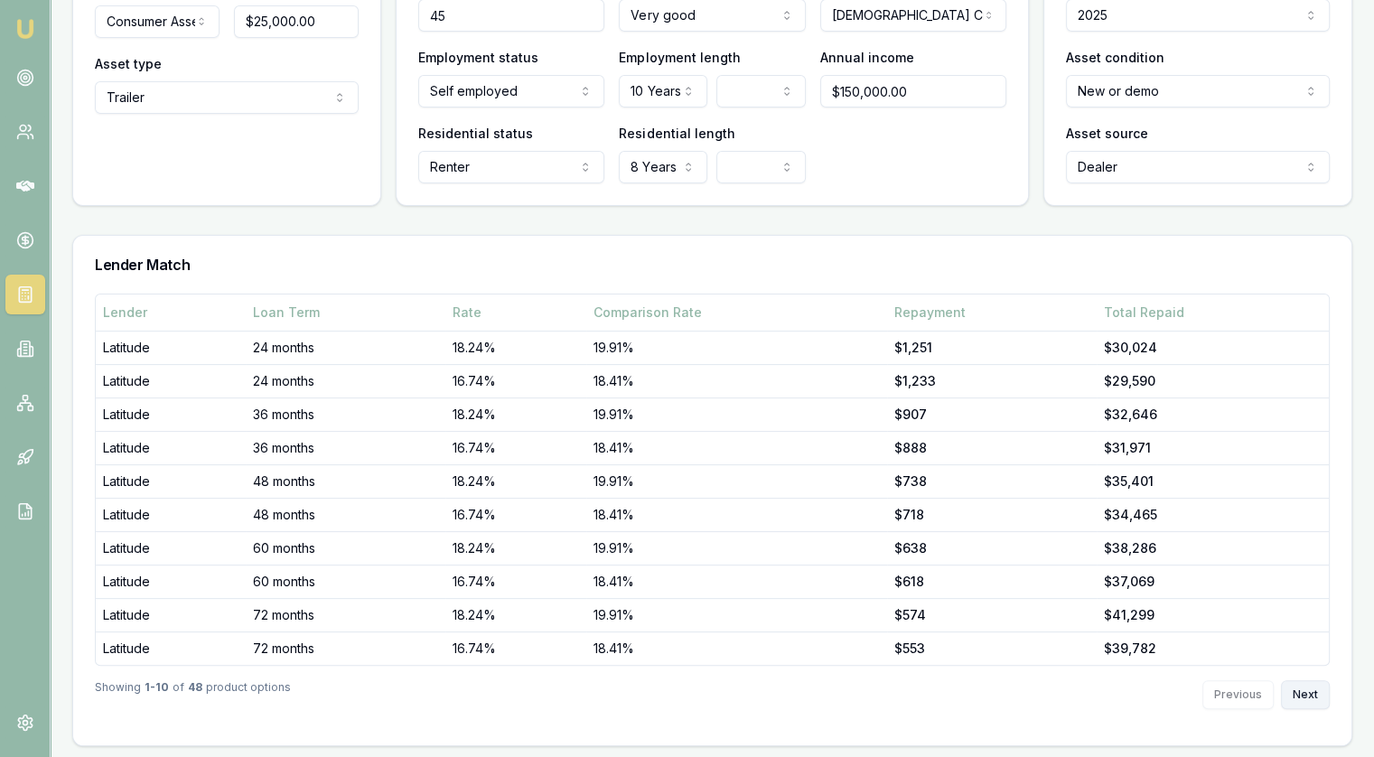
click at [1312, 699] on button "Next" at bounding box center [1305, 694] width 49 height 29
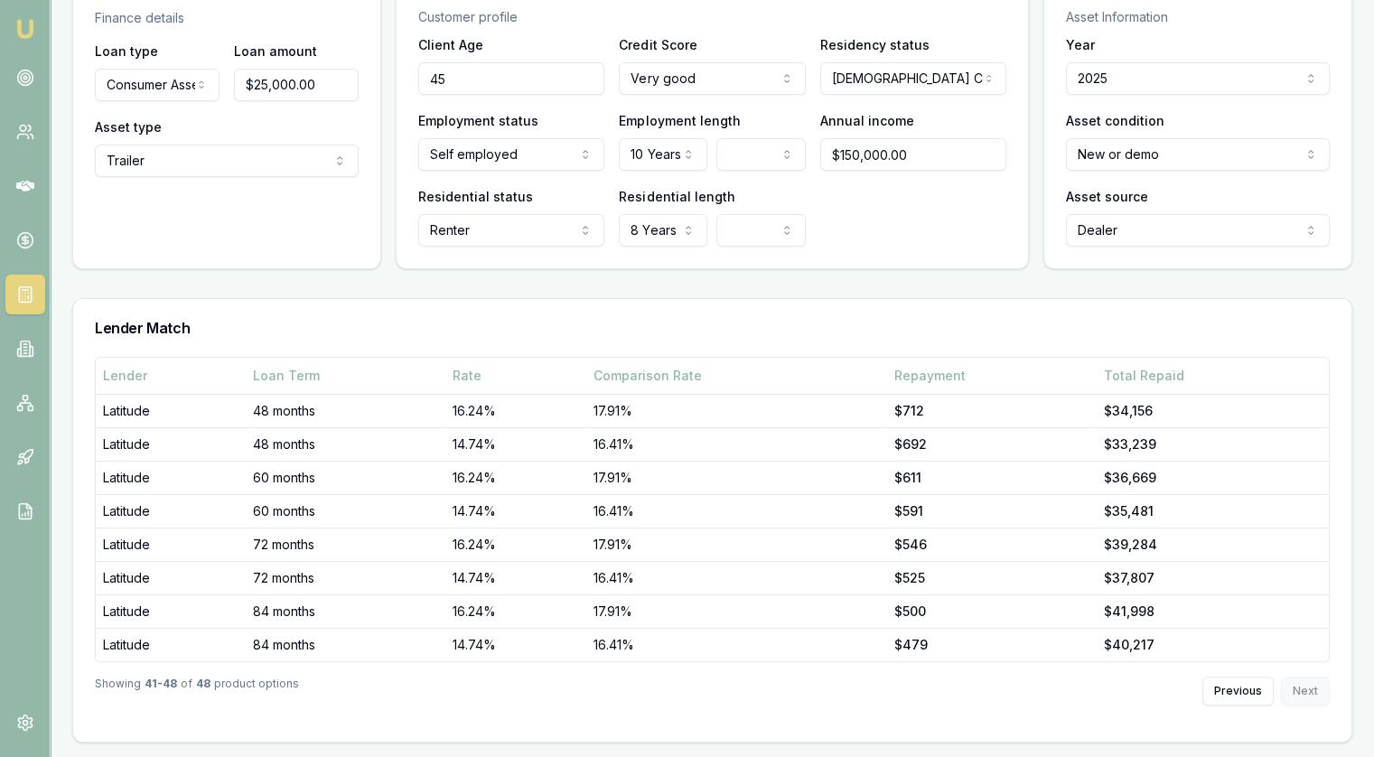
scroll to position [248, 0]
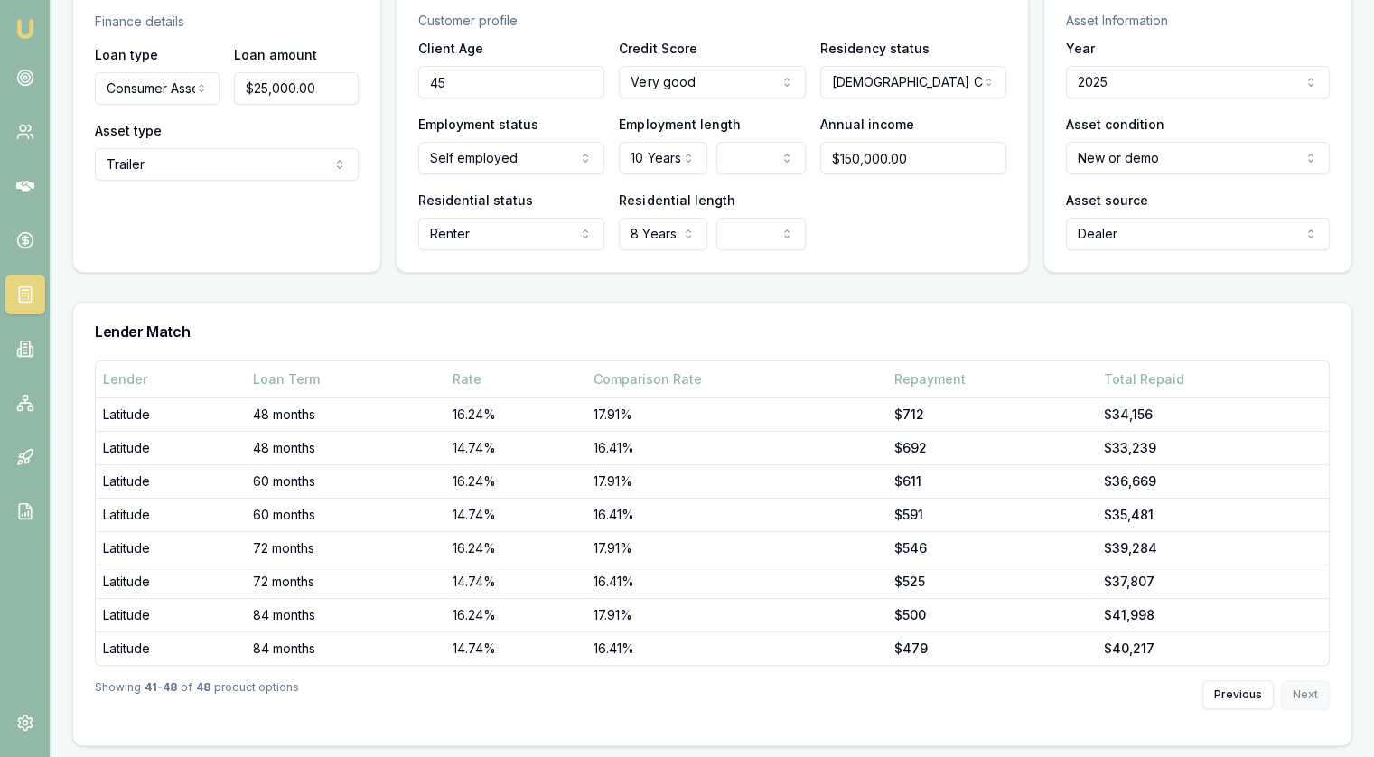
click at [1312, 699] on div "Previous Next" at bounding box center [1265, 694] width 127 height 29
click at [1225, 697] on button "Previous" at bounding box center [1237, 694] width 71 height 29
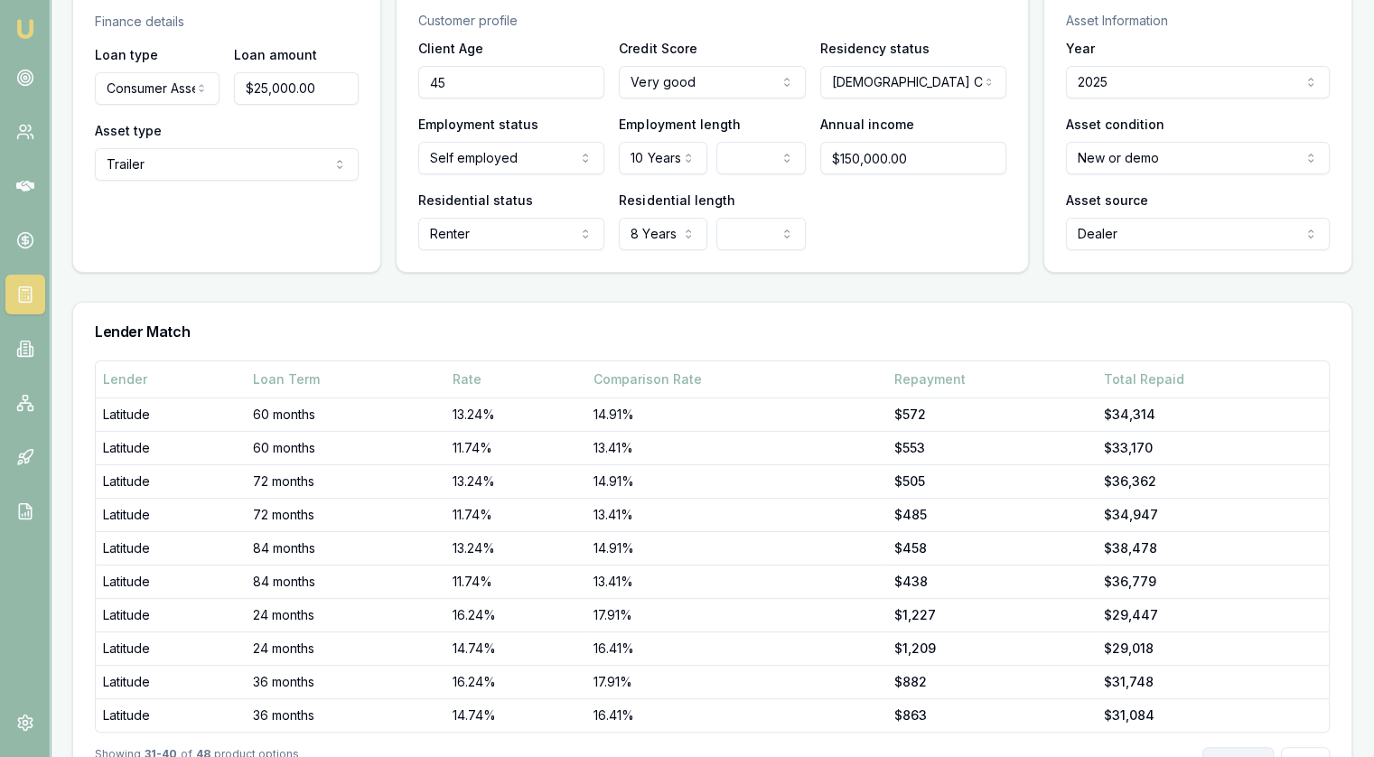
click at [1225, 698] on td "$31,084" at bounding box center [1213, 714] width 232 height 33
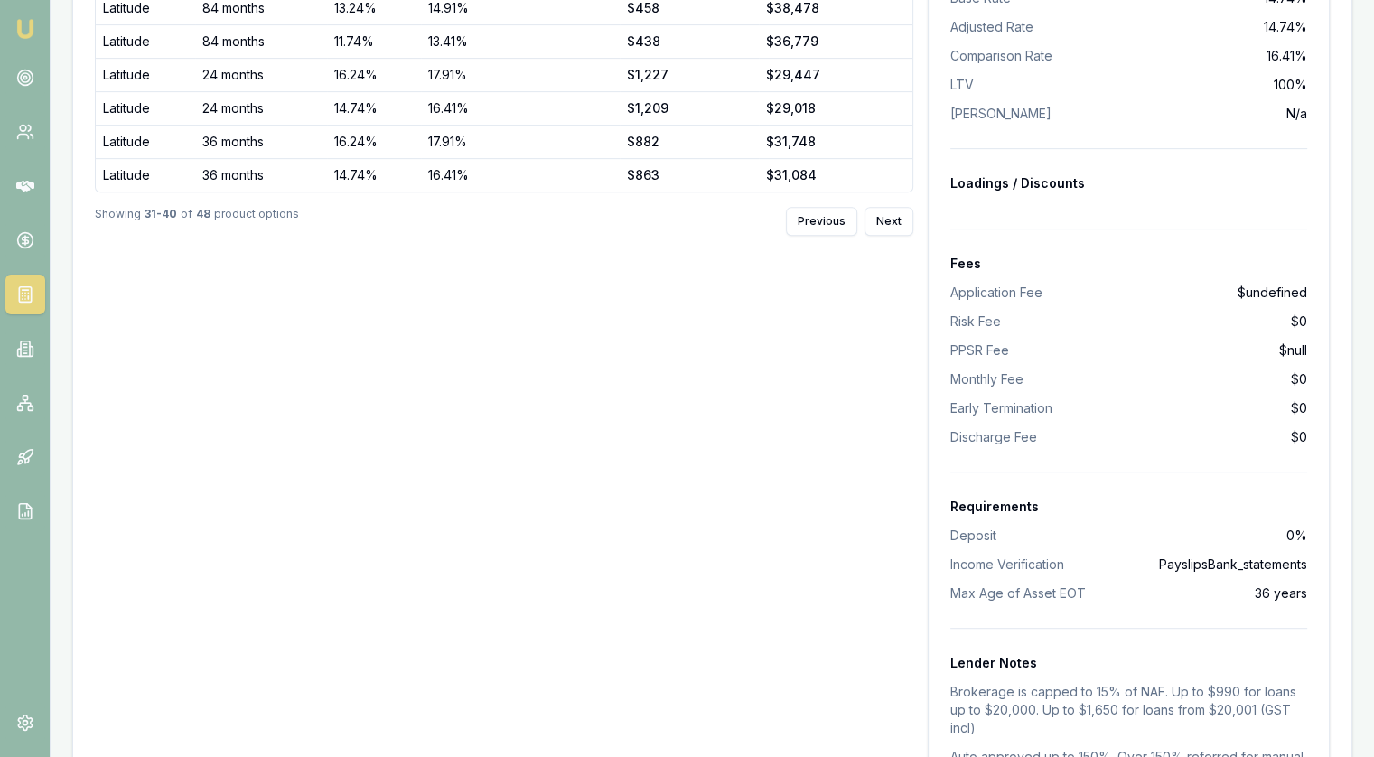
scroll to position [609, 0]
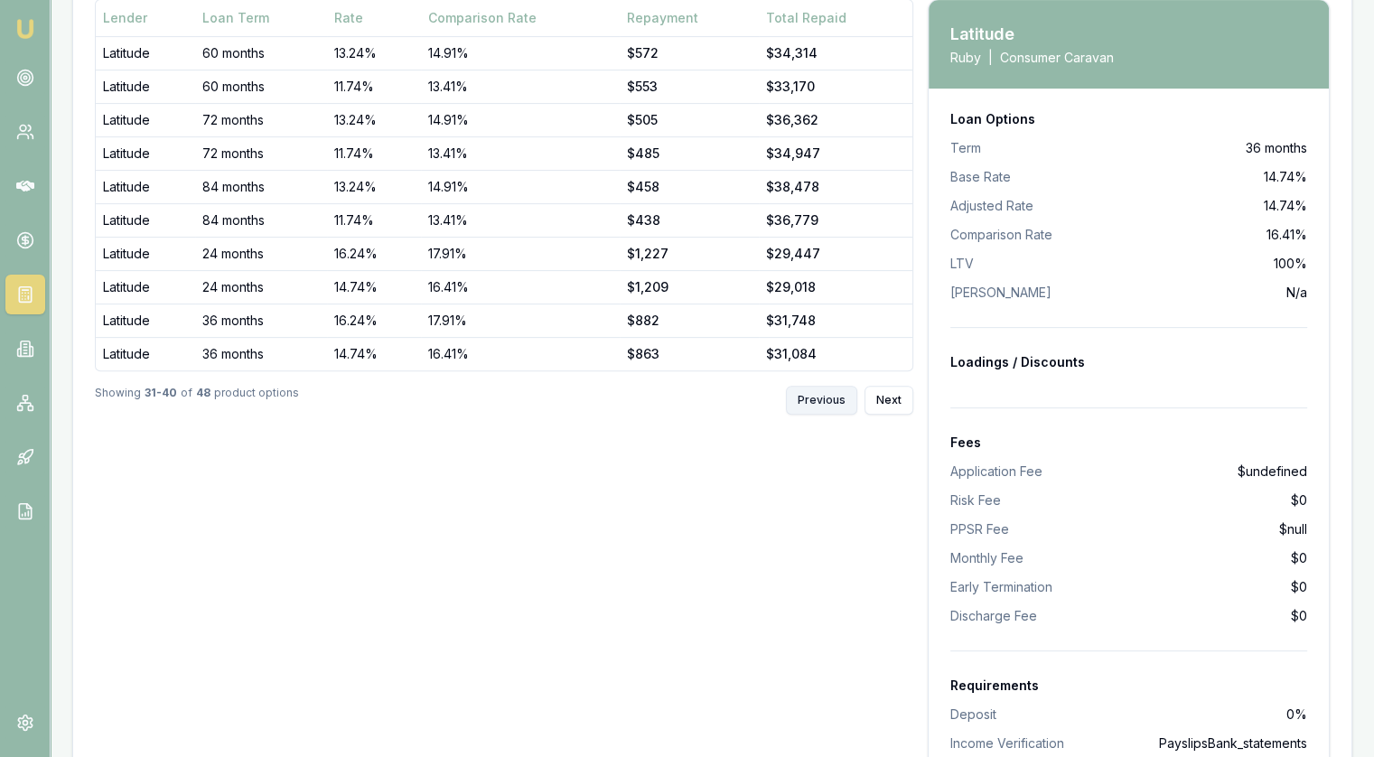
click at [824, 404] on button "Previous" at bounding box center [821, 400] width 71 height 29
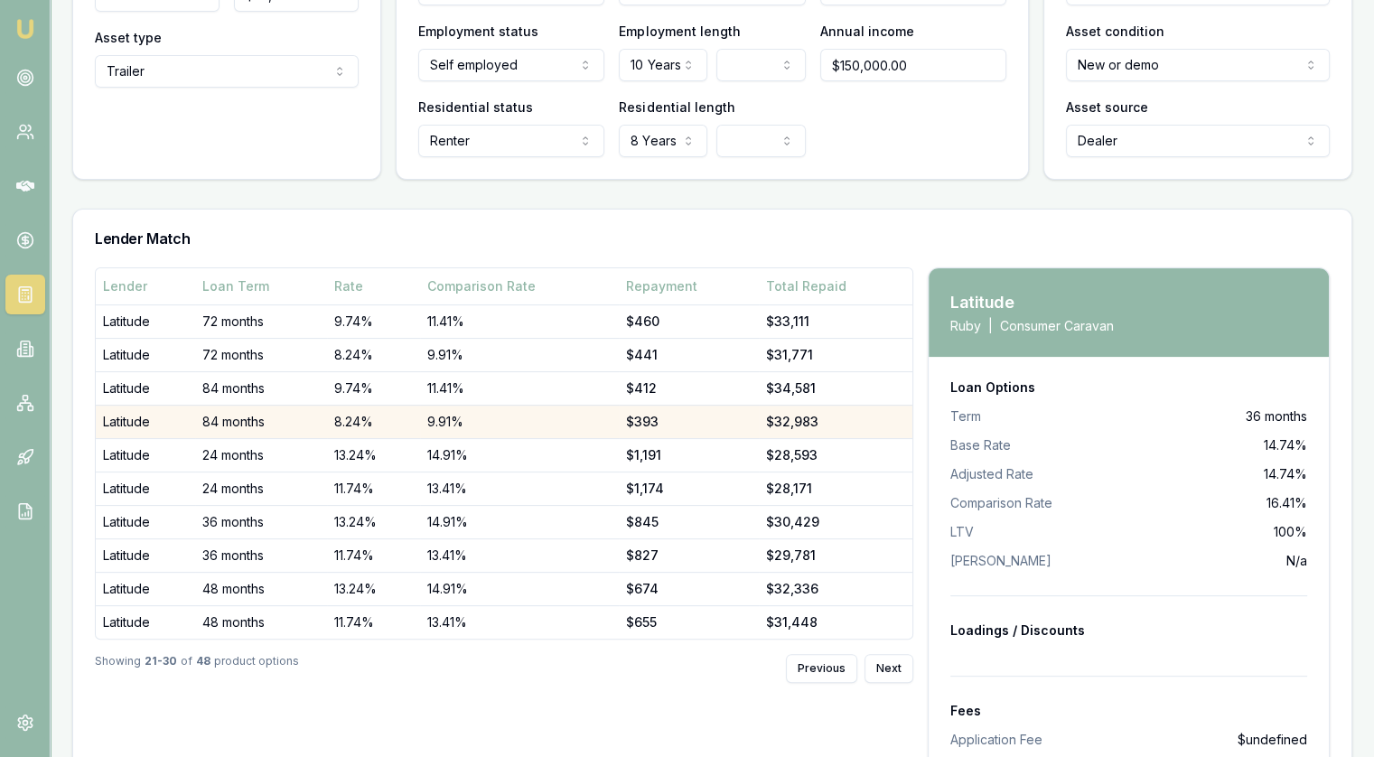
scroll to position [338, 0]
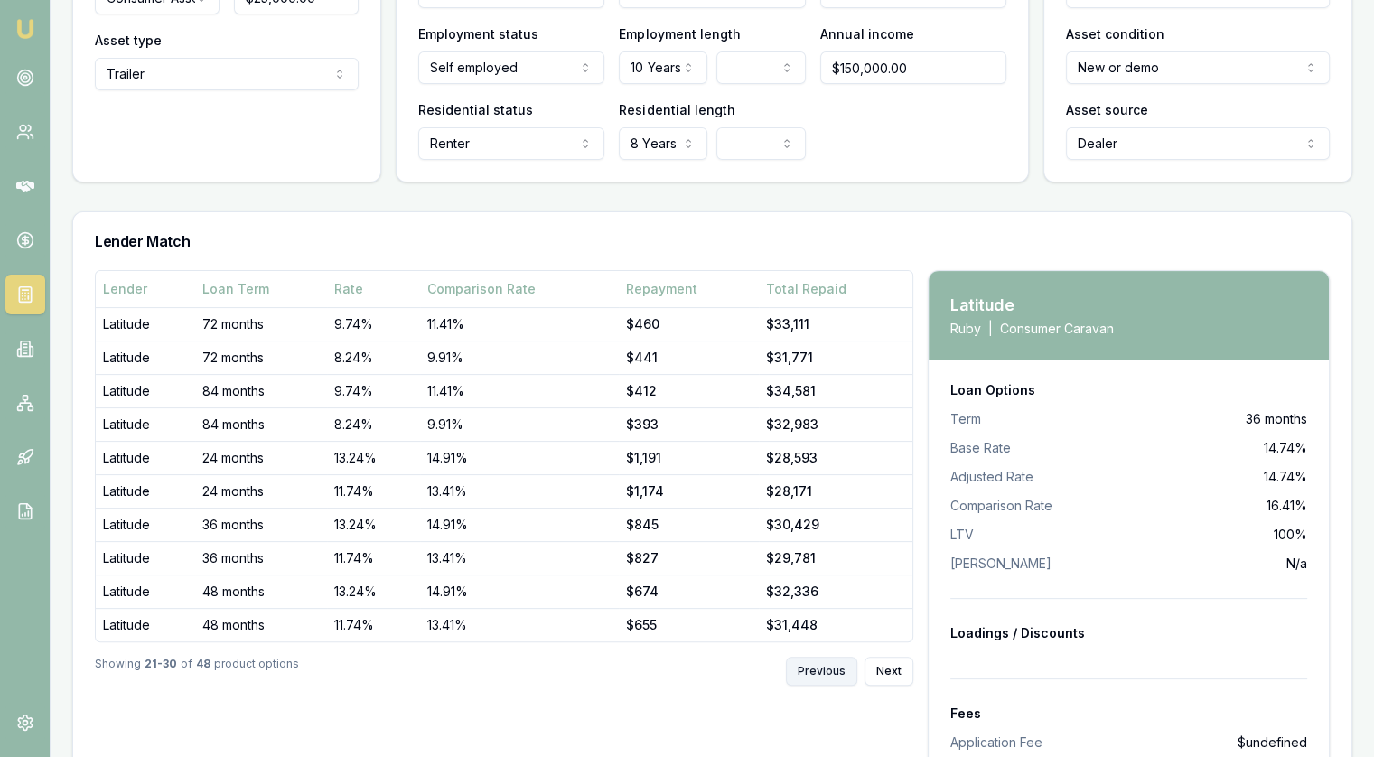
click at [808, 674] on button "Previous" at bounding box center [821, 671] width 71 height 29
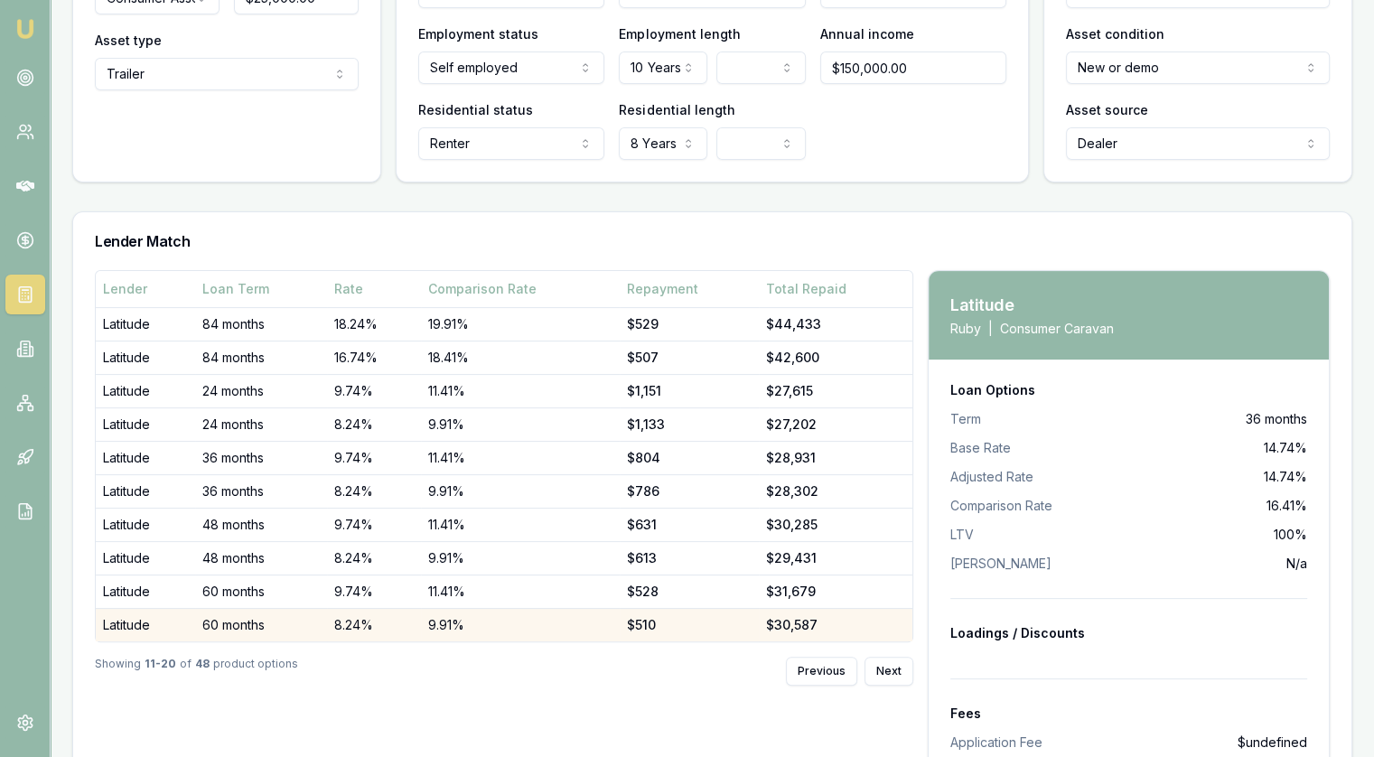
click at [353, 622] on td "8.24%" at bounding box center [374, 624] width 94 height 33
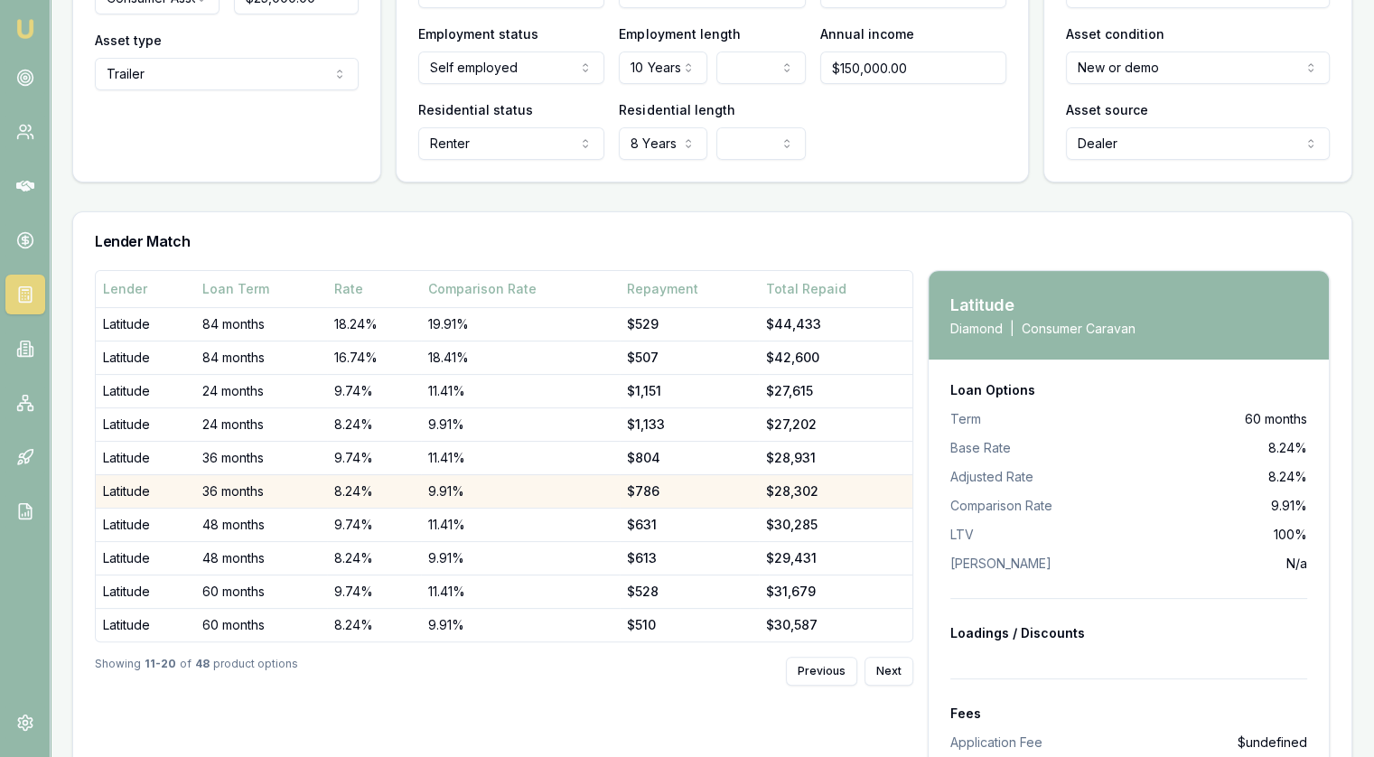
click at [349, 487] on td "8.24%" at bounding box center [374, 490] width 94 height 33
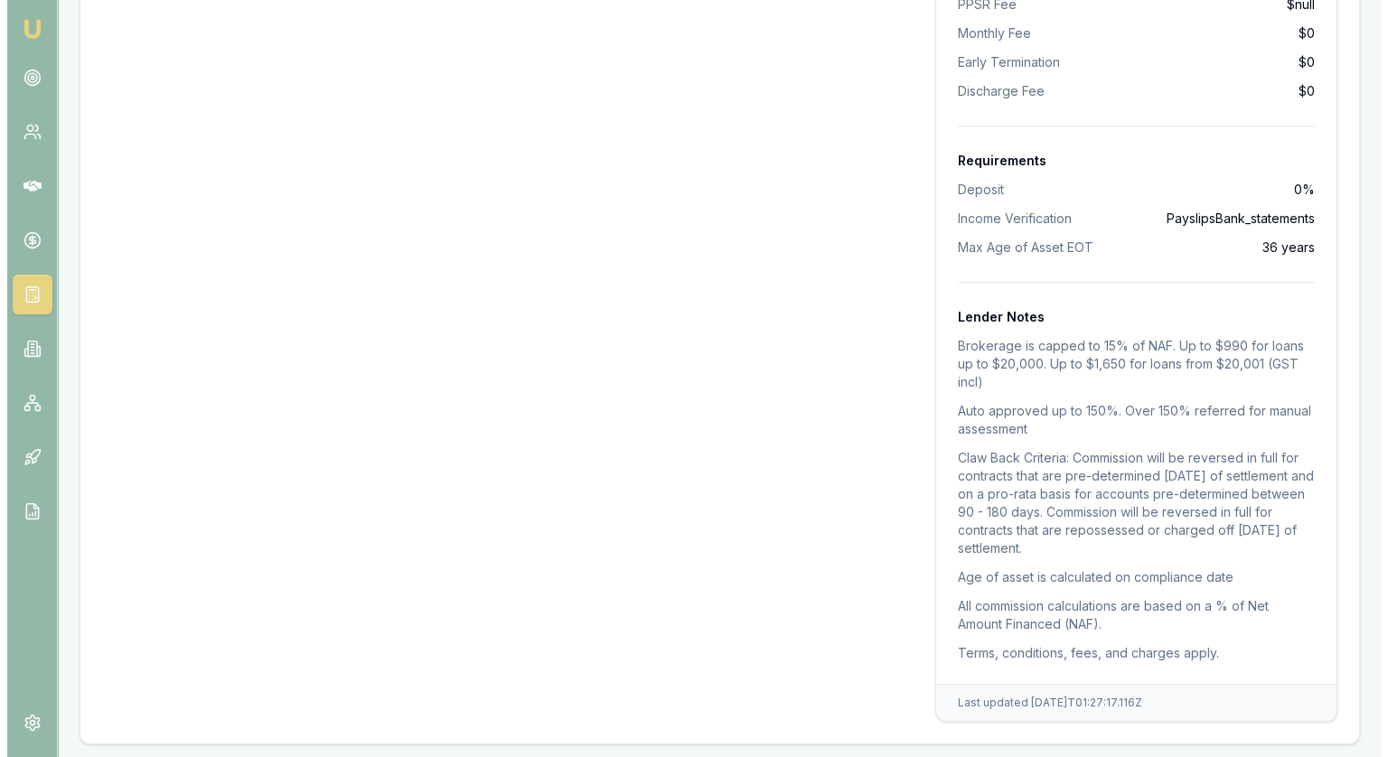
scroll to position [0, 0]
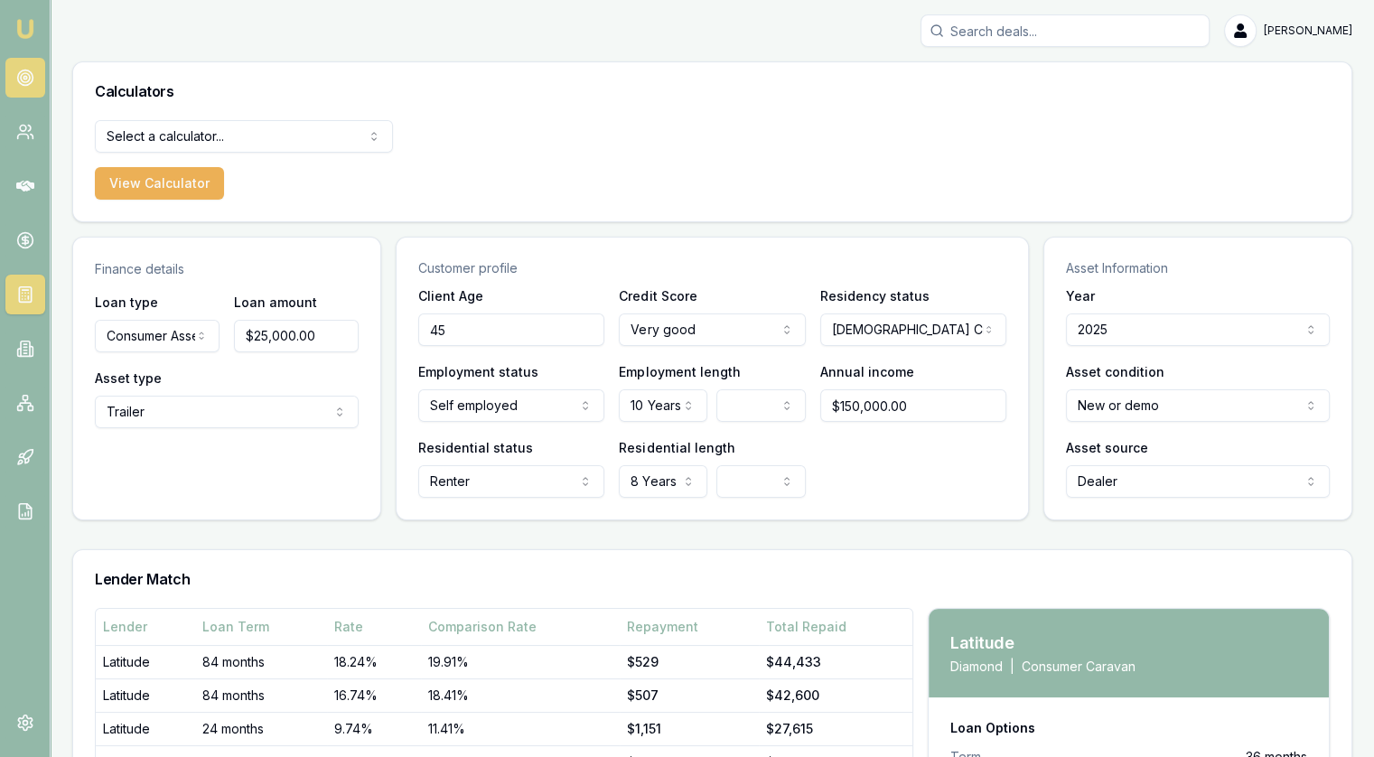
click at [14, 86] on link at bounding box center [25, 78] width 40 height 40
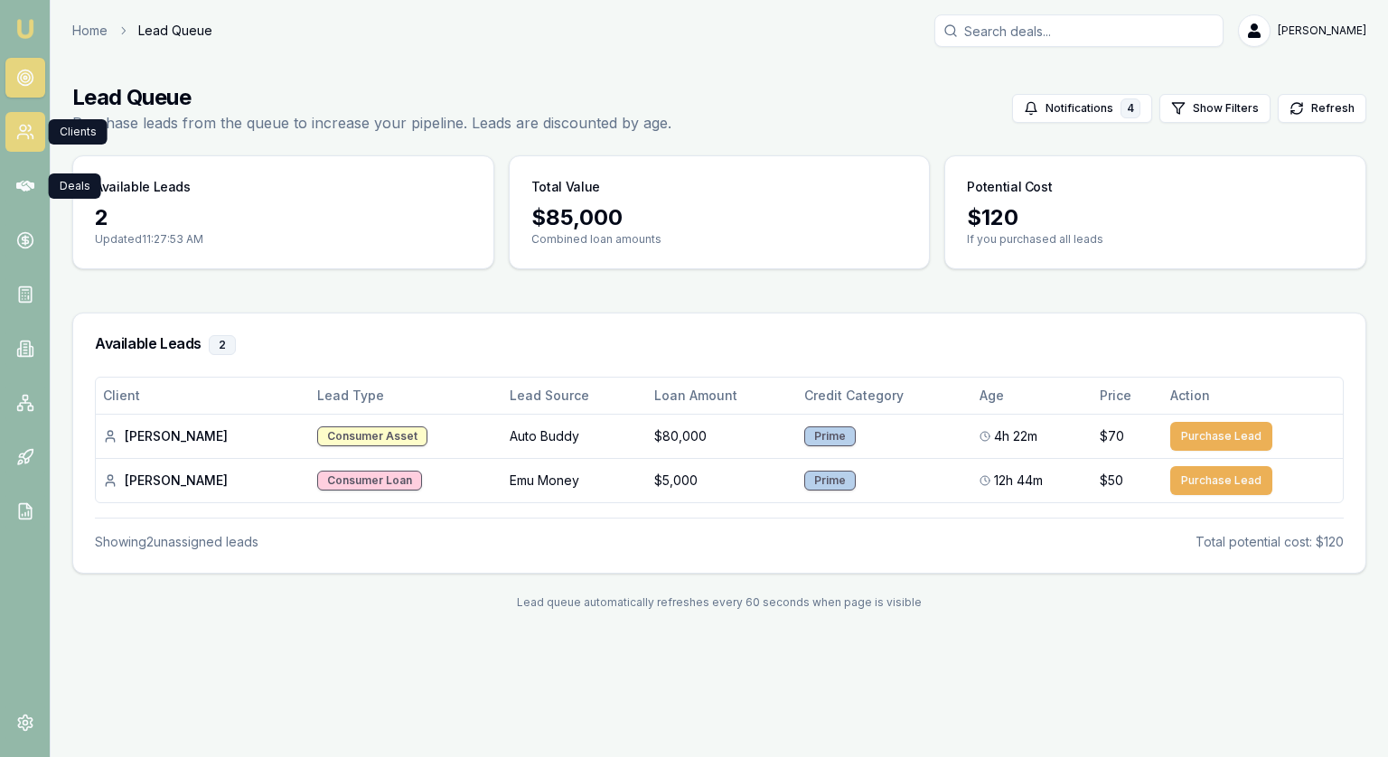
click at [27, 133] on icon at bounding box center [25, 132] width 18 height 18
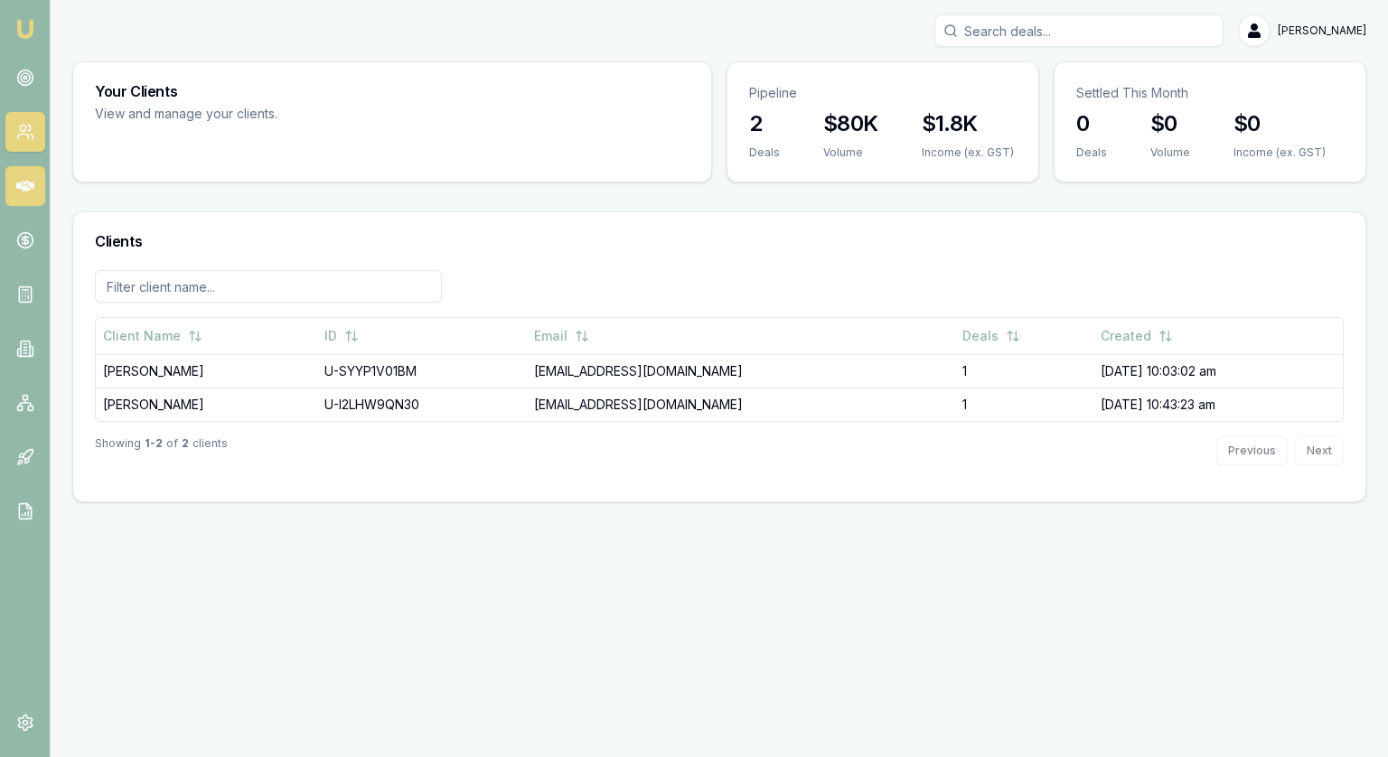
click at [22, 186] on icon at bounding box center [25, 186] width 18 height 11
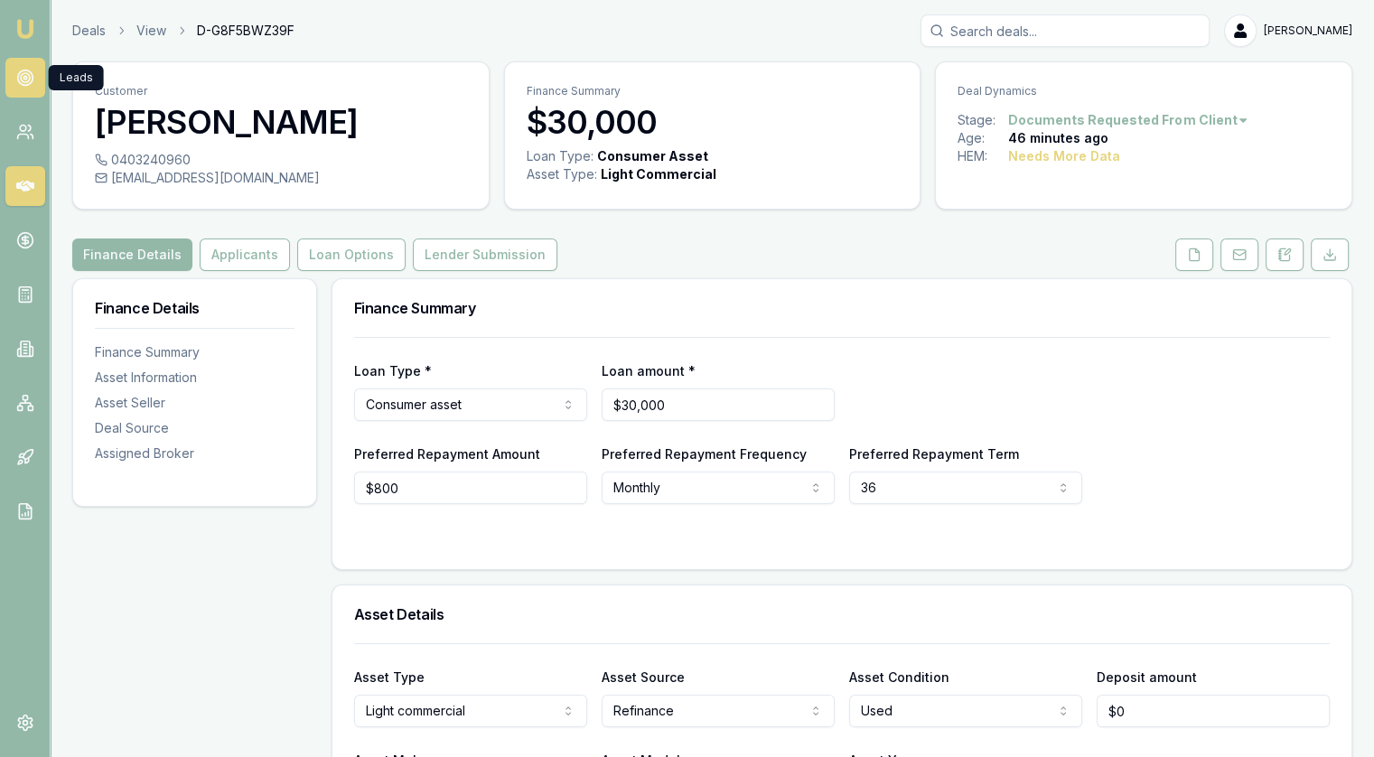
click at [20, 71] on circle at bounding box center [24, 77] width 15 height 15
